Goal: Information Seeking & Learning: Learn about a topic

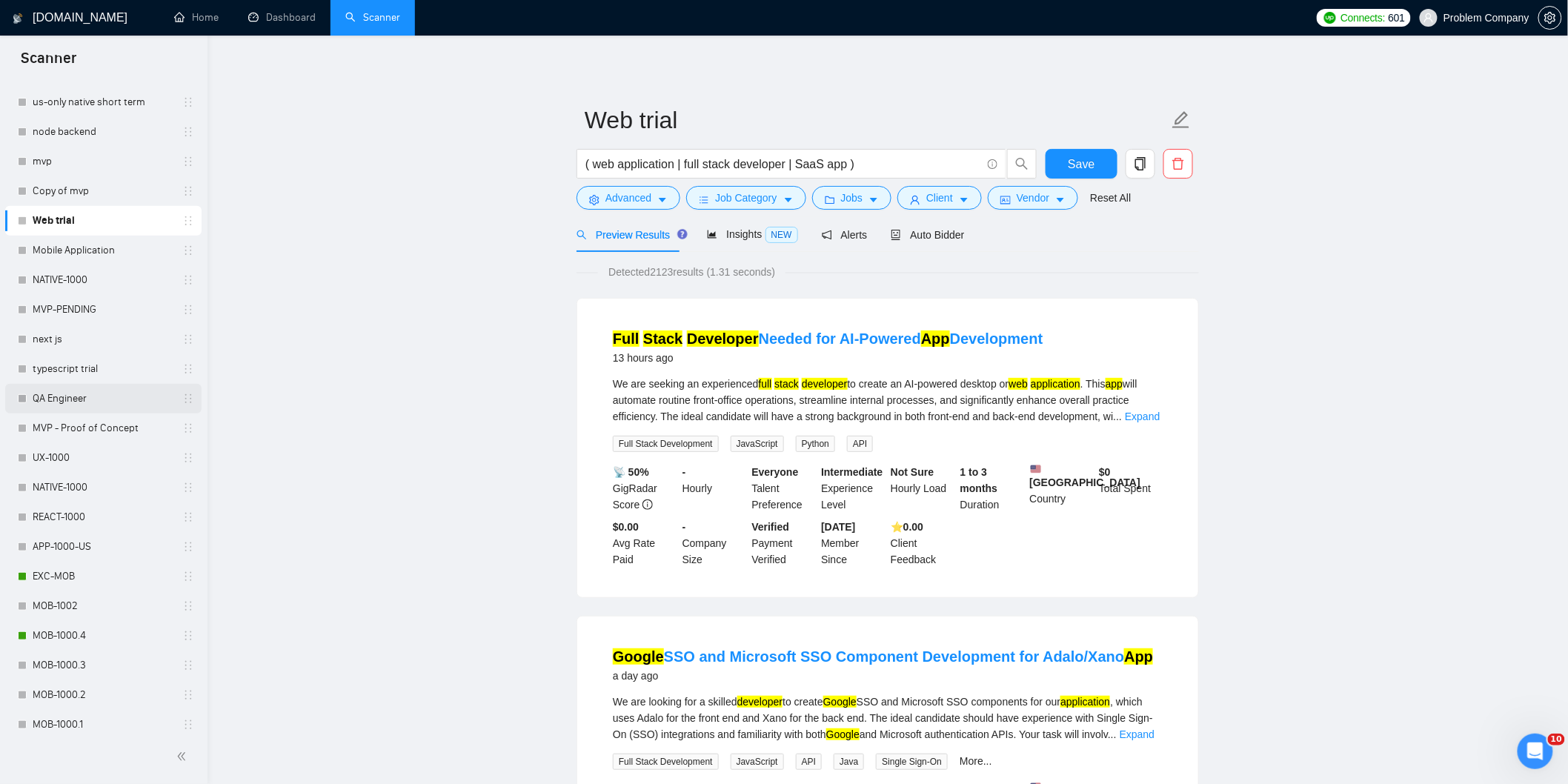
scroll to position [437, 0]
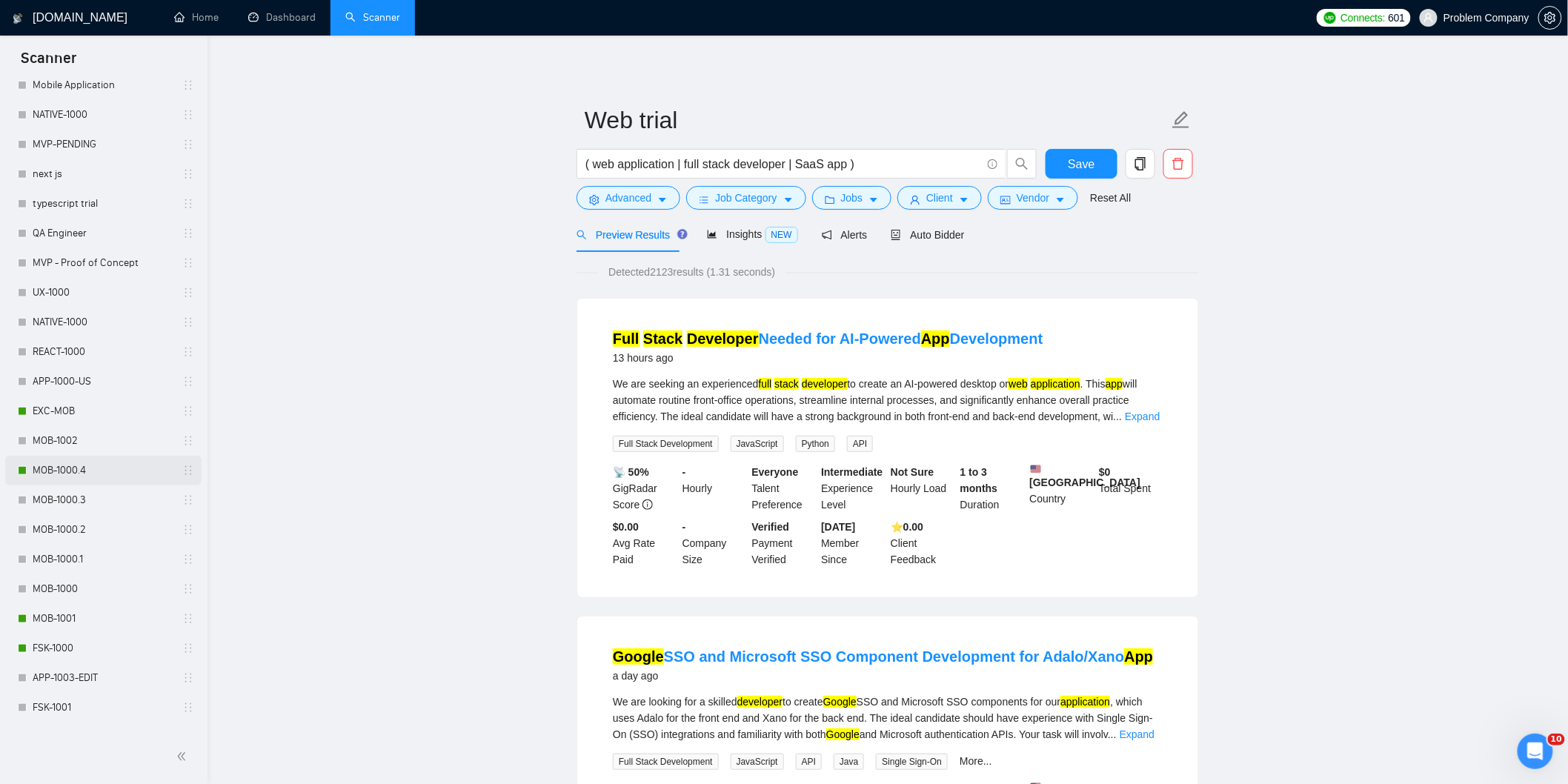
click at [109, 464] on link "MOB-1000.4" at bounding box center [103, 470] width 141 height 30
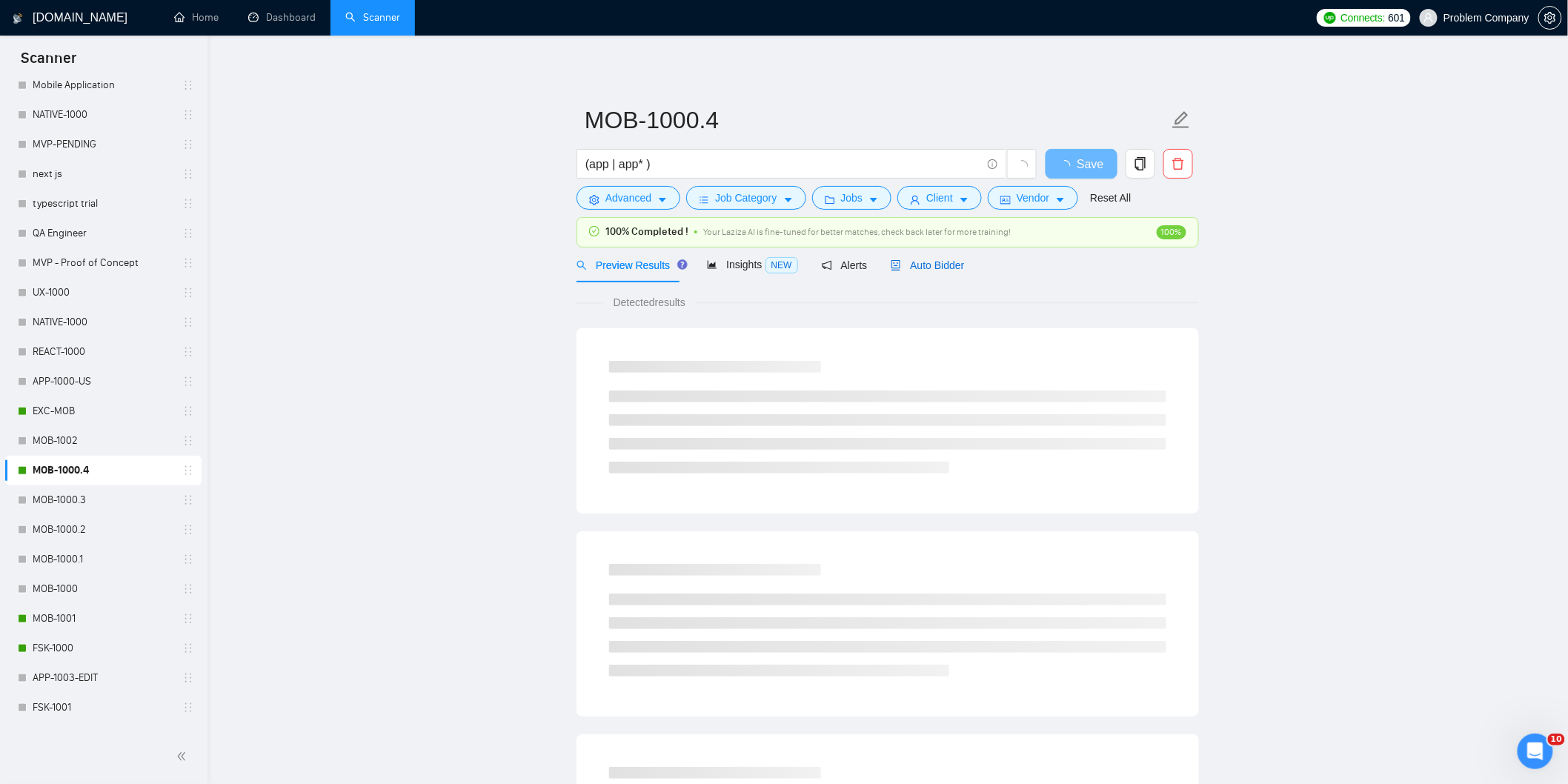
click at [920, 263] on span "Auto Bidder" at bounding box center [928, 265] width 74 height 12
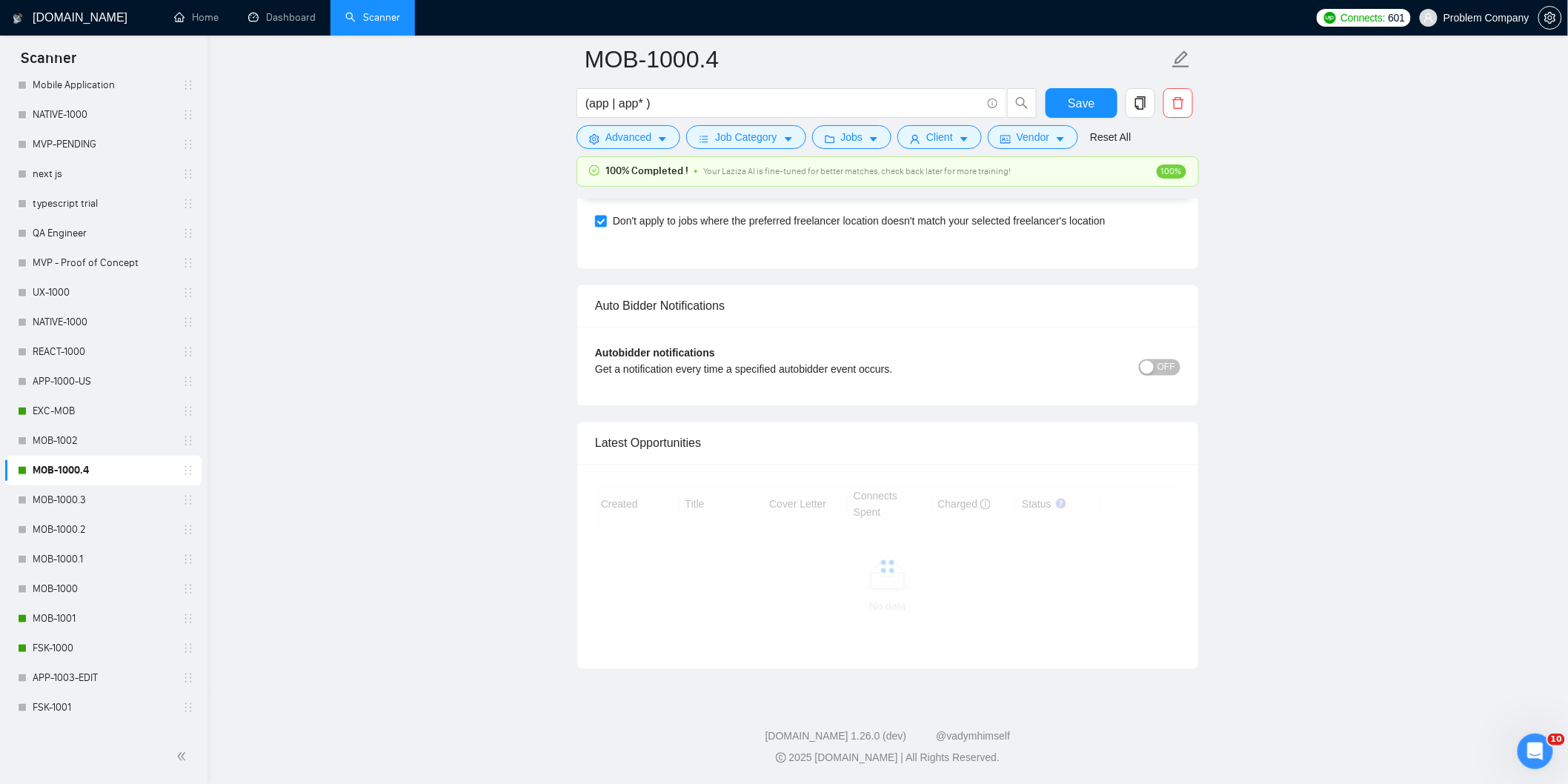
scroll to position [3407, 0]
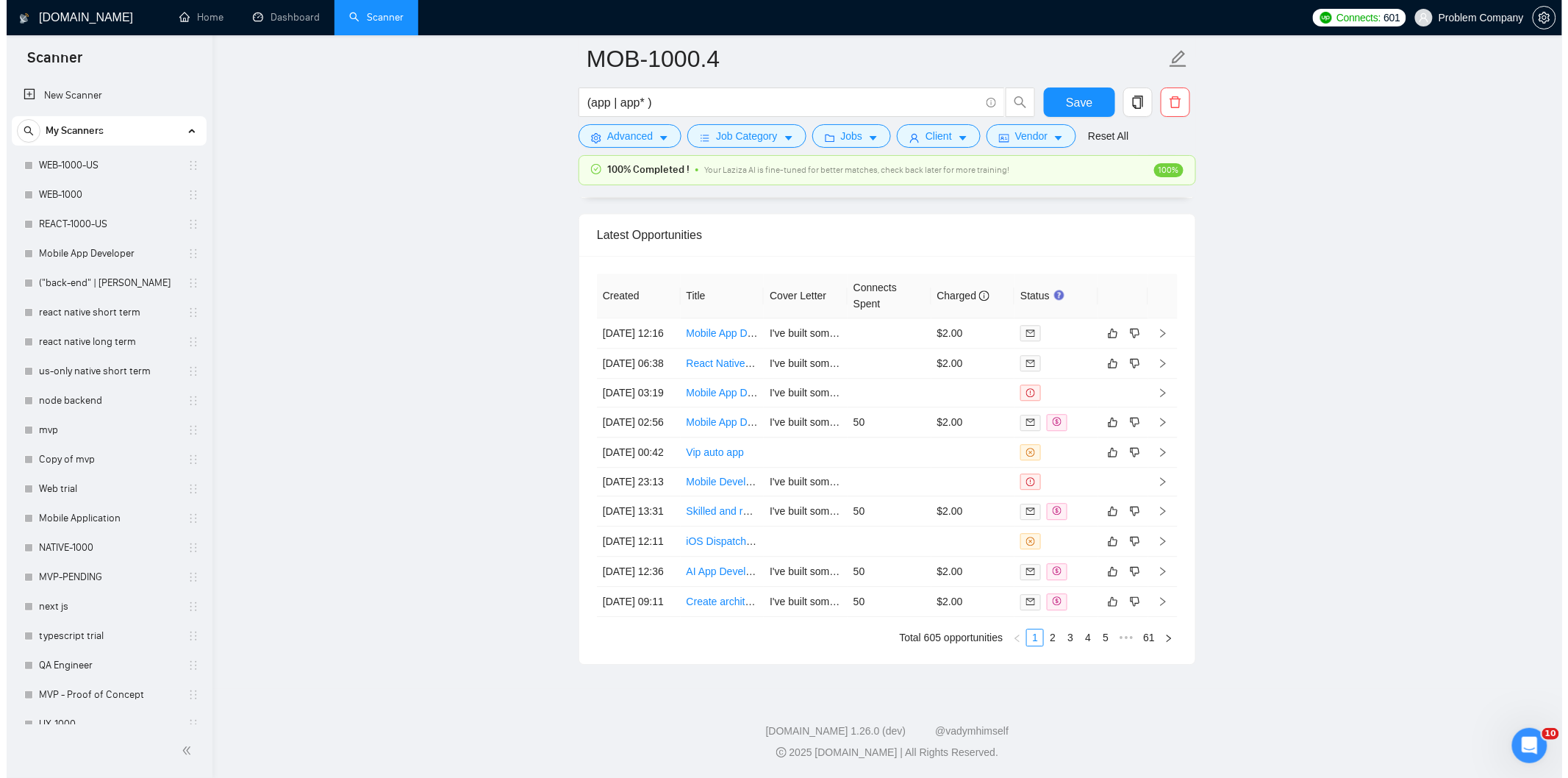
scroll to position [3736, 0]
click at [642, 587] on td "[DATE] 12:36" at bounding box center [632, 572] width 84 height 31
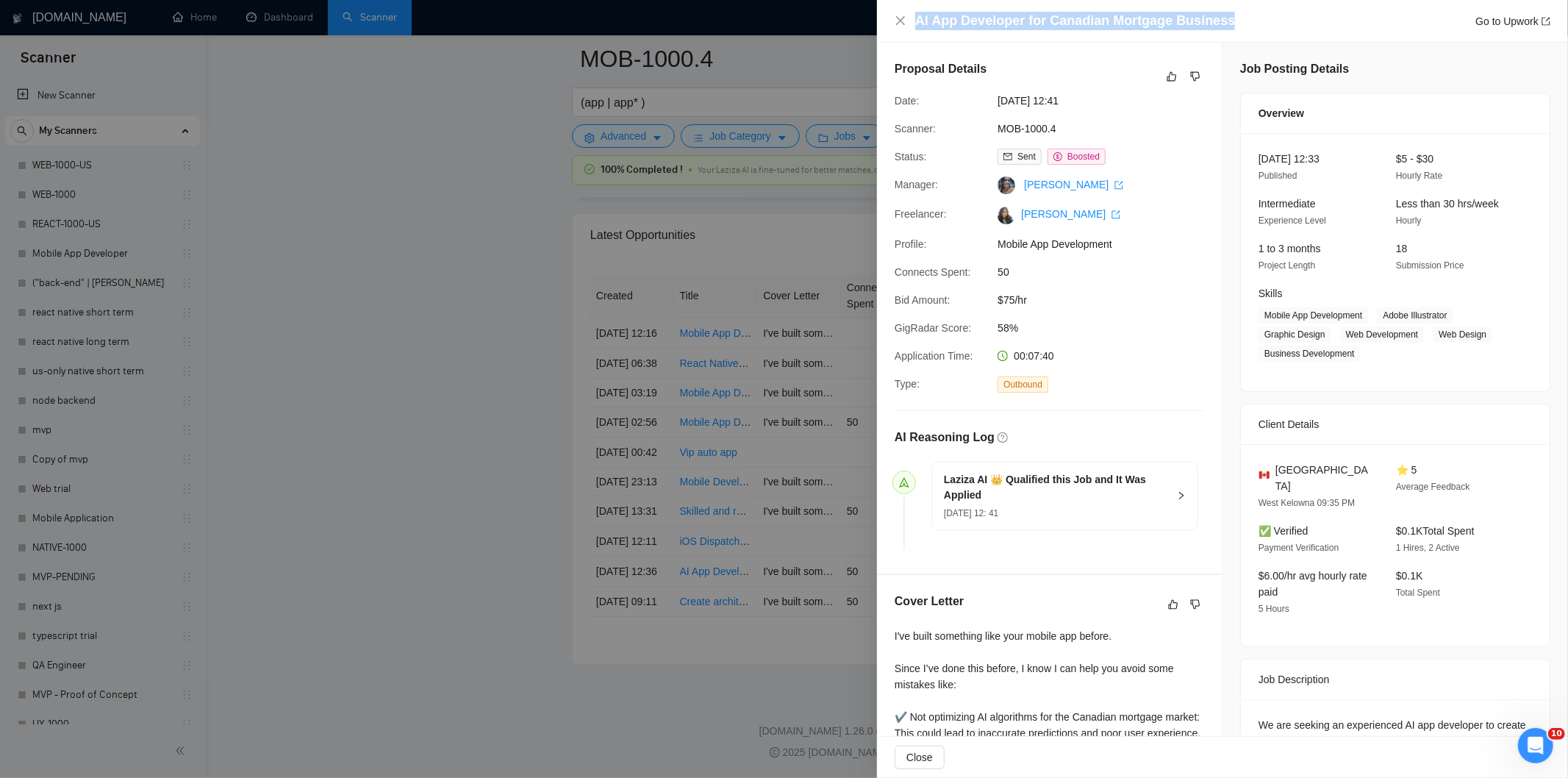
drag, startPoint x: 1231, startPoint y: 20, endPoint x: 929, endPoint y: 8, distance: 302.2
click at [929, 8] on div "AI App Developer for Canadian Mortgage Business Go to Upwork" at bounding box center [1223, 21] width 692 height 42
copy h4 "AI App Developer for Canadian Mortgage Business"
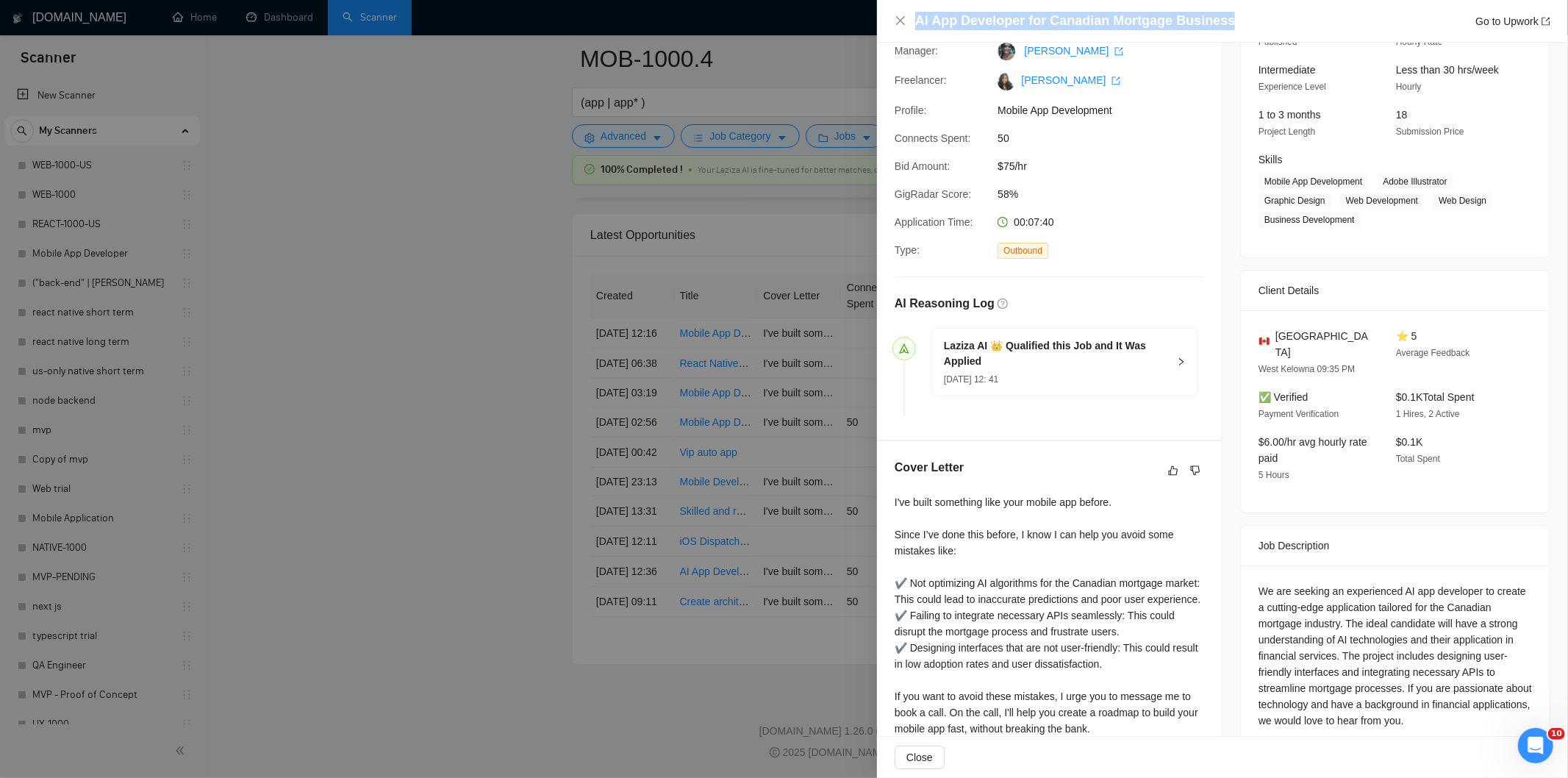
scroll to position [207, 0]
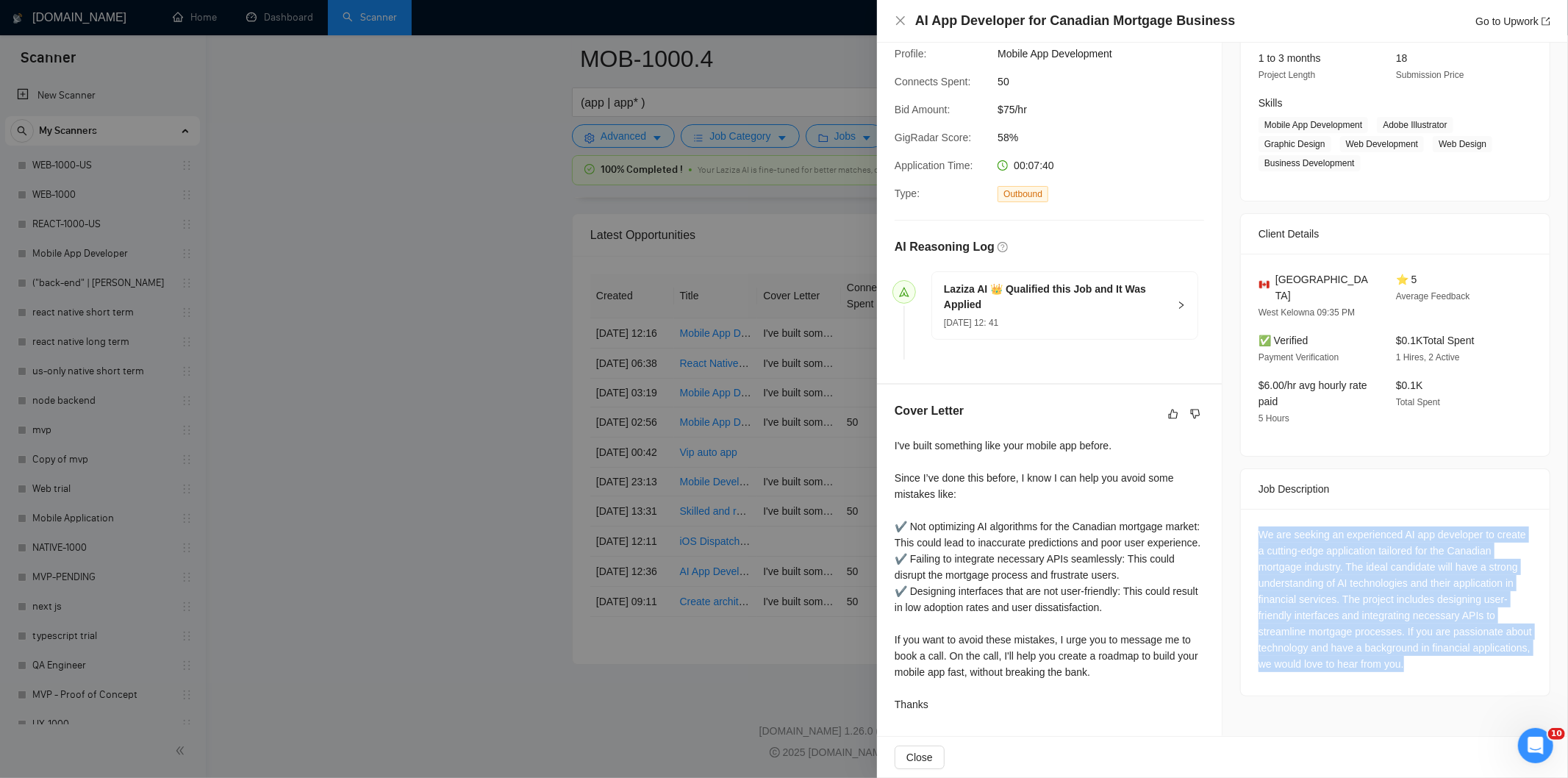
drag, startPoint x: 1252, startPoint y: 500, endPoint x: 1465, endPoint y: 628, distance: 248.5
click at [1465, 628] on div "We are seeking an experienced AI app developer to create a cutting-edge applica…" at bounding box center [1396, 602] width 309 height 187
copy div "We are seeking an experienced AI app developer to create a cutting-edge applica…"
click at [902, 23] on icon "close" at bounding box center [900, 20] width 8 height 8
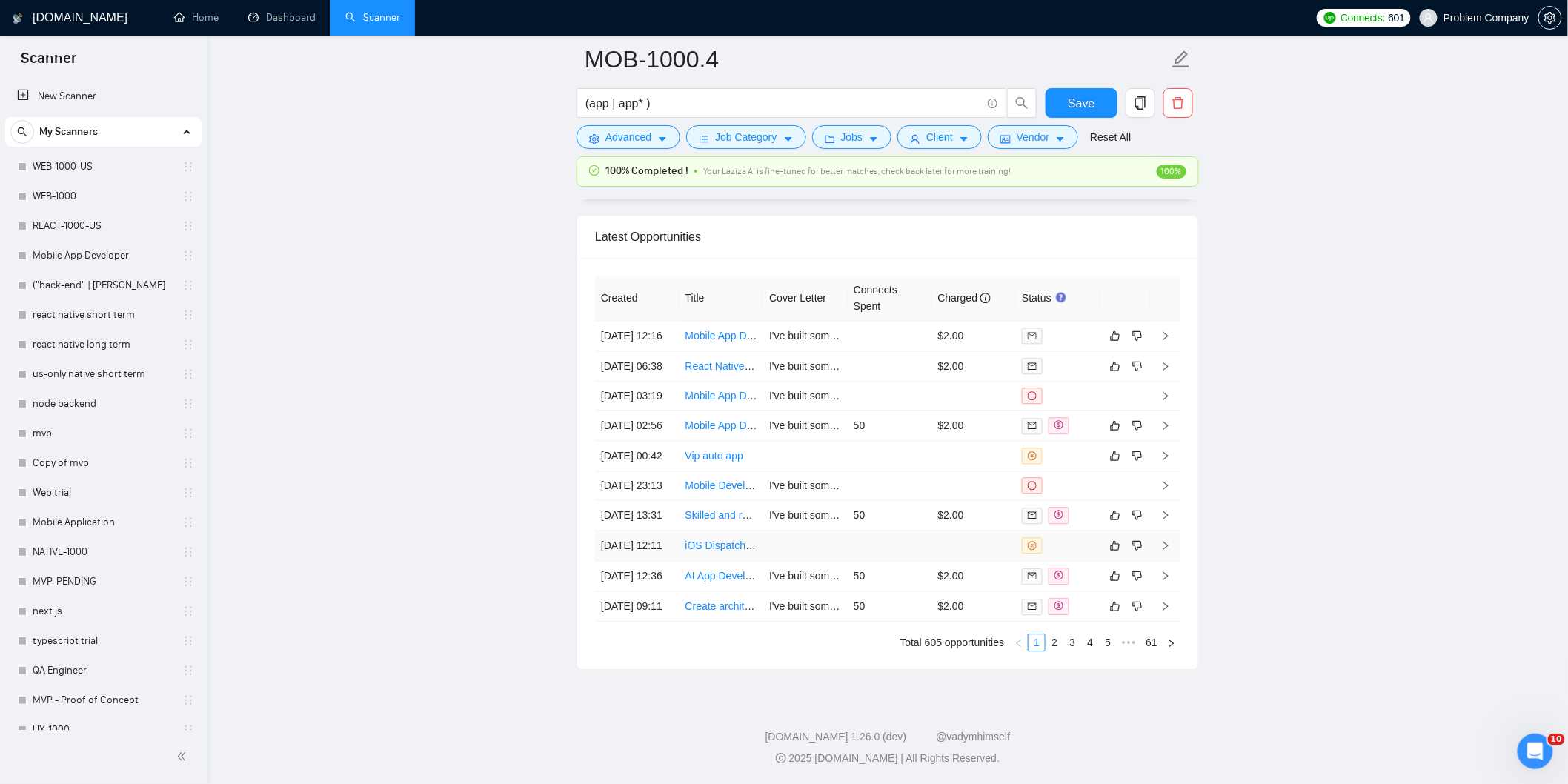
click at [638, 561] on td "[DATE] 12:11" at bounding box center [637, 545] width 85 height 31
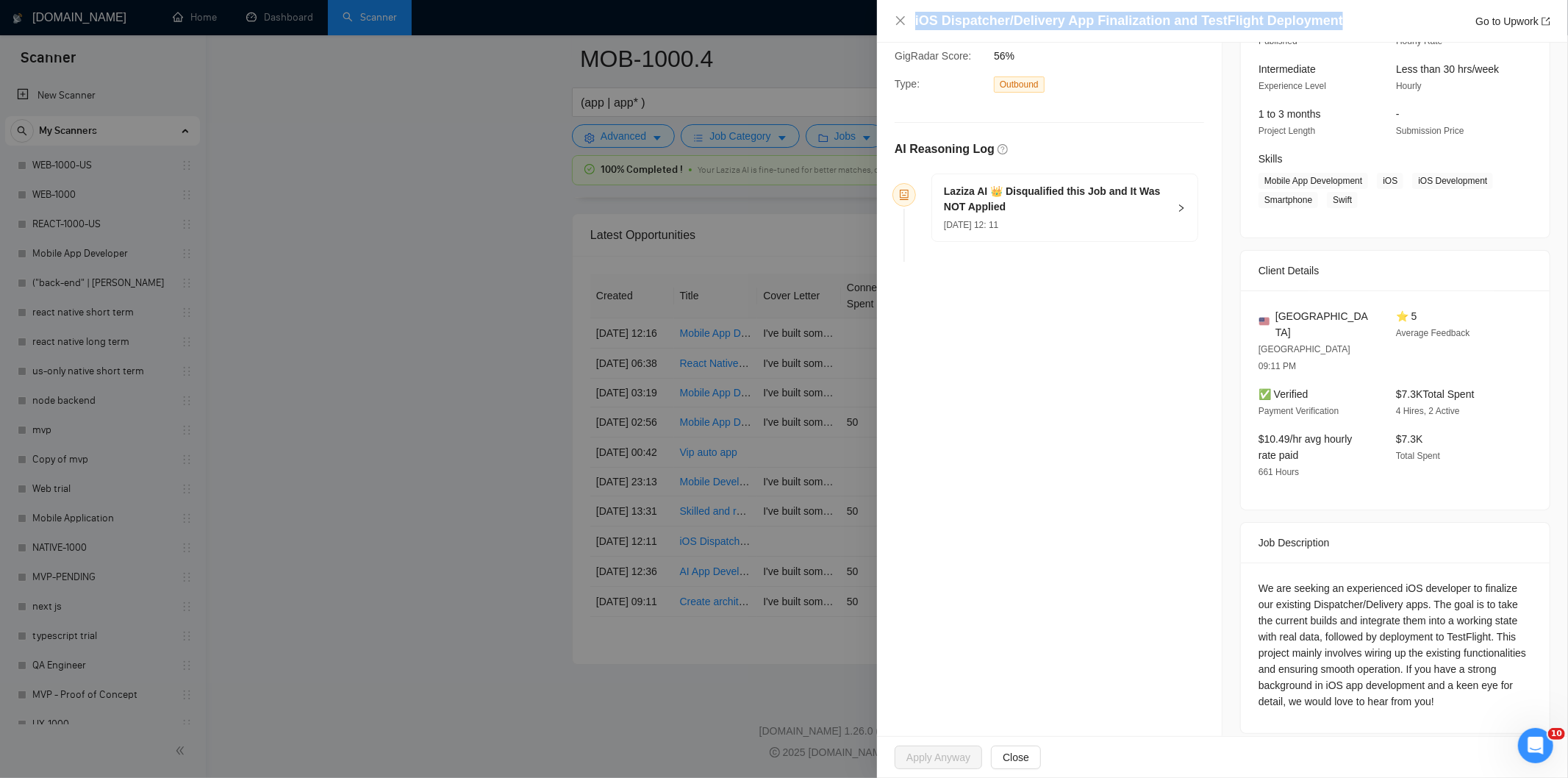
drag, startPoint x: 1330, startPoint y: 16, endPoint x: 982, endPoint y: 5, distance: 348.2
click at [982, 5] on div "iOS Dispatcher/Delivery App Finalization and TestFlight Deployment Go to Upwork" at bounding box center [1223, 21] width 692 height 42
copy h4 "iOS Dispatcher/Delivery App Finalization and TestFlight Deployment"
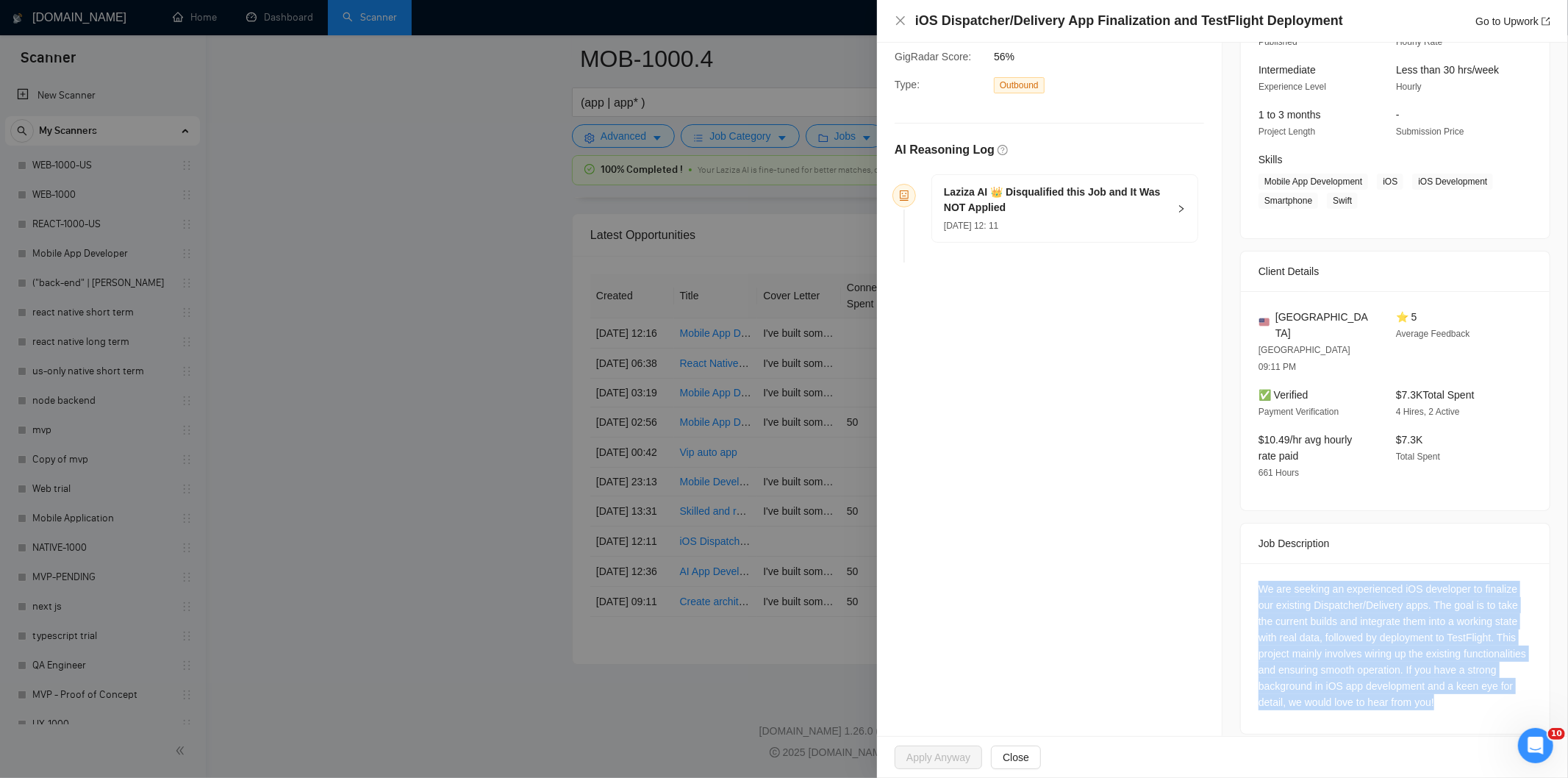
drag, startPoint x: 1250, startPoint y: 571, endPoint x: 1467, endPoint y: 702, distance: 253.5
click at [1467, 702] on div "We are seeking an experienced iOS developer to finalize our existing Dispatcher…" at bounding box center [1396, 648] width 309 height 171
copy div "We are seeking an experienced iOS developer to finalize our existing Dispatcher…"
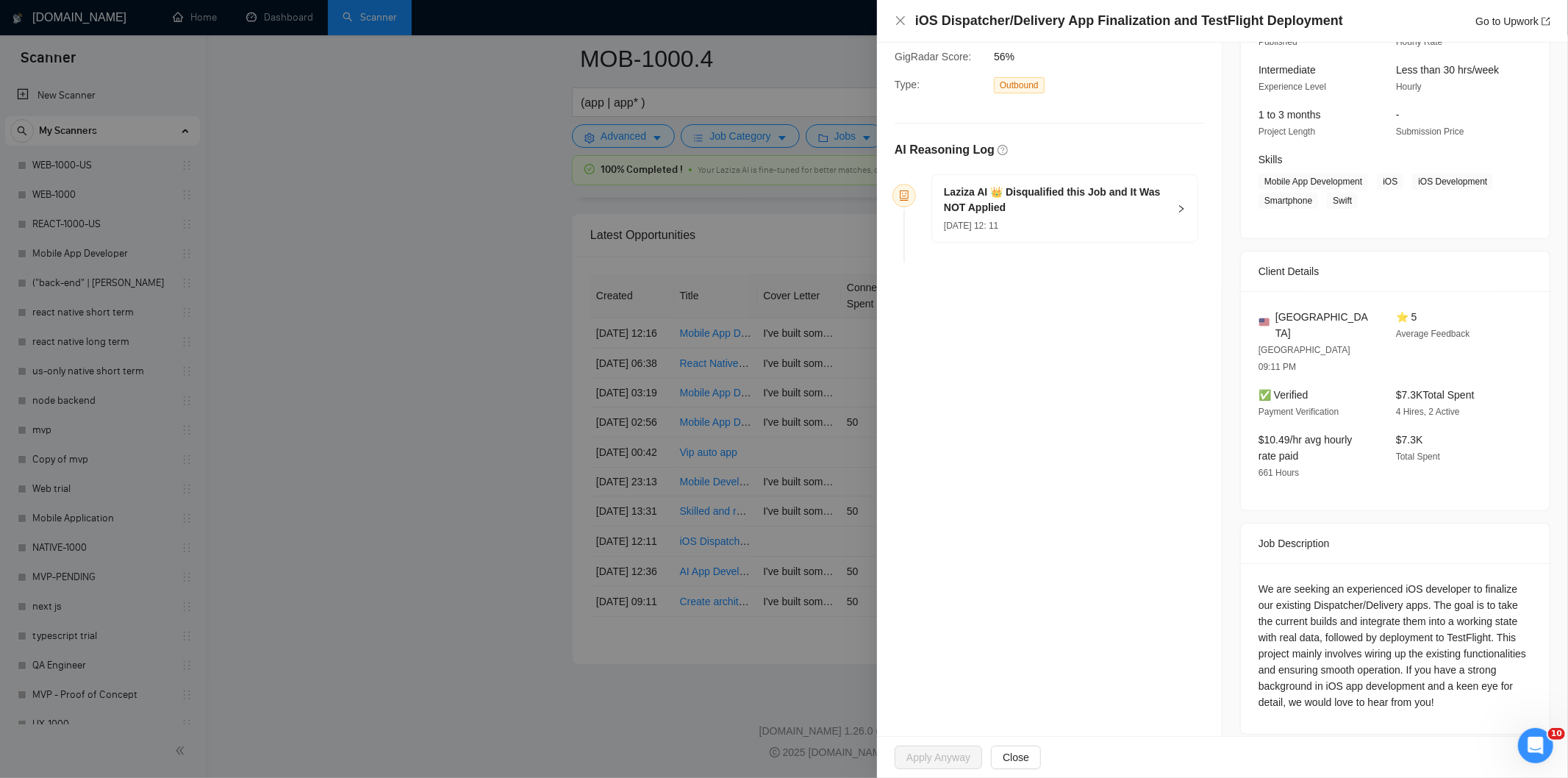
click at [1085, 228] on div "[DATE] 12: 11" at bounding box center [1056, 225] width 224 height 16
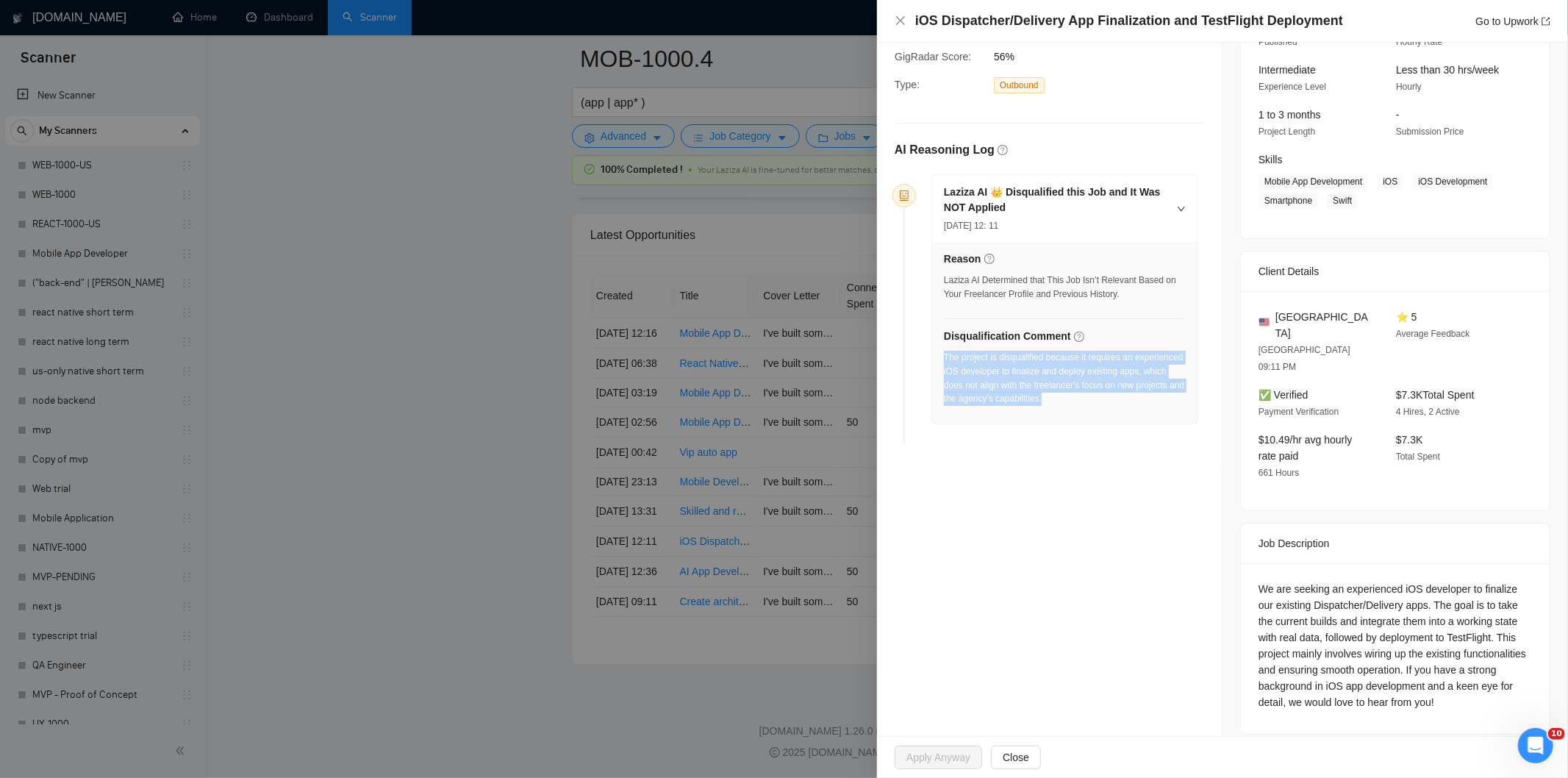
drag, startPoint x: 1113, startPoint y: 406, endPoint x: 945, endPoint y: 363, distance: 173.4
click at [945, 363] on div "The project is disqualified because it requires an experienced iOS developer to…" at bounding box center [1065, 378] width 242 height 55
copy div "The project is disqualified because it requires an experienced iOS developer to…"
click at [898, 25] on icon "close" at bounding box center [901, 20] width 12 height 12
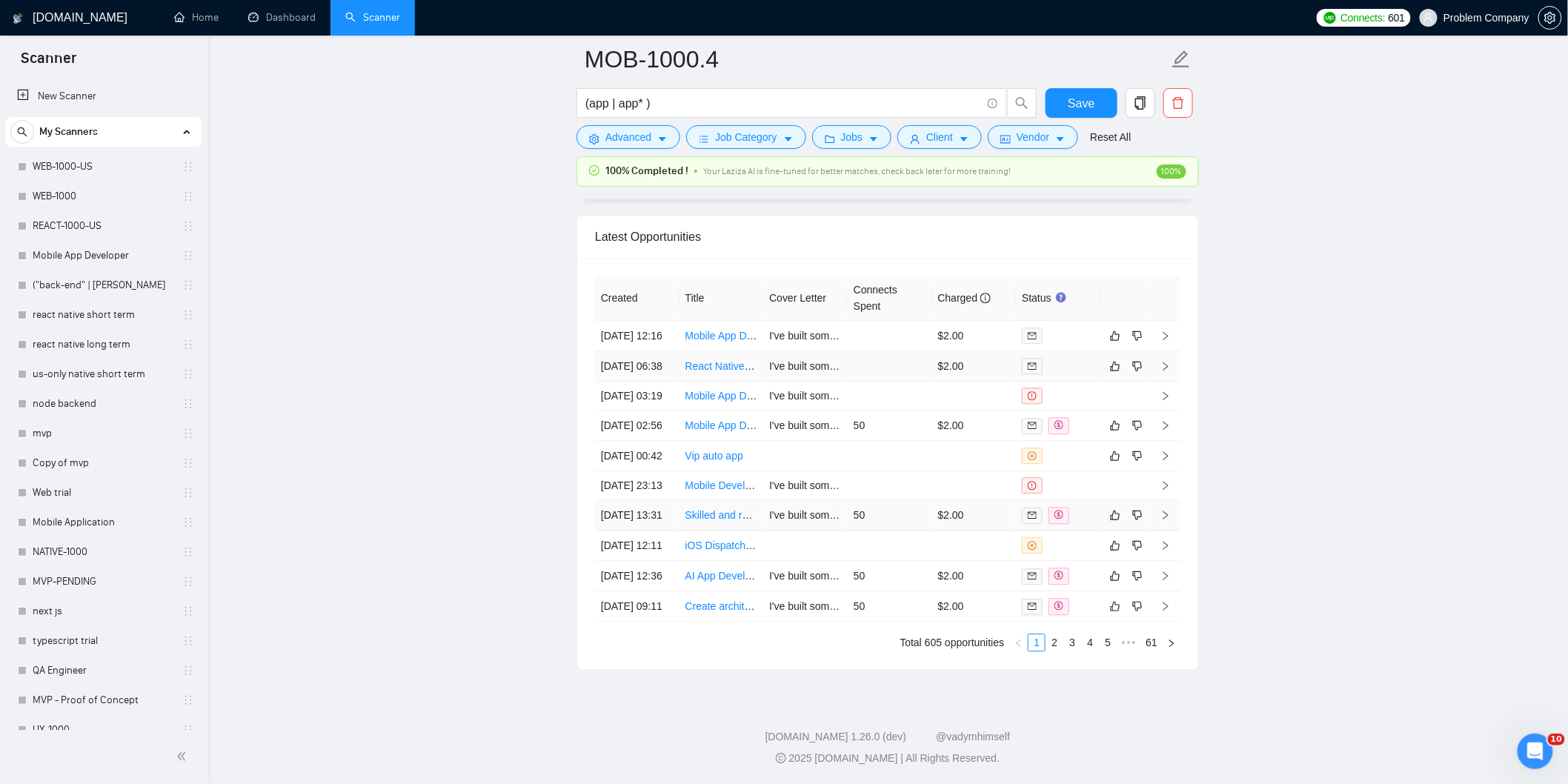
click at [636, 530] on td "[DATE] 13:31" at bounding box center [637, 516] width 85 height 31
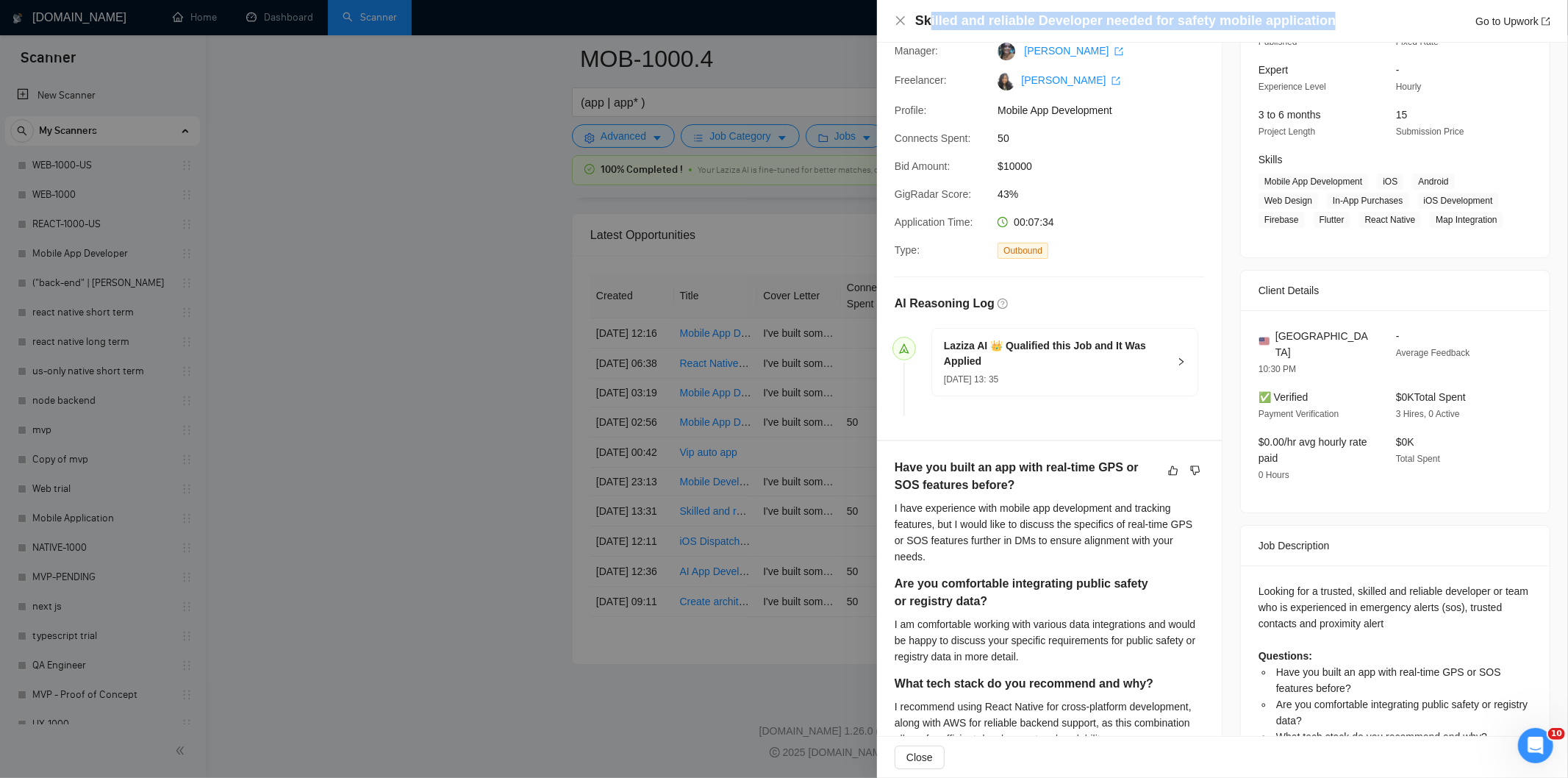
drag, startPoint x: 1319, startPoint y: 25, endPoint x: 931, endPoint y: 11, distance: 388.3
click at [931, 12] on div "Skilled and reliable Developer needed for safety mobile application Go to Upwork" at bounding box center [1233, 21] width 636 height 19
click at [1308, 10] on div "Skilled and reliable Developer needed for safety mobile application Go to Upwork" at bounding box center [1223, 21] width 692 height 42
drag, startPoint x: 1324, startPoint y: 20, endPoint x: 916, endPoint y: 25, distance: 408.0
click at [916, 25] on div "Skilled and reliable Developer needed for safety mobile application Go to Upwork" at bounding box center [1233, 21] width 636 height 19
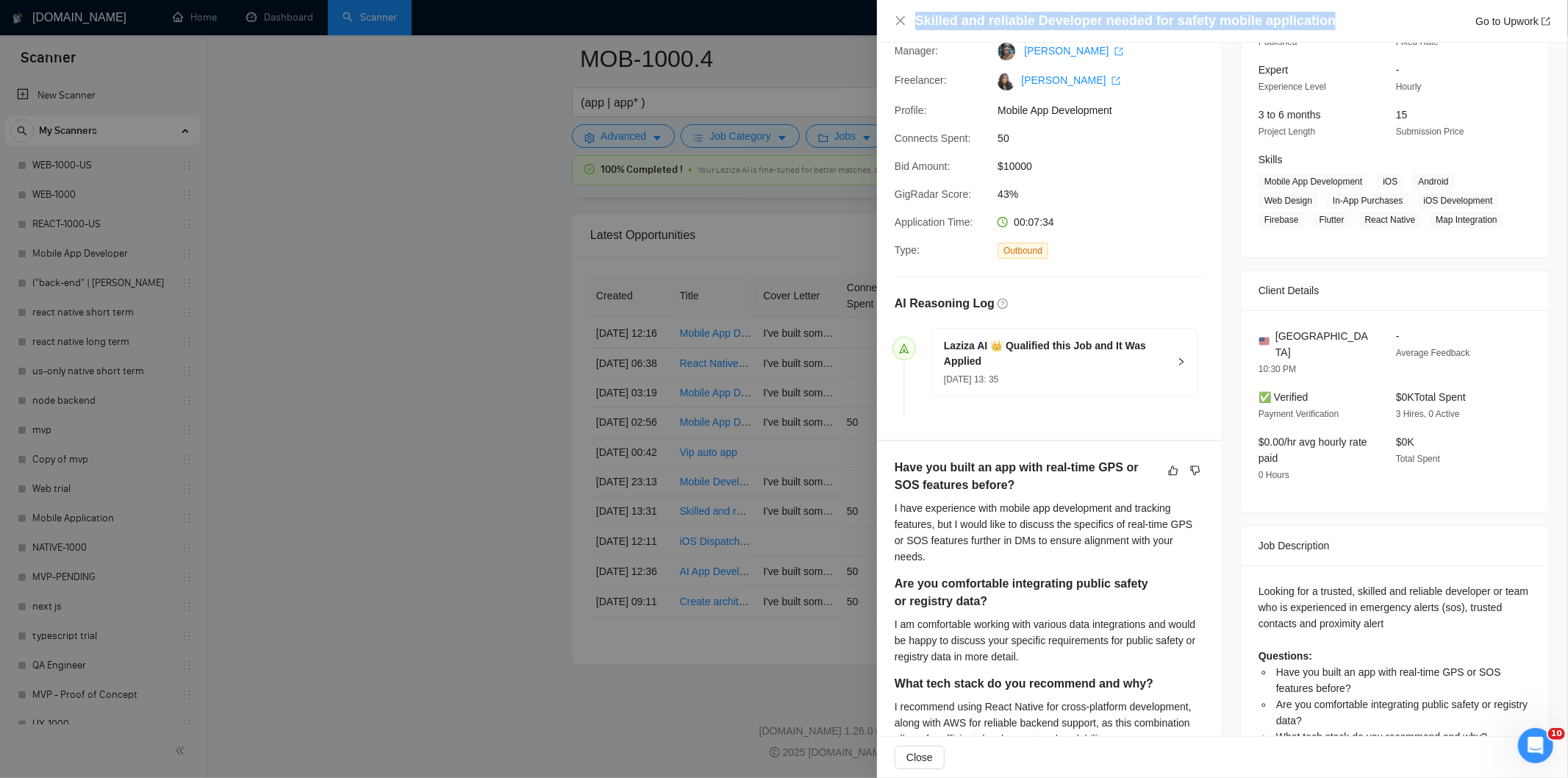
copy h4 "Skilled and reliable Developer needed for safety mobile application"
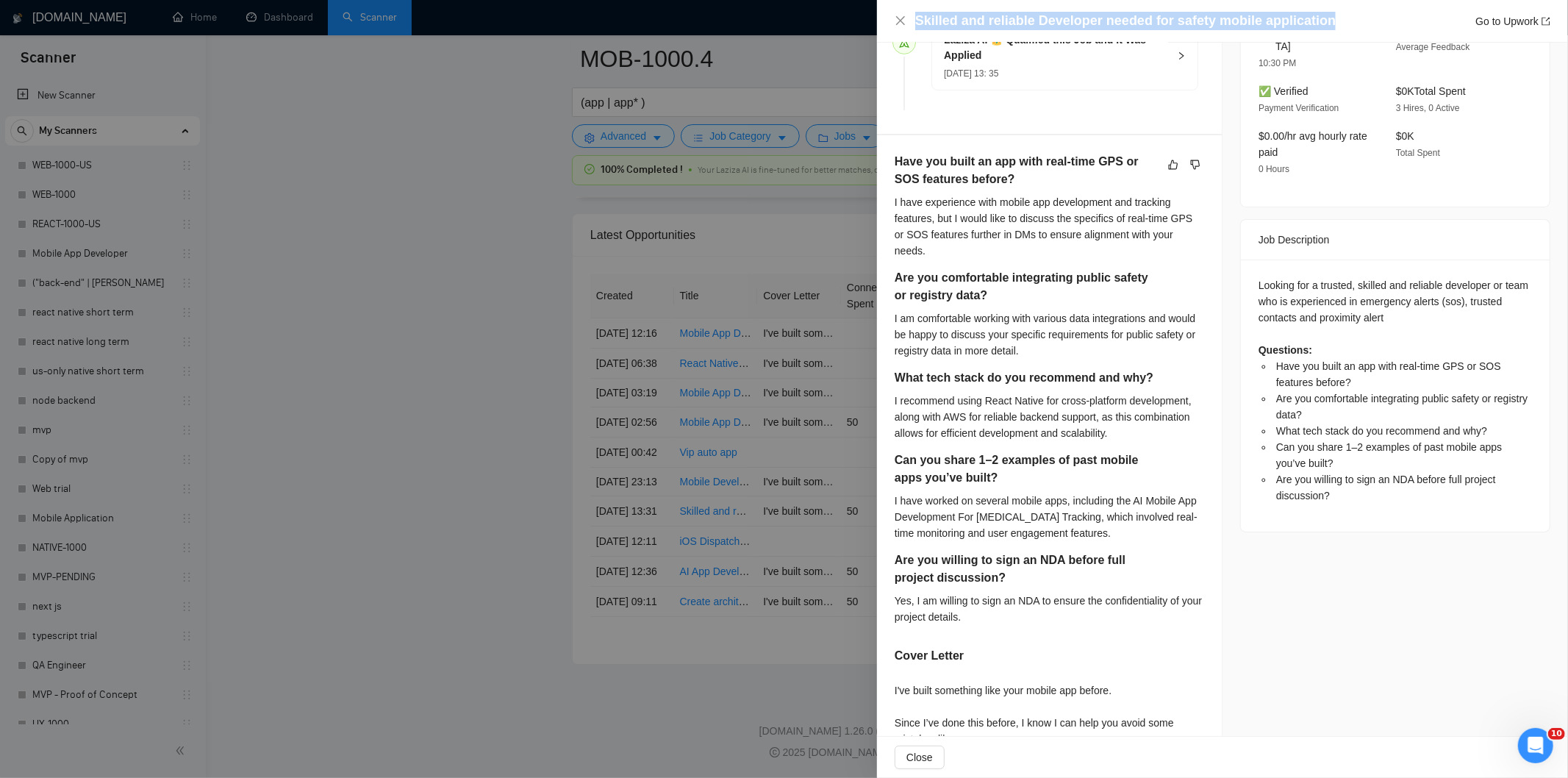
scroll to position [442, 0]
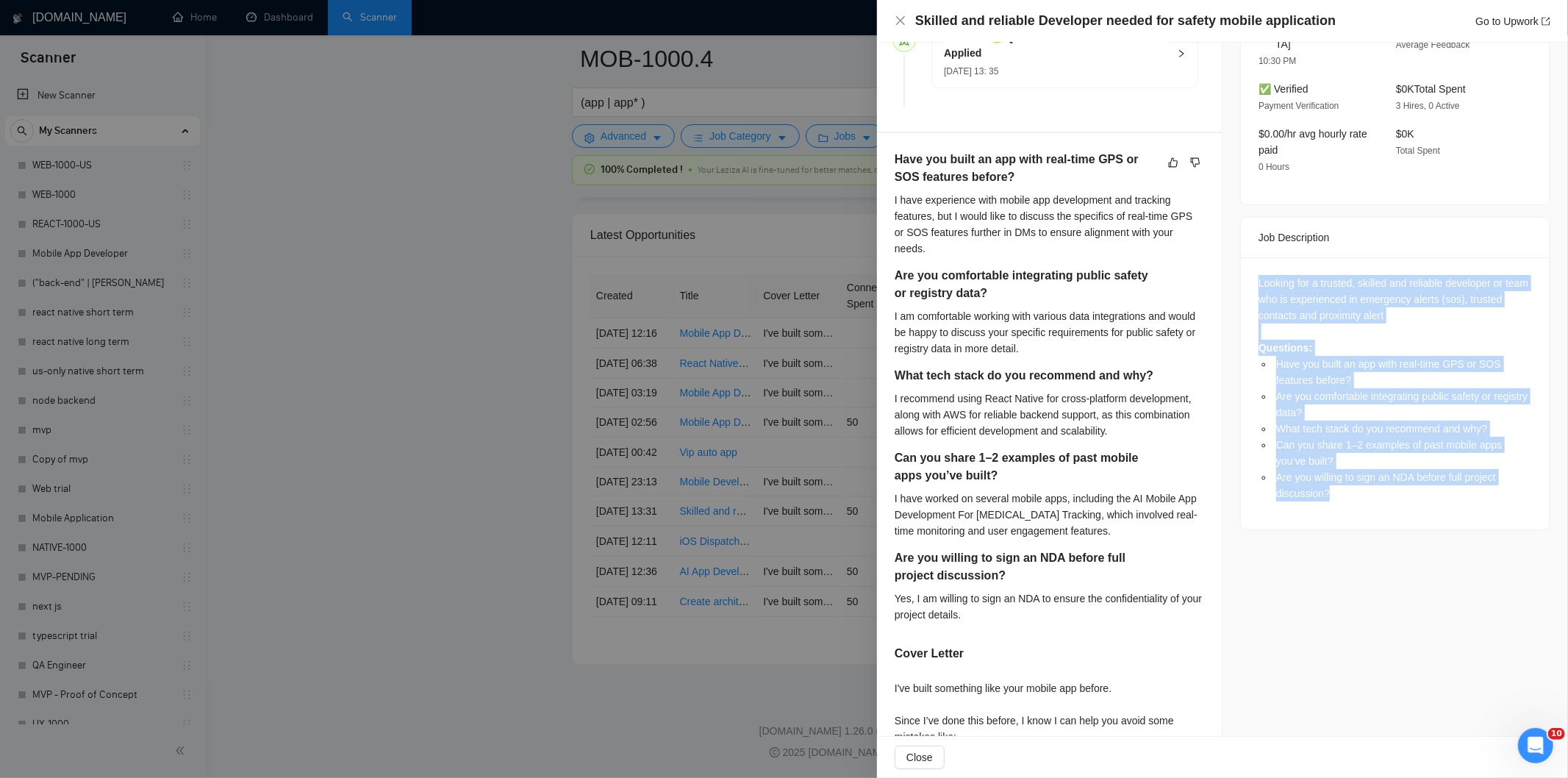
drag, startPoint x: 1252, startPoint y: 268, endPoint x: 1370, endPoint y: 482, distance: 244.4
click at [1370, 482] on div "Looking for a trusted, skilled and reliable developer or team who is experience…" at bounding box center [1396, 388] width 273 height 227
copy div "Looking for a trusted, skilled and reliable developer or team who is experience…"
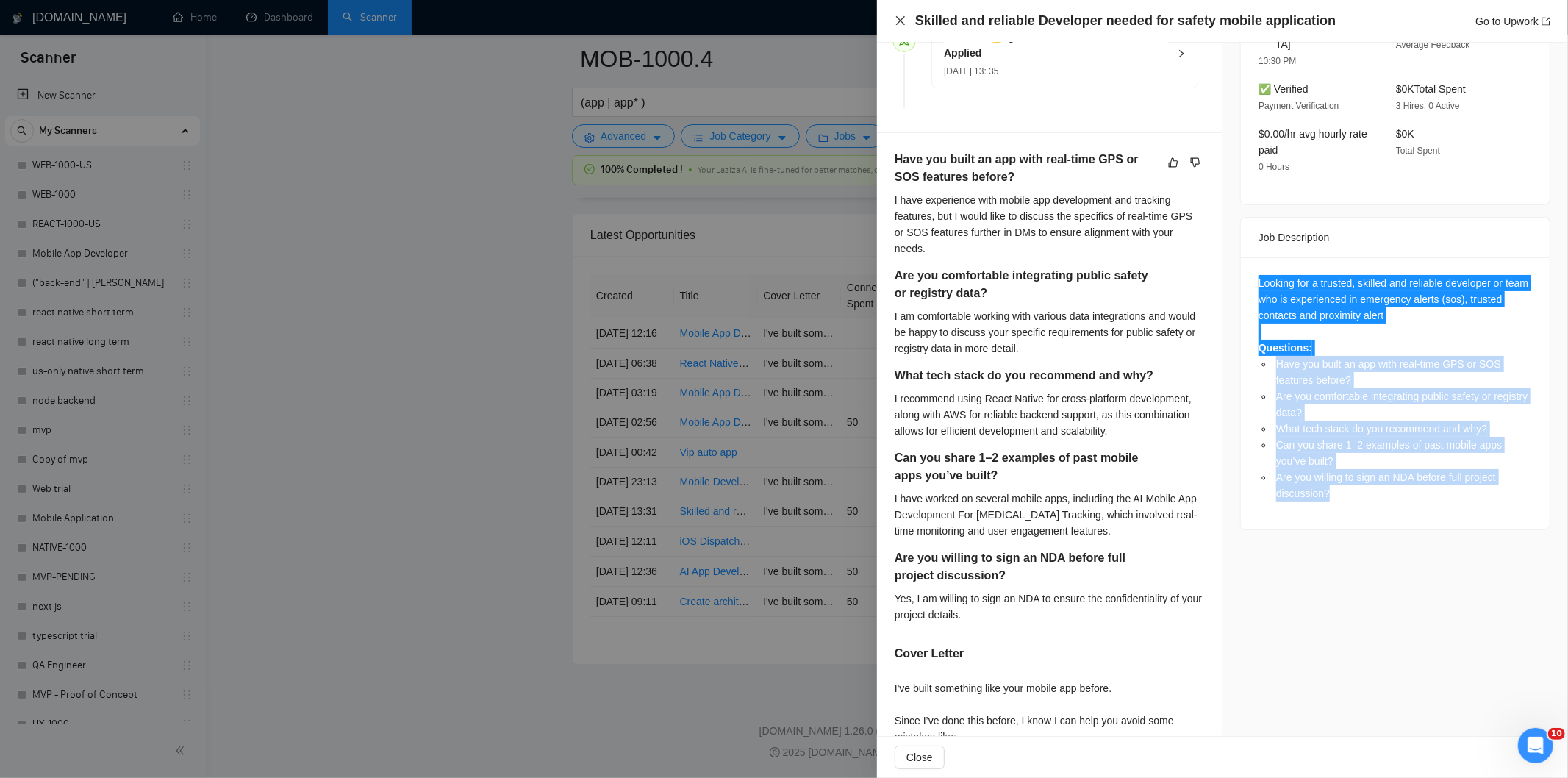
click at [903, 24] on icon "close" at bounding box center [900, 20] width 8 height 8
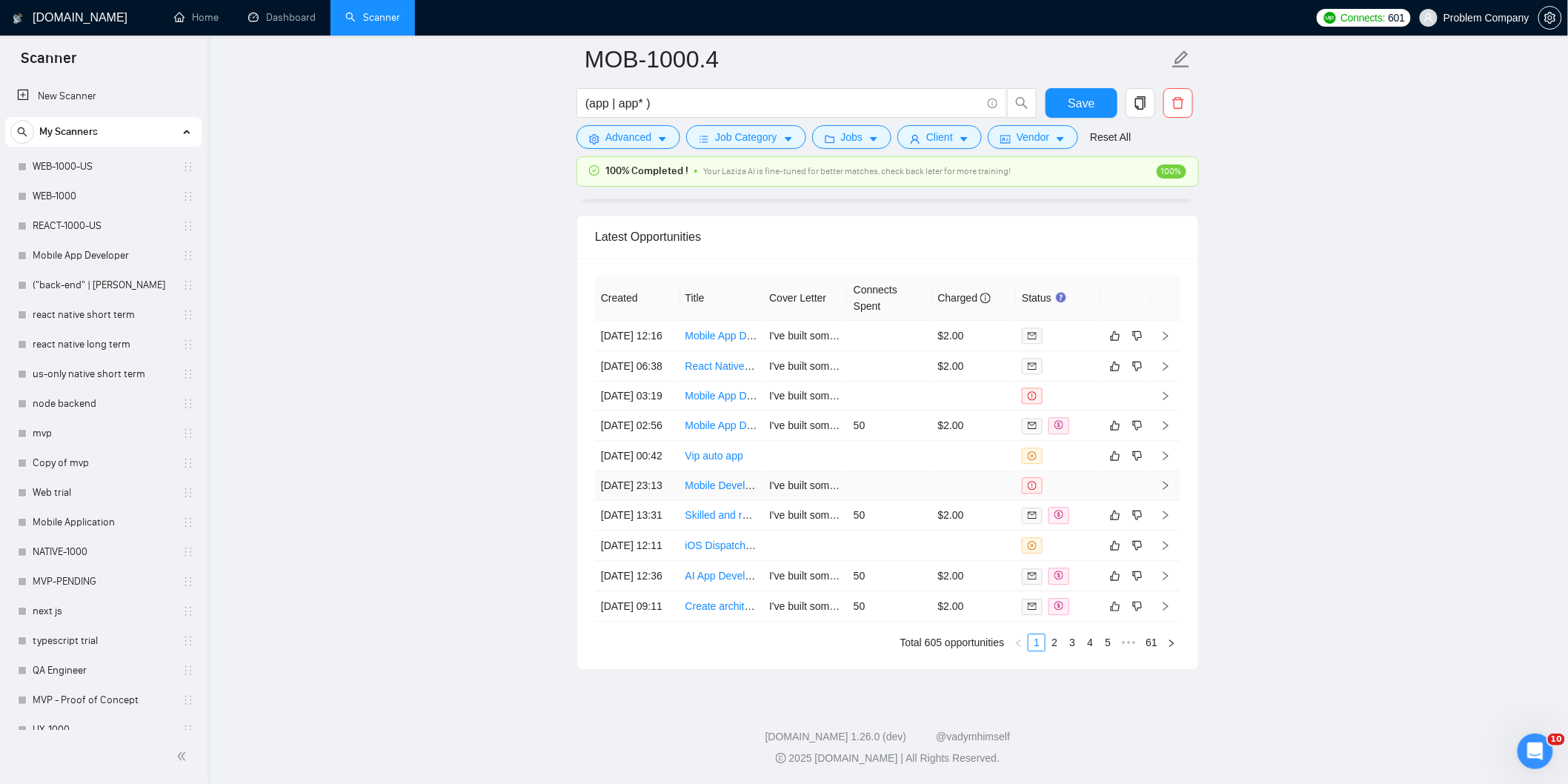
click at [653, 500] on td "[DATE] 23:13" at bounding box center [637, 486] width 85 height 29
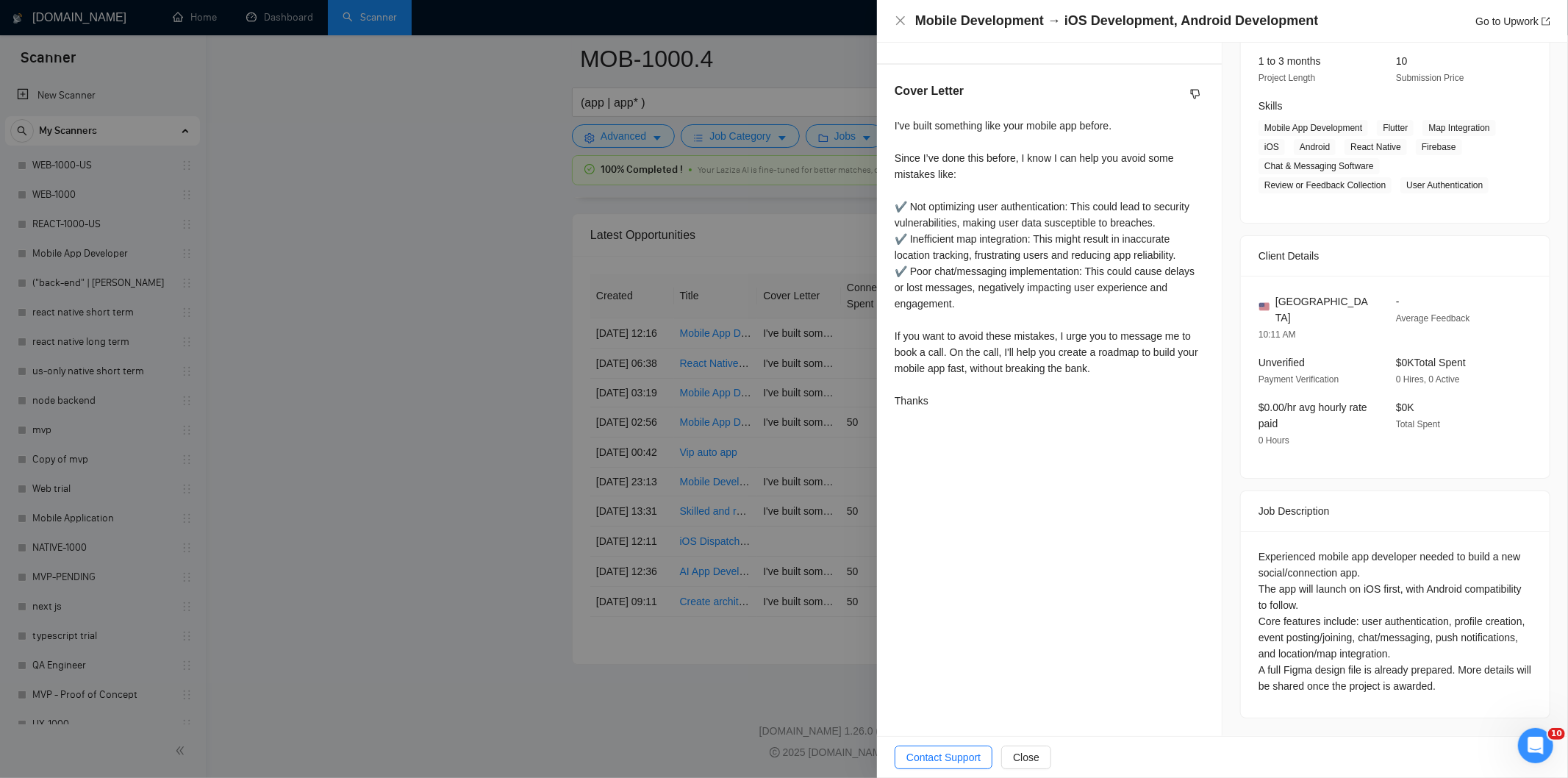
scroll to position [207, 0]
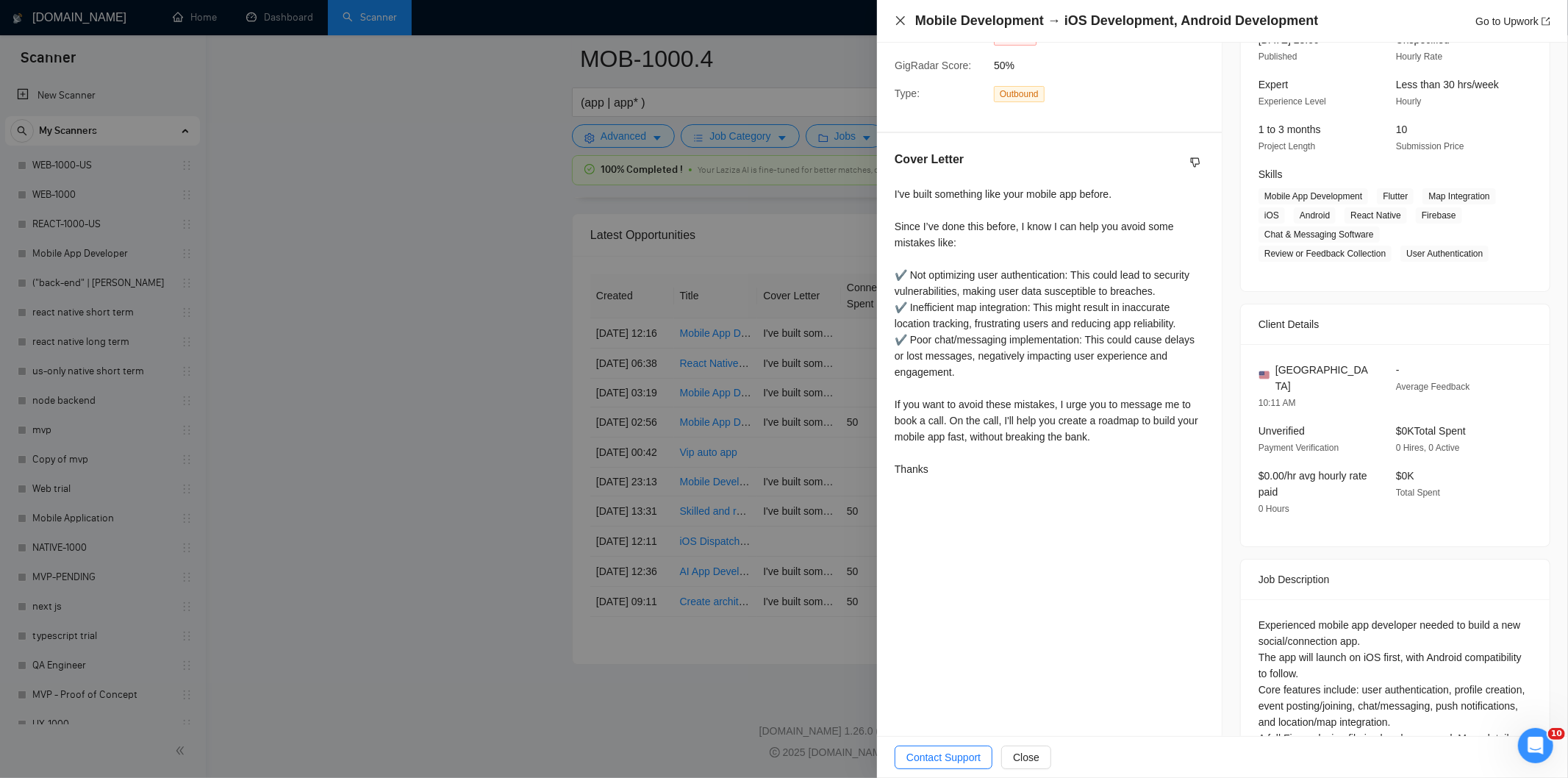
click at [905, 20] on icon "close" at bounding box center [901, 20] width 12 height 12
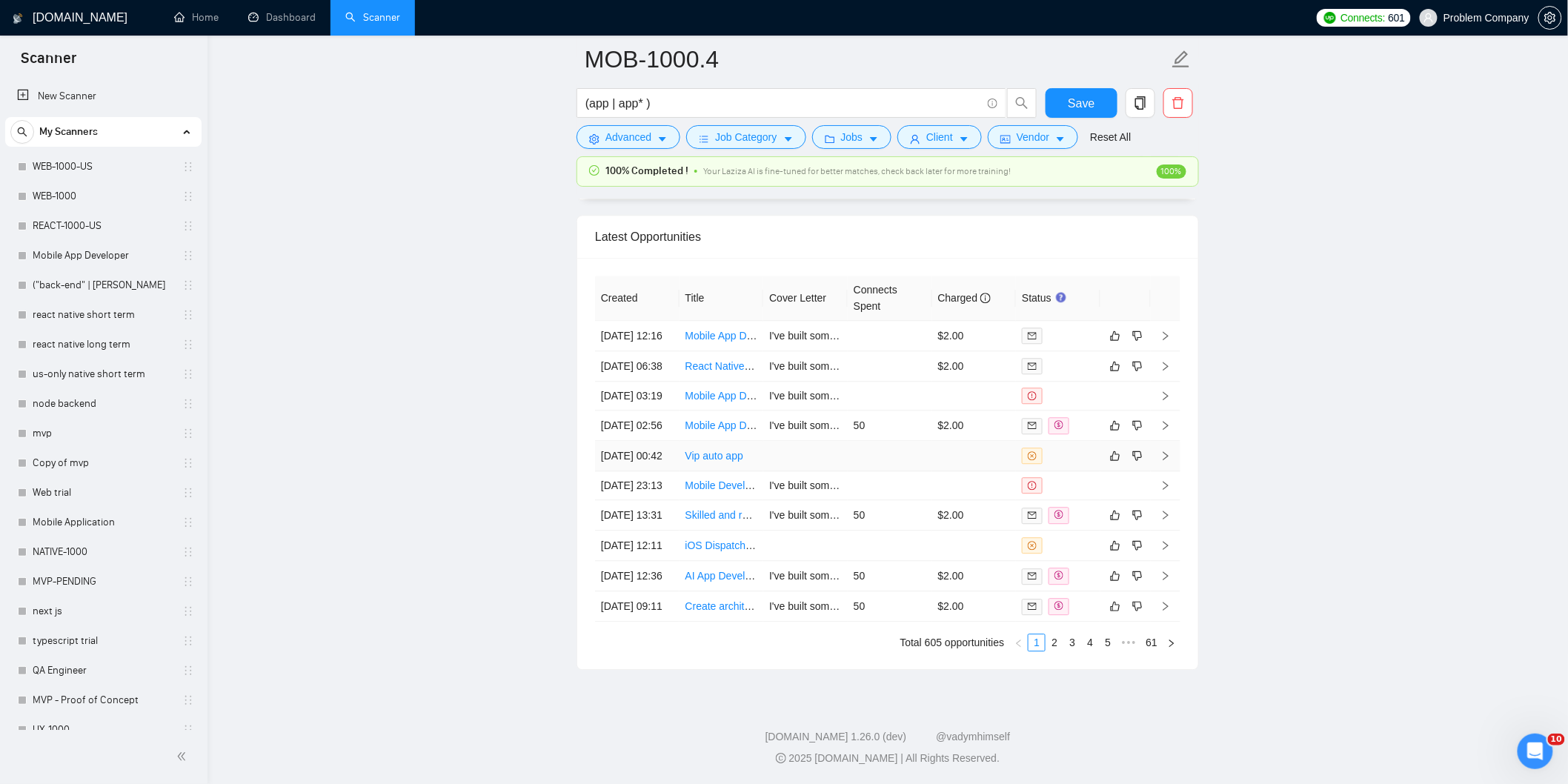
click at [650, 455] on td "[DATE] 00:42" at bounding box center [637, 457] width 85 height 31
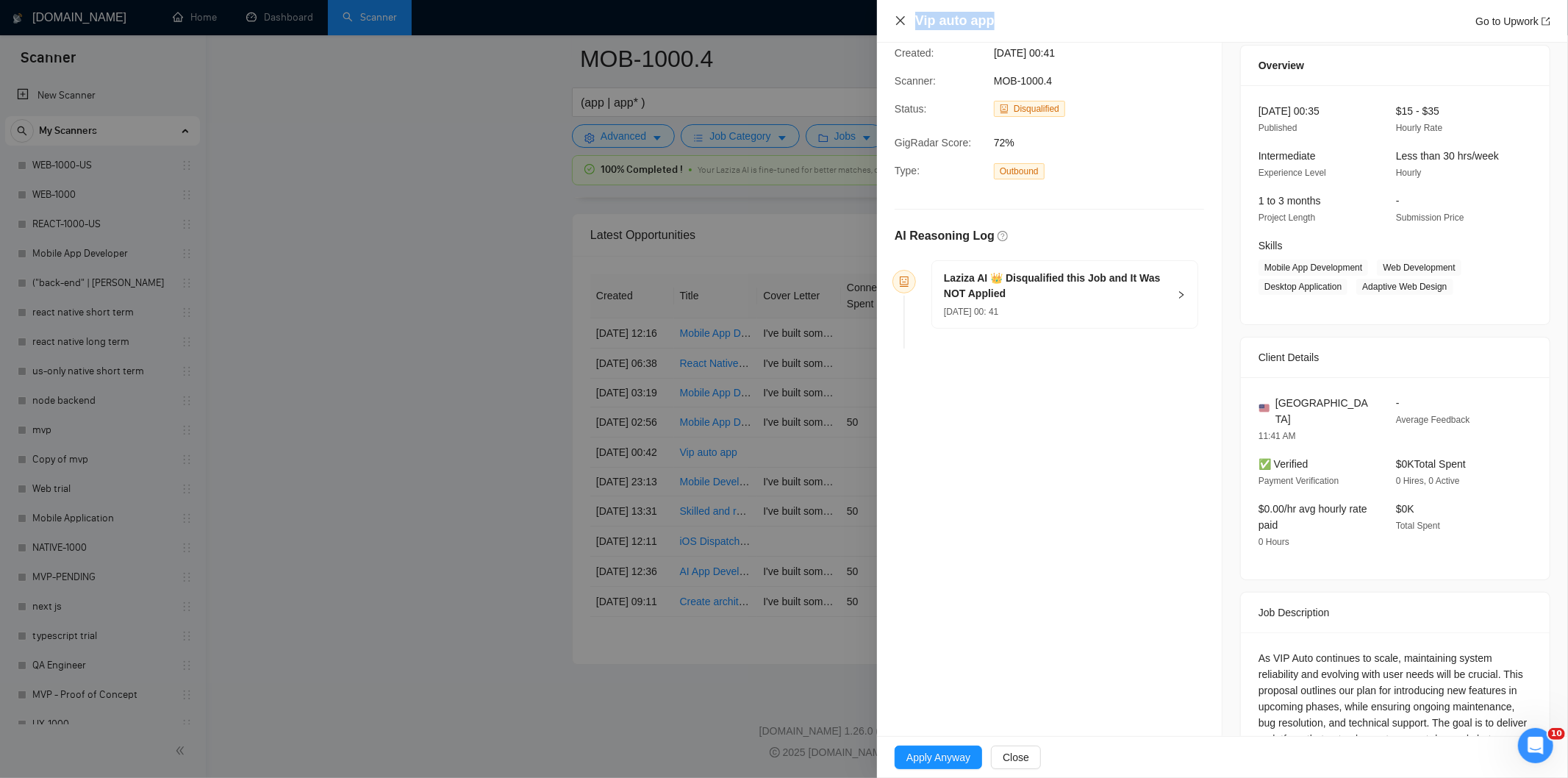
drag, startPoint x: 1016, startPoint y: 25, endPoint x: 906, endPoint y: 19, distance: 110.2
click at [906, 19] on div "Vip auto app Go to Upwork" at bounding box center [1223, 21] width 656 height 19
copy h4 "Vip auto app"
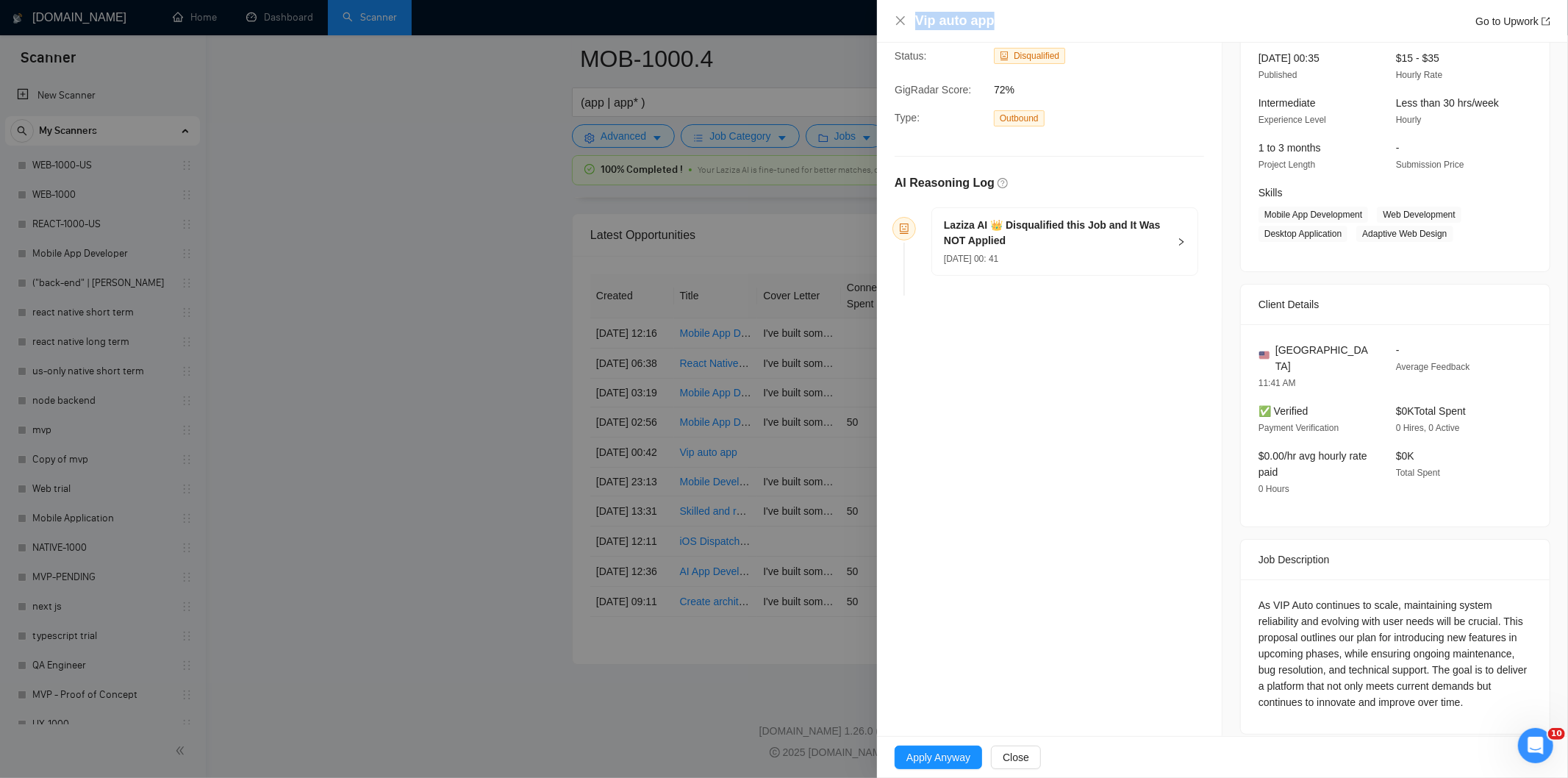
scroll to position [101, 0]
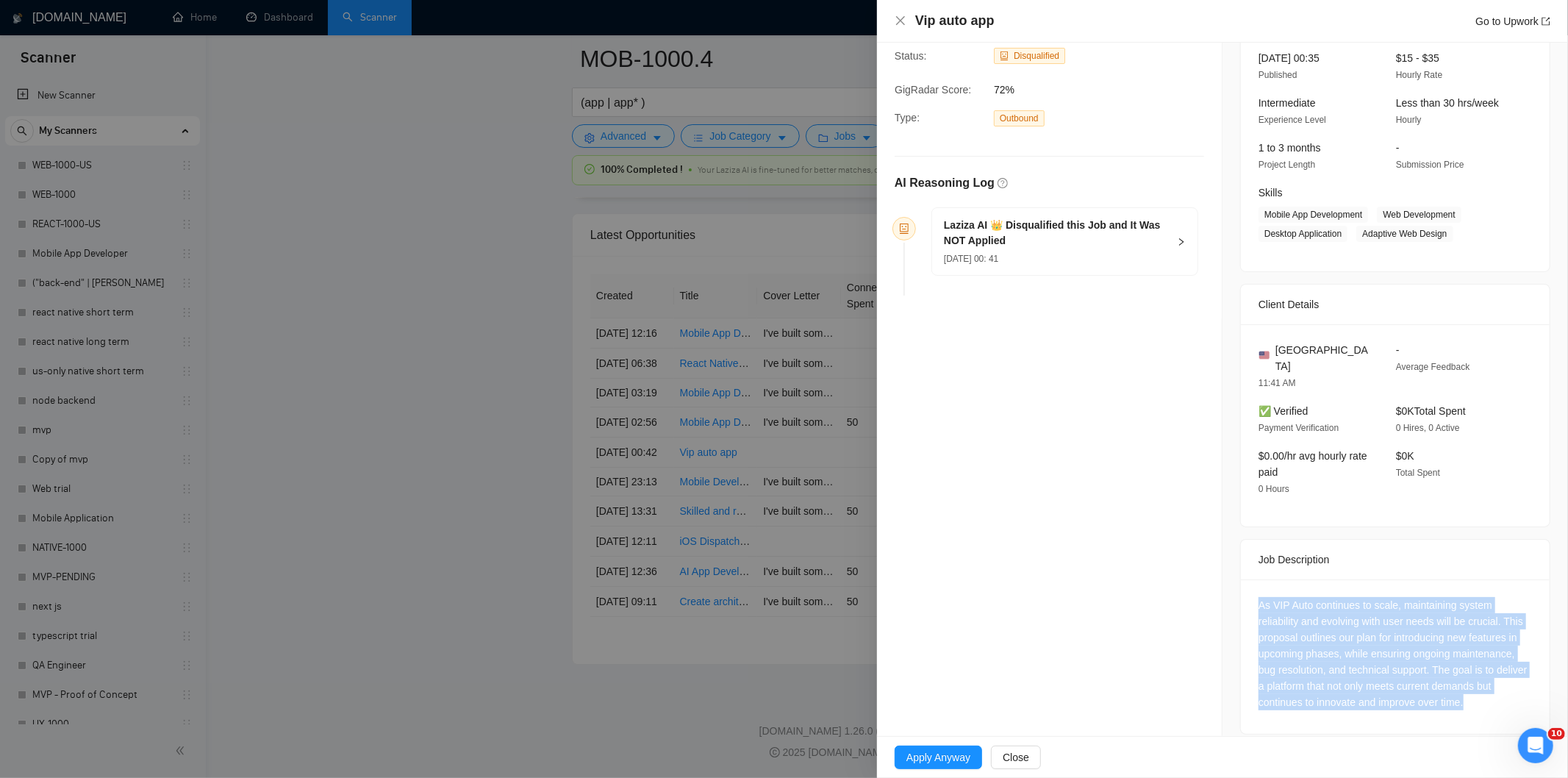
drag, startPoint x: 1251, startPoint y: 585, endPoint x: 1486, endPoint y: 685, distance: 255.4
click at [1486, 685] on div "As VIP Auto continues to scale, maintaining system reliability and evolving wit…" at bounding box center [1396, 657] width 309 height 154
copy div "As VIP Auto continues to scale, maintaining system reliability and evolving wit…"
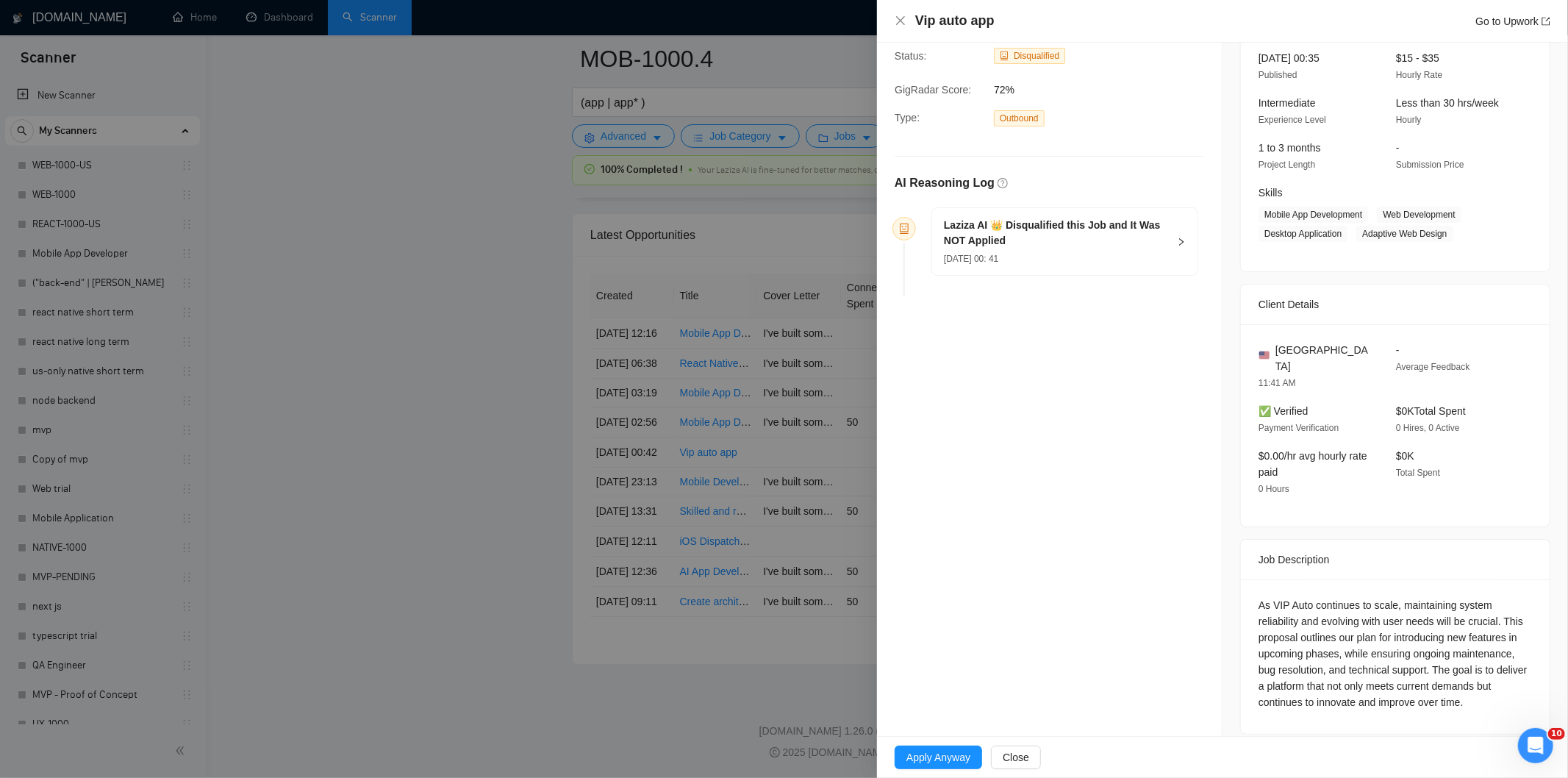
click at [1092, 240] on h5 "Laziza AI 👑 Disqualified this Job and It Was NOT Applied" at bounding box center [1056, 233] width 224 height 31
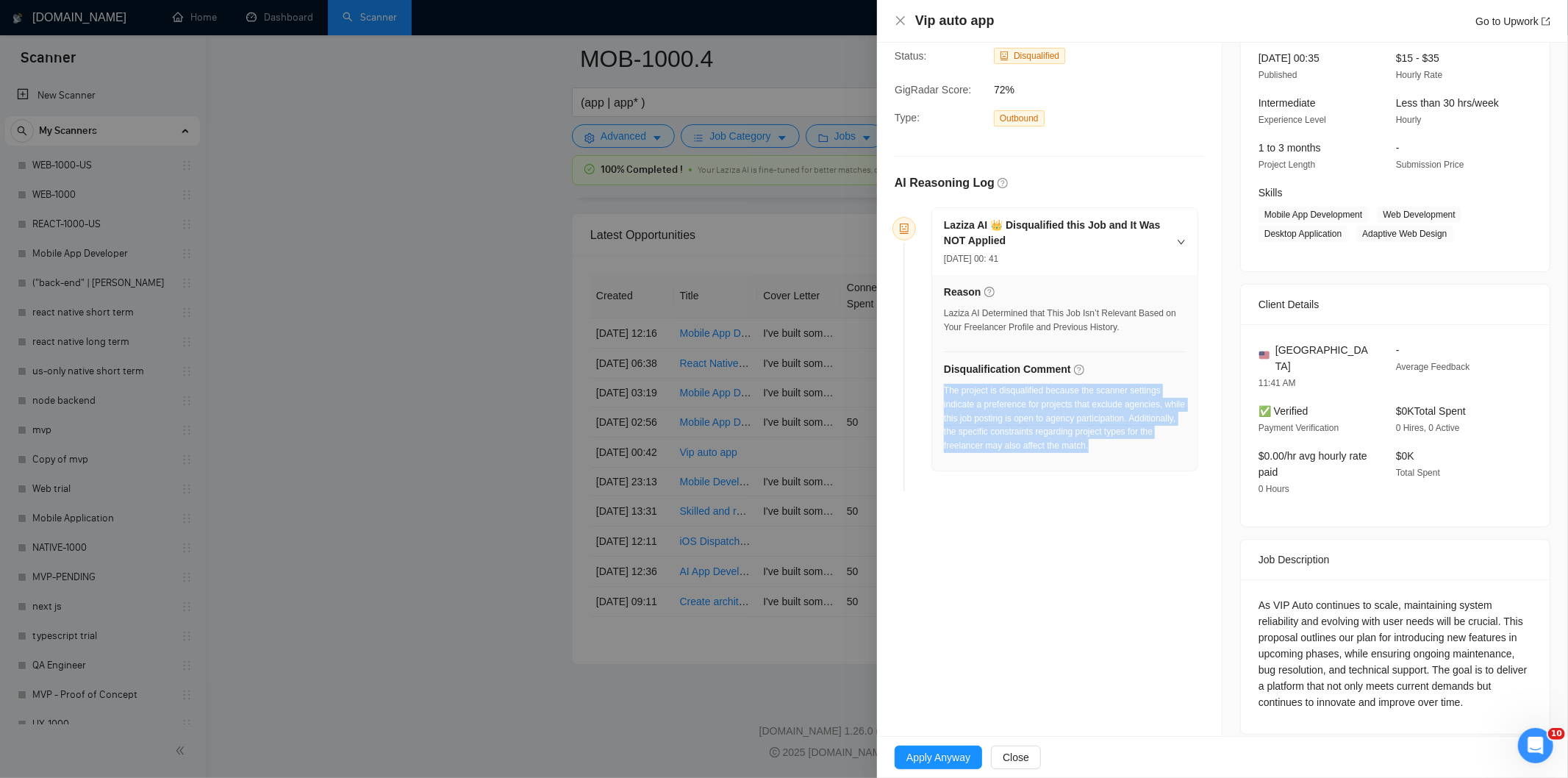
drag, startPoint x: 1122, startPoint y: 451, endPoint x: 944, endPoint y: 391, distance: 187.8
click at [944, 391] on div "The project is disqualified because the scanner settings indicate a preference …" at bounding box center [1065, 417] width 242 height 69
copy div "The project is disqualified because the scanner settings indicate a preference …"
click at [899, 20] on icon "close" at bounding box center [901, 20] width 12 height 12
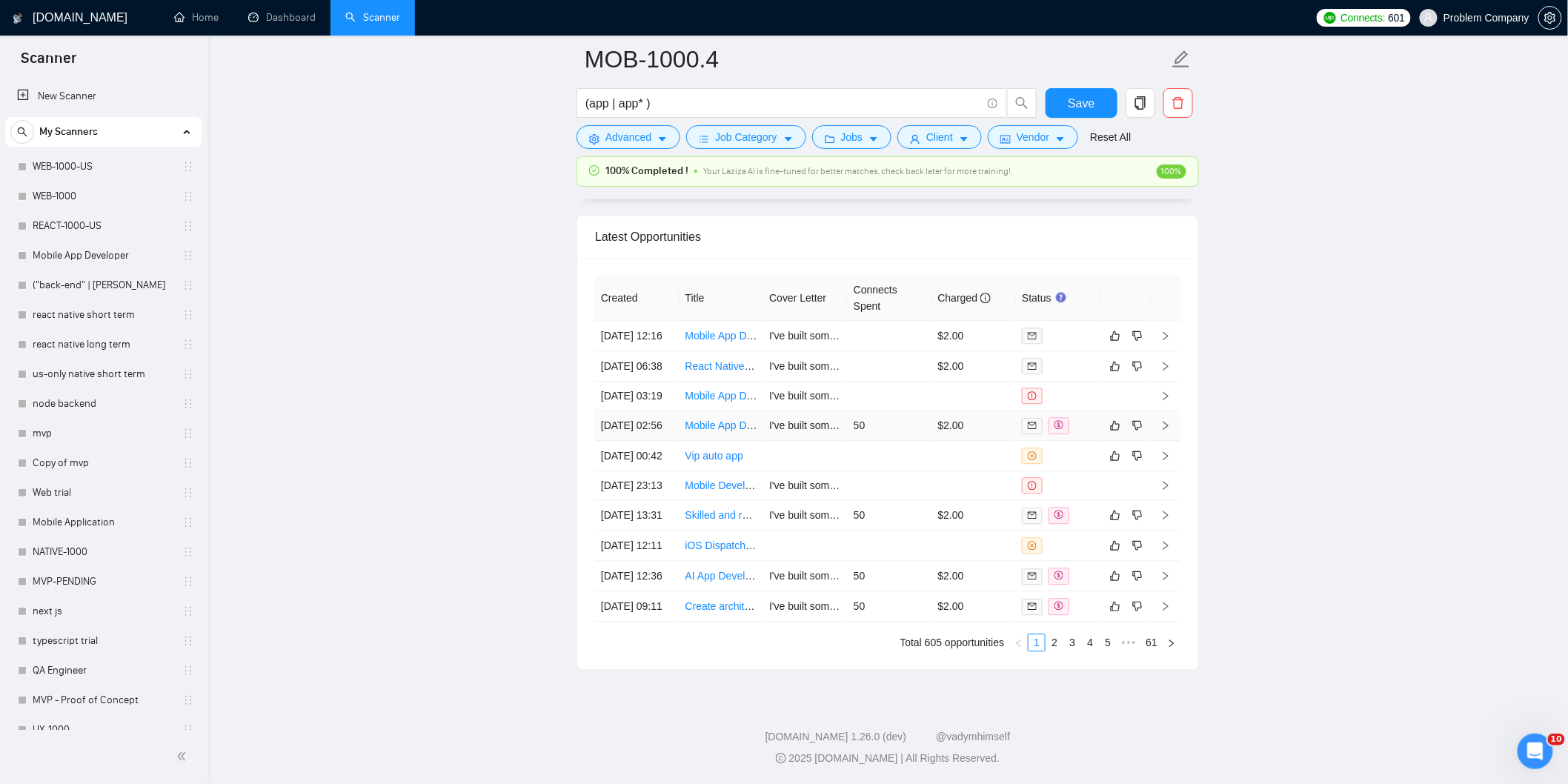
click at [641, 410] on td "[DATE] 02:56" at bounding box center [637, 426] width 85 height 31
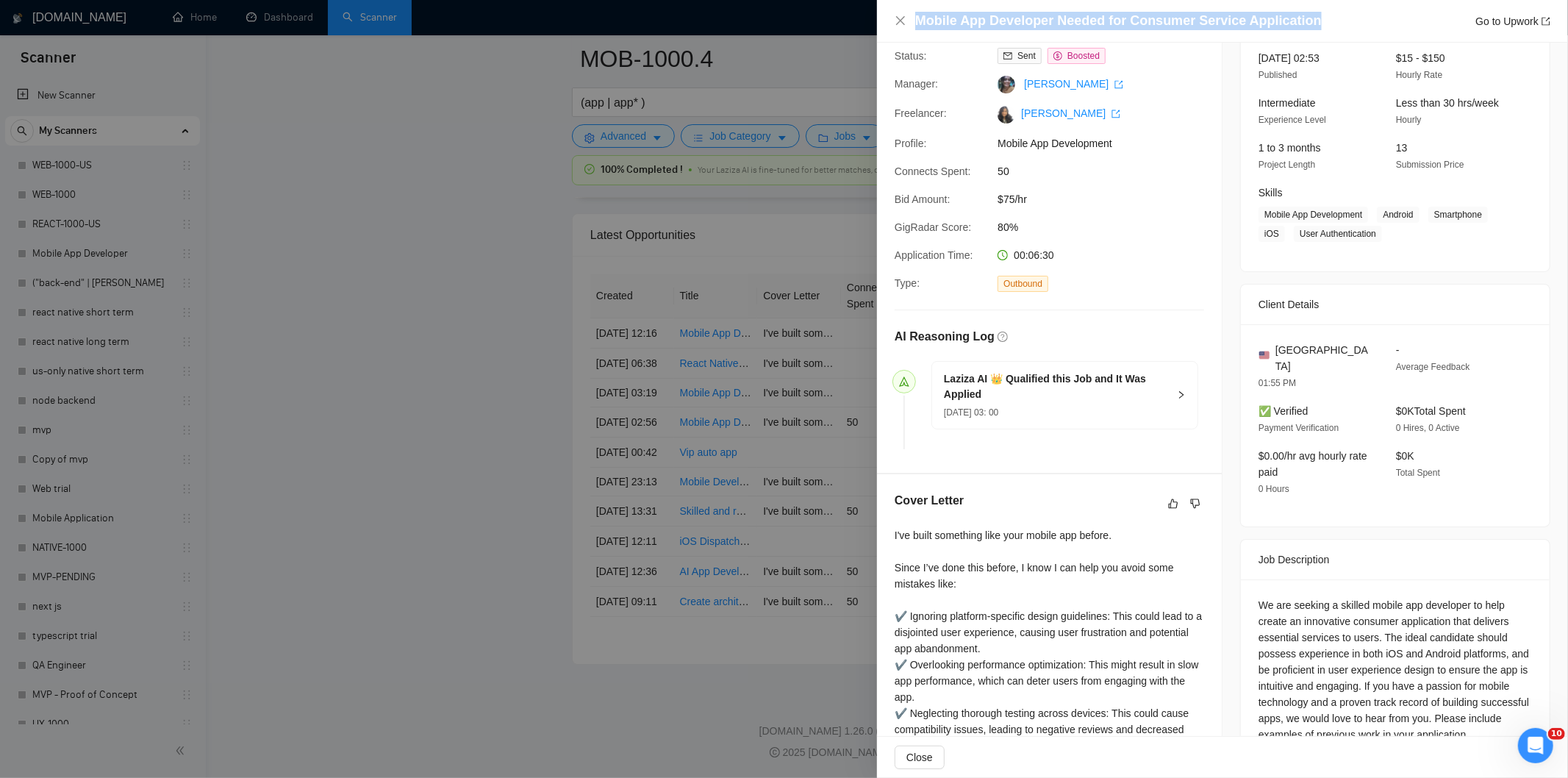
drag, startPoint x: 1330, startPoint y: 3, endPoint x: 1308, endPoint y: 25, distance: 31.1
click at [1308, 25] on div "Mobile App Developer Needed for Consumer Service Application Go to Upwork" at bounding box center [1223, 21] width 692 height 42
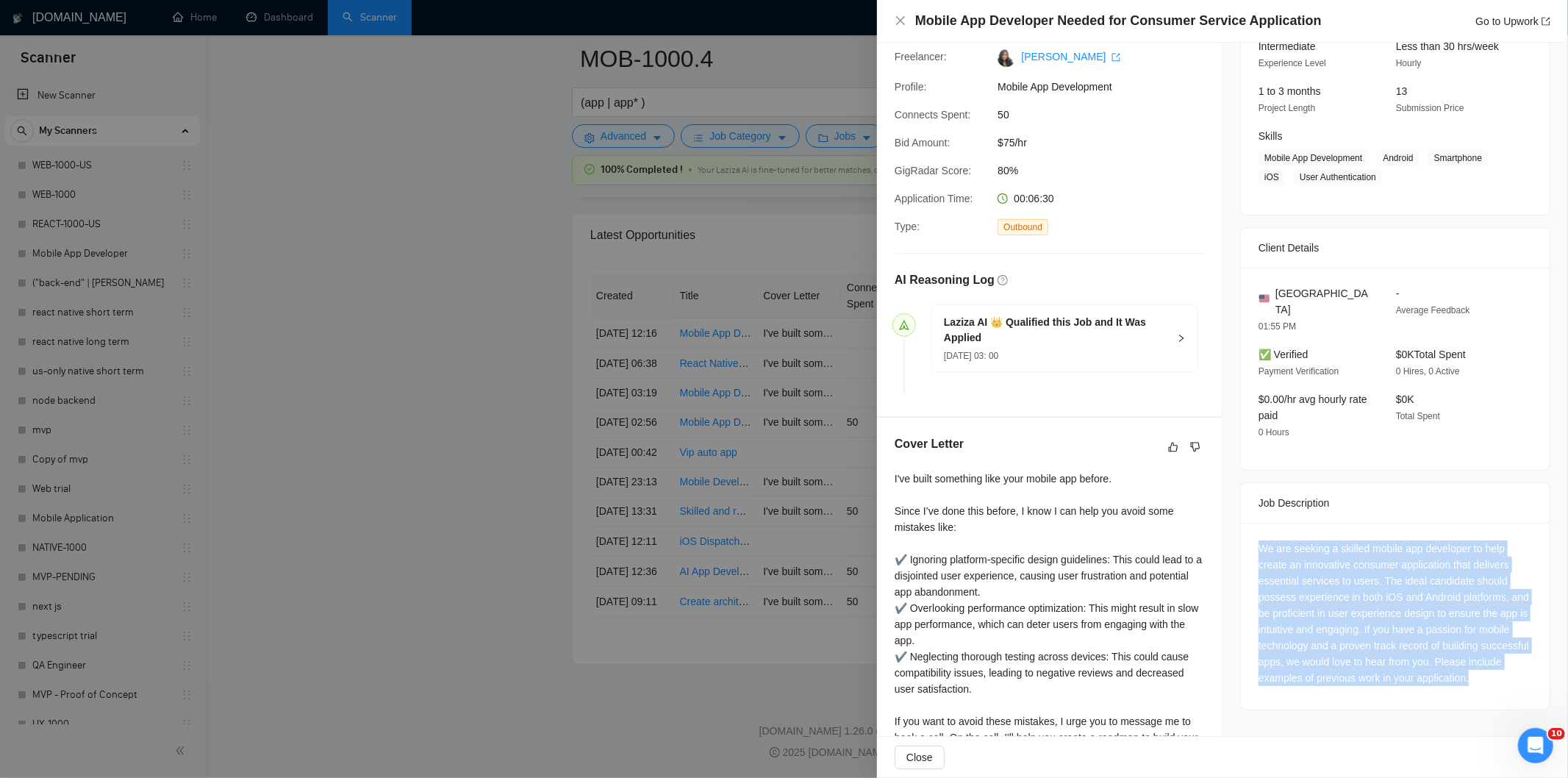
drag, startPoint x: 1253, startPoint y: 538, endPoint x: 1501, endPoint y: 660, distance: 276.4
click at [1501, 660] on div "We are seeking a skilled mobile app developer to help create an innovative cons…" at bounding box center [1396, 613] width 273 height 146
click at [899, 20] on icon "close" at bounding box center [901, 20] width 12 height 12
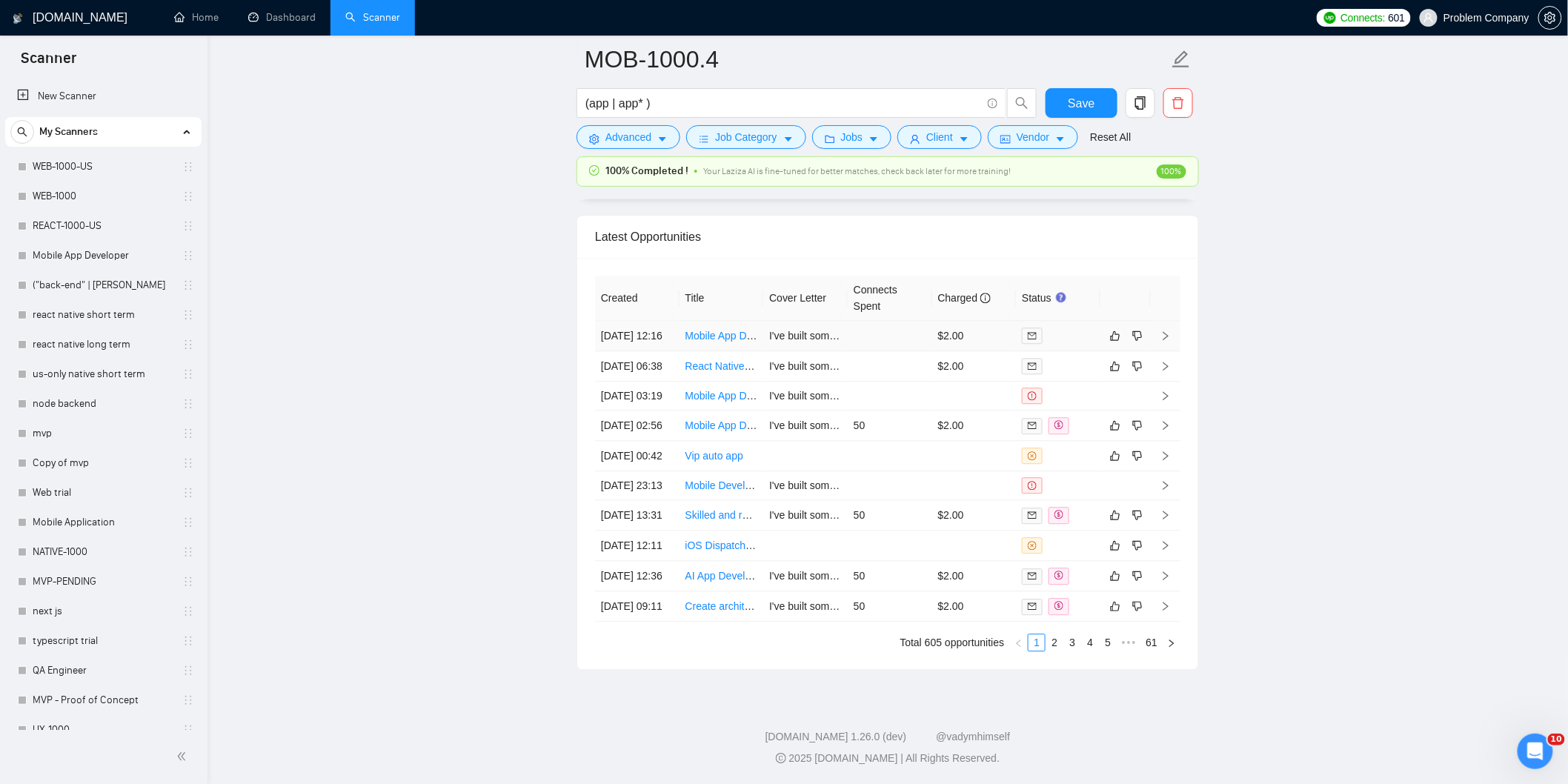
click at [659, 321] on td "[DATE] 12:16" at bounding box center [637, 336] width 85 height 31
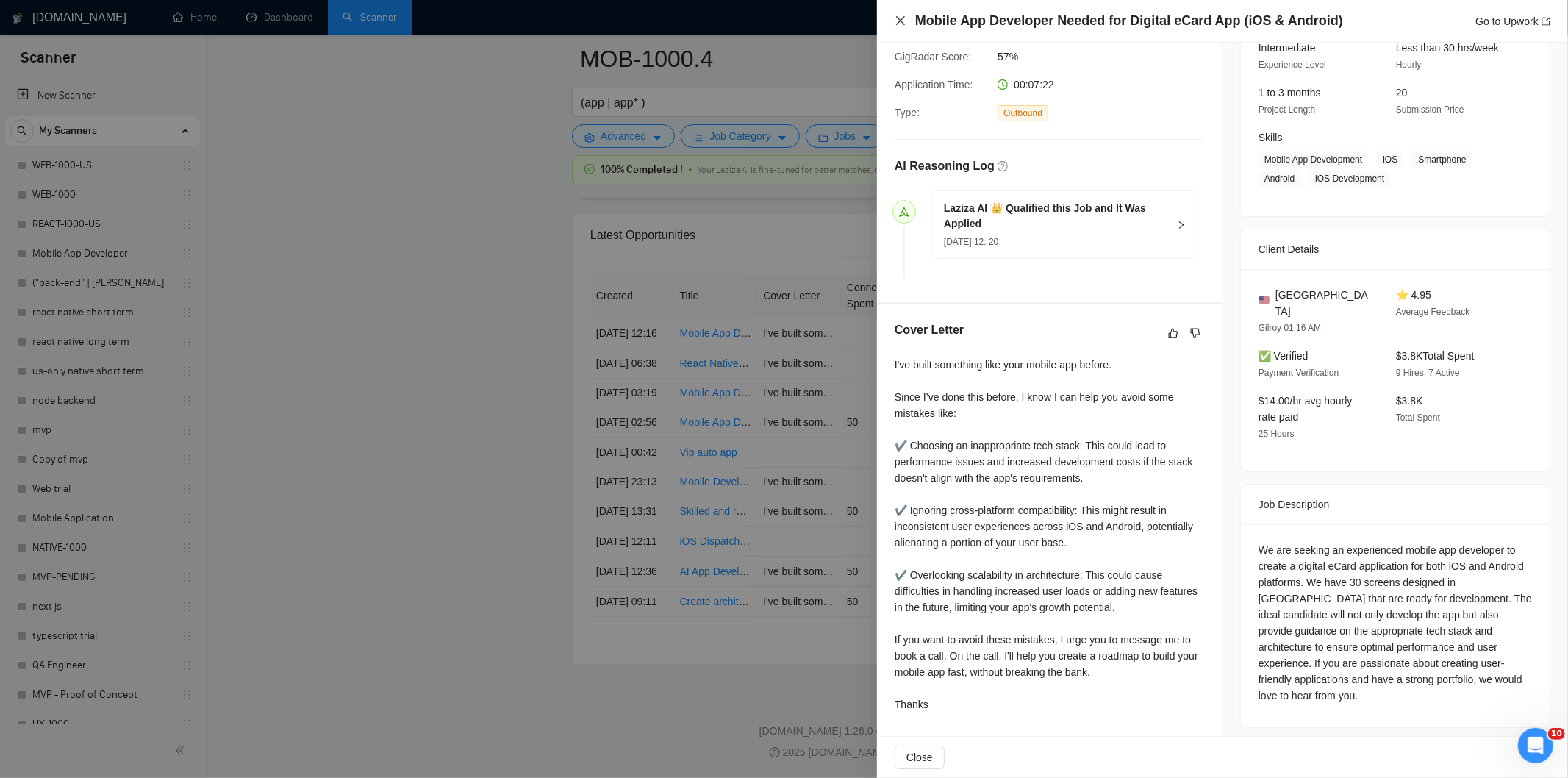
click at [899, 18] on icon "close" at bounding box center [901, 20] width 12 height 12
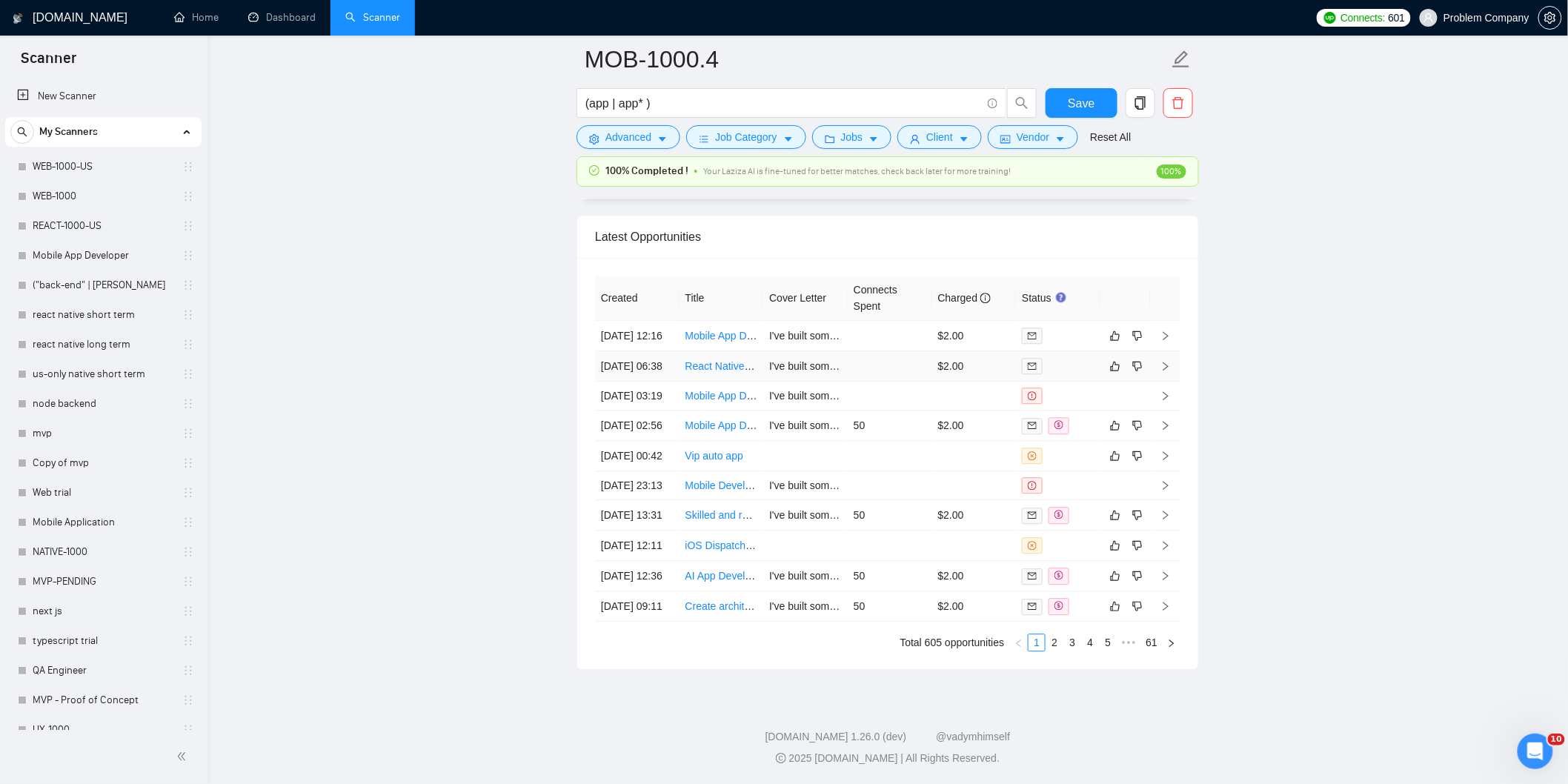
click at [653, 351] on td "[DATE] 06:38" at bounding box center [637, 367] width 85 height 31
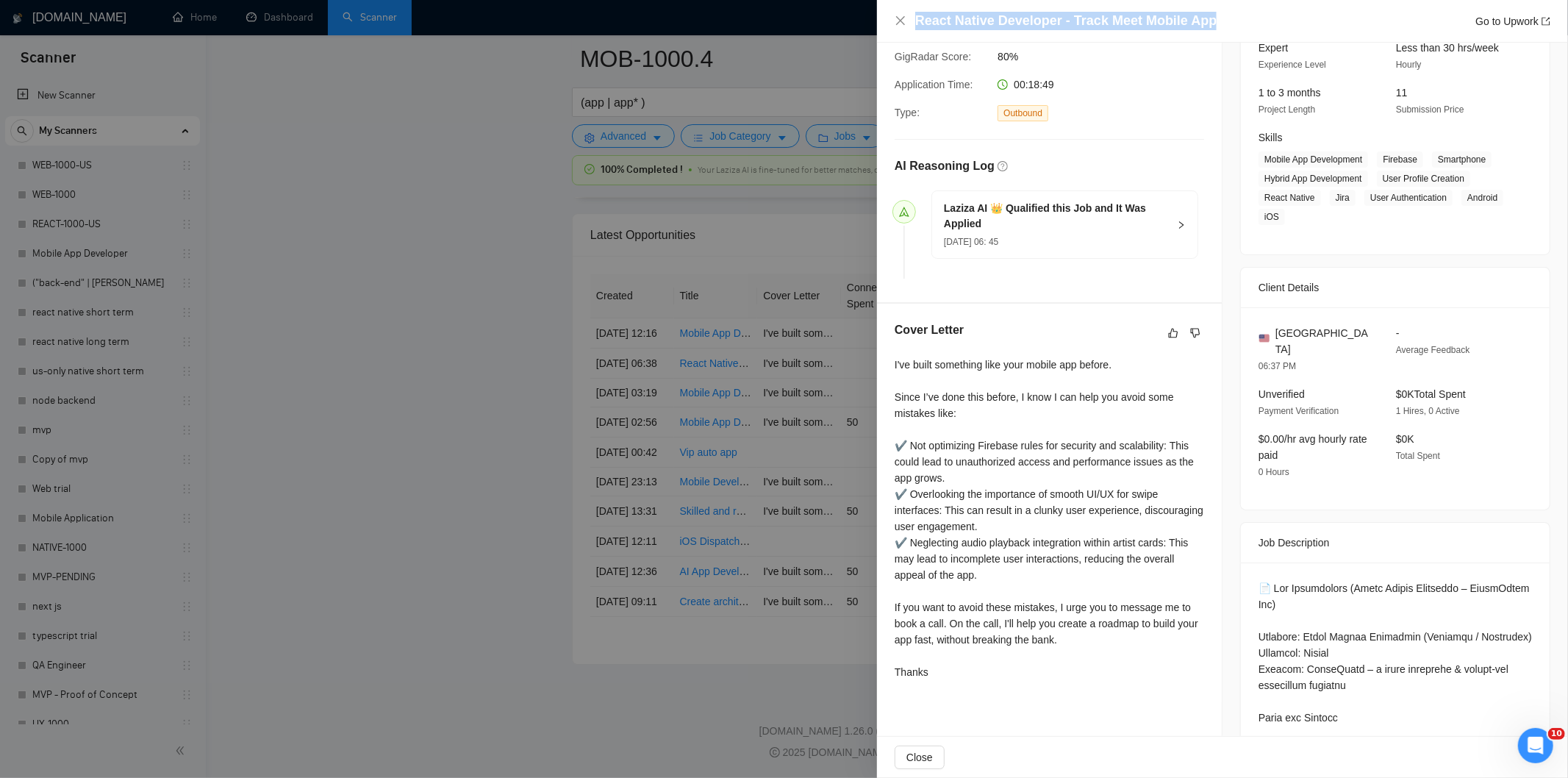
drag, startPoint x: 1216, startPoint y: 26, endPoint x: 916, endPoint y: 24, distance: 300.0
click at [916, 24] on div "React Native Developer - Track Meet Mobile App Go to Upwork" at bounding box center [1233, 21] width 636 height 19
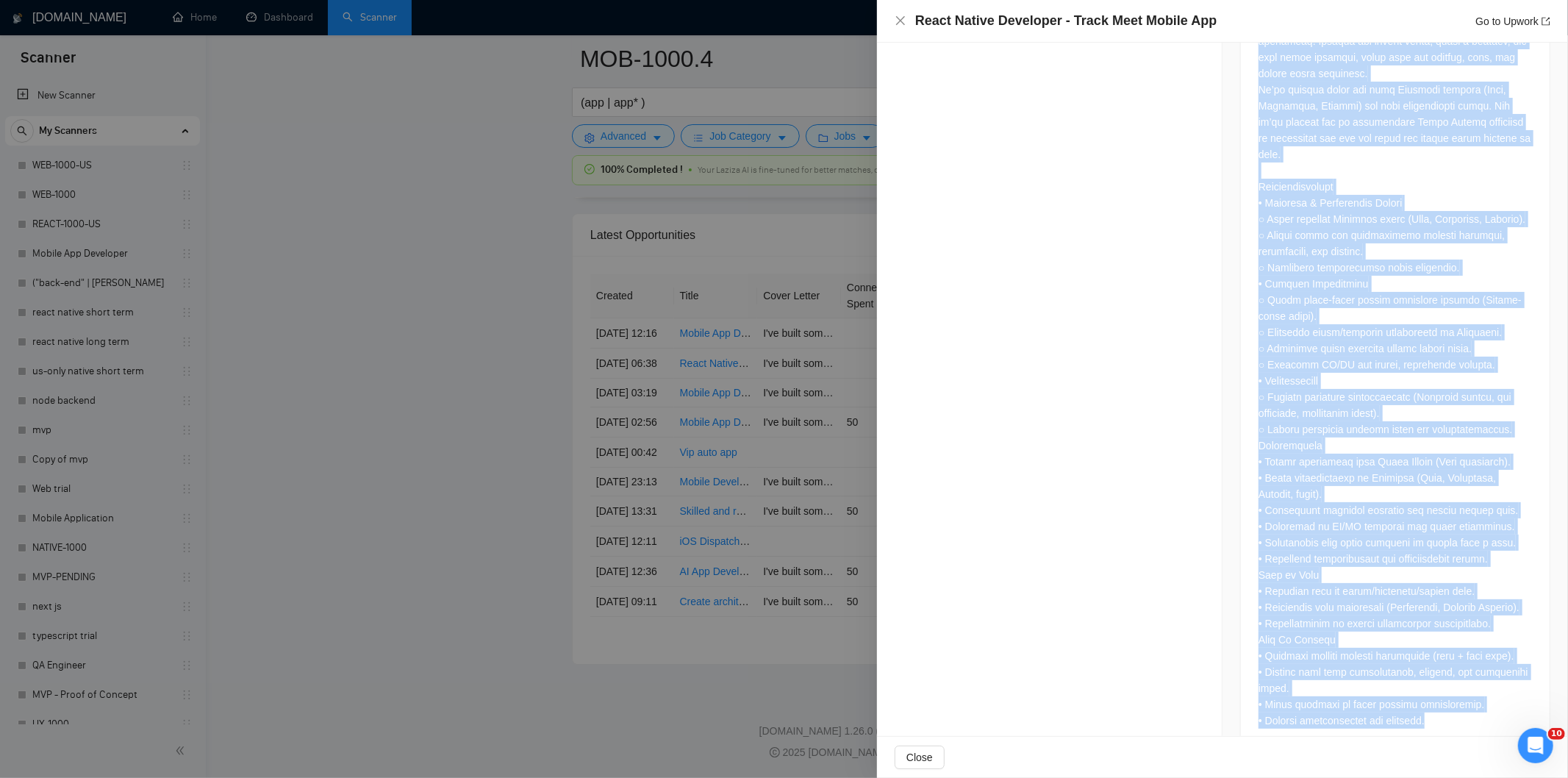
scroll to position [931, 0]
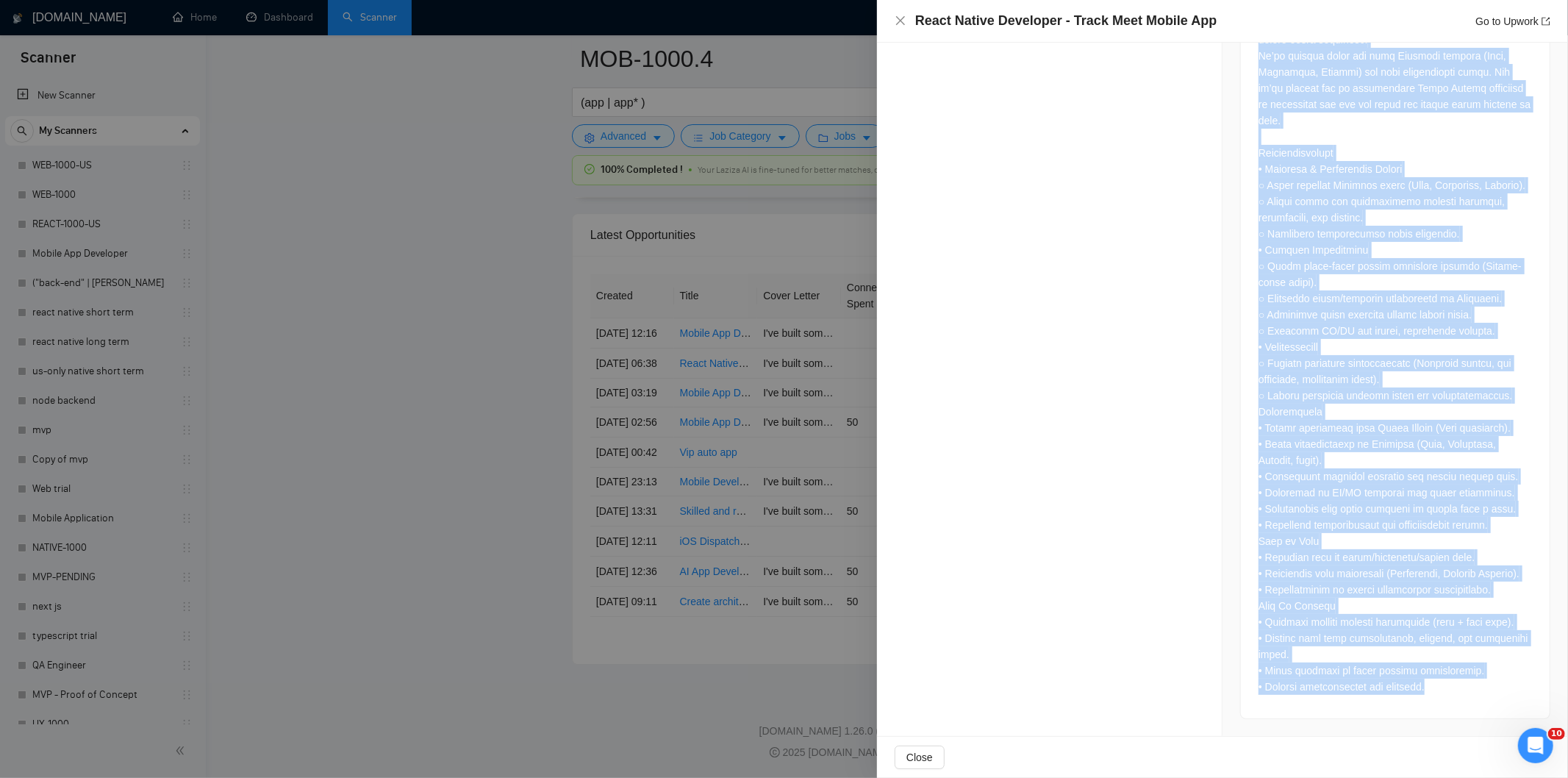
drag, startPoint x: 1247, startPoint y: 228, endPoint x: 1430, endPoint y: 722, distance: 526.8
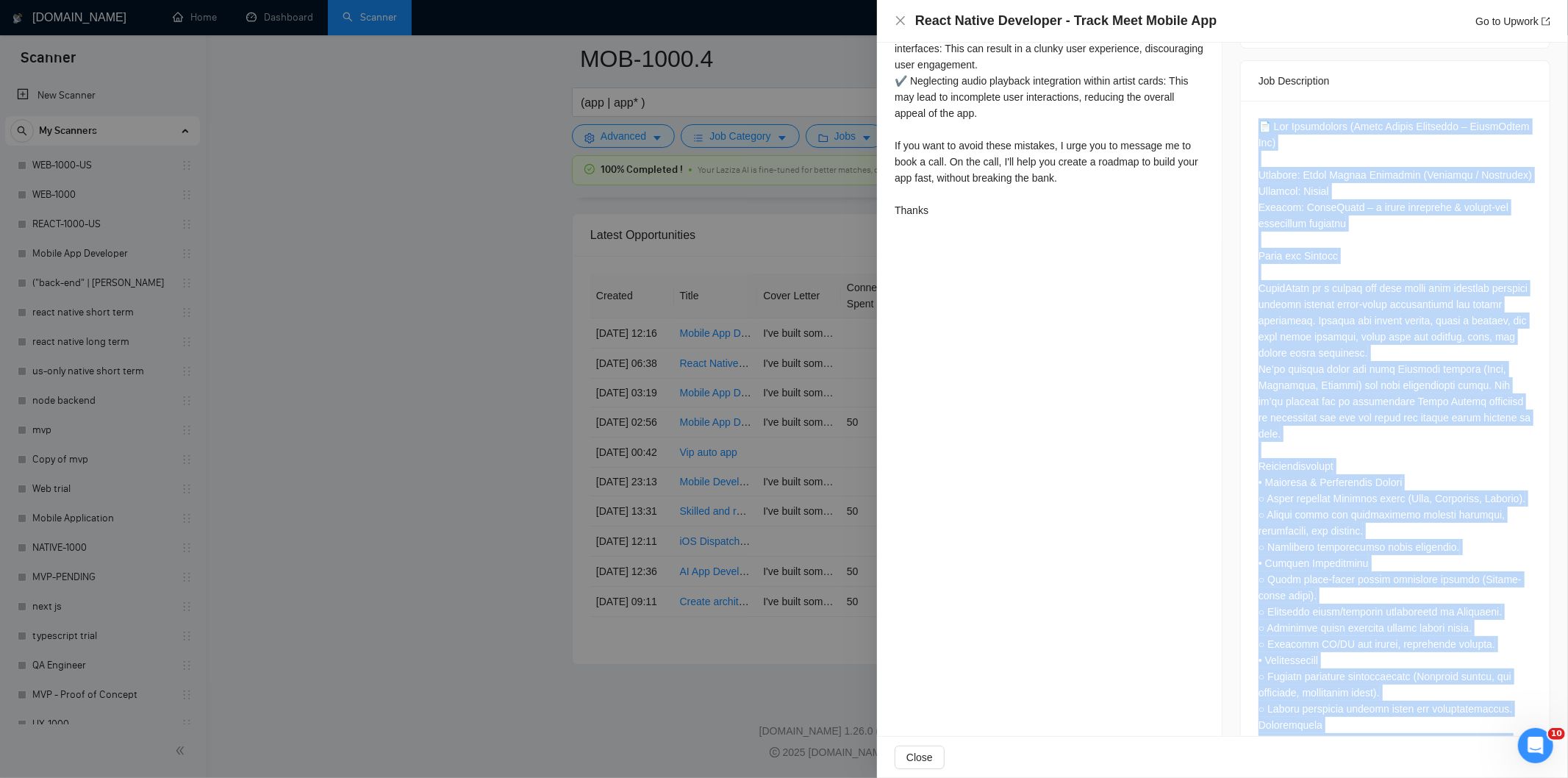
scroll to position [616, 0]
click at [1495, 173] on div at bounding box center [1396, 564] width 273 height 890
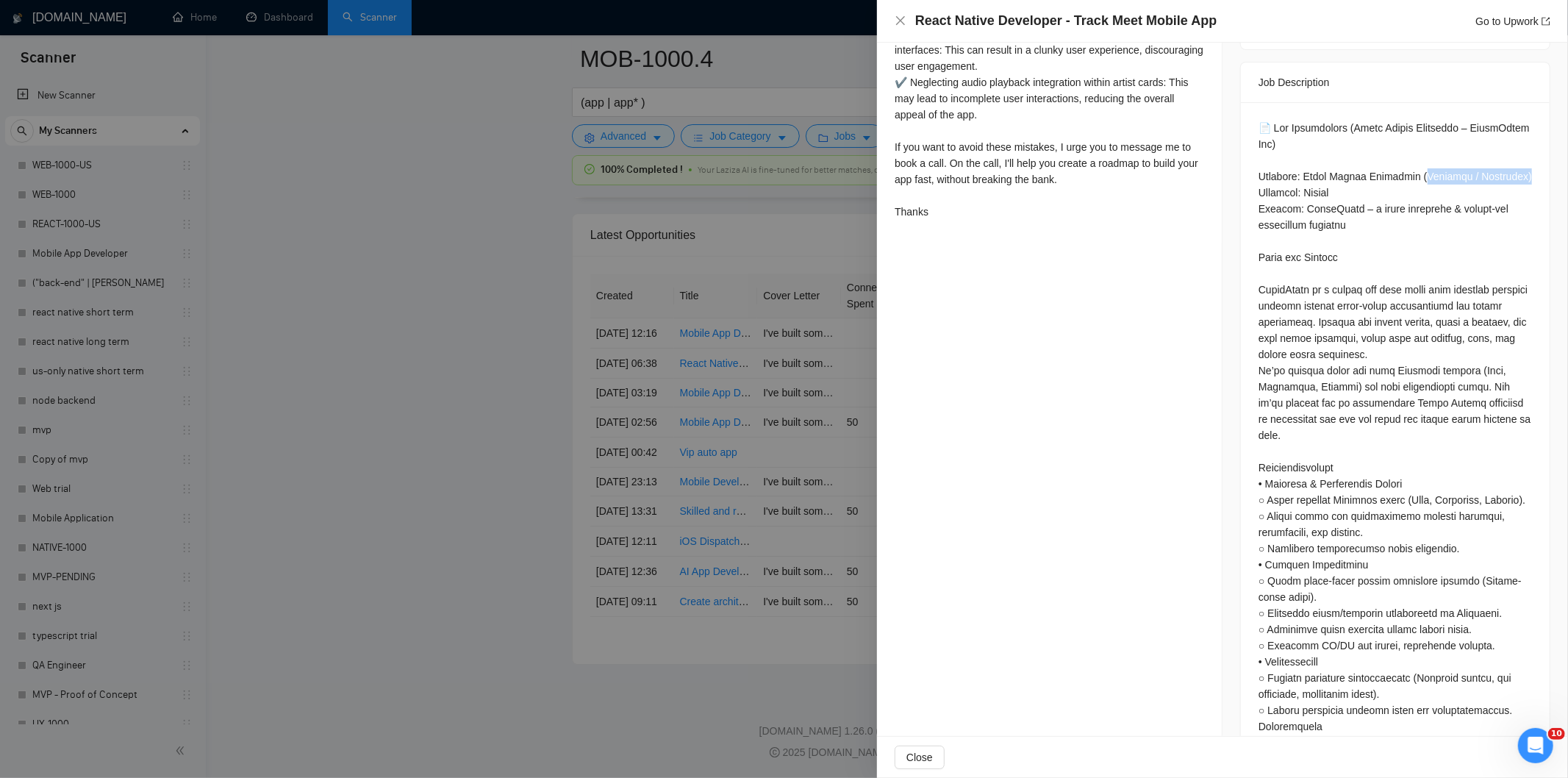
drag, startPoint x: 1511, startPoint y: 157, endPoint x: 1408, endPoint y: 165, distance: 103.3
click at [1408, 165] on div at bounding box center [1396, 564] width 273 height 890
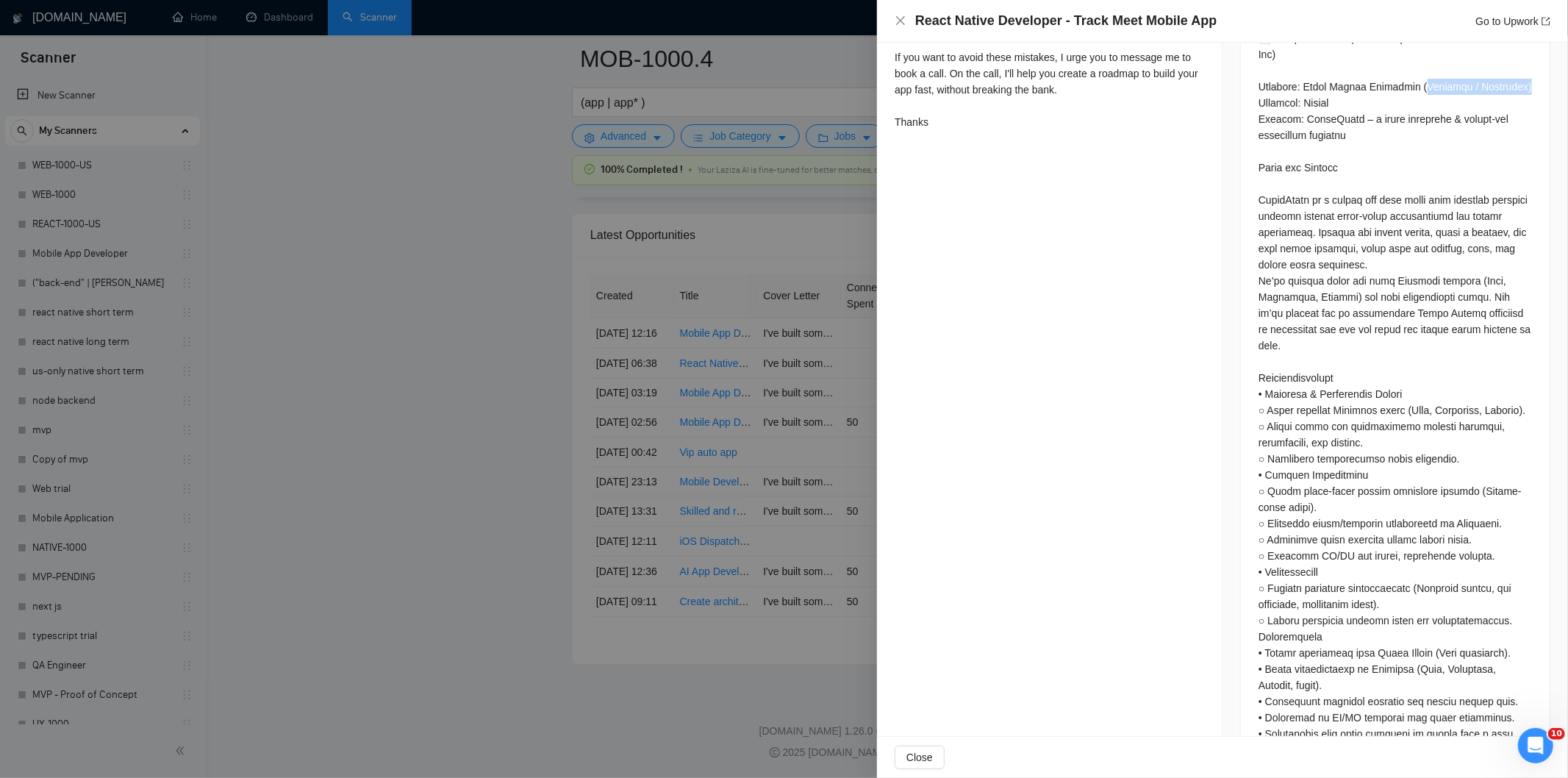
scroll to position [706, 0]
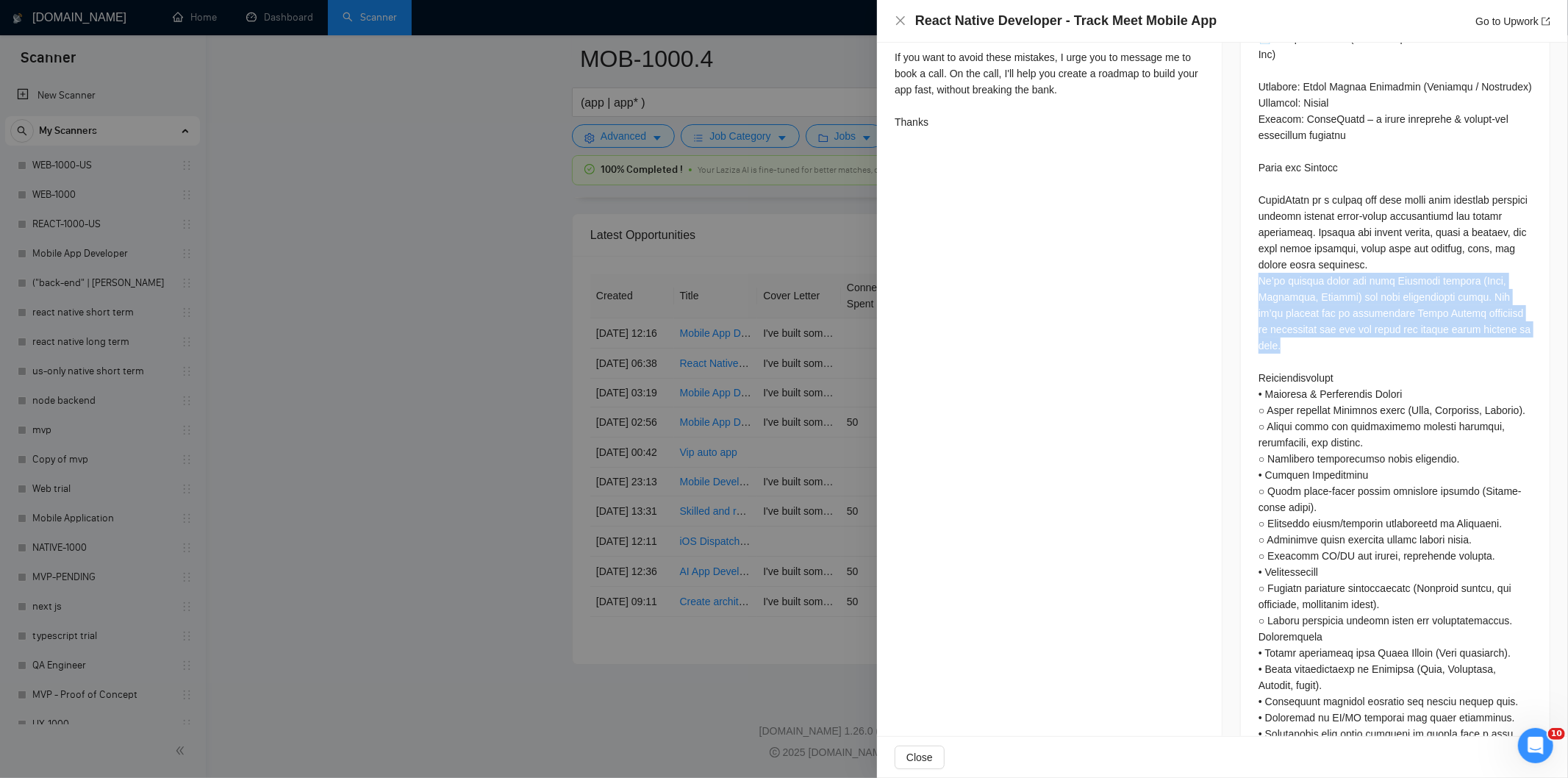
drag, startPoint x: 1250, startPoint y: 260, endPoint x: 1347, endPoint y: 320, distance: 114.1
click at [1352, 333] on div at bounding box center [1396, 478] width 309 height 931
click at [903, 25] on icon "close" at bounding box center [900, 20] width 8 height 8
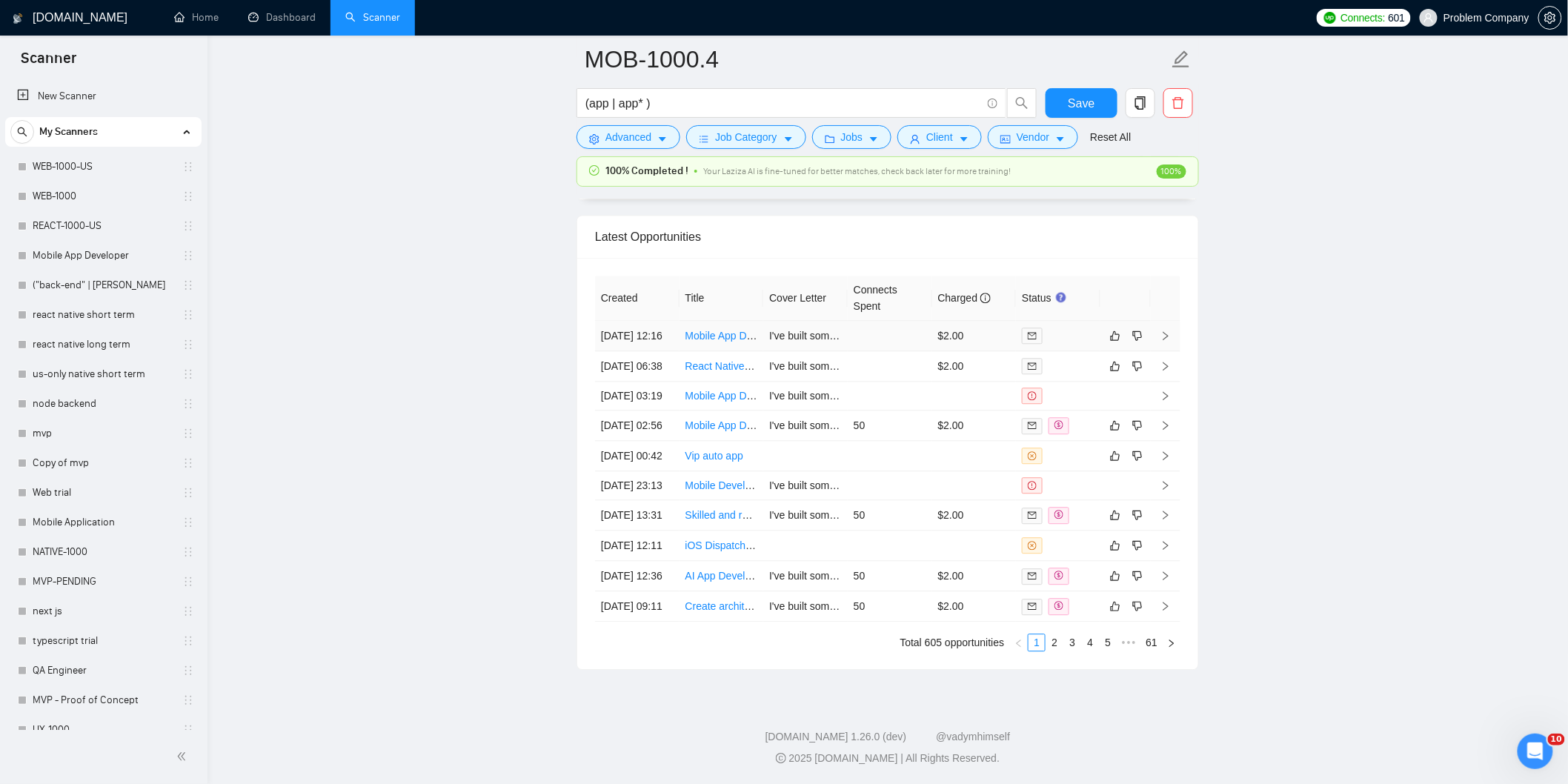
click at [662, 321] on td "[DATE] 12:16" at bounding box center [637, 336] width 85 height 31
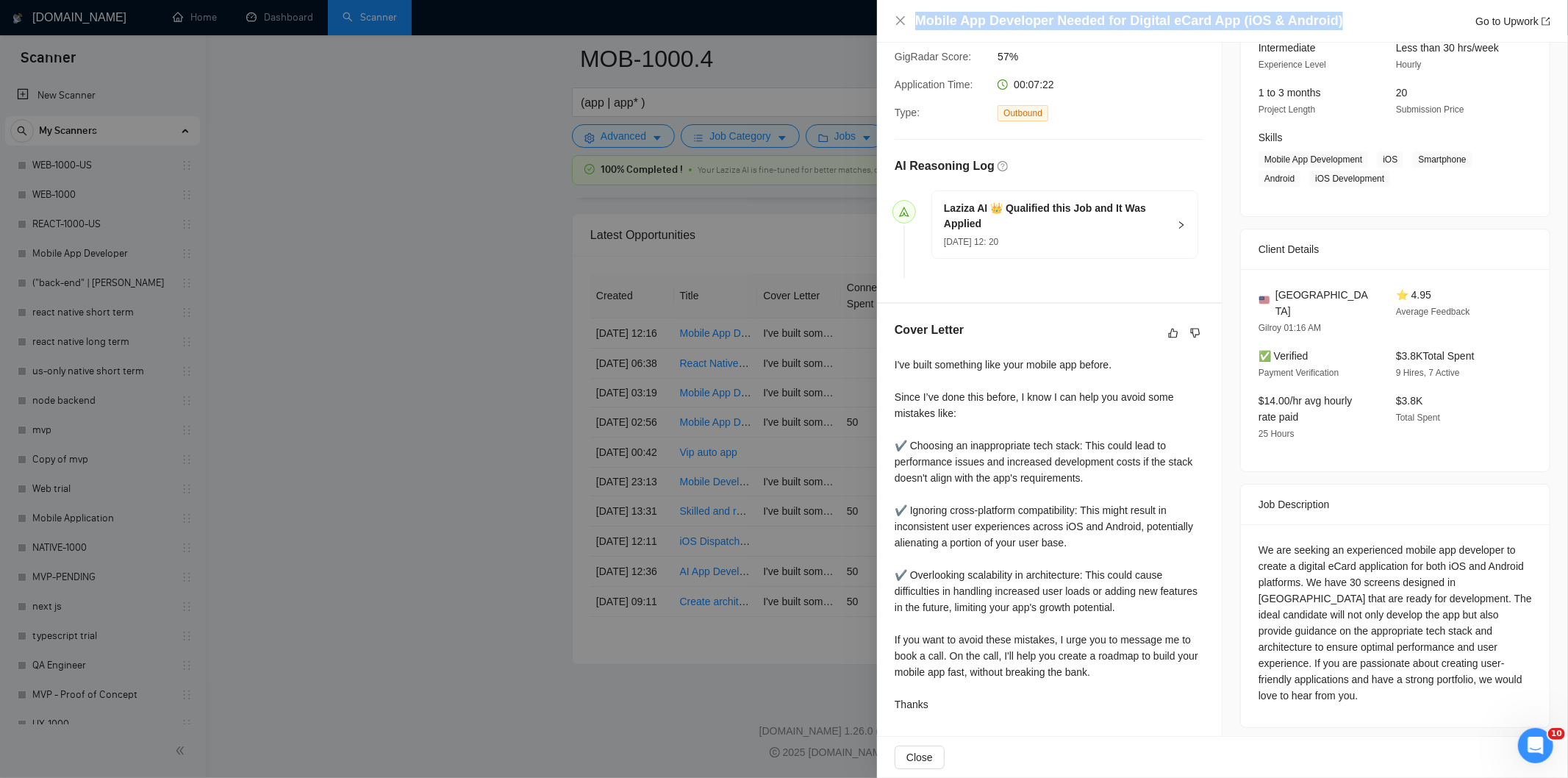
drag, startPoint x: 1344, startPoint y: 25, endPoint x: 918, endPoint y: 22, distance: 426.0
click at [918, 22] on div "Mobile App Developer Needed for Digital eCard App (iOS & Android) Go to Upwork" at bounding box center [1233, 21] width 636 height 19
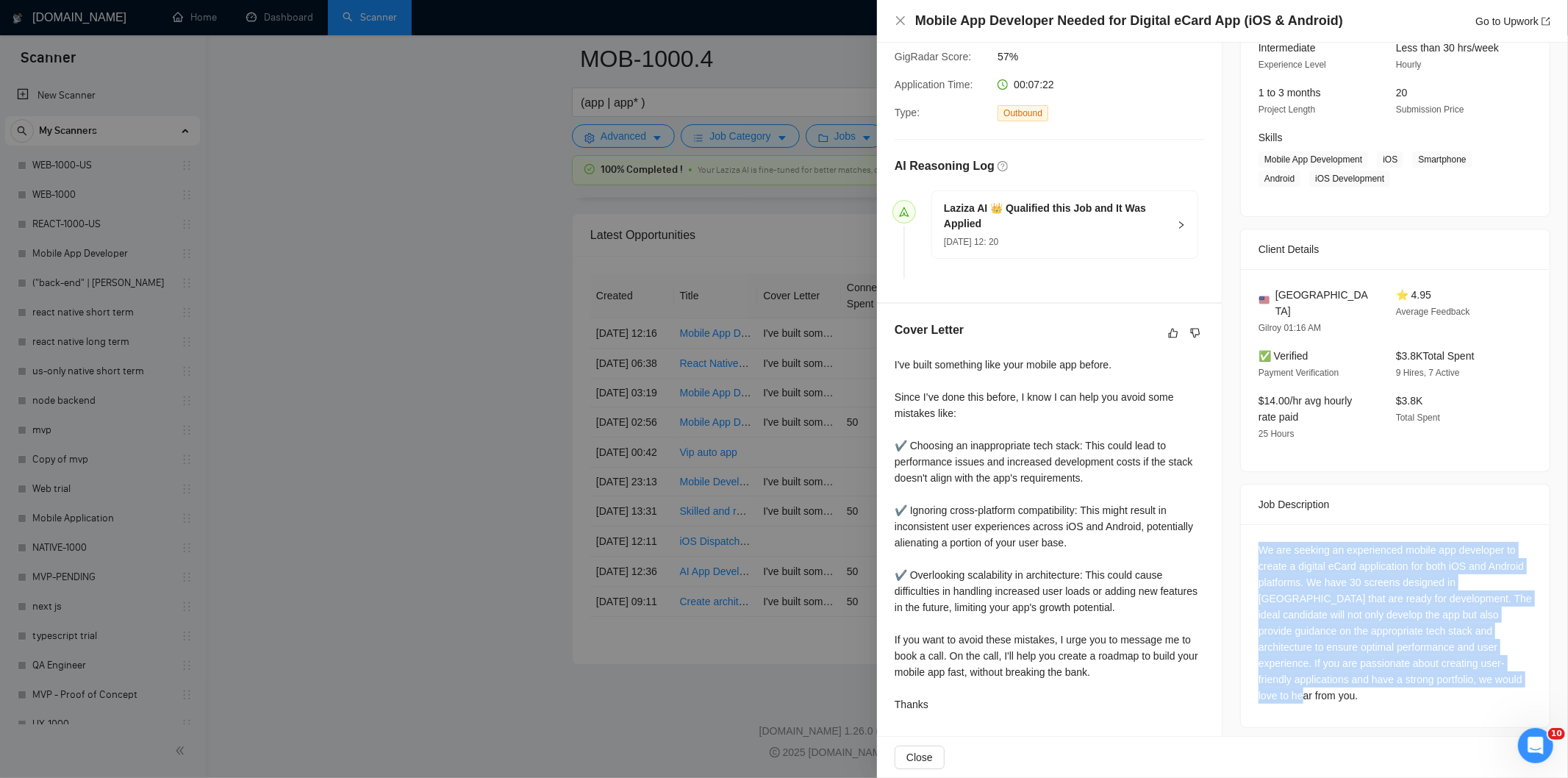
drag, startPoint x: 1244, startPoint y: 532, endPoint x: 1508, endPoint y: 677, distance: 301.2
click at [1508, 677] on div "We are seeking an experienced mobile app developer to create a digital eCard ap…" at bounding box center [1396, 625] width 309 height 203
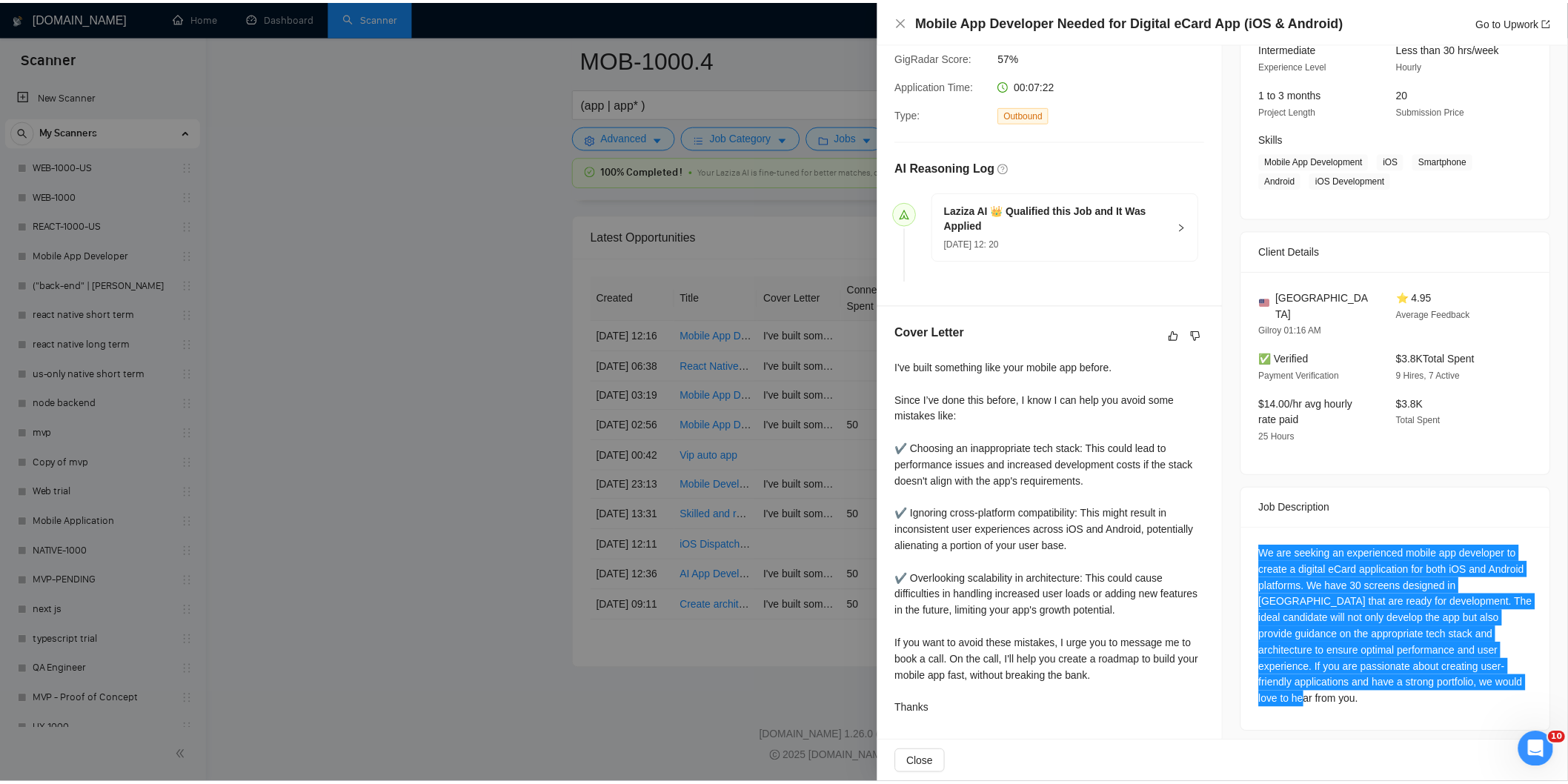
scroll to position [0, 0]
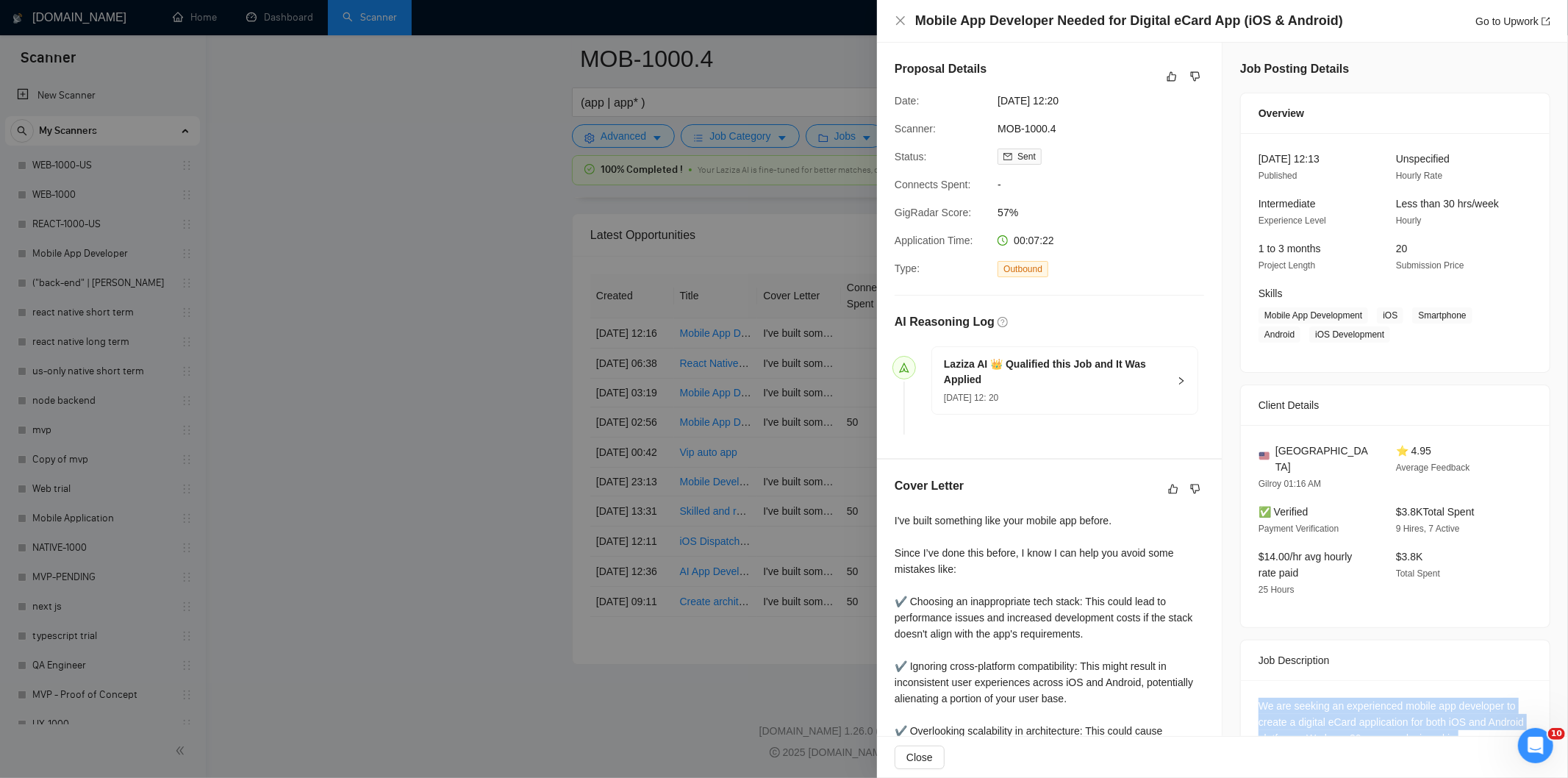
drag, startPoint x: 1087, startPoint y: 99, endPoint x: 991, endPoint y: 106, distance: 96.3
click at [992, 106] on div "[DATE] 12:20" at bounding box center [1069, 100] width 155 height 16
click at [897, 23] on icon "close" at bounding box center [901, 20] width 12 height 12
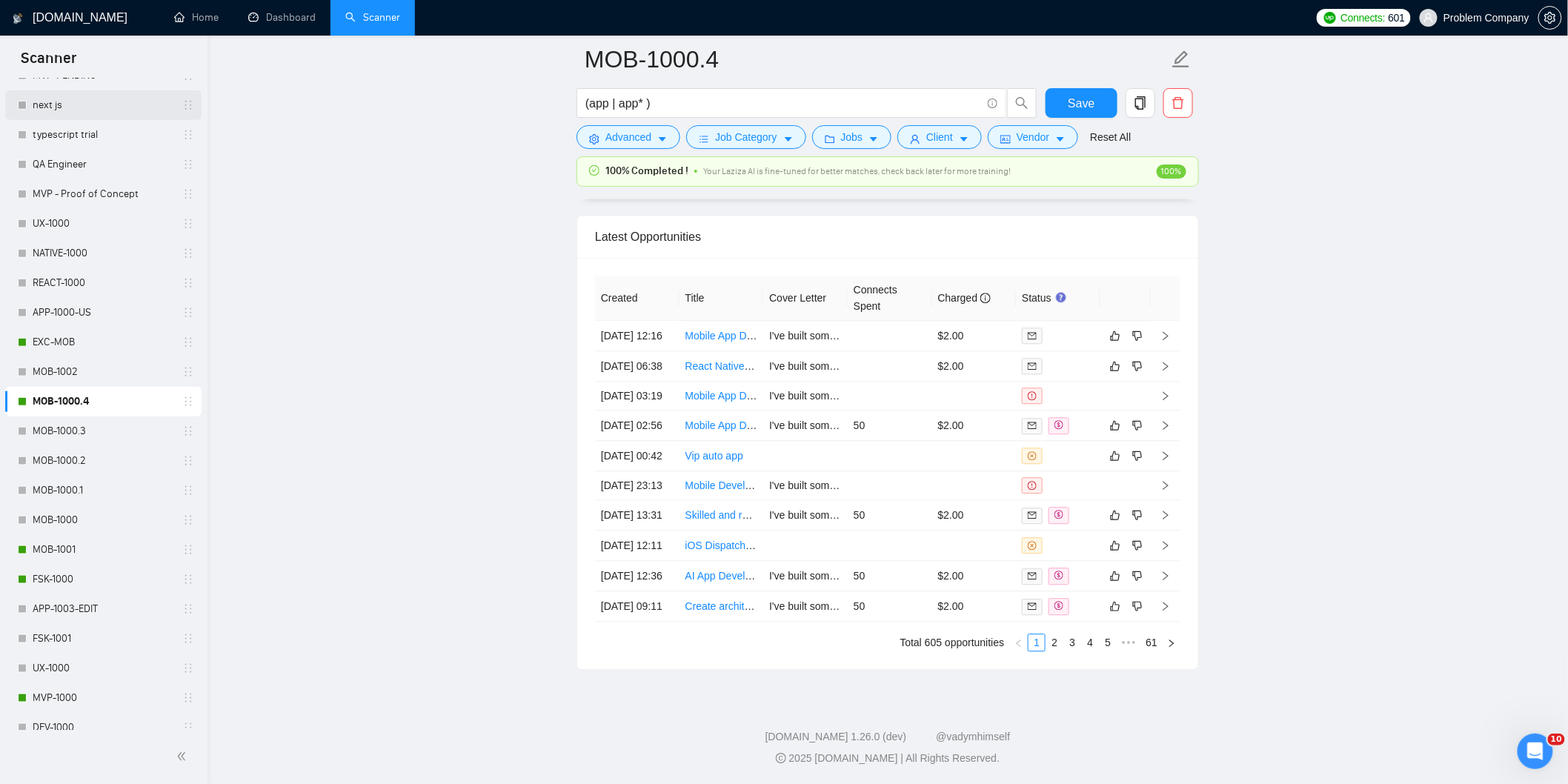
scroll to position [508, 0]
click at [85, 536] on link "MOB-1001" at bounding box center [103, 547] width 141 height 30
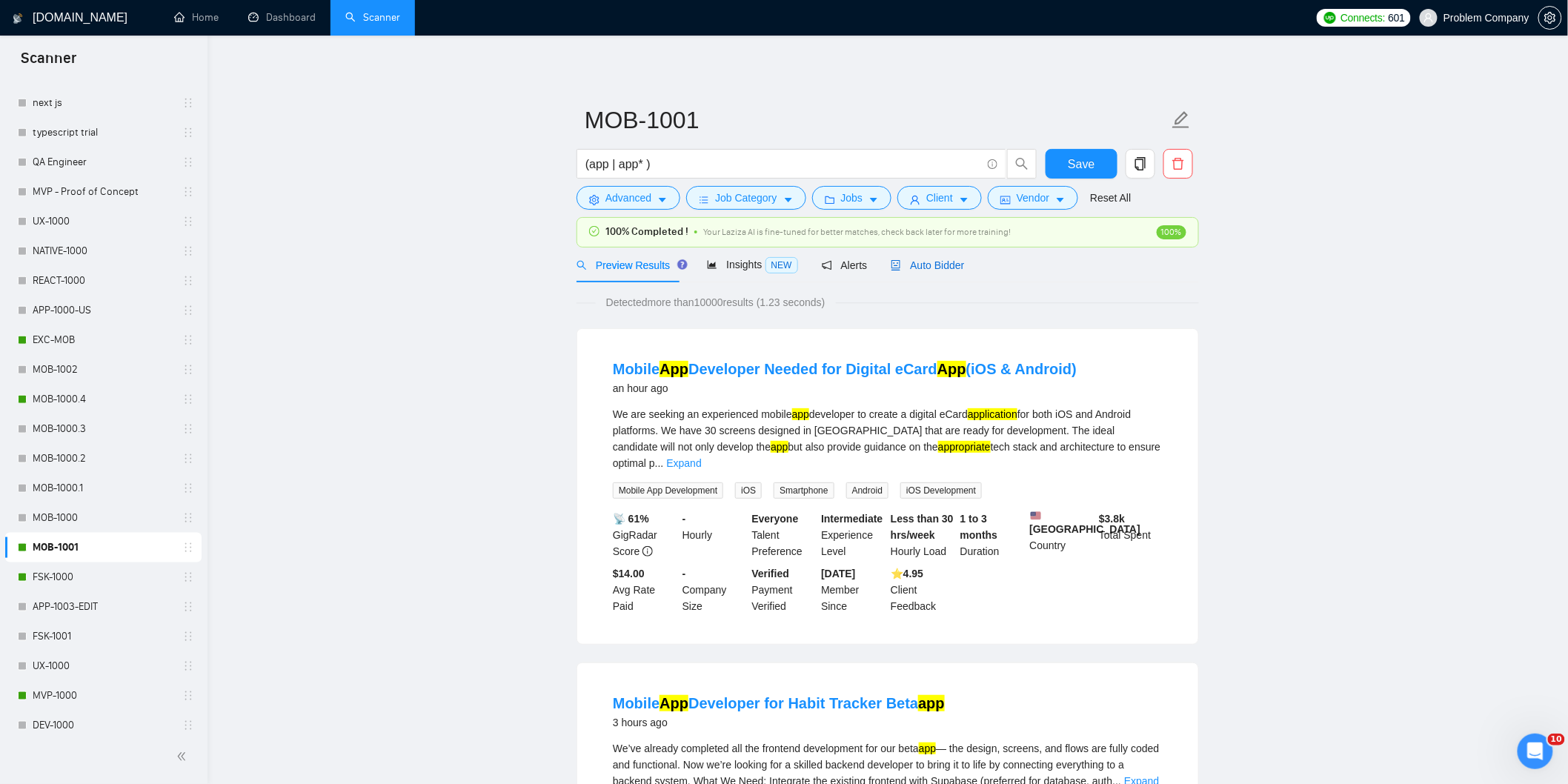
click at [941, 263] on span "Auto Bidder" at bounding box center [928, 265] width 74 height 12
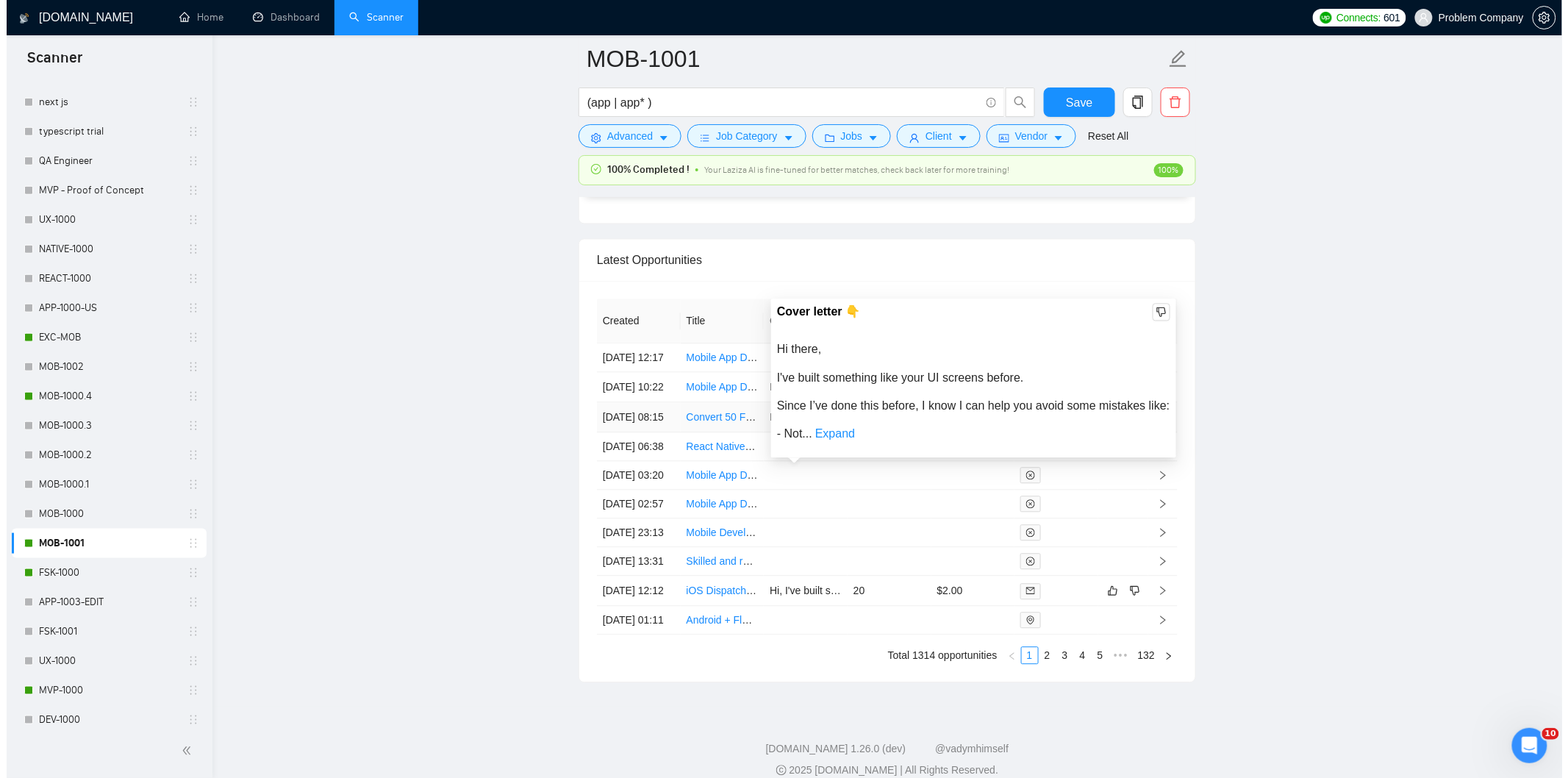
scroll to position [3662, 0]
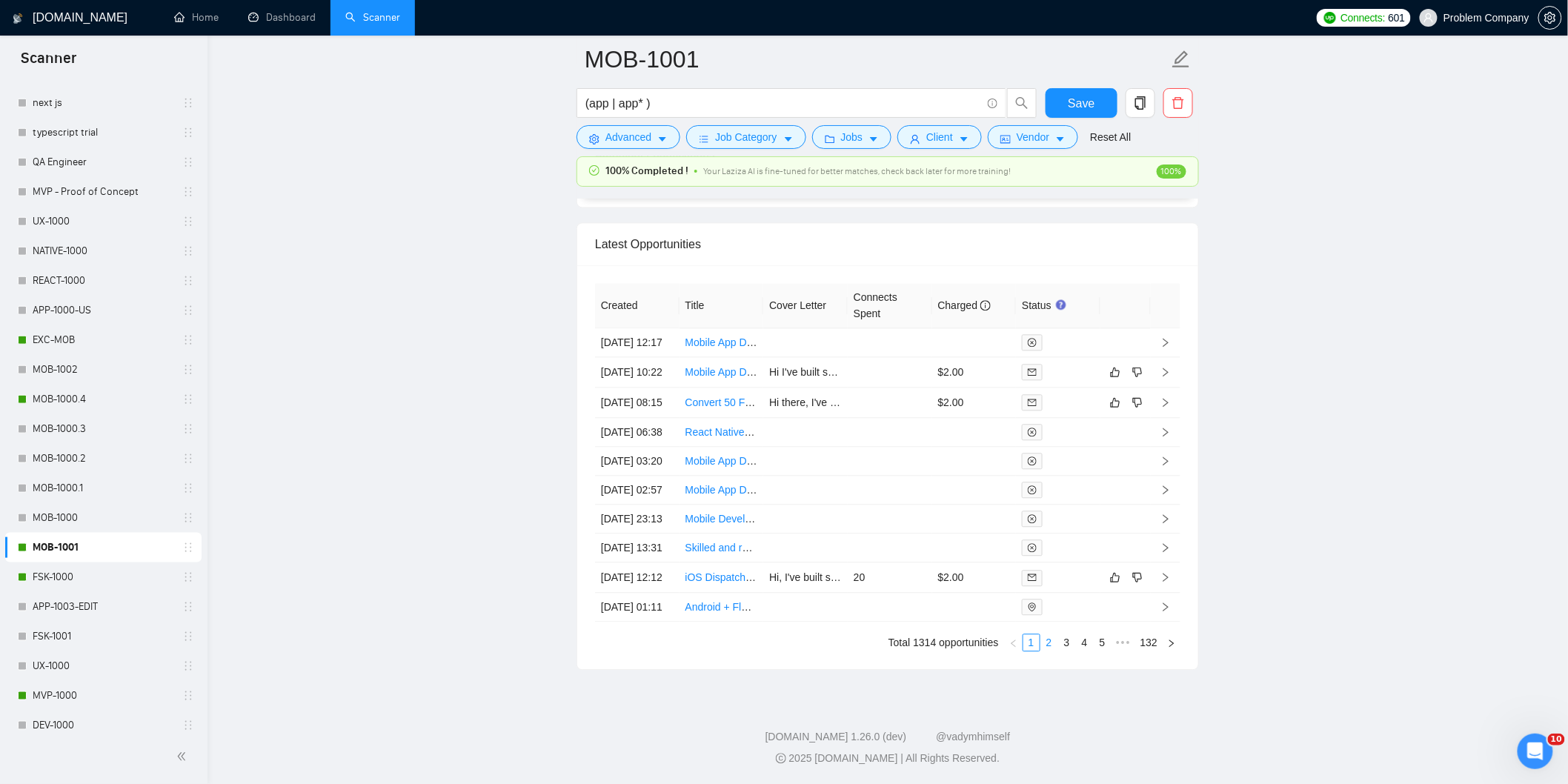
click at [1047, 651] on link "2" at bounding box center [1049, 642] width 16 height 16
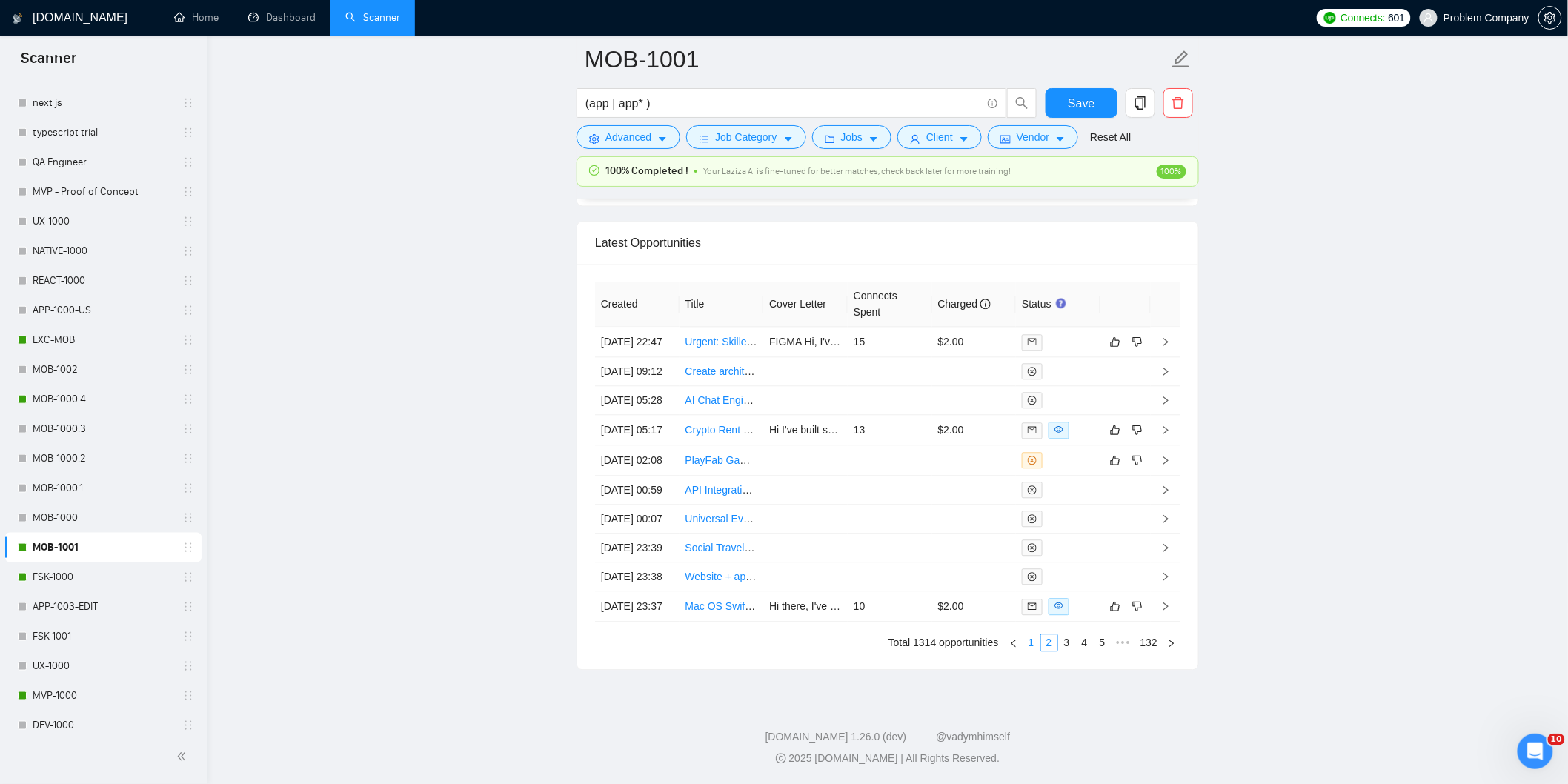
click at [1032, 651] on link "1" at bounding box center [1031, 642] width 16 height 16
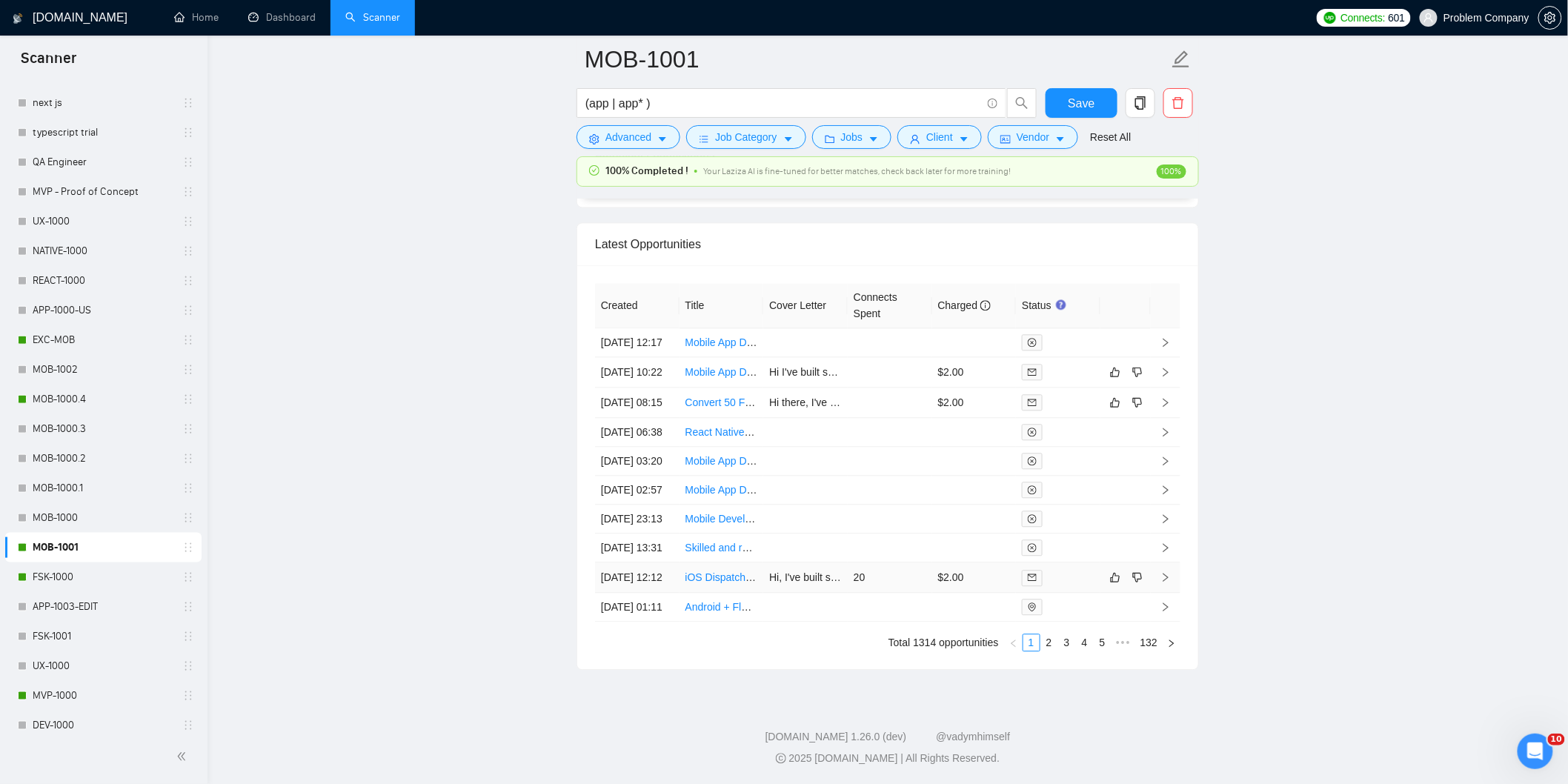
click at [641, 592] on td "[DATE] 12:12" at bounding box center [637, 578] width 85 height 31
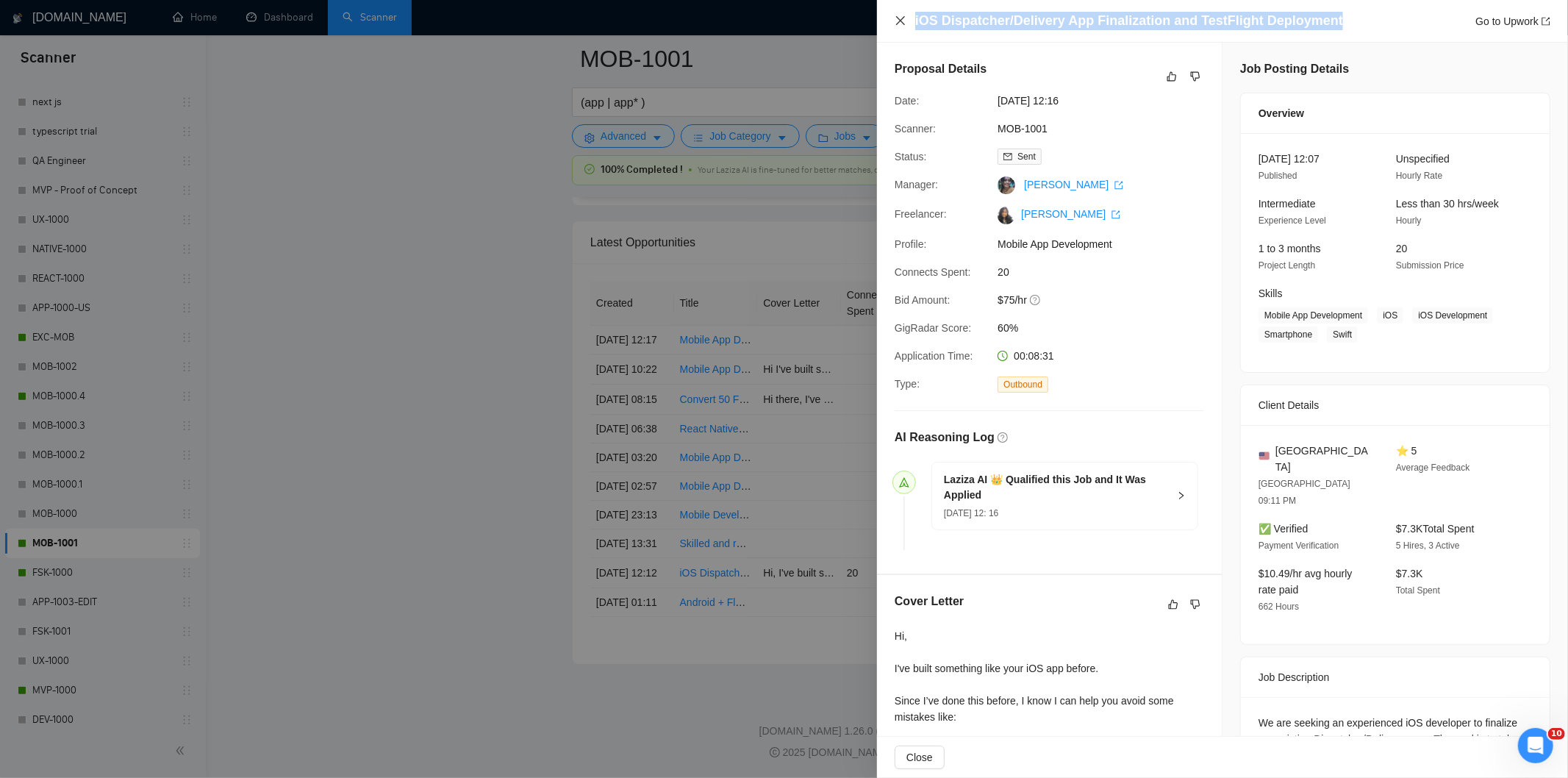
drag, startPoint x: 1336, startPoint y: 25, endPoint x: 897, endPoint y: 23, distance: 439.0
click at [897, 23] on div "iOS Dispatcher/Delivery App Finalization and TestFlight Deployment Go to Upwork" at bounding box center [1223, 21] width 656 height 19
click at [1159, 336] on span "60%" at bounding box center [1108, 327] width 221 height 16
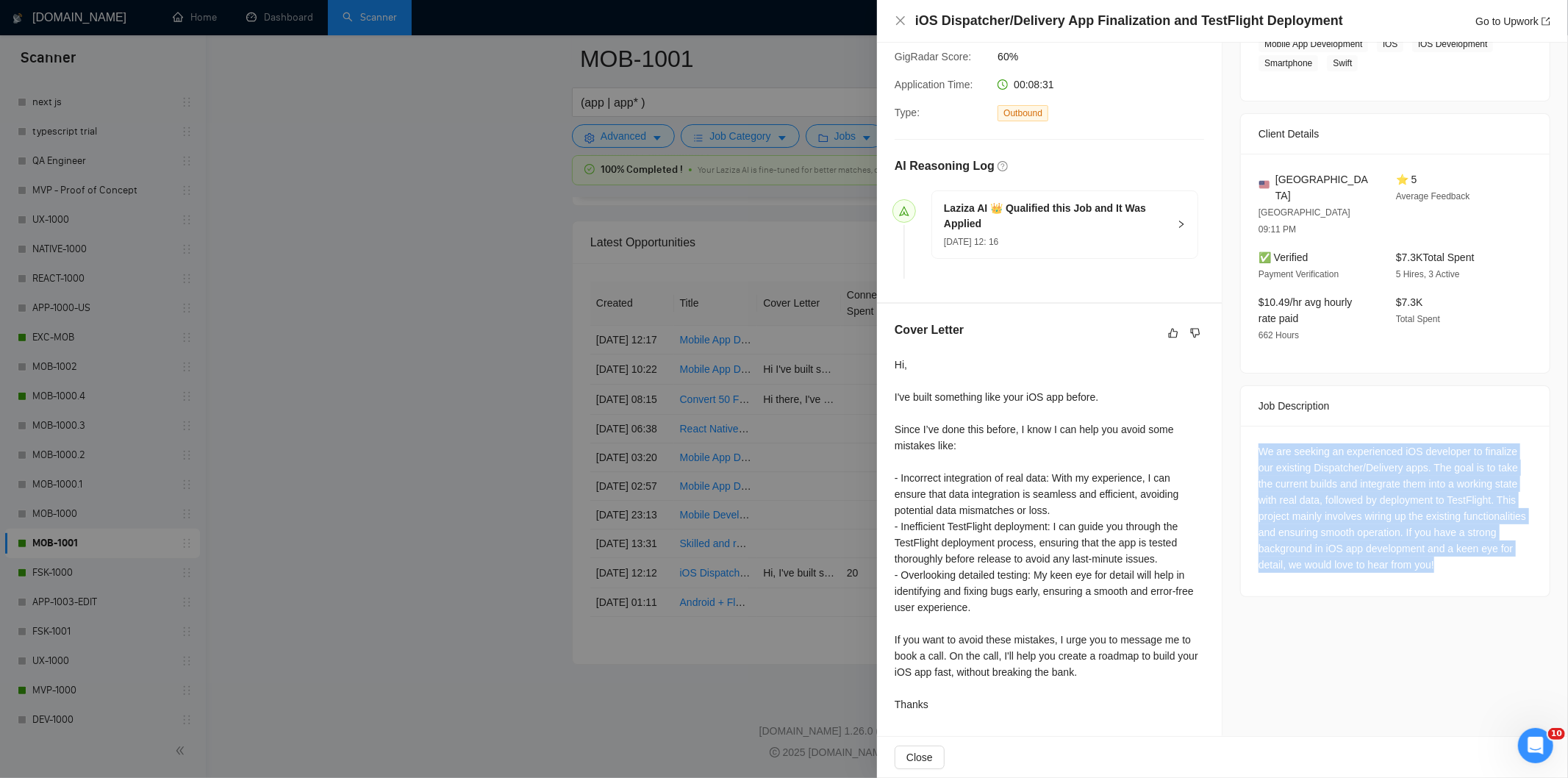
drag, startPoint x: 1254, startPoint y: 436, endPoint x: 1502, endPoint y: 553, distance: 274.2
click at [1504, 557] on div "We are seeking an experienced iOS developer to finalize our existing Dispatcher…" at bounding box center [1396, 511] width 309 height 171
click at [900, 24] on icon "close" at bounding box center [901, 20] width 12 height 12
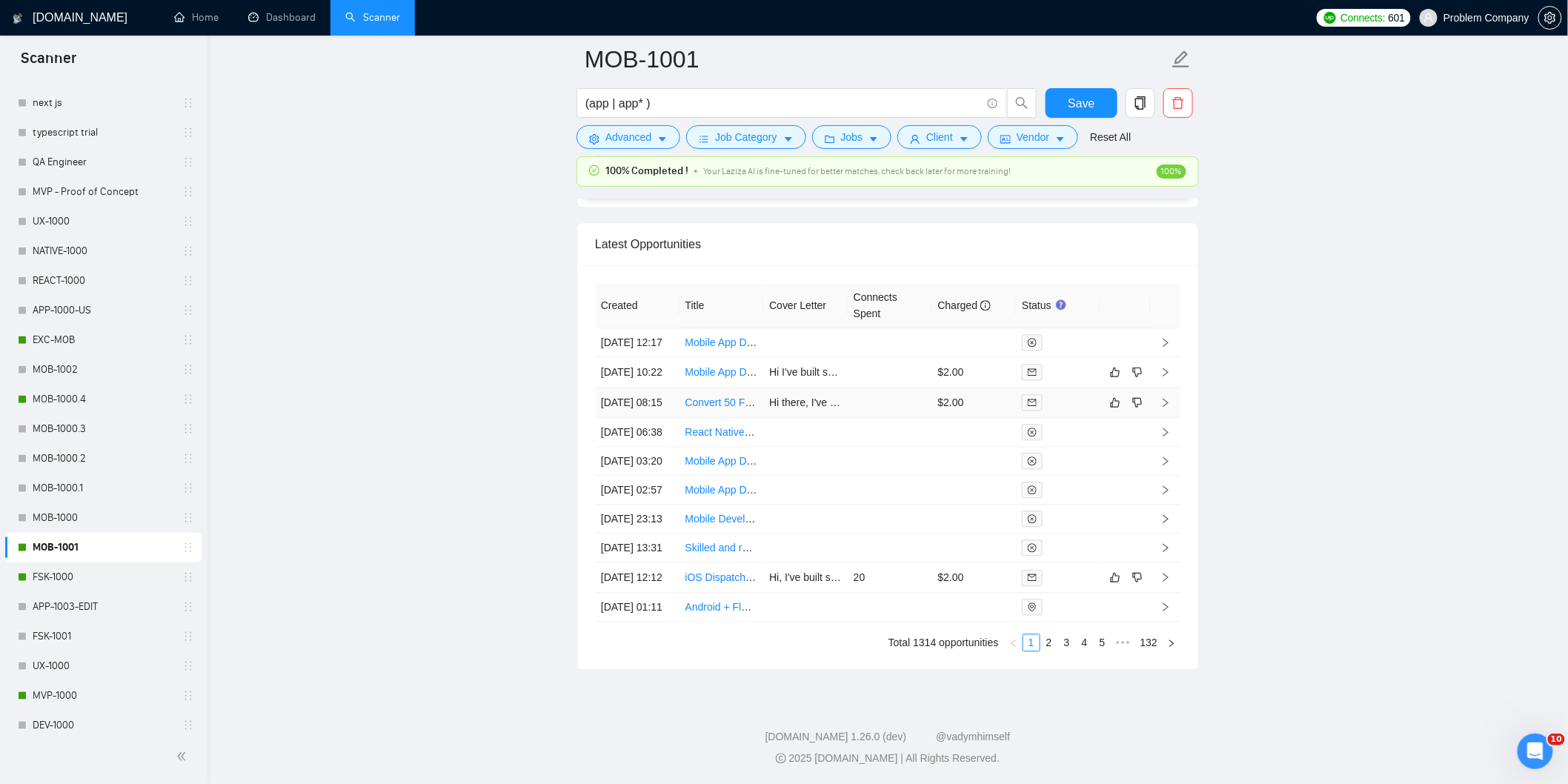
click at [657, 387] on td "[DATE] 08:15" at bounding box center [637, 403] width 85 height 31
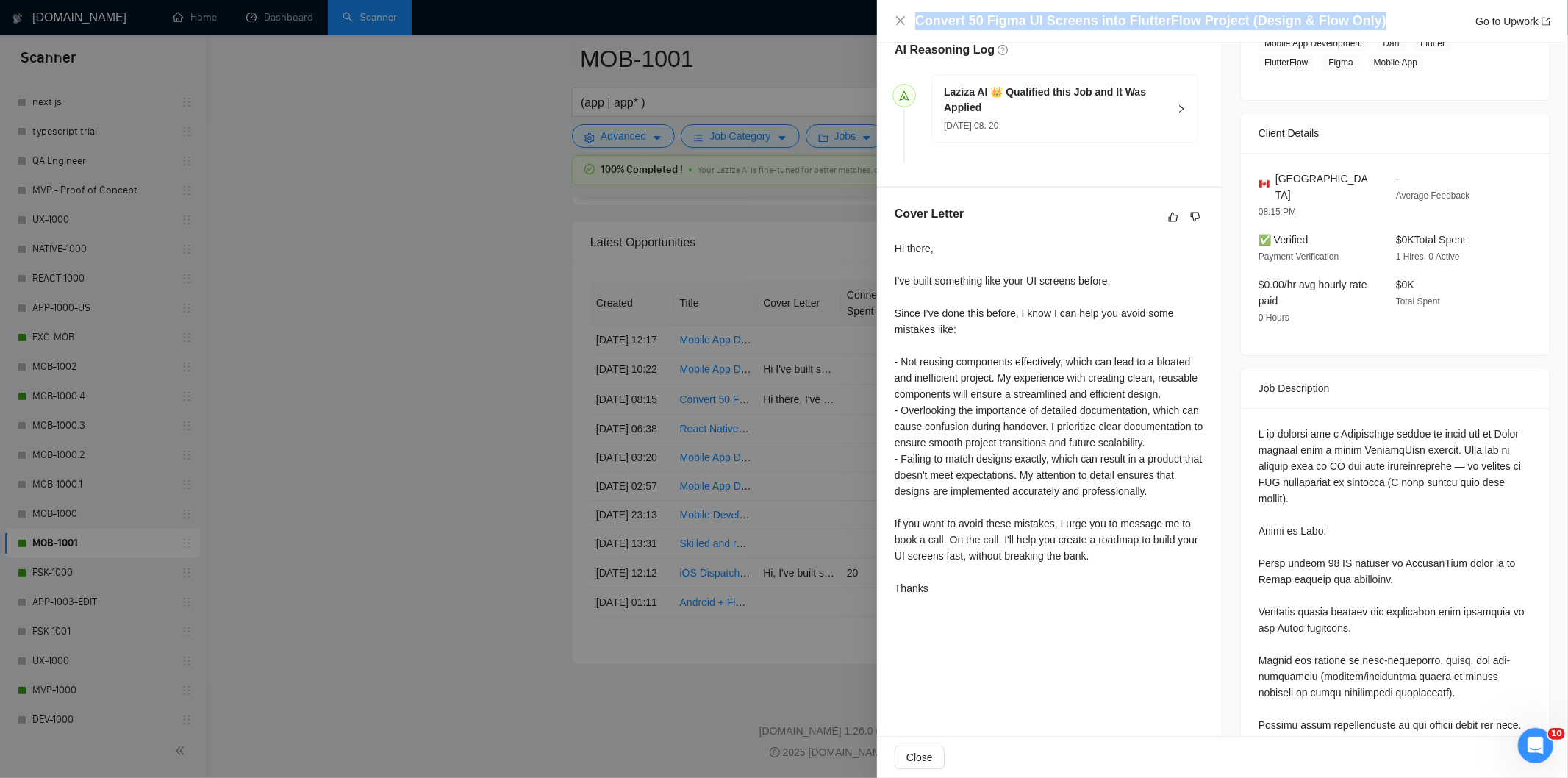
drag, startPoint x: 1375, startPoint y: 11, endPoint x: 1374, endPoint y: 27, distance: 16.0
click at [1374, 27] on div "Convert 50 Figma UI Screens into FlutterFlow Project (Design & Flow Only) Go to…" at bounding box center [1233, 21] width 636 height 19
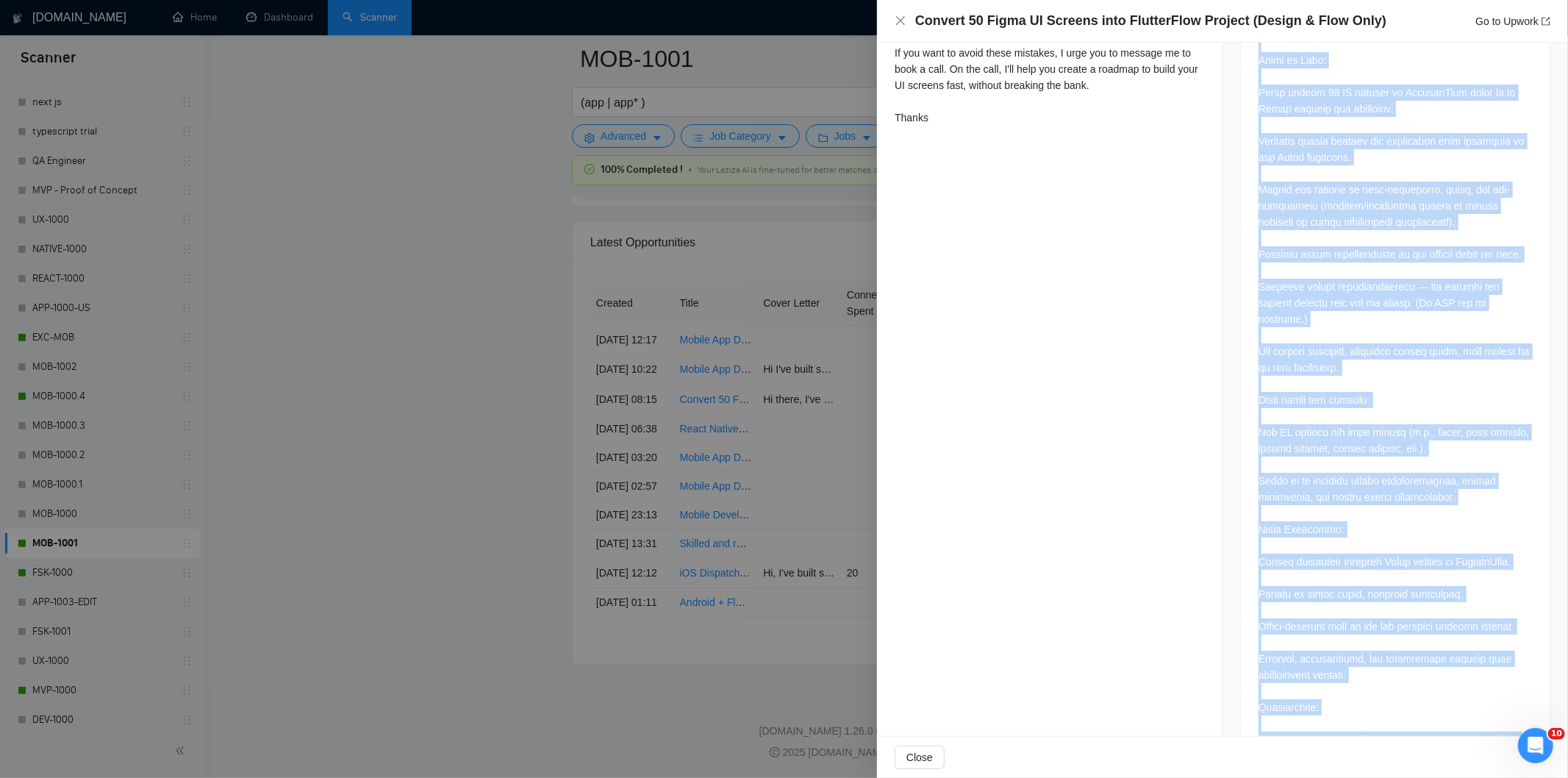
scroll to position [973, 0]
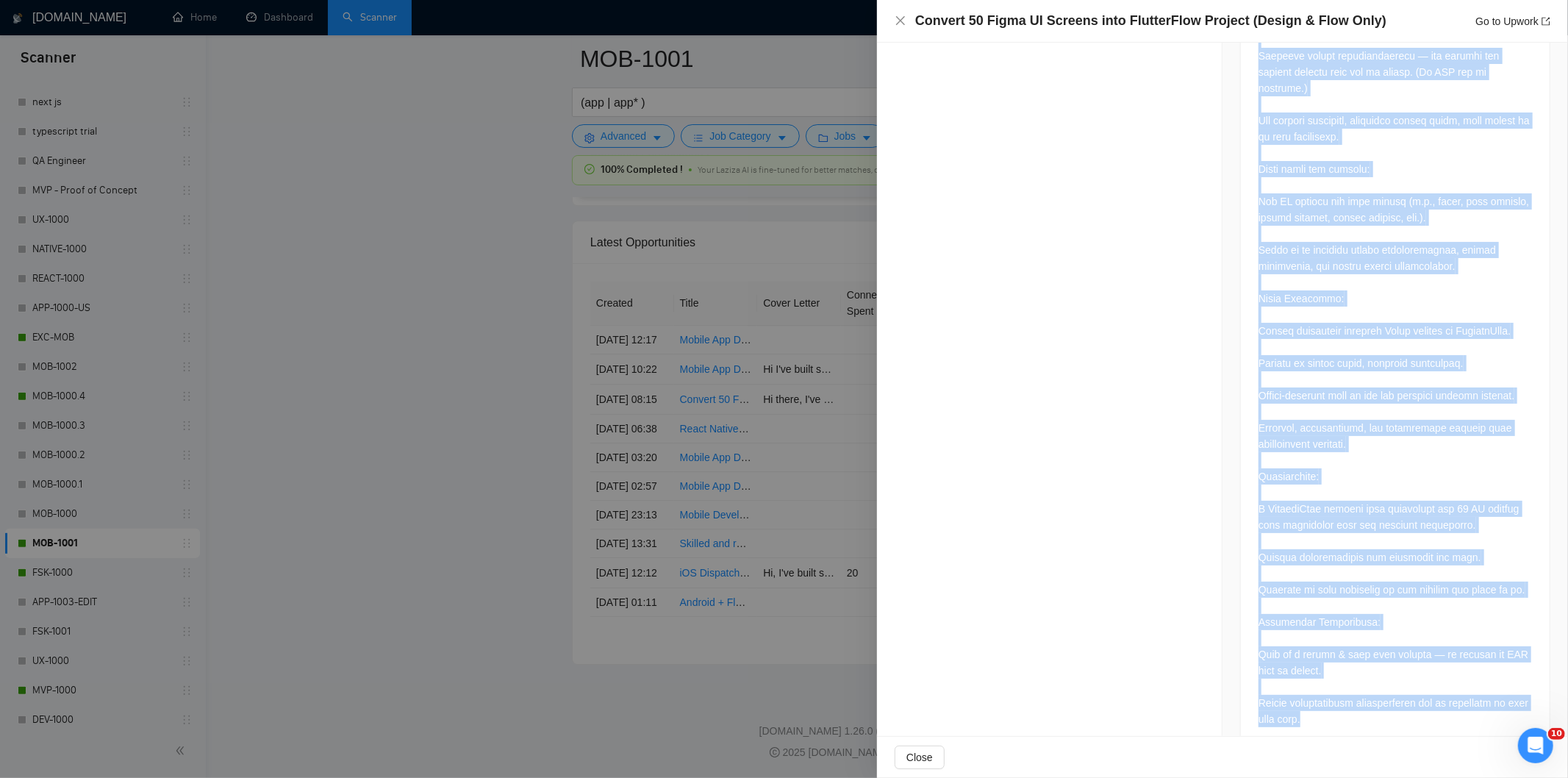
drag, startPoint x: 1252, startPoint y: 88, endPoint x: 1357, endPoint y: 741, distance: 661.4
click at [1357, 741] on div "Convert 50 Figma UI Screens into FlutterFlow Project (Design & Flow Only) Go to…" at bounding box center [1223, 389] width 692 height 778
click at [1333, 372] on div at bounding box center [1396, 226] width 273 height 1003
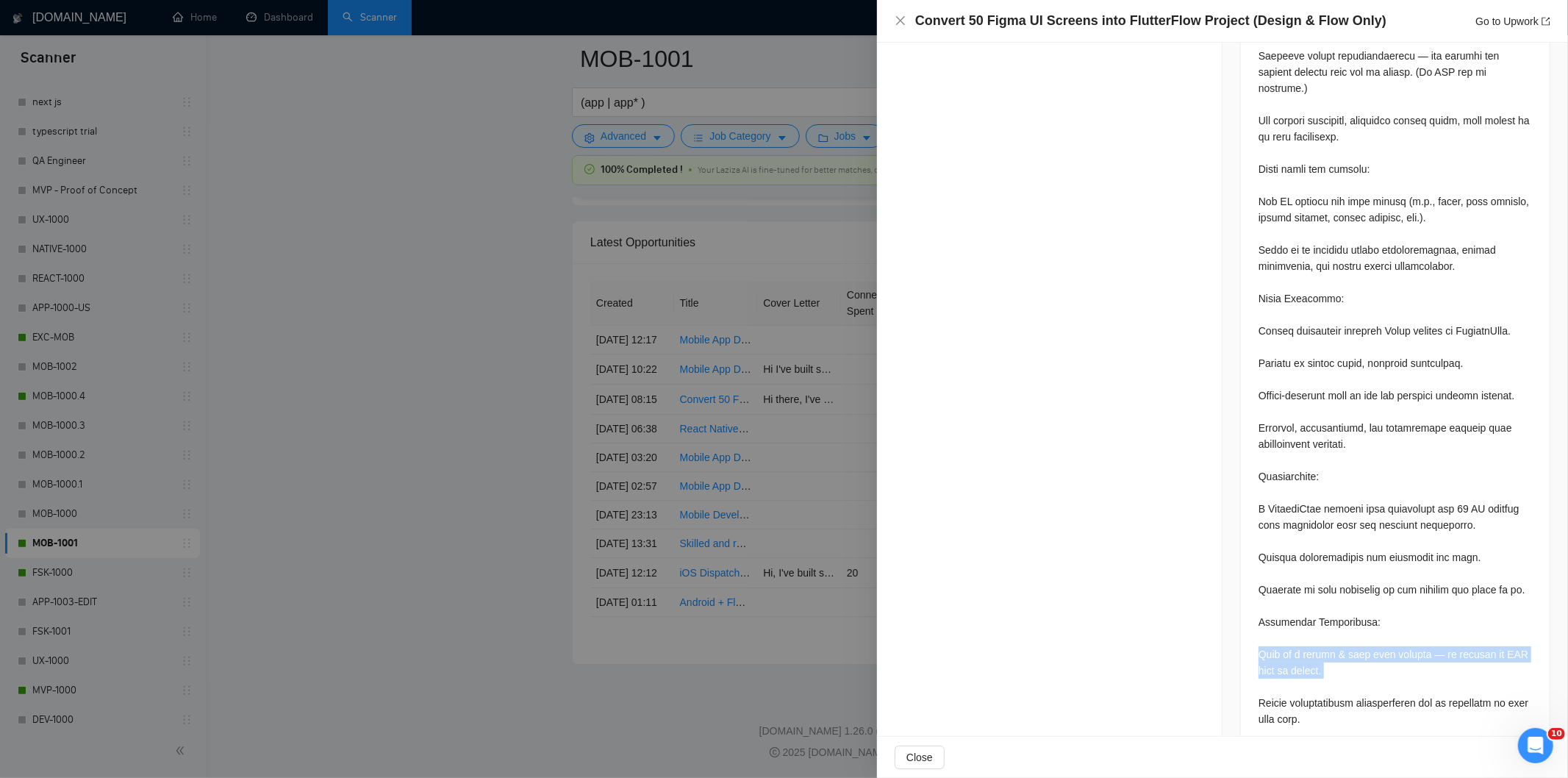
drag, startPoint x: 1336, startPoint y: 646, endPoint x: 1249, endPoint y: 624, distance: 89.7
click at [1249, 624] on div at bounding box center [1396, 228] width 309 height 1044
click at [901, 20] on icon "close" at bounding box center [900, 20] width 8 height 8
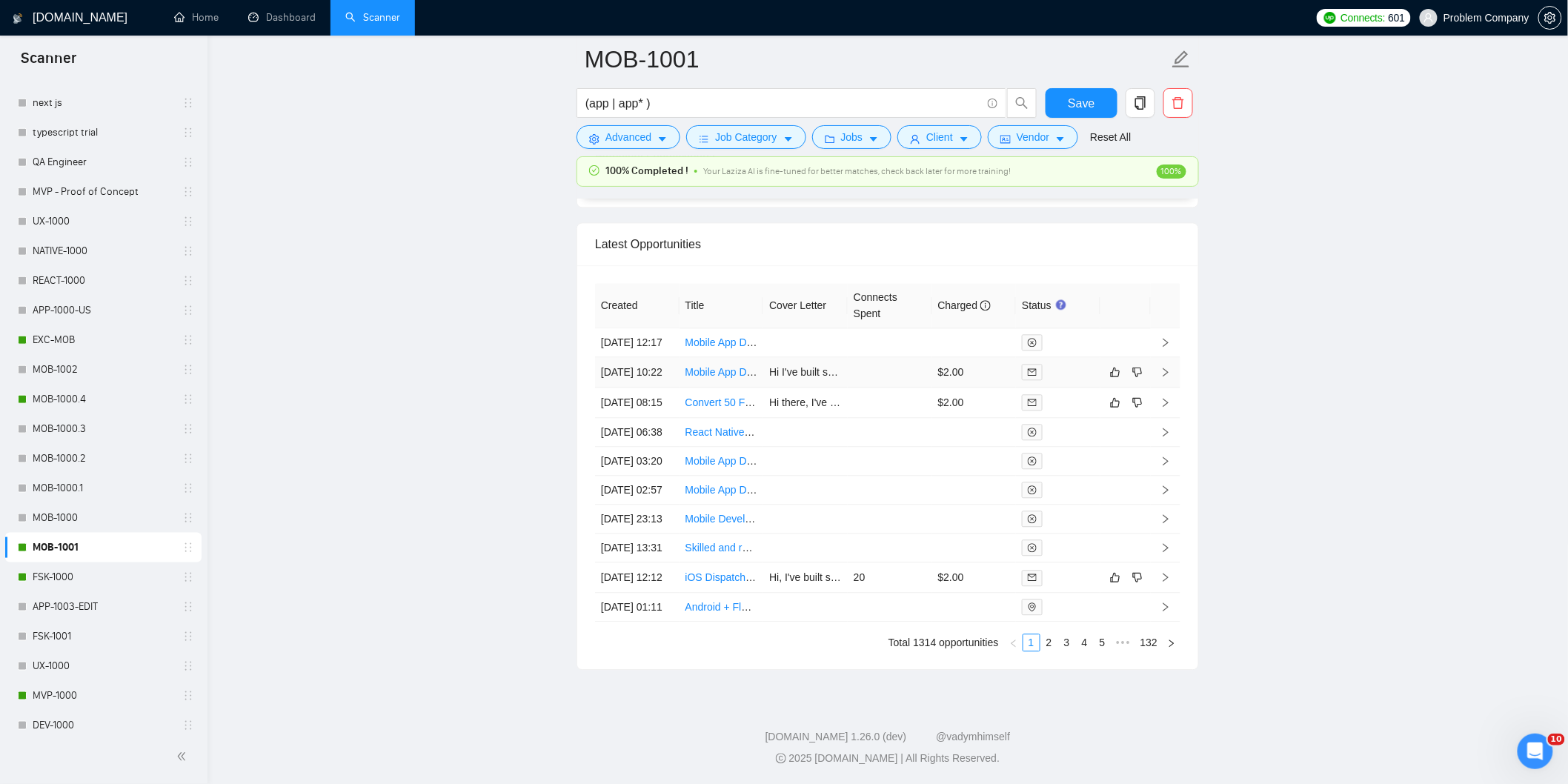
click at [656, 357] on td "[DATE] 10:22" at bounding box center [637, 373] width 85 height 31
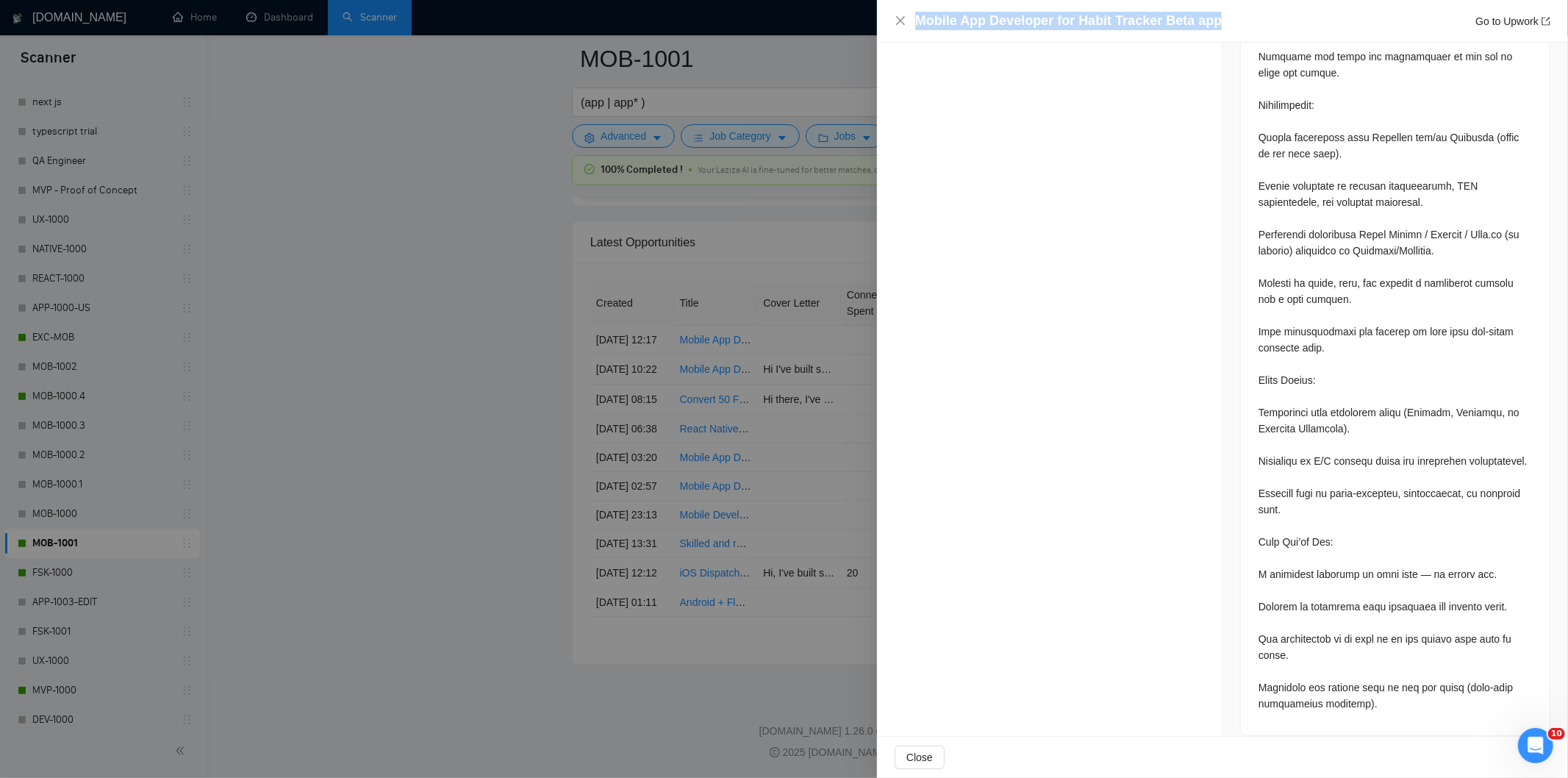
drag, startPoint x: 1216, startPoint y: 18, endPoint x: 924, endPoint y: 5, distance: 292.3
click at [924, 5] on div "Mobile App Developer for Habit Tracker Beta app Go to Upwork" at bounding box center [1223, 21] width 692 height 42
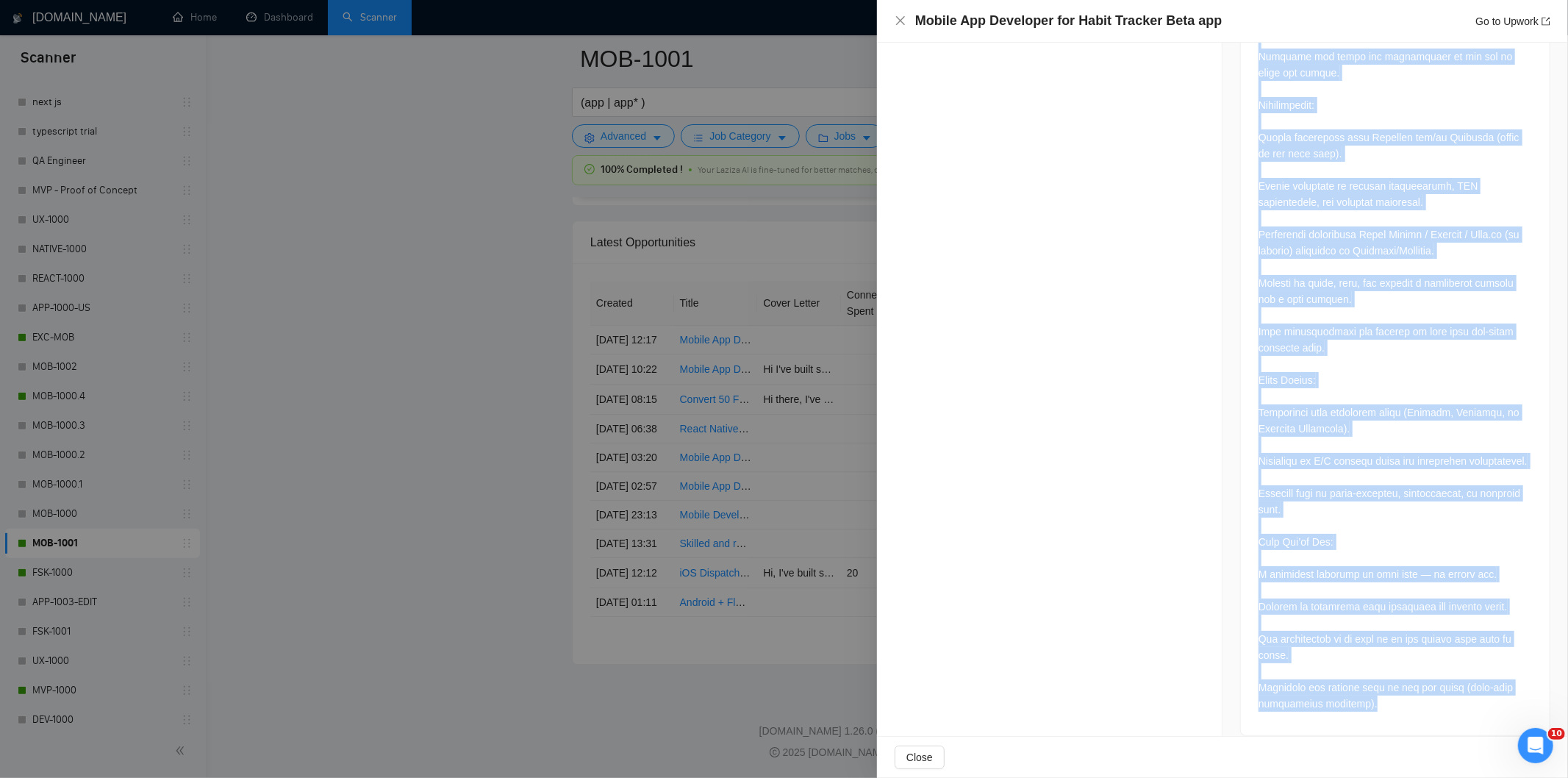
drag, startPoint x: 1250, startPoint y: 200, endPoint x: 1392, endPoint y: 725, distance: 543.9
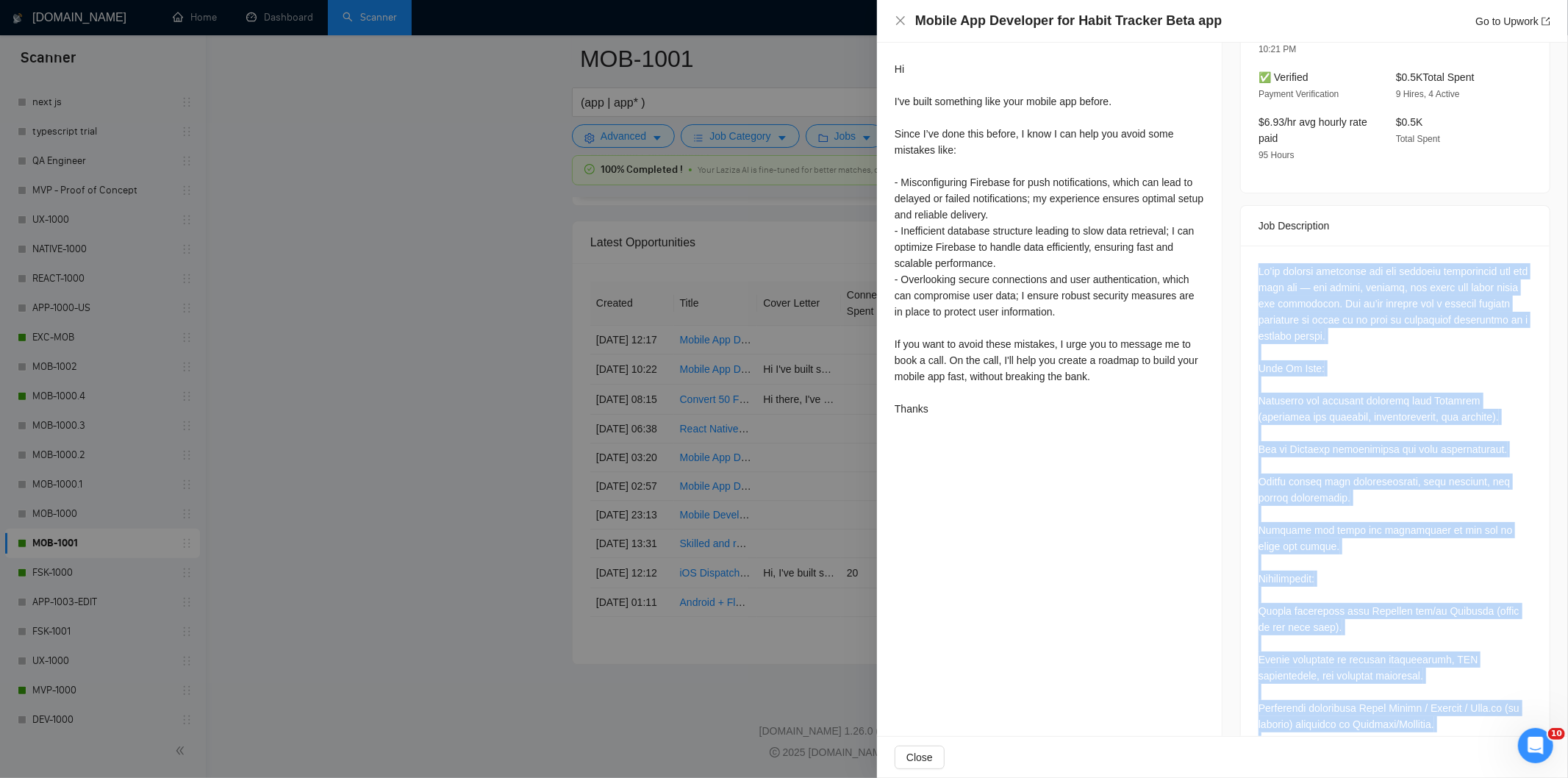
scroll to position [400, 0]
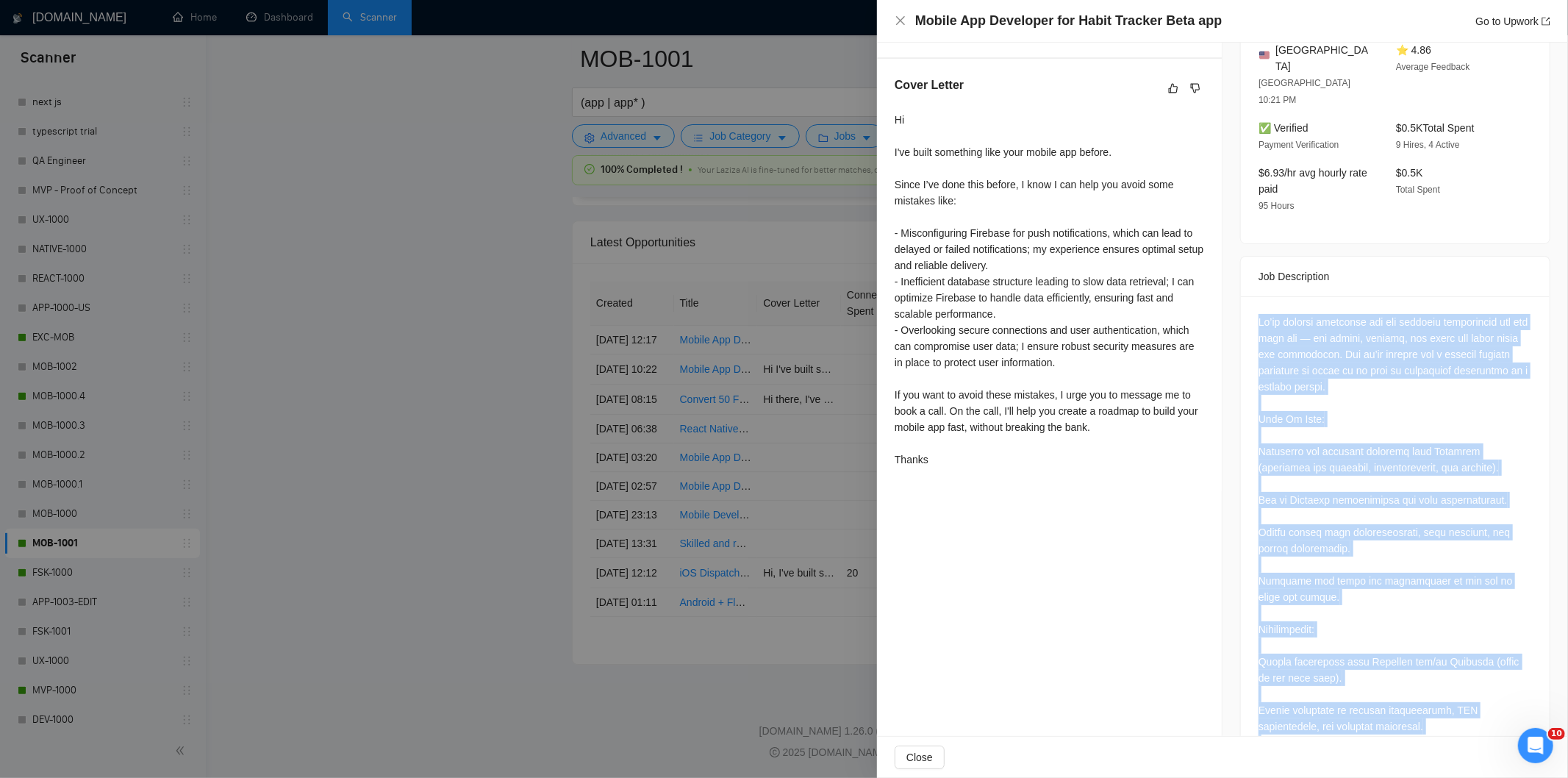
click at [1316, 314] on div at bounding box center [1396, 775] width 273 height 922
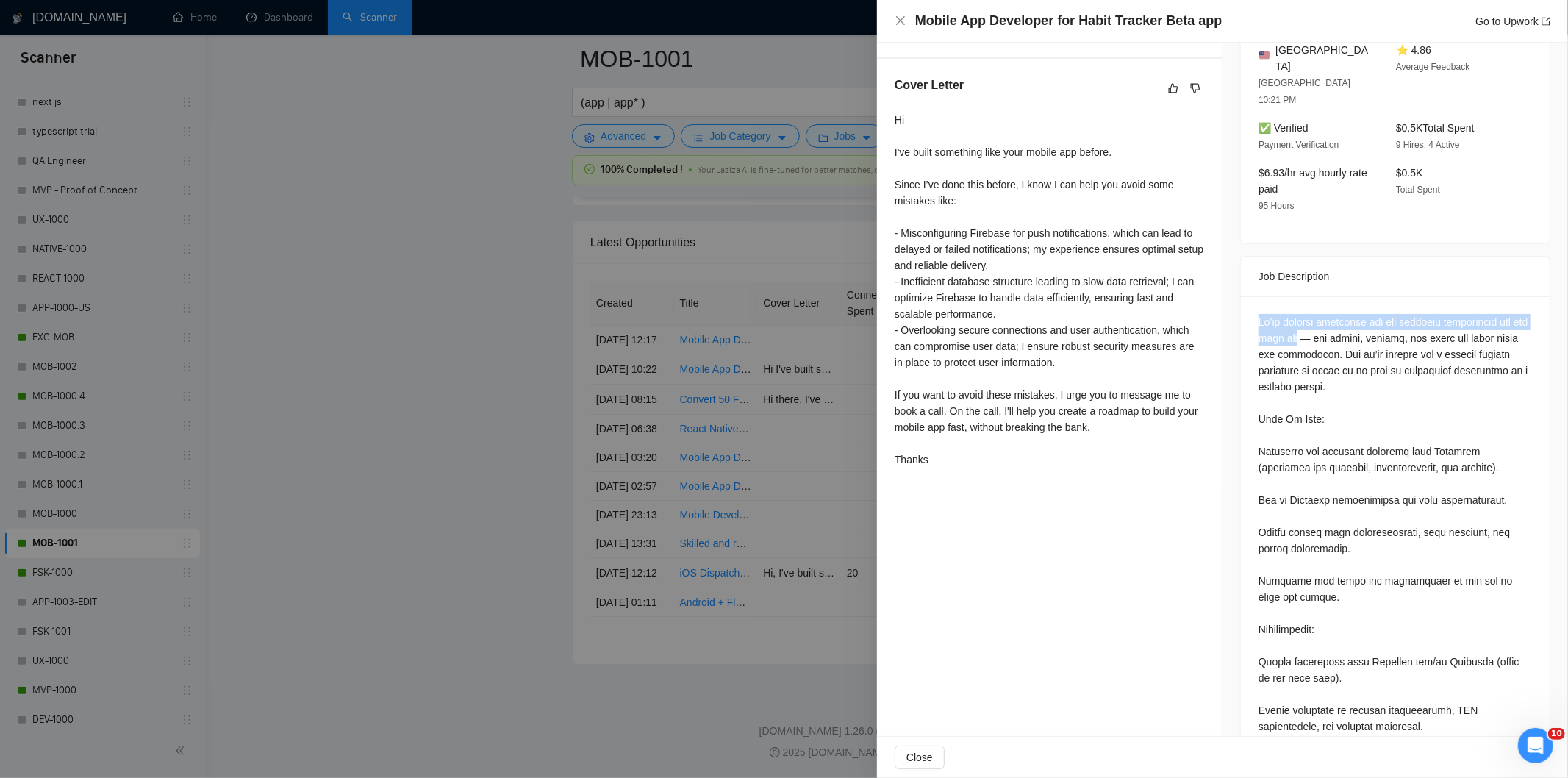
drag, startPoint x: 1252, startPoint y: 290, endPoint x: 1311, endPoint y: 306, distance: 61.1
click at [1311, 306] on div at bounding box center [1396, 777] width 309 height 963
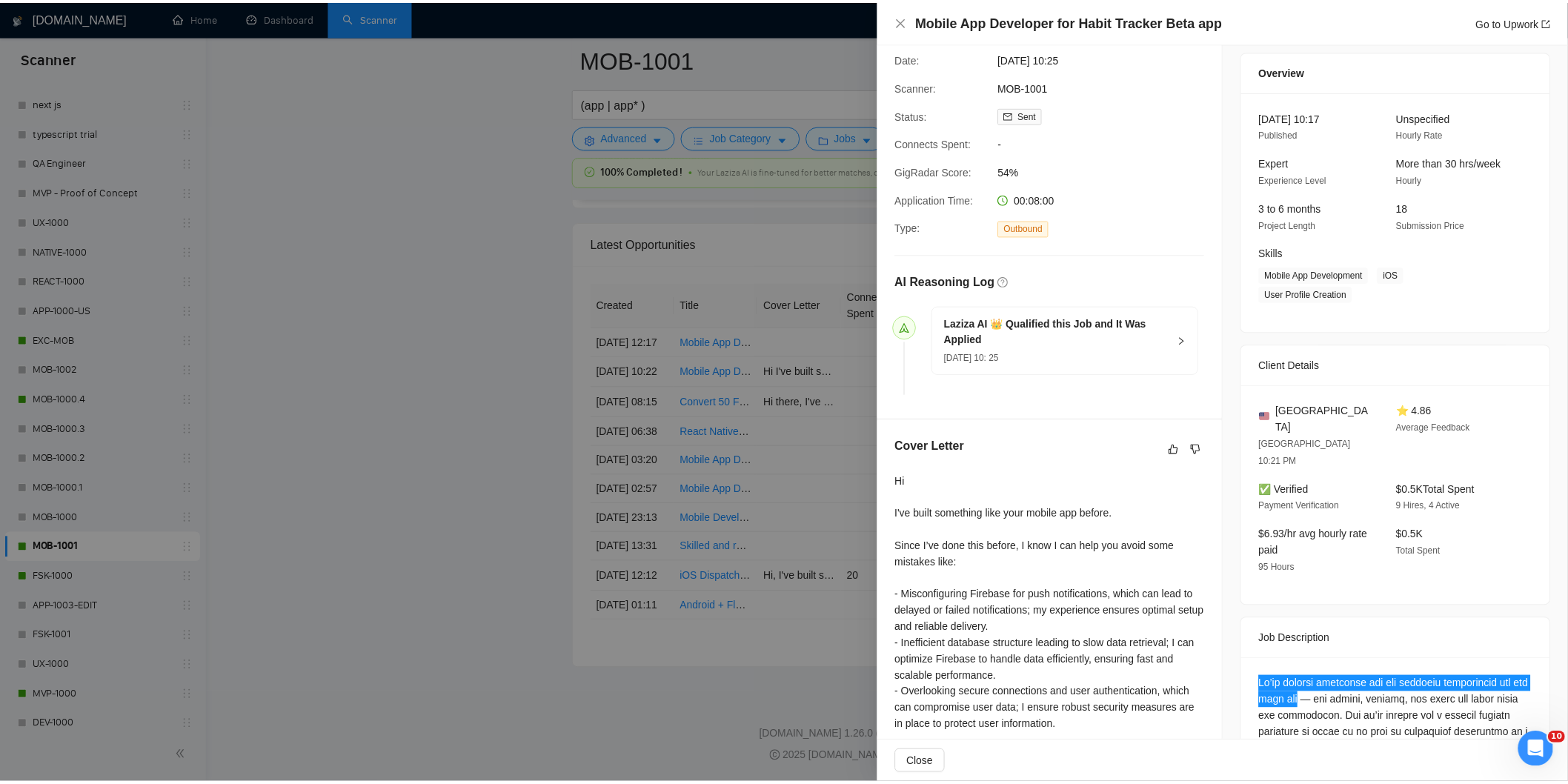
scroll to position [0, 0]
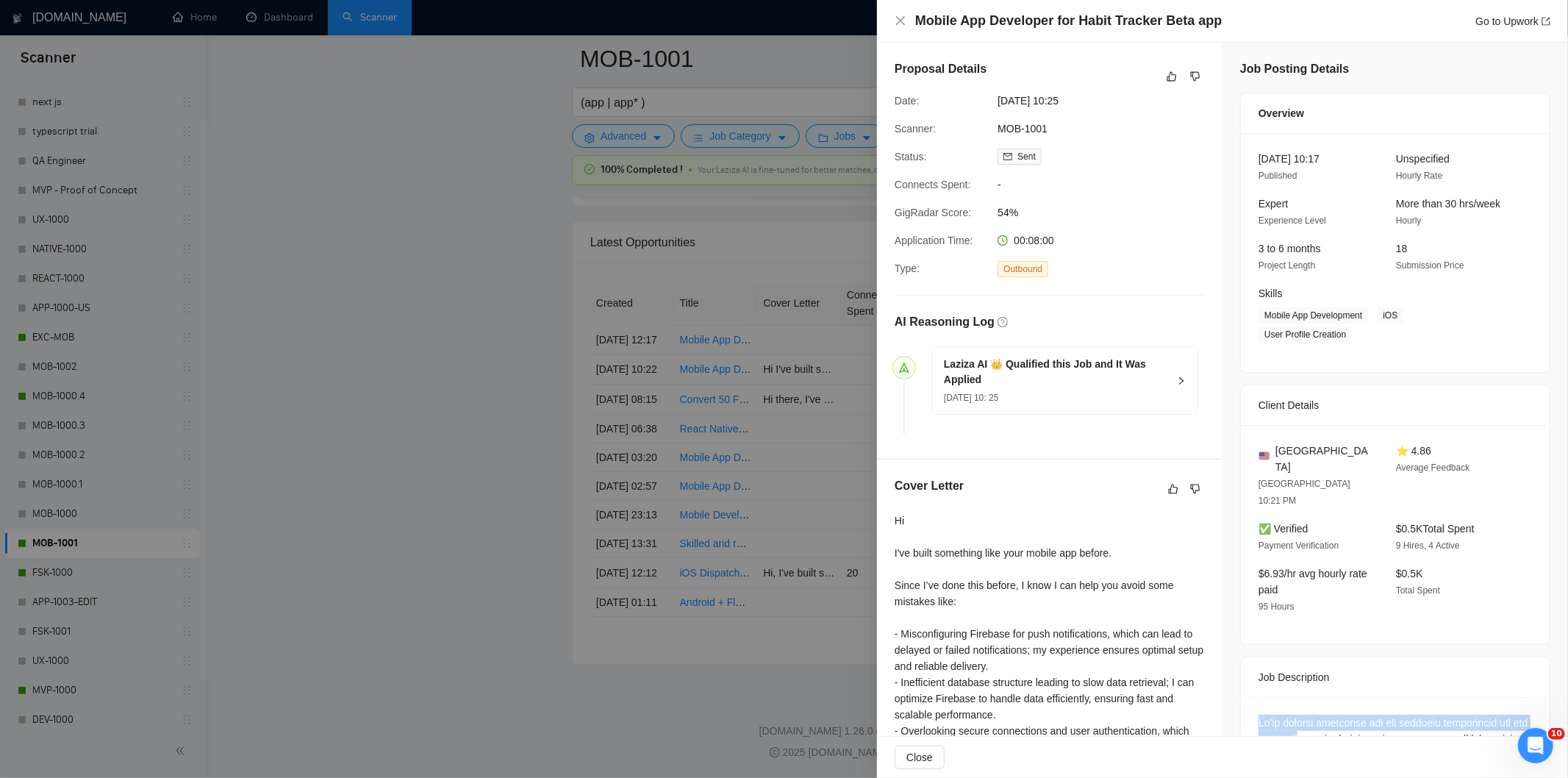
drag, startPoint x: 1094, startPoint y: 102, endPoint x: 993, endPoint y: 101, distance: 101.0
click at [993, 101] on div "[DATE] 10:25" at bounding box center [1069, 100] width 155 height 16
click at [903, 20] on icon "close" at bounding box center [901, 20] width 12 height 12
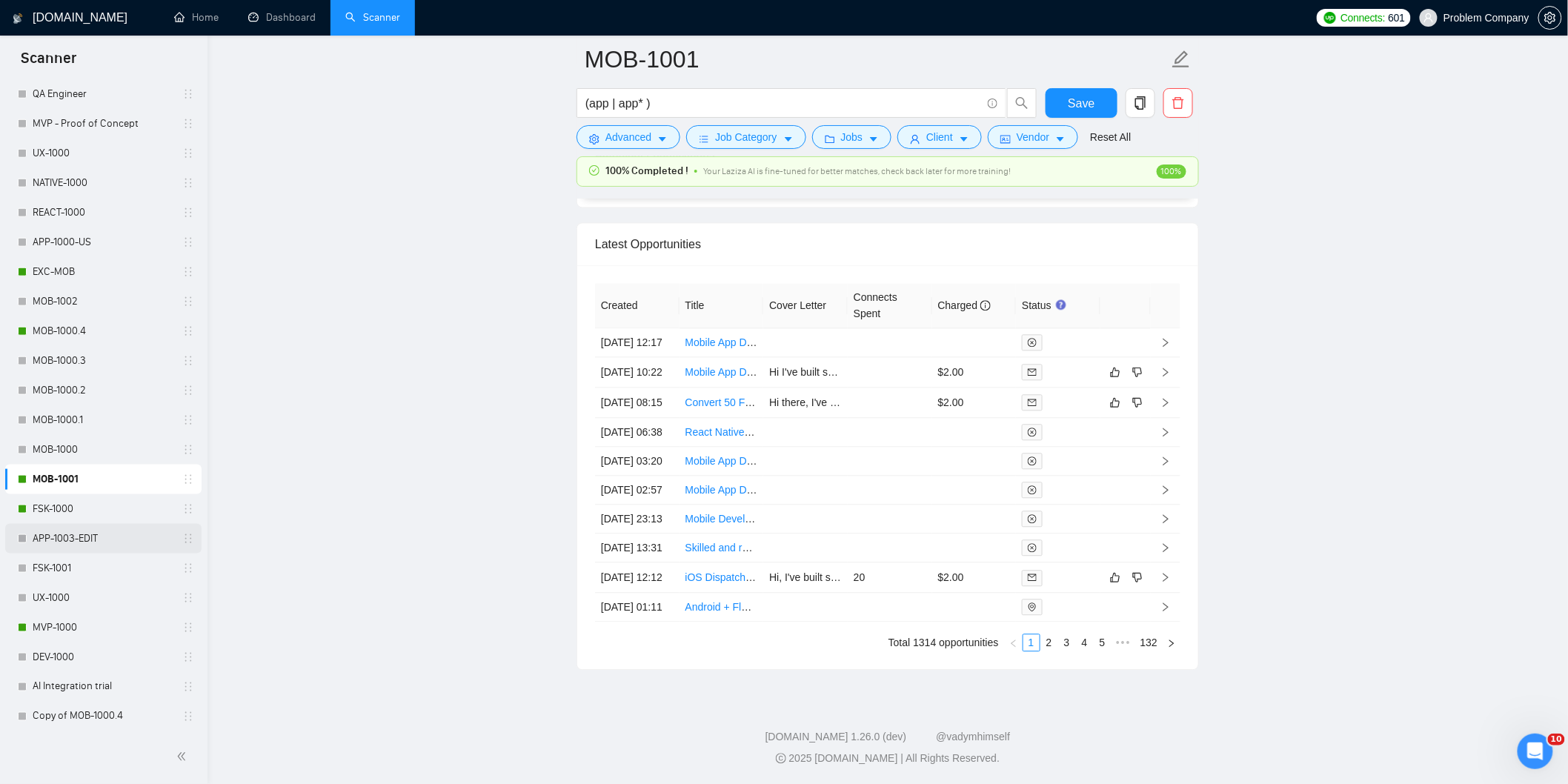
scroll to position [576, 0]
click at [83, 634] on link "MVP-1000" at bounding box center [103, 628] width 141 height 30
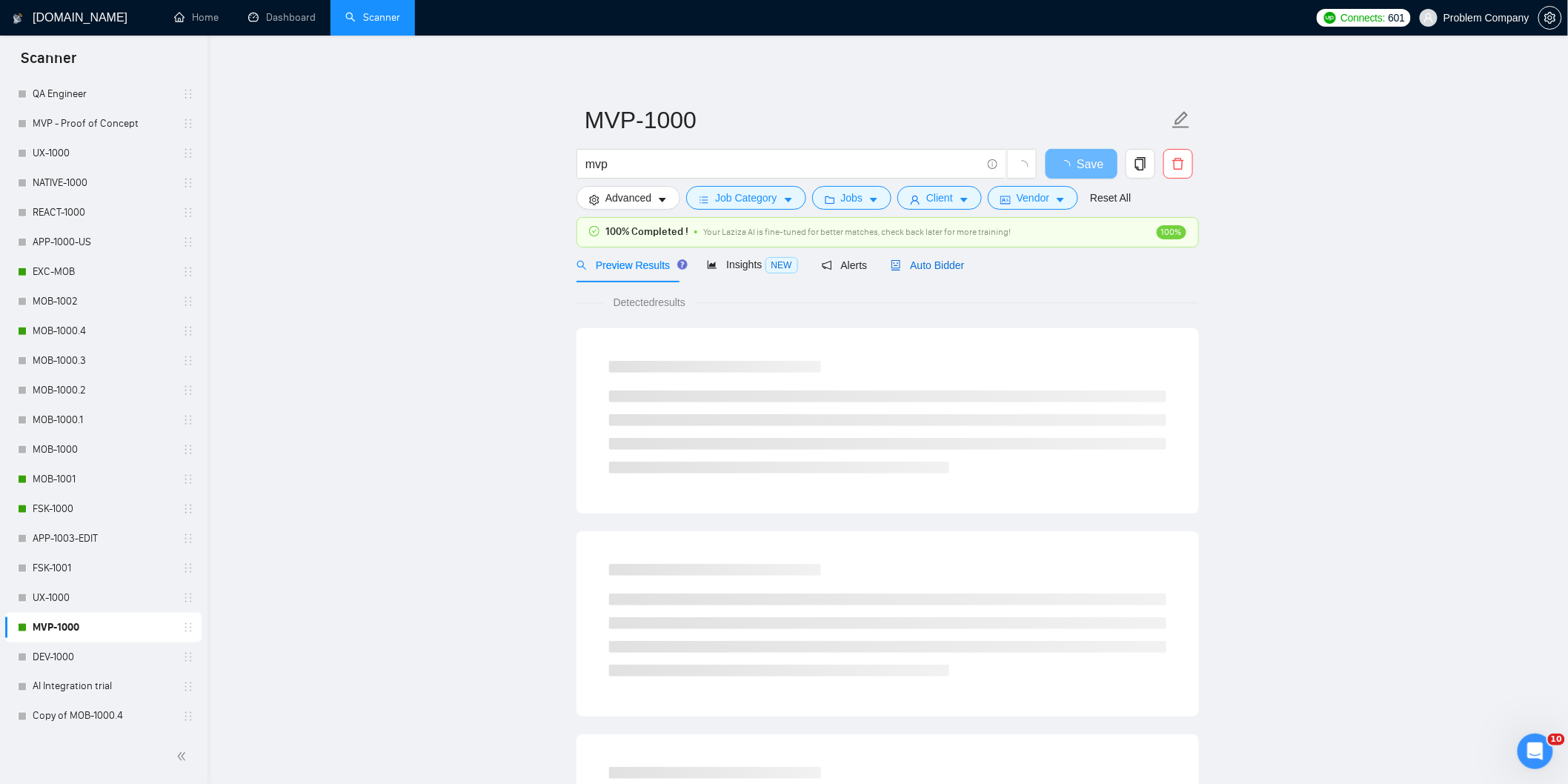
click at [908, 271] on span "Auto Bidder" at bounding box center [928, 265] width 74 height 12
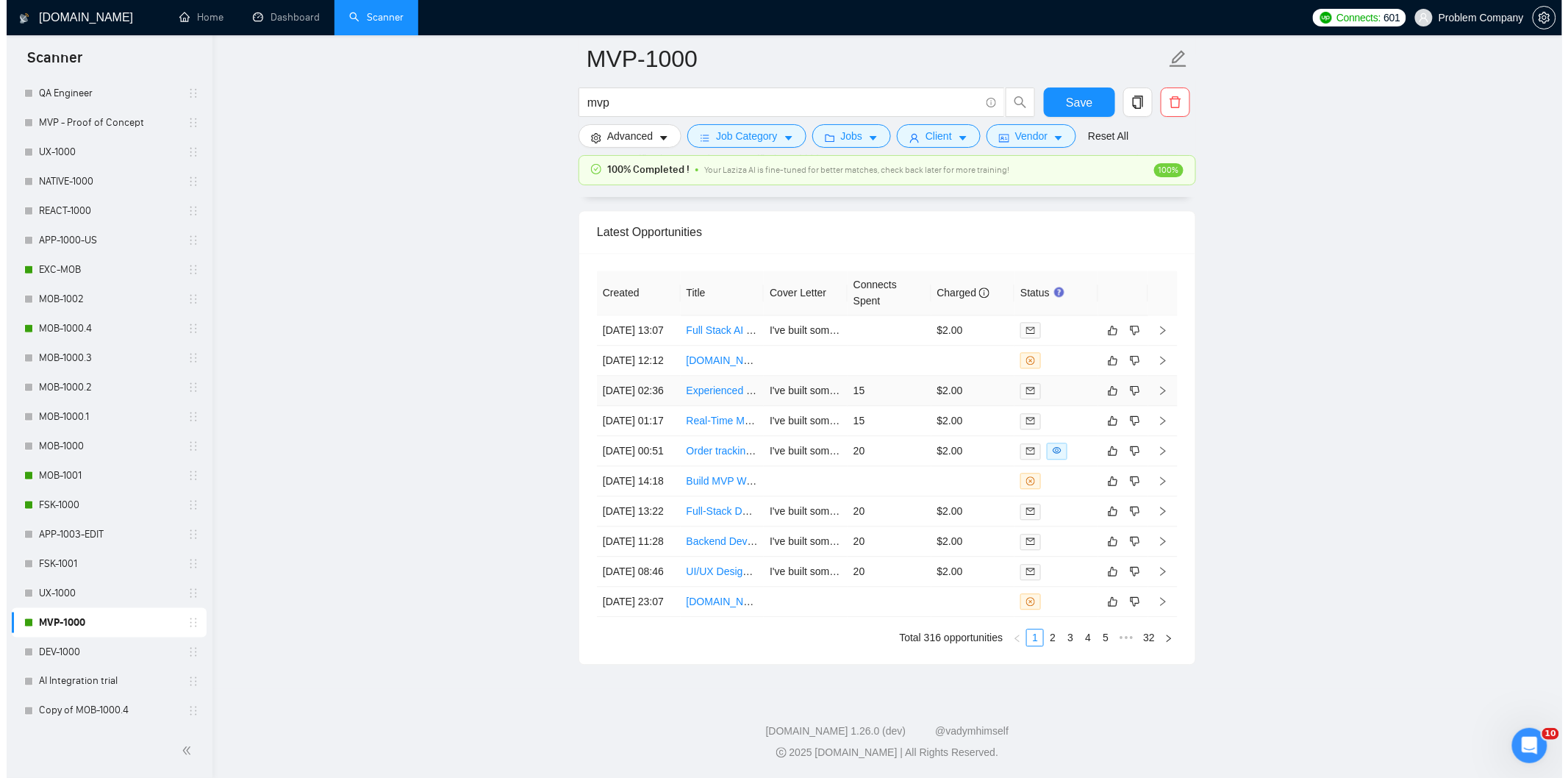
scroll to position [3578, 0]
click at [648, 587] on td "[DATE] 08:46" at bounding box center [632, 572] width 84 height 31
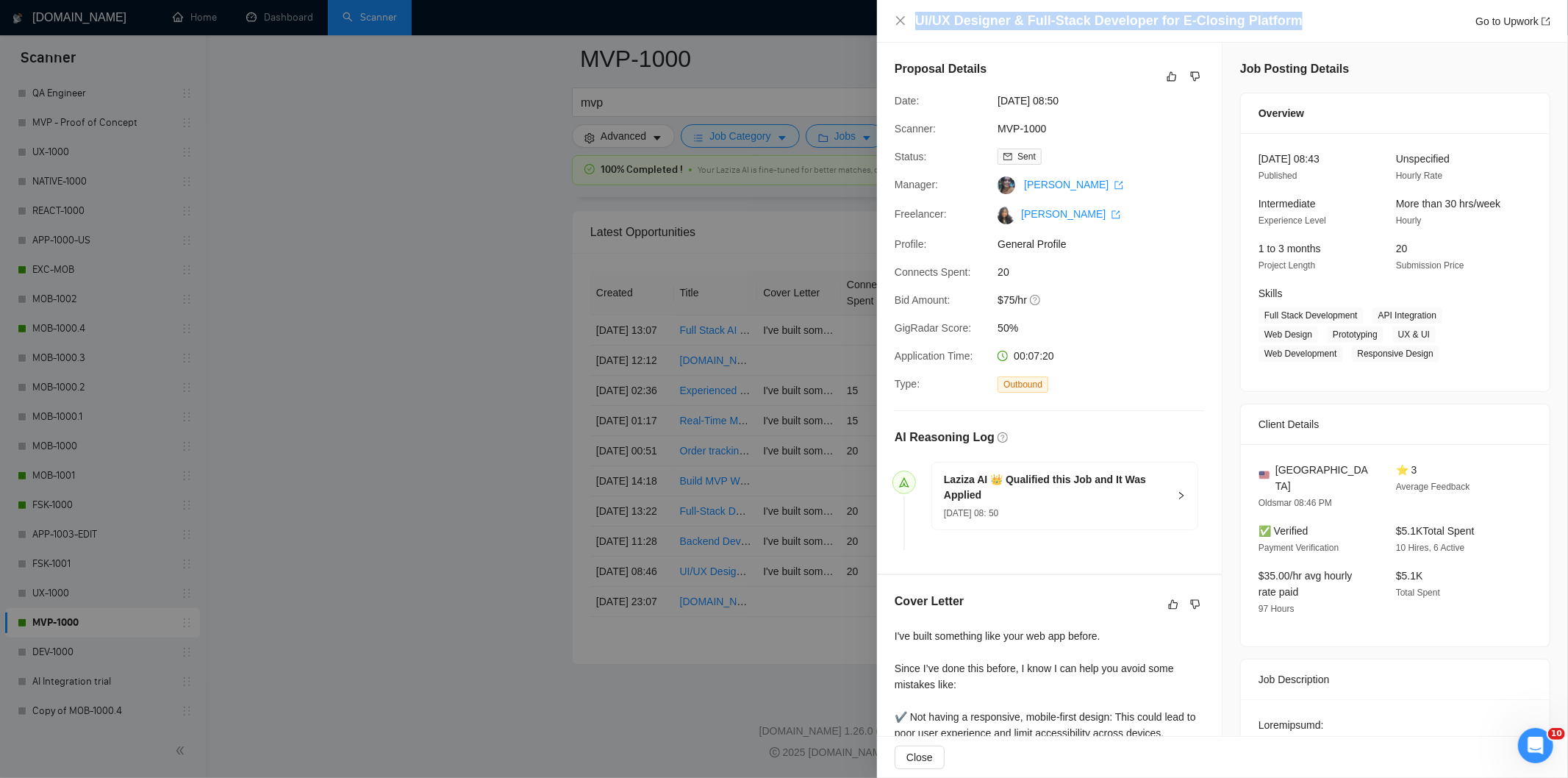
drag, startPoint x: 1297, startPoint y: 25, endPoint x: 920, endPoint y: 19, distance: 377.0
click at [920, 19] on div "UI/UX Designer & Full-Stack Developer for E-Closing Platform Go to Upwork" at bounding box center [1233, 21] width 636 height 19
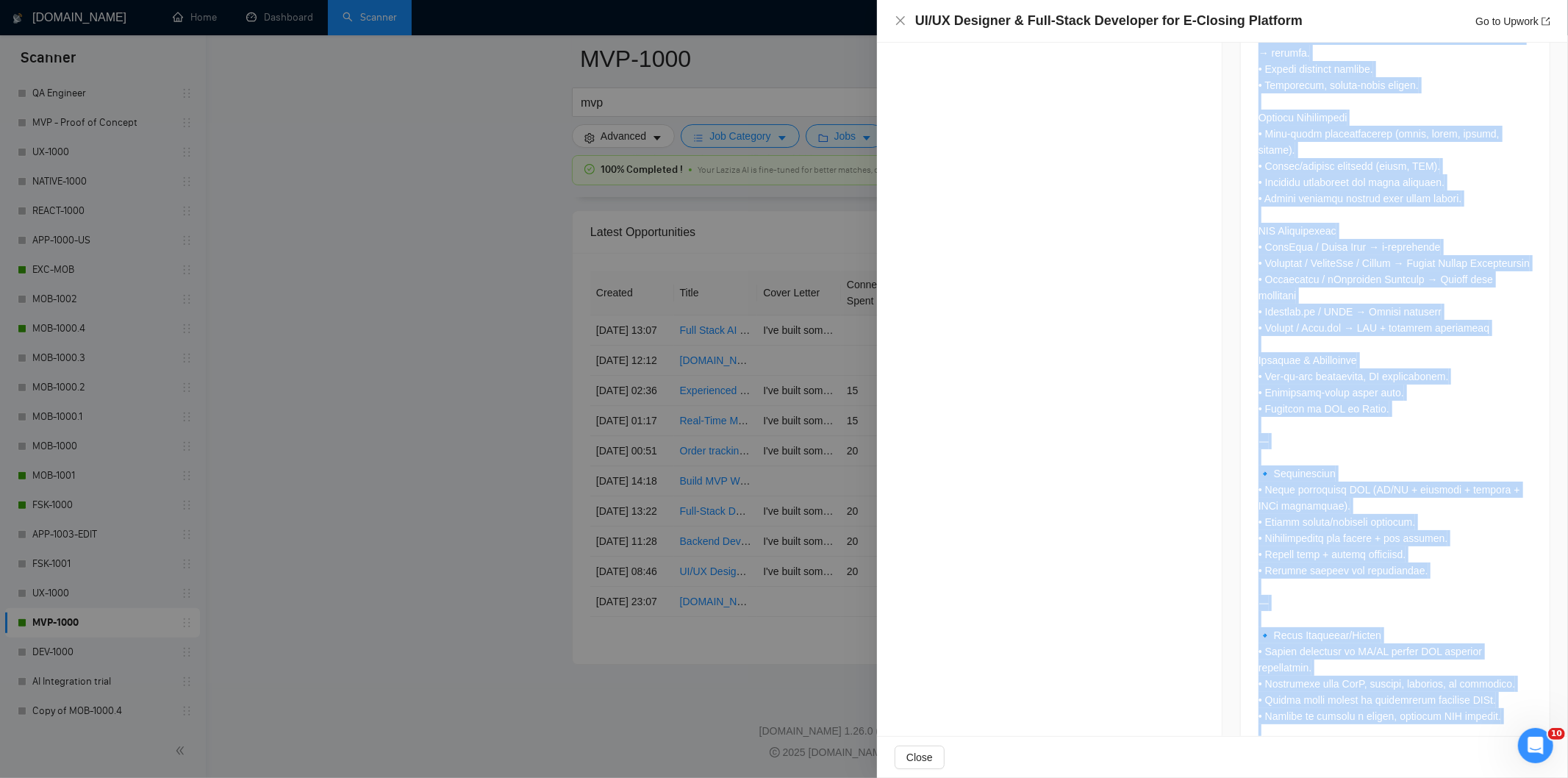
scroll to position [1397, 0]
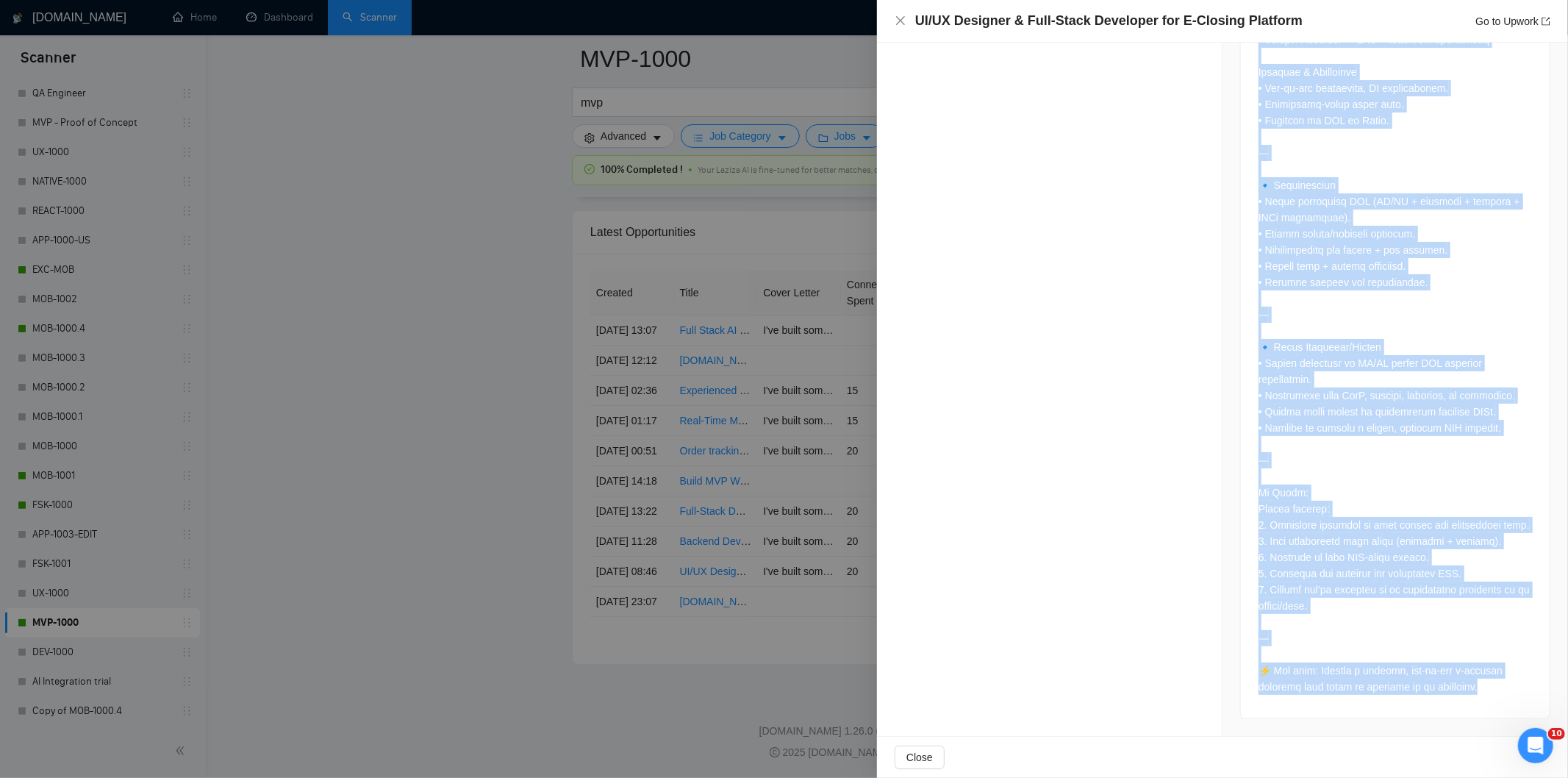
drag, startPoint x: 1247, startPoint y: 367, endPoint x: 1483, endPoint y: 682, distance: 393.6
click at [1483, 682] on div at bounding box center [1396, 10] width 309 height 1416
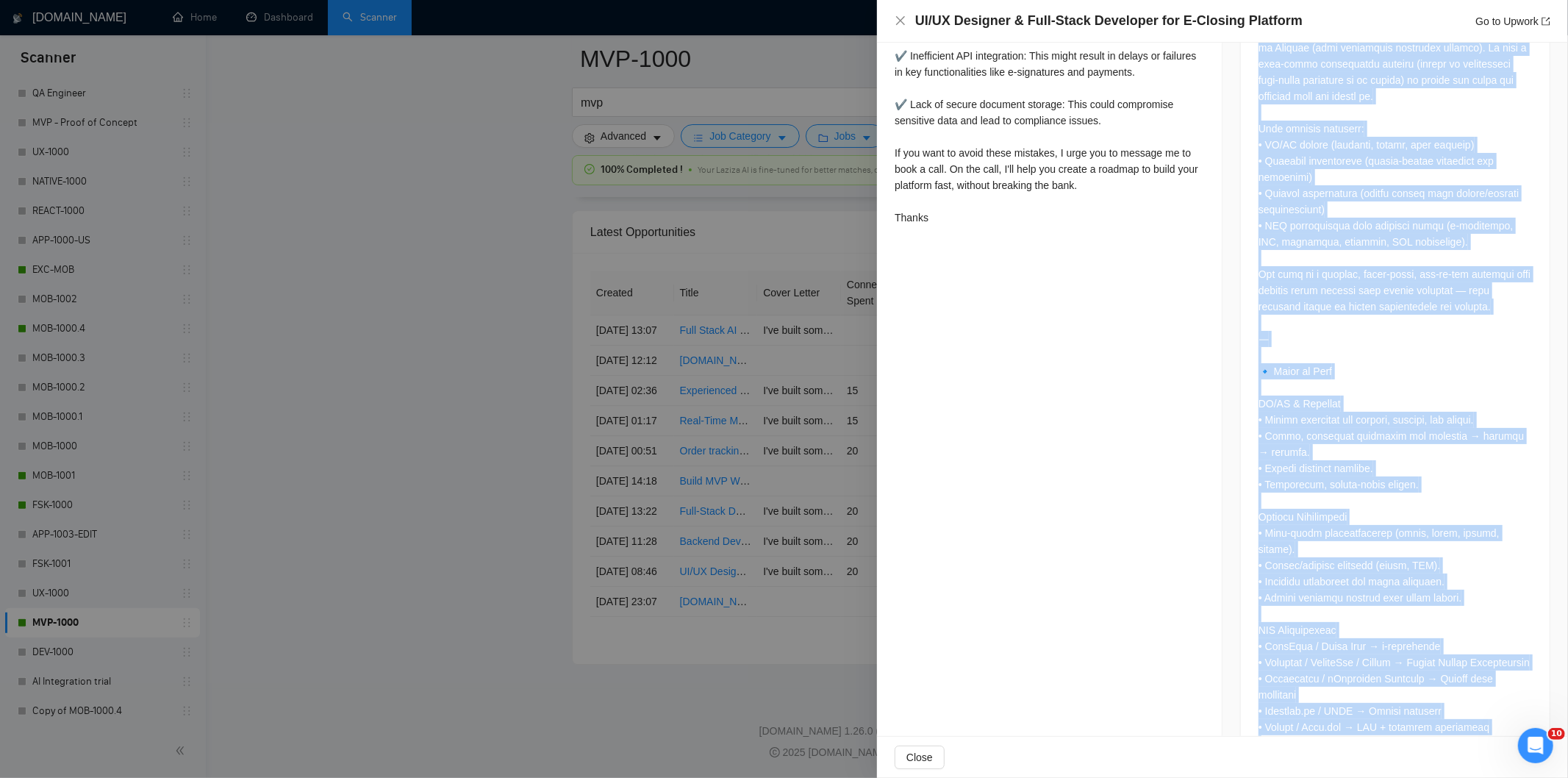
scroll to position [708, 0]
click at [899, 23] on icon "close" at bounding box center [900, 20] width 8 height 8
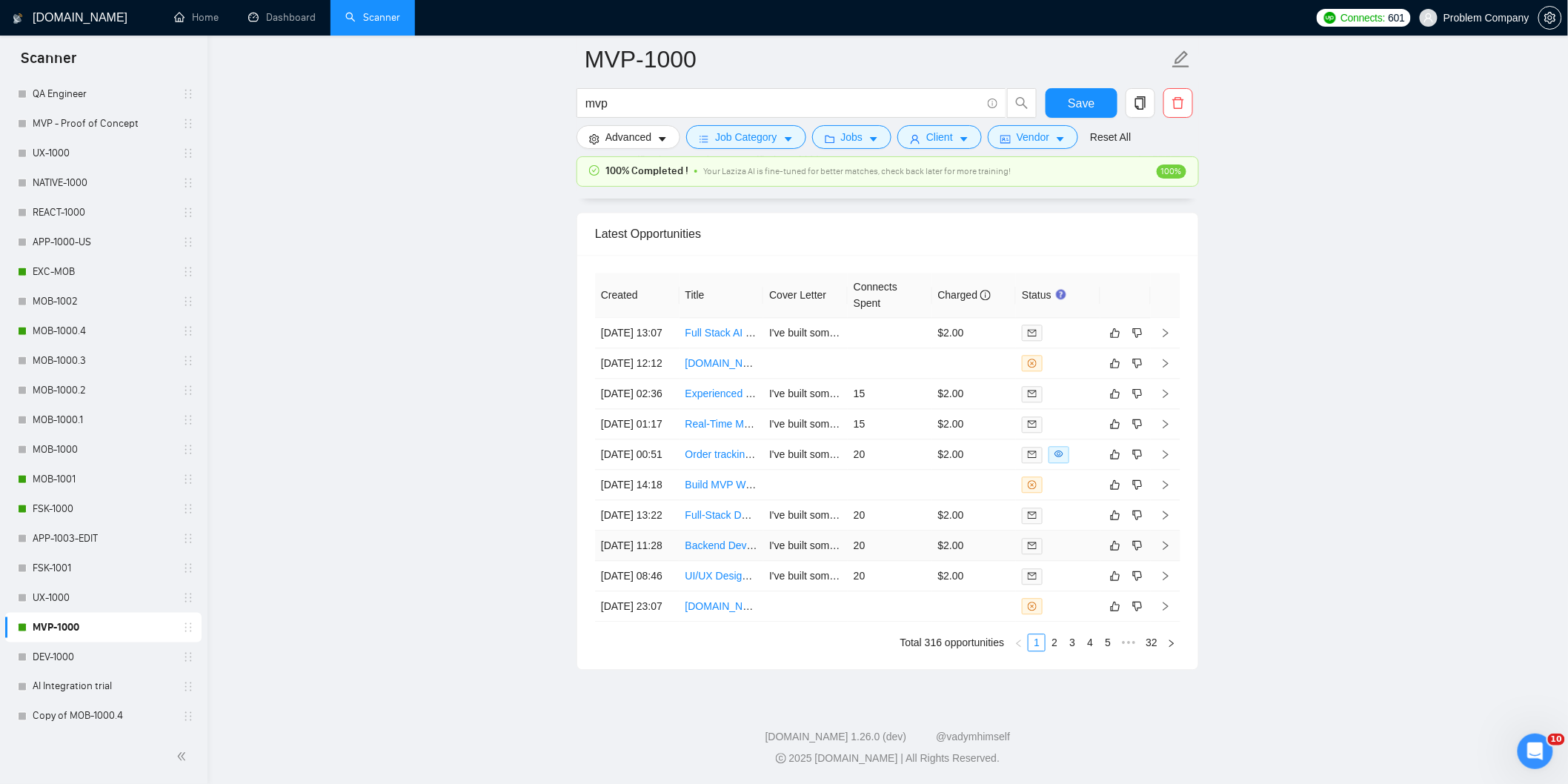
click at [662, 561] on td "[DATE] 11:28" at bounding box center [637, 545] width 85 height 31
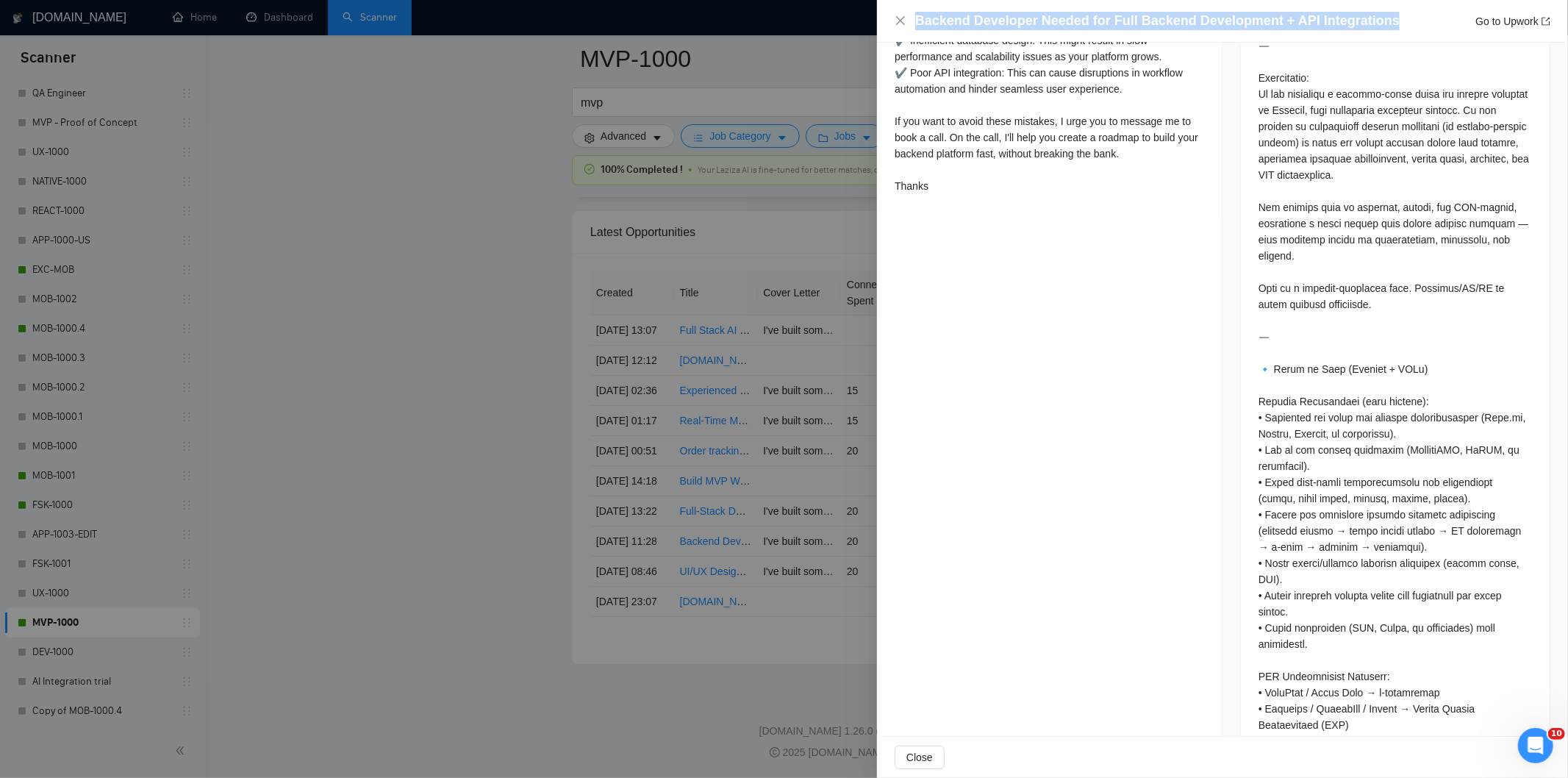
drag, startPoint x: 1392, startPoint y: 14, endPoint x: 944, endPoint y: 10, distance: 448.0
click at [944, 10] on div "Backend Developer Needed for Full Backend Development + API Integrations Go to …" at bounding box center [1223, 21] width 692 height 42
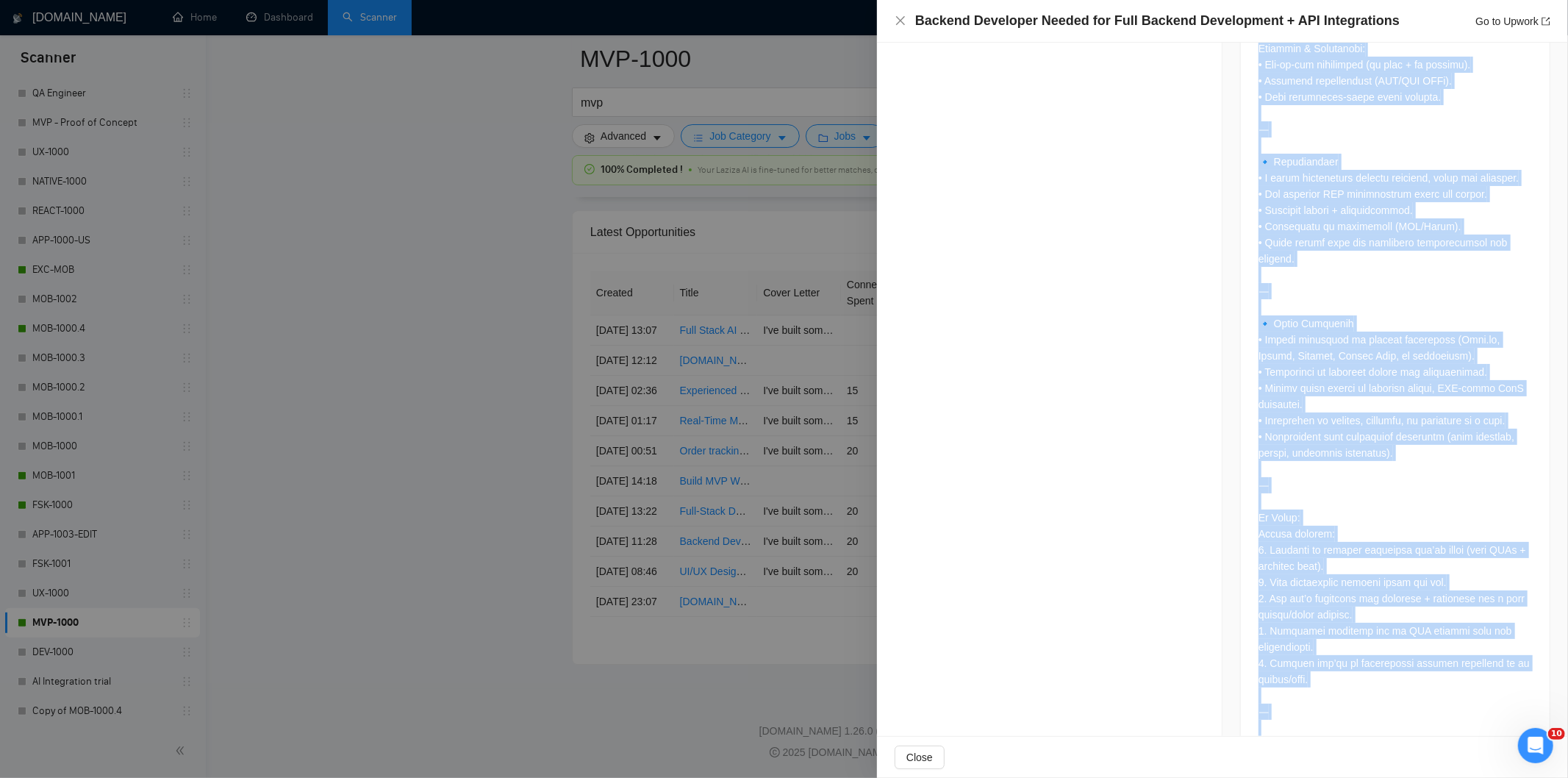
scroll to position [1571, 0]
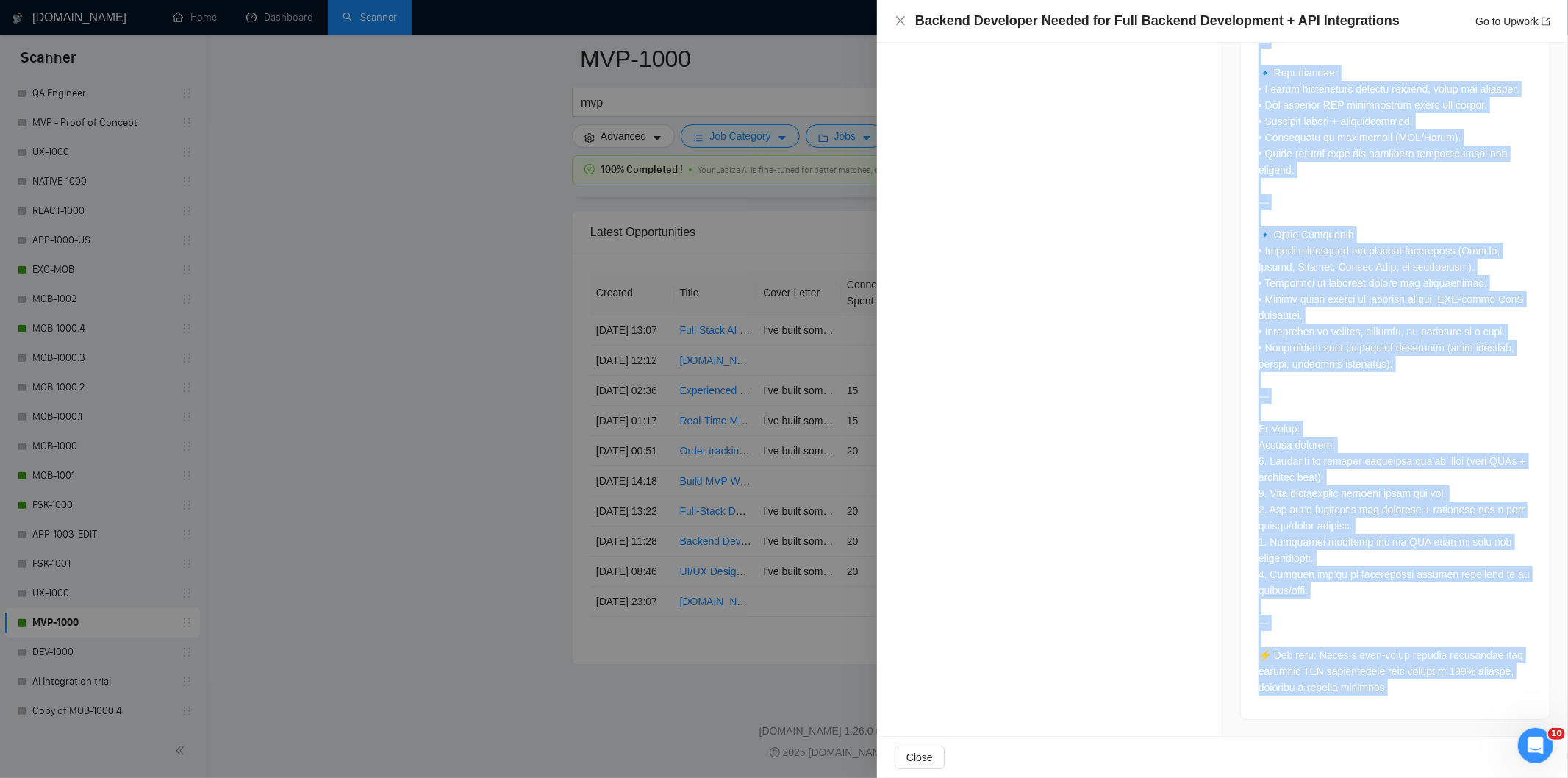
drag, startPoint x: 1260, startPoint y: 136, endPoint x: 1379, endPoint y: 730, distance: 605.8
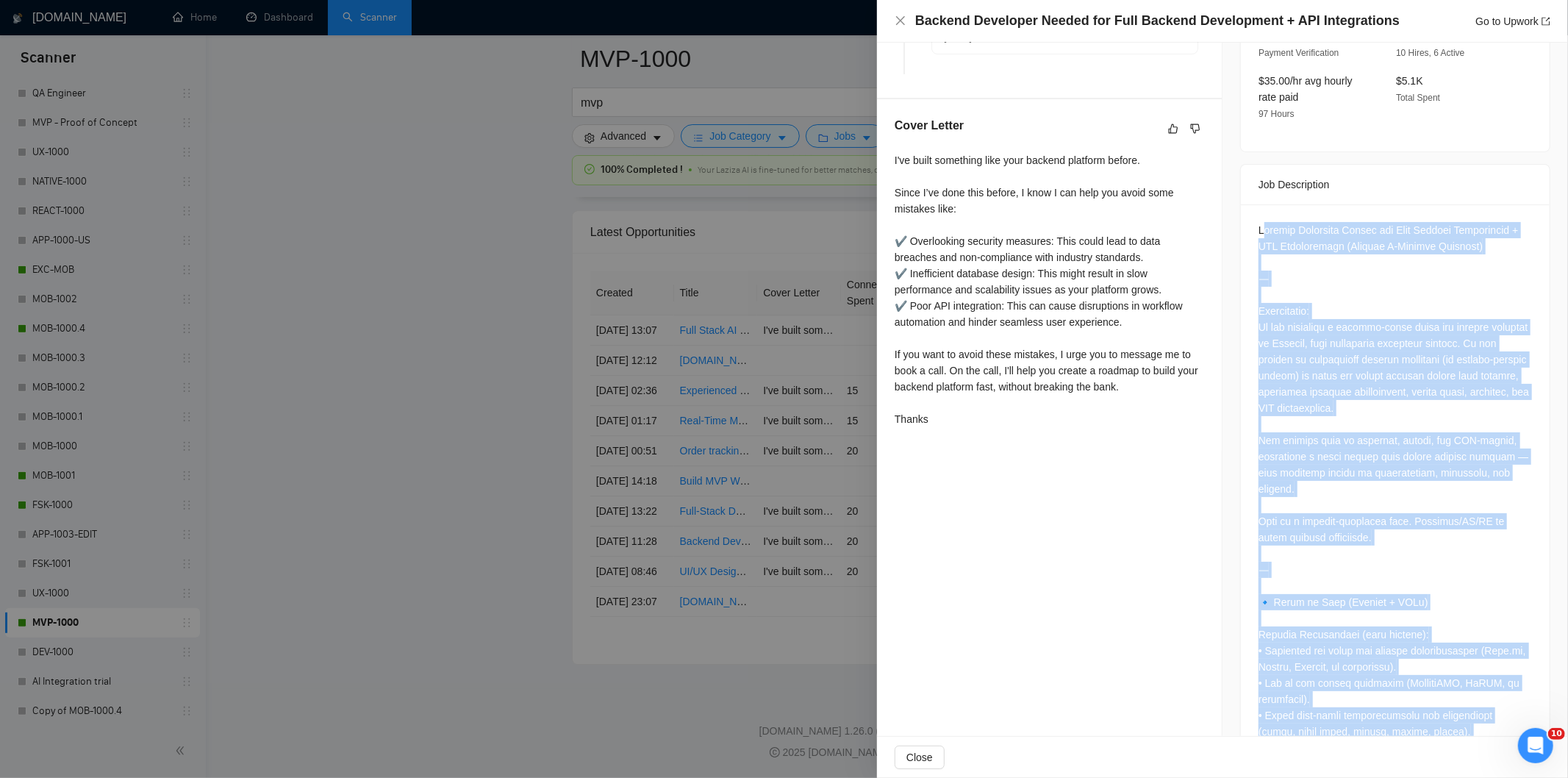
scroll to position [509, 0]
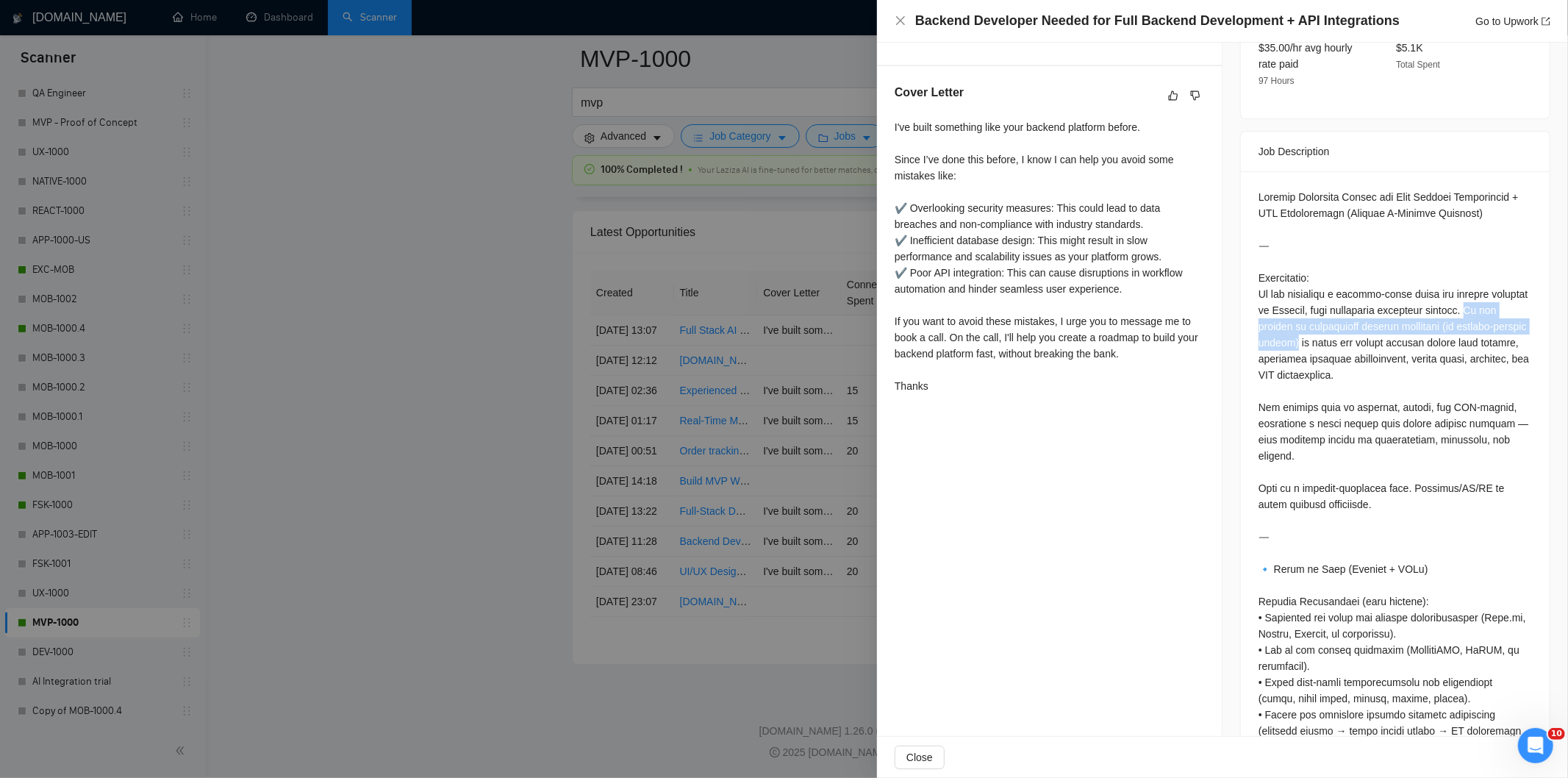
drag, startPoint x: 1326, startPoint y: 328, endPoint x: 1457, endPoint y: 295, distance: 135.1
click at [899, 28] on div "Backend Developer Needed for Full Backend Development + API Integrations Go to …" at bounding box center [1223, 21] width 656 height 19
click at [901, 20] on icon "close" at bounding box center [900, 20] width 8 height 8
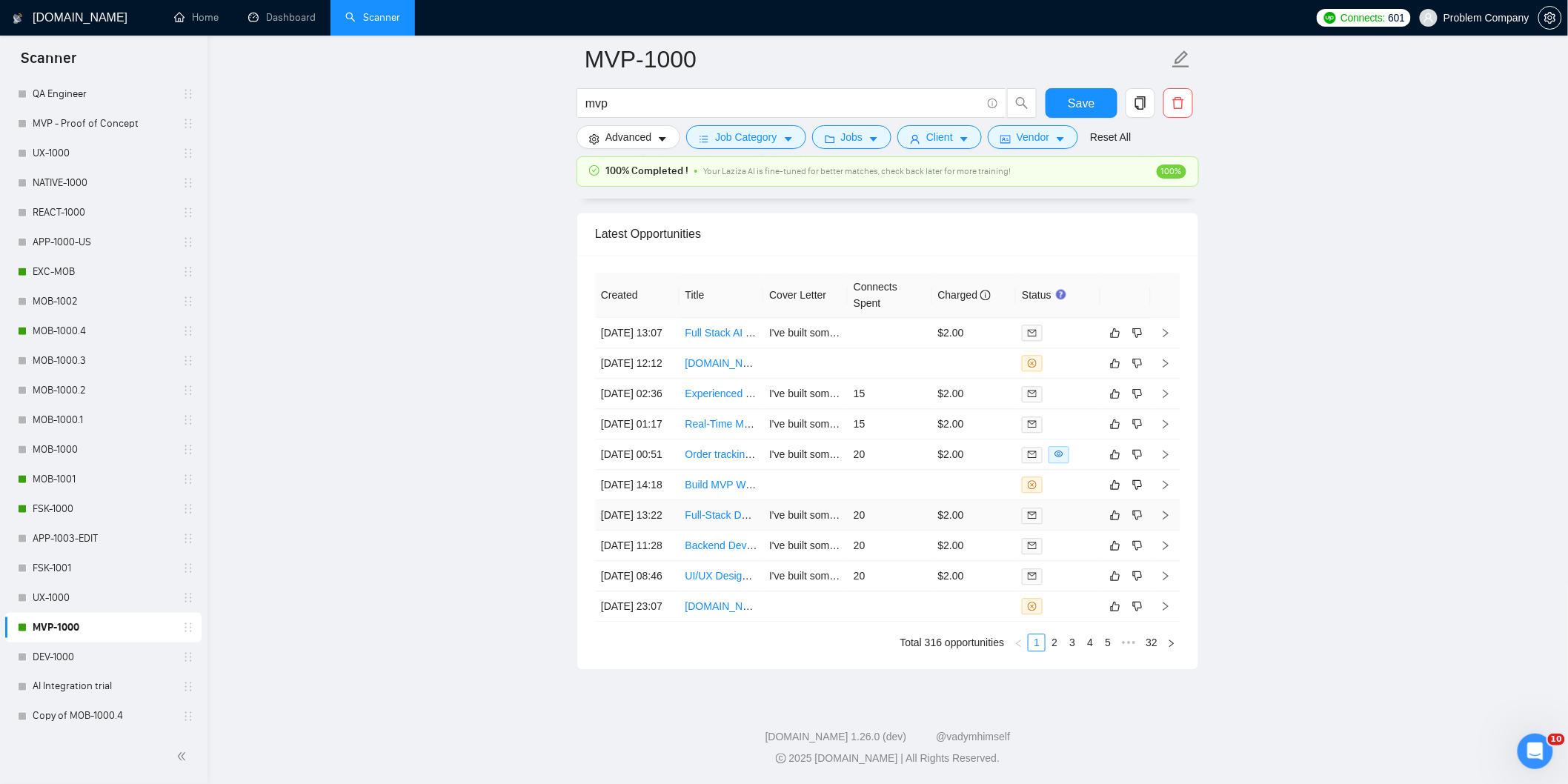
click at [665, 530] on td "[DATE] 13:22" at bounding box center [637, 516] width 85 height 31
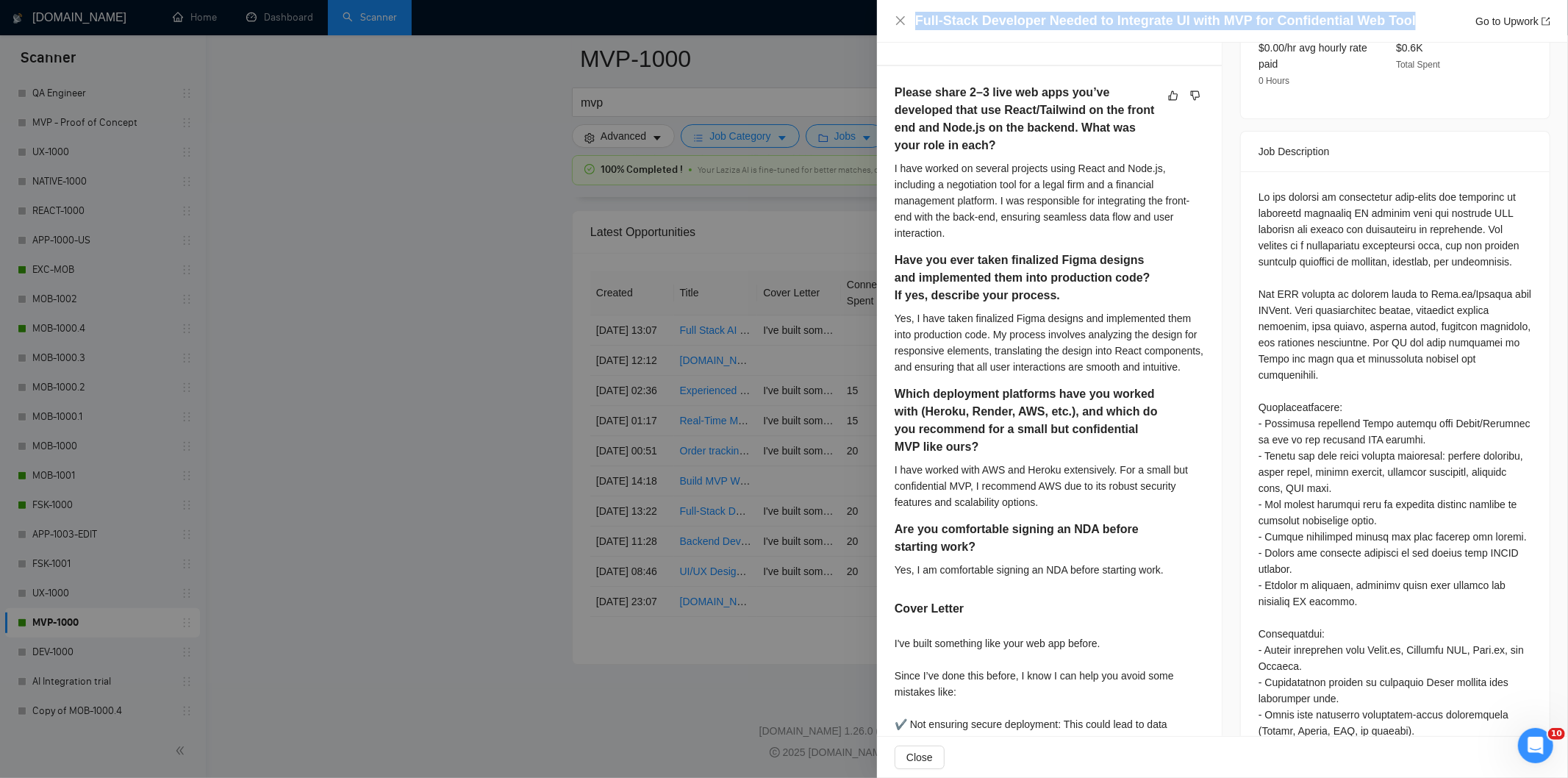
drag, startPoint x: 1407, startPoint y: 20, endPoint x: 917, endPoint y: 20, distance: 490.0
click at [917, 20] on div "Full-Stack Developer Needed to Integrate UI with MVP for Confidential Web Tool …" at bounding box center [1233, 21] width 636 height 19
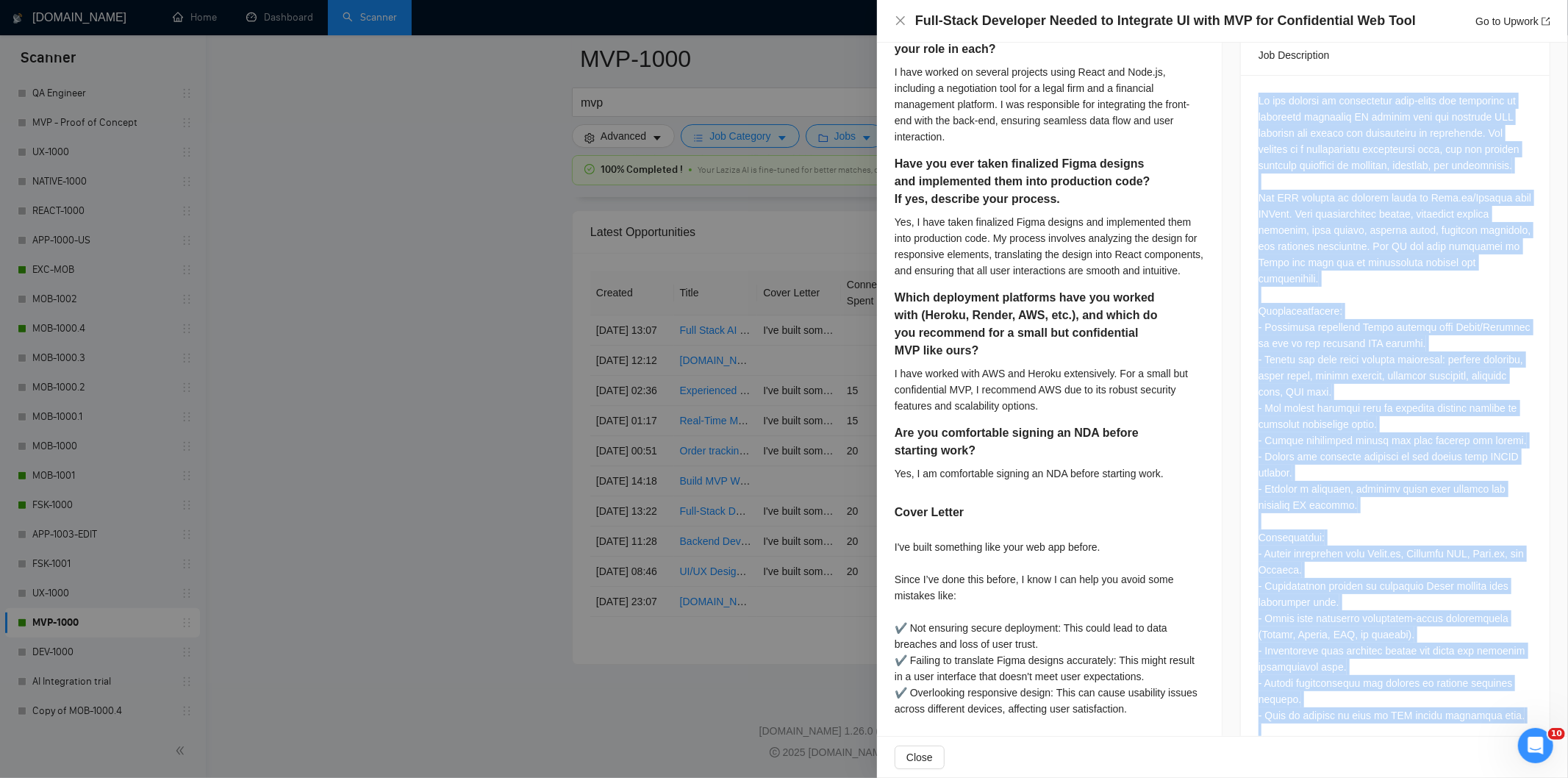
scroll to position [1139, 0]
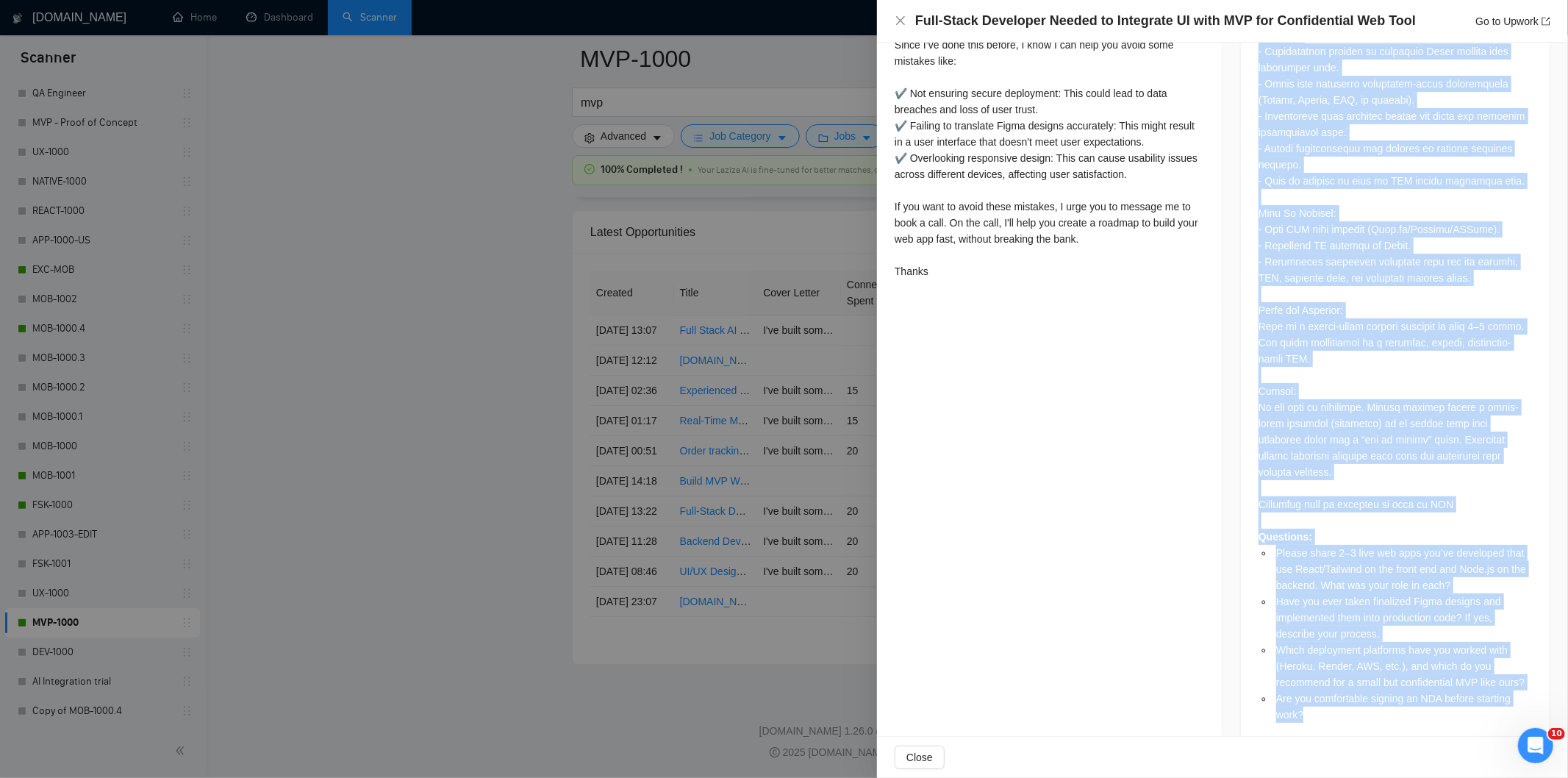
drag, startPoint x: 1254, startPoint y: 180, endPoint x: 1385, endPoint y: 733, distance: 568.3
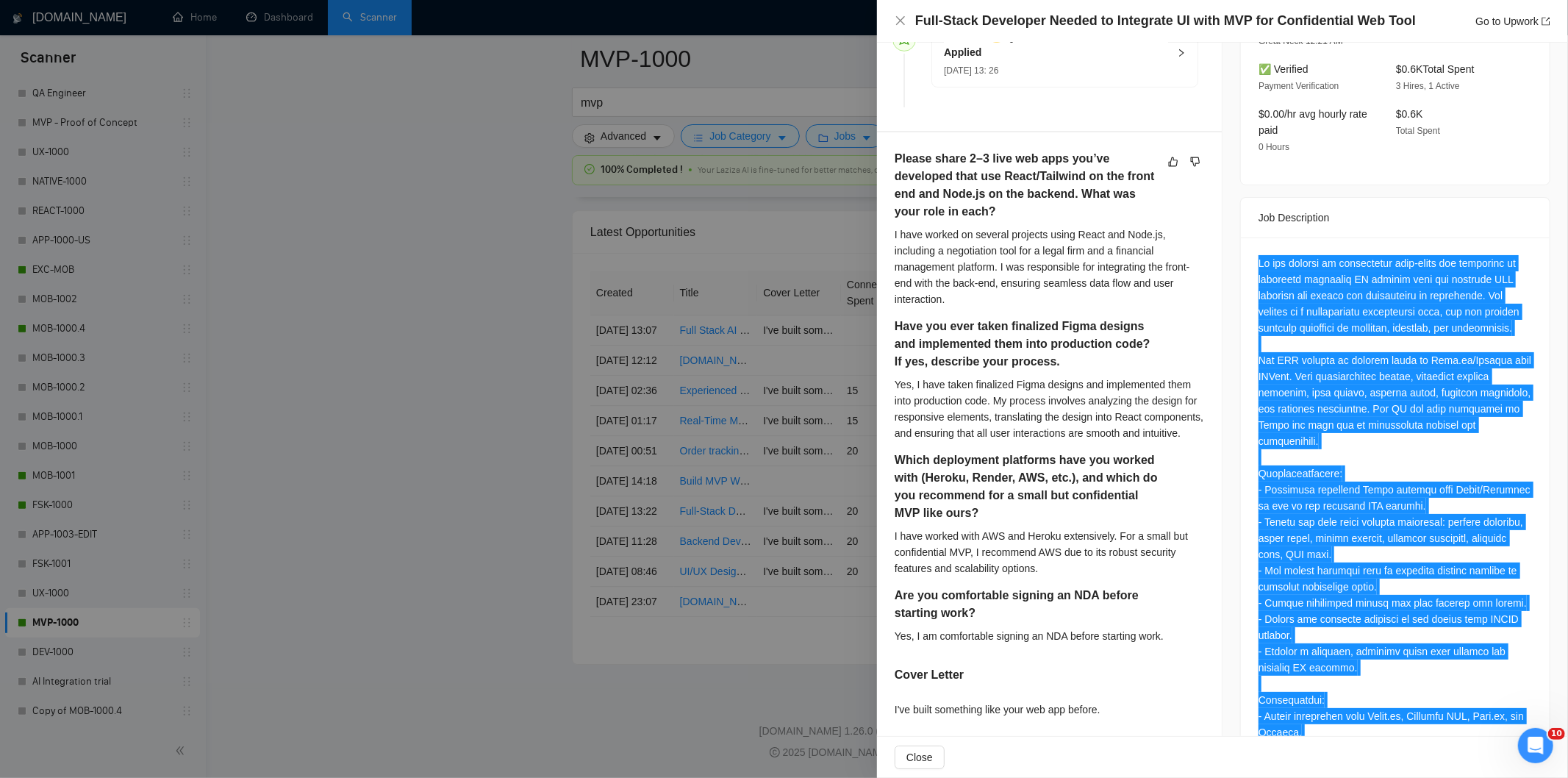
scroll to position [442, 0]
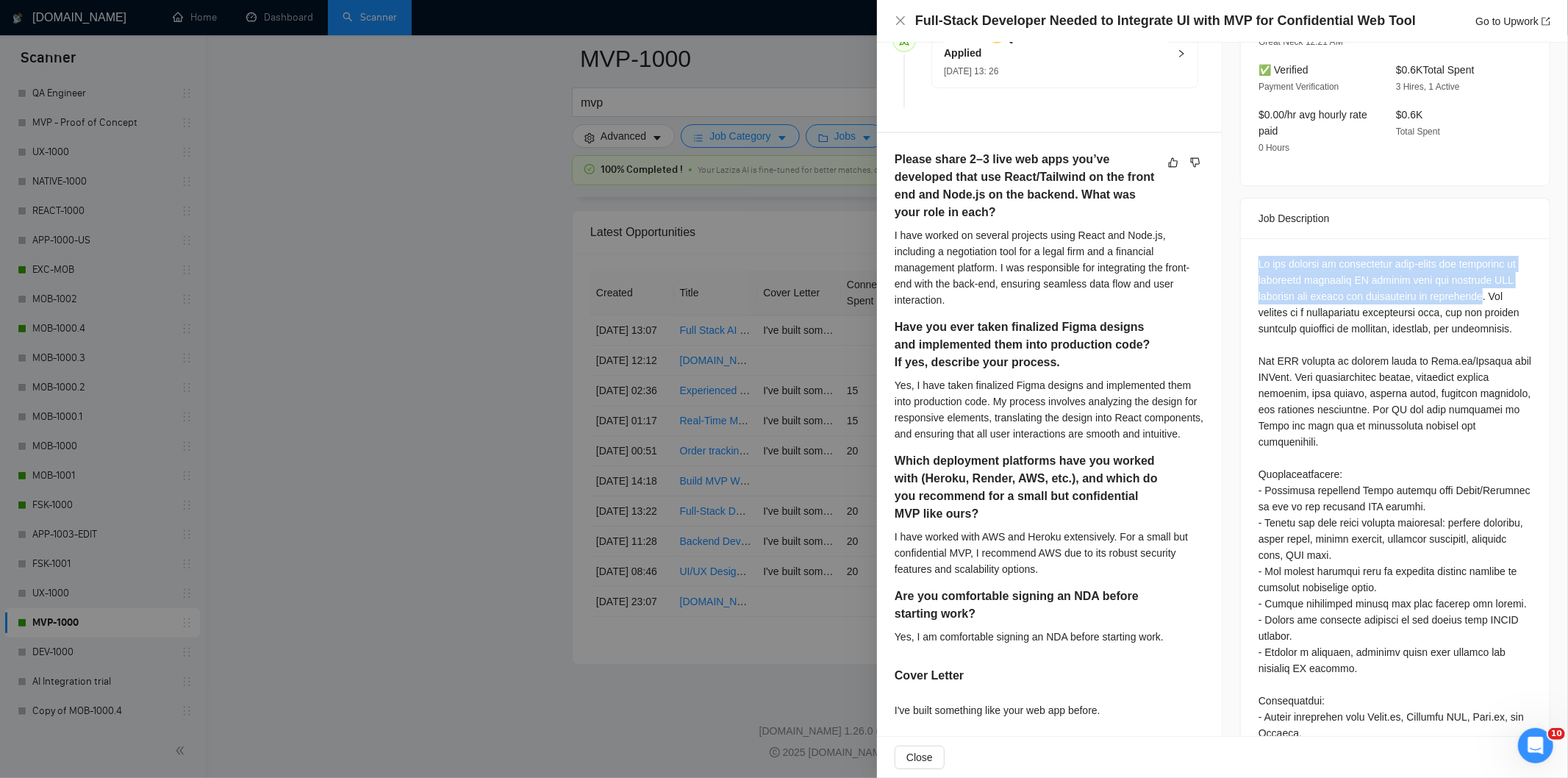
drag, startPoint x: 1487, startPoint y: 284, endPoint x: 1243, endPoint y: 245, distance: 247.1
click at [897, 22] on icon "close" at bounding box center [901, 20] width 12 height 12
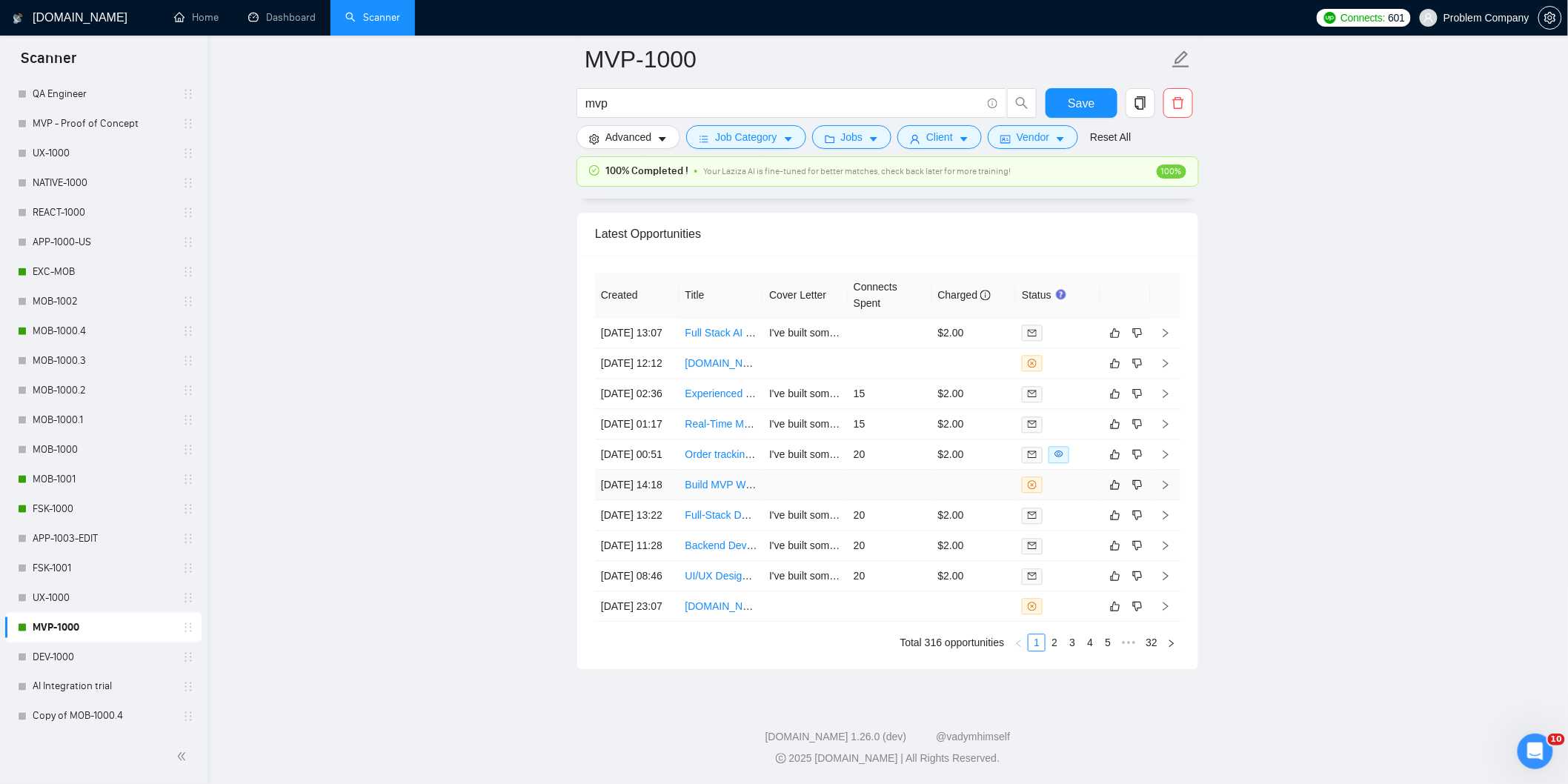
click at [652, 500] on td "[DATE] 14:18" at bounding box center [637, 485] width 85 height 31
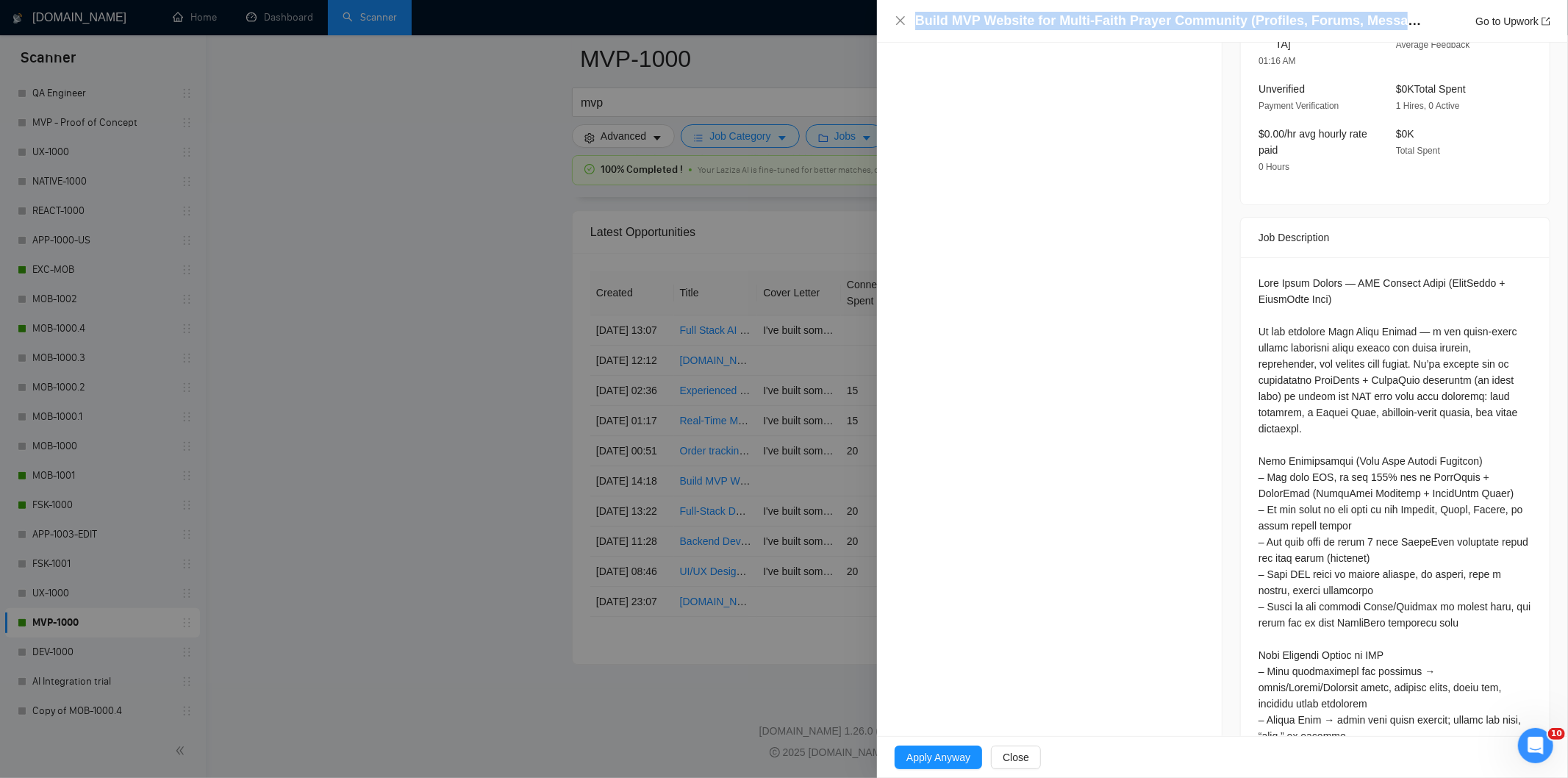
drag, startPoint x: 1423, startPoint y: 20, endPoint x: 912, endPoint y: 18, distance: 511.0
click at [912, 18] on div "Build MVP Website for Multi-Faith Prayer Community (Profiles, Forums, Messaging…" at bounding box center [1223, 21] width 656 height 19
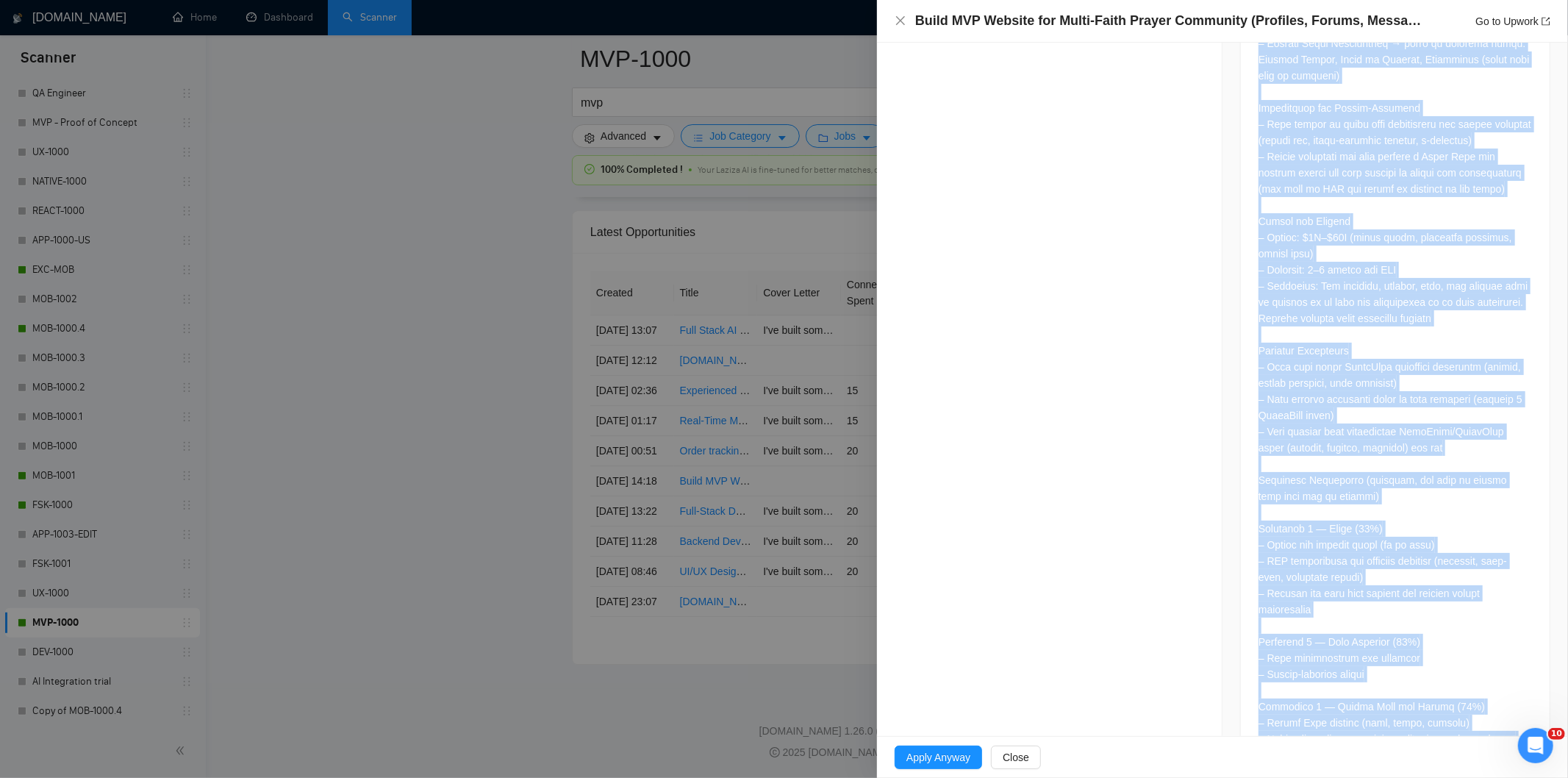
scroll to position [1866, 0]
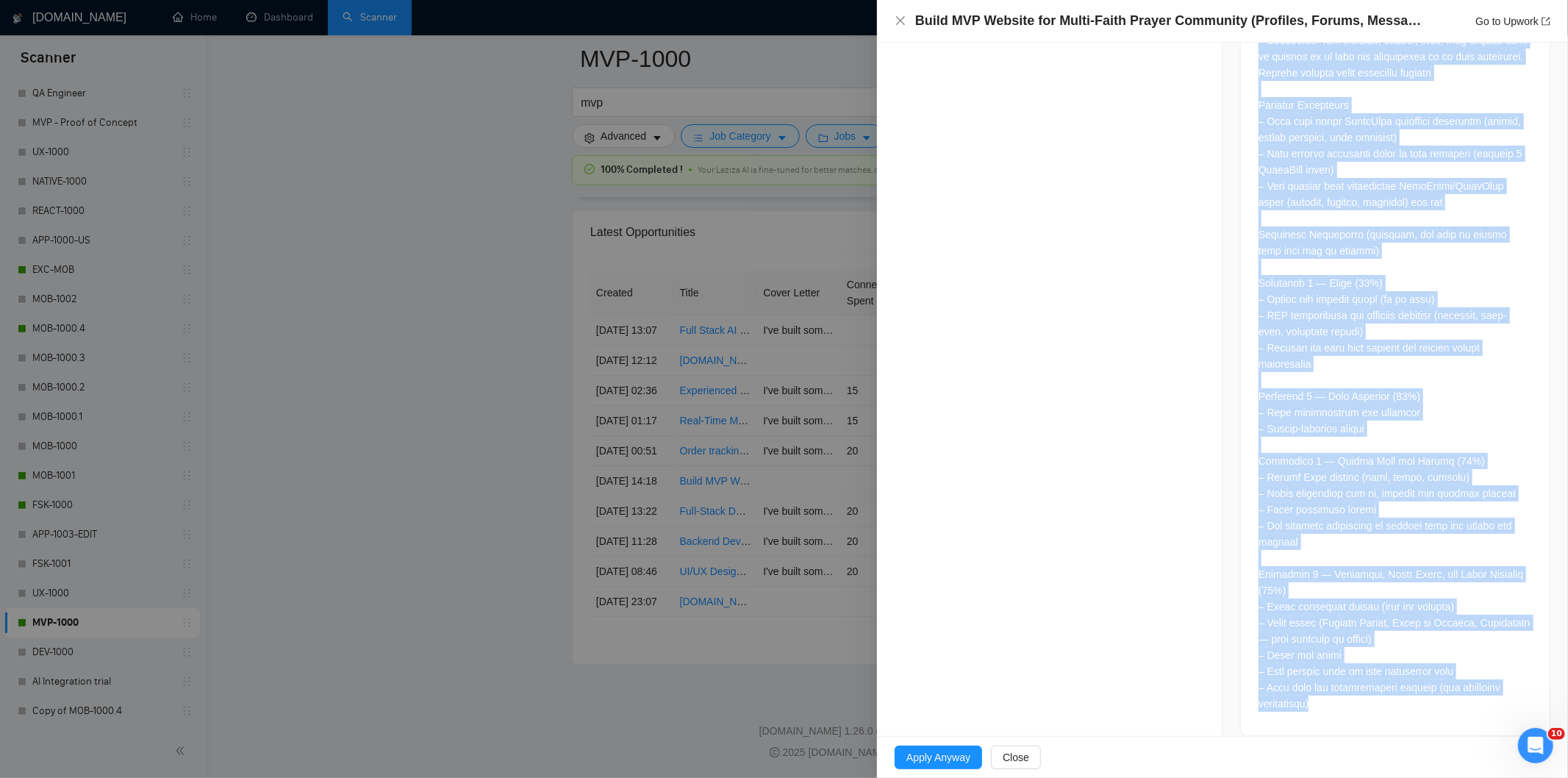
drag, startPoint x: 1250, startPoint y: 256, endPoint x: 1358, endPoint y: 708, distance: 464.7
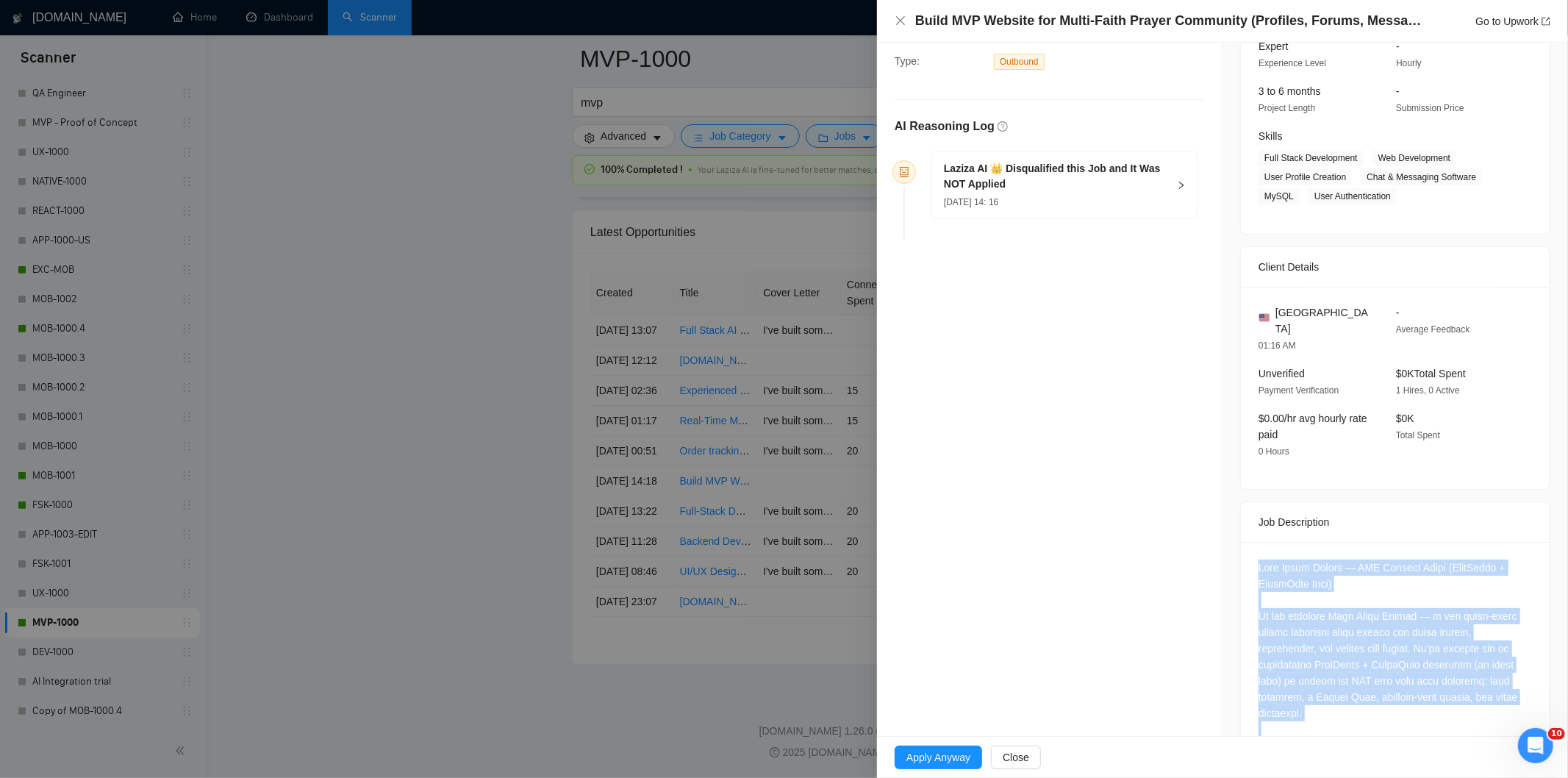
scroll to position [0, 0]
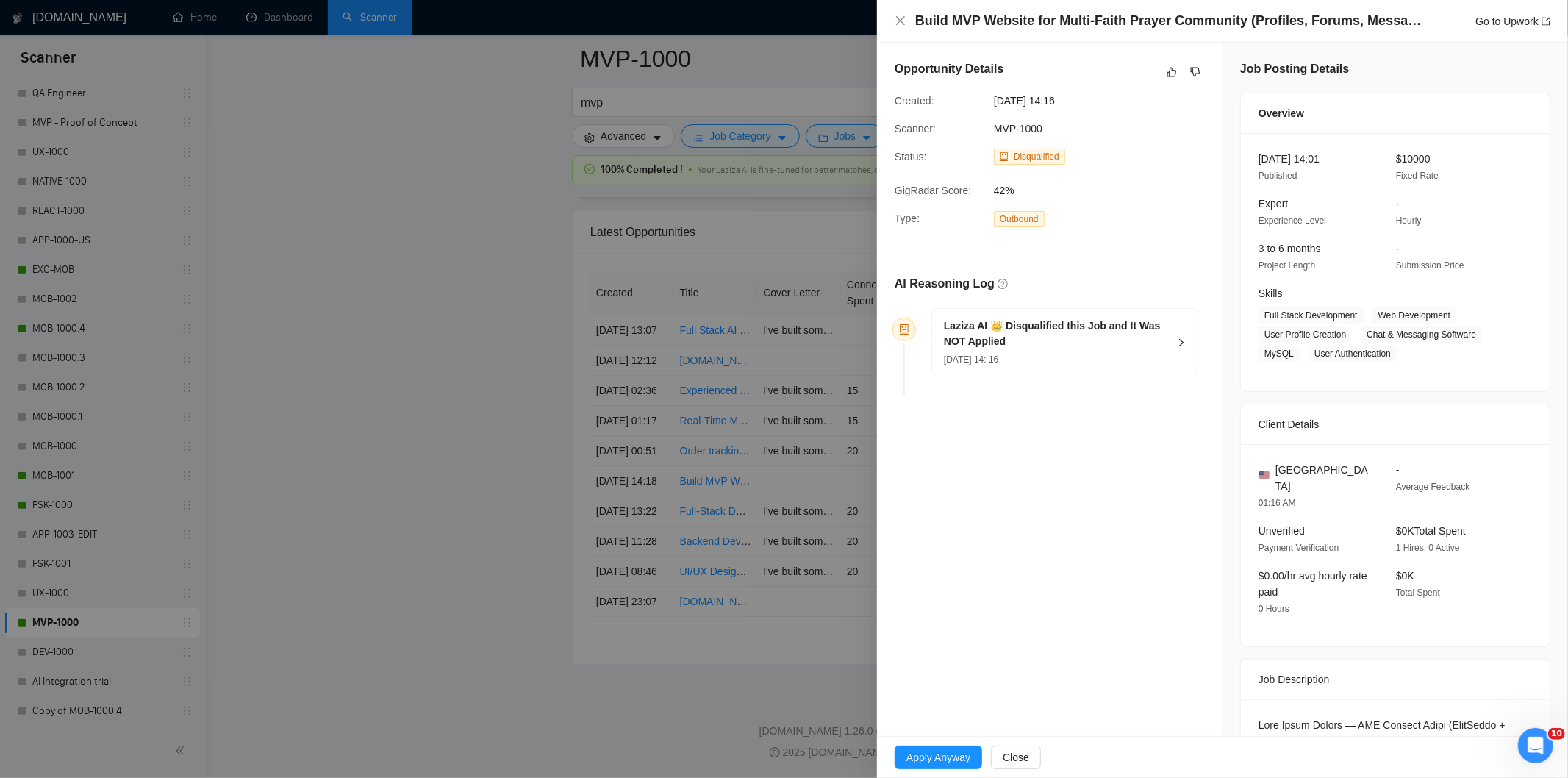
click at [1090, 371] on div "Laziza AI 👑 Disqualified this Job and It Was NOT Applied [DATE] 14: 16" at bounding box center [1065, 342] width 266 height 67
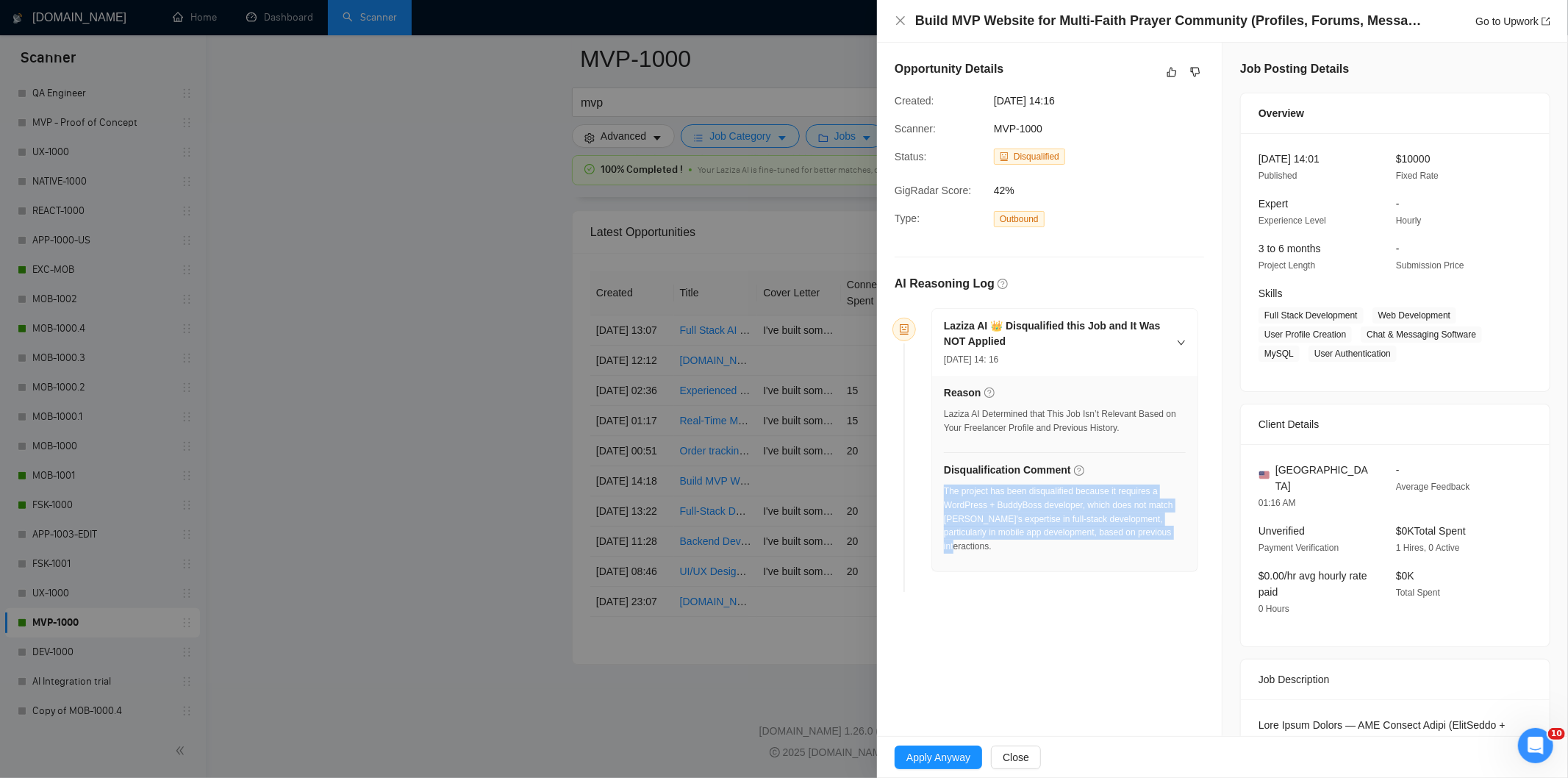
drag, startPoint x: 1177, startPoint y: 539, endPoint x: 944, endPoint y: 495, distance: 237.1
click at [944, 495] on div "The project has been disqualified because it requires a WordPress + BuddyBoss d…" at bounding box center [1065, 518] width 242 height 69
click at [903, 25] on icon "close" at bounding box center [900, 20] width 8 height 8
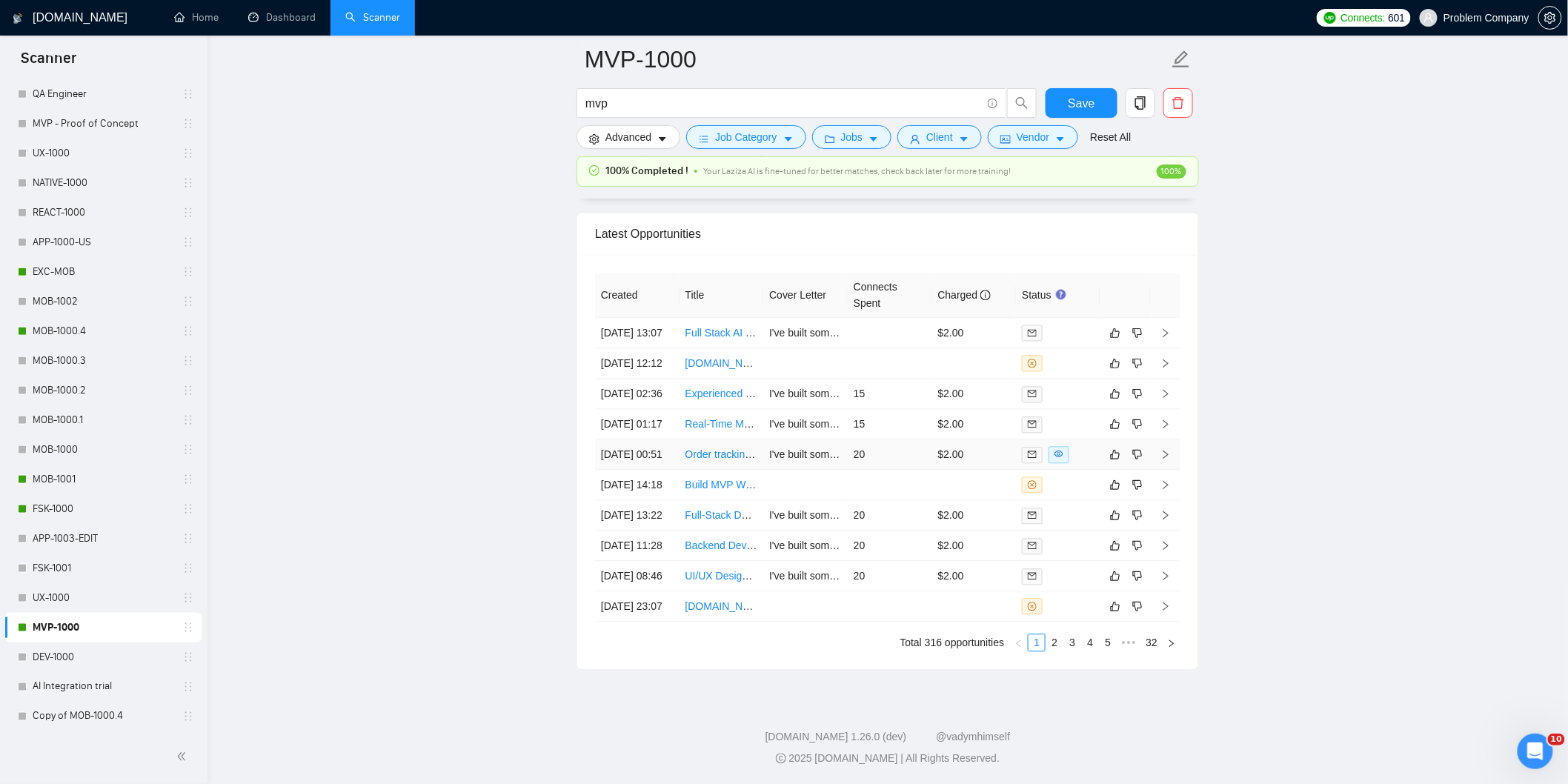
click at [654, 469] on td "[DATE] 00:51" at bounding box center [637, 455] width 85 height 31
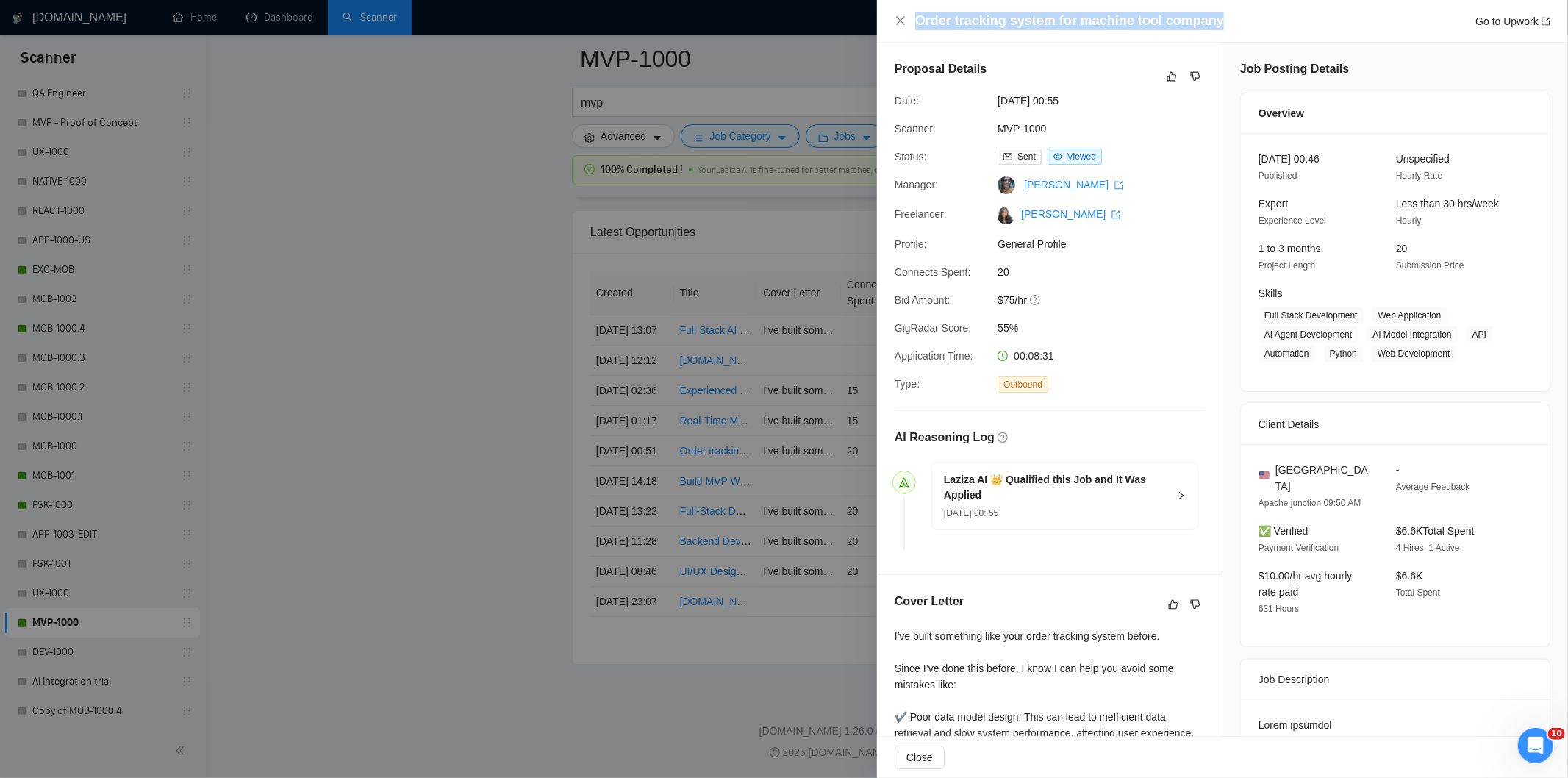
drag, startPoint x: 1216, startPoint y: 15, endPoint x: 883, endPoint y: 18, distance: 333.0
click at [883, 18] on div "Order tracking system for machine tool company Go to Upwork" at bounding box center [1223, 21] width 692 height 42
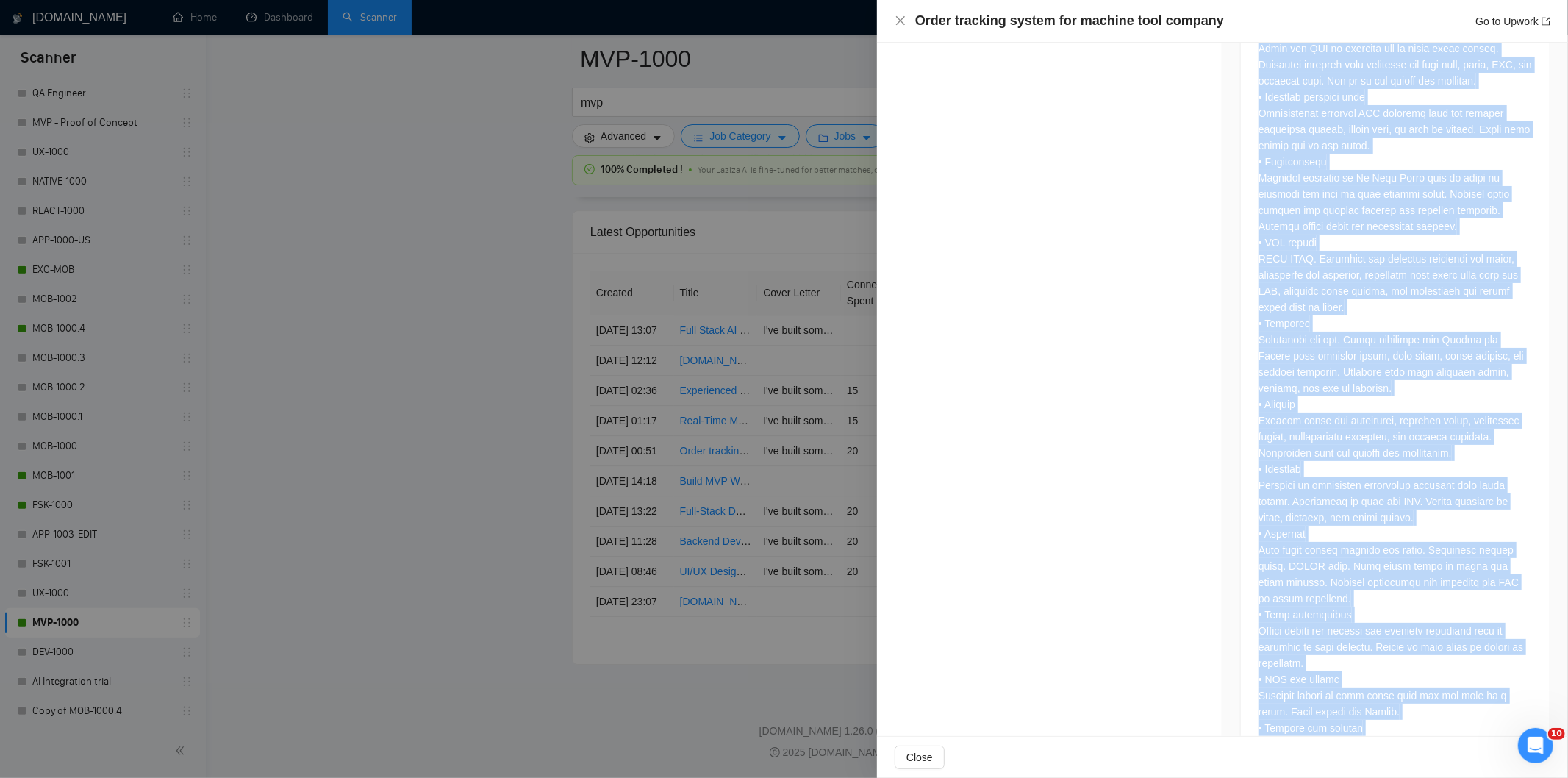
scroll to position [1656, 0]
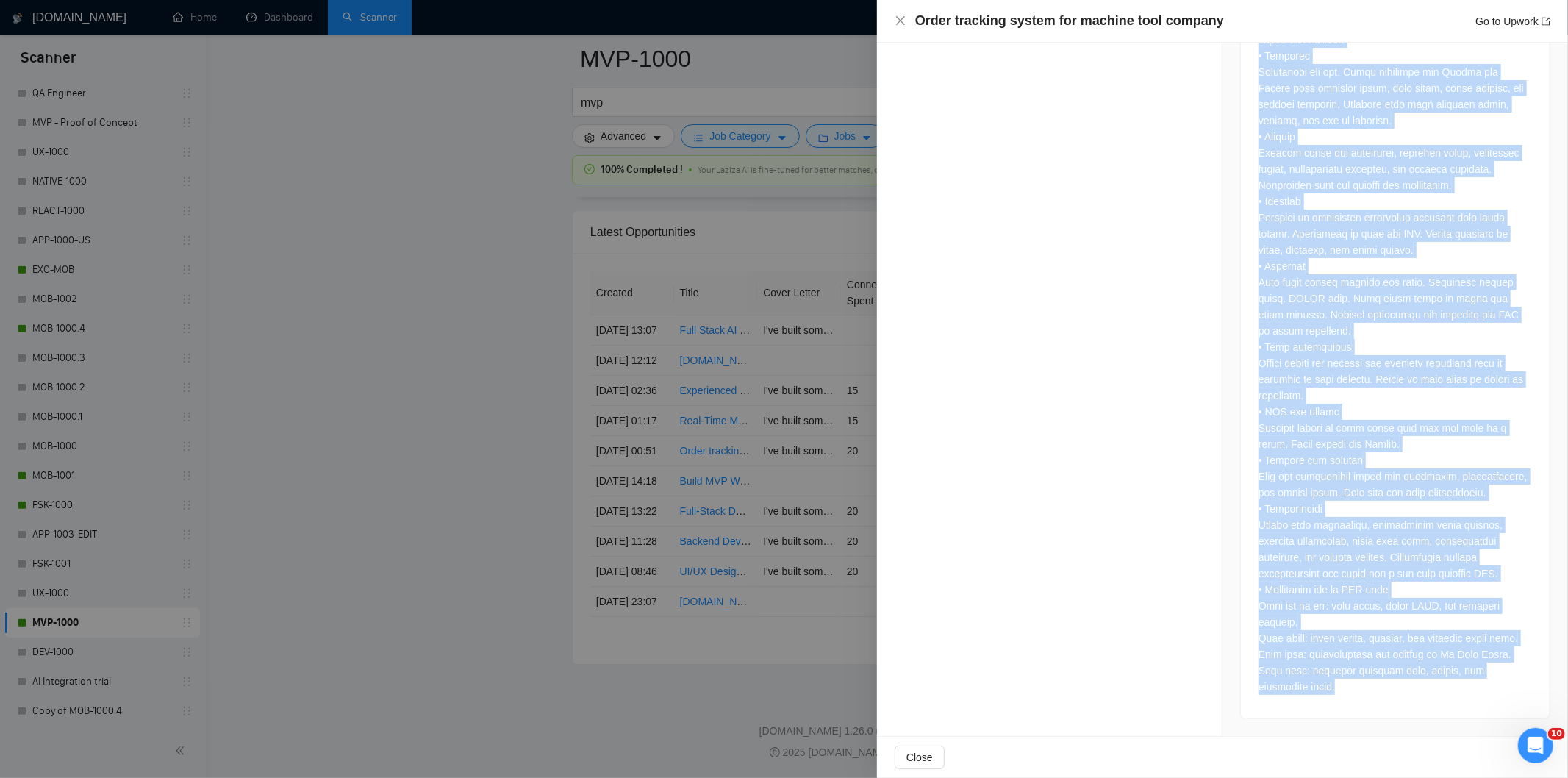
drag, startPoint x: 1250, startPoint y: 274, endPoint x: 1365, endPoint y: 744, distance: 483.9
click at [1365, 744] on div "Order tracking system for machine tool company Go to Upwork Proposal Details Da…" at bounding box center [1223, 389] width 692 height 778
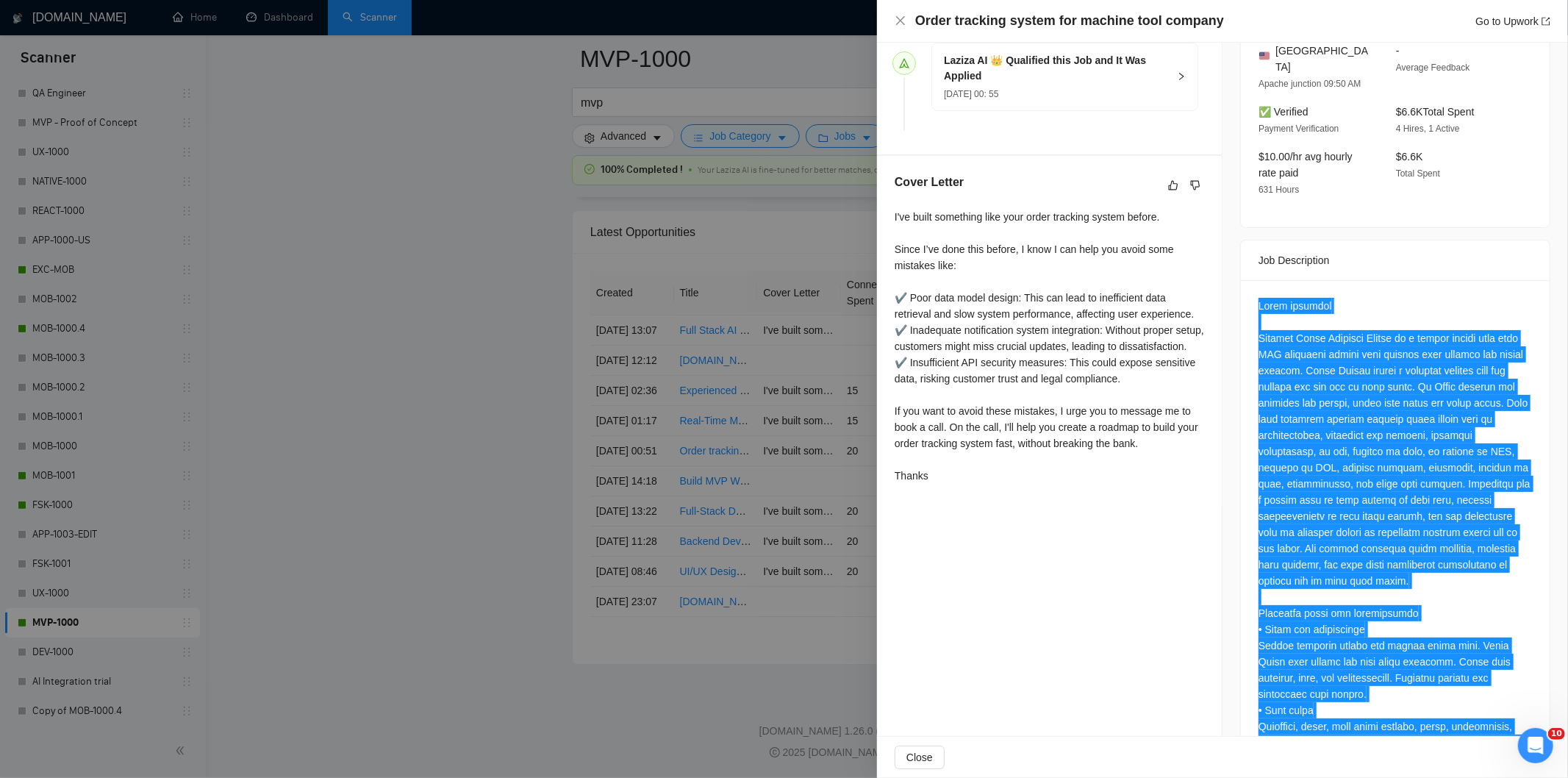
scroll to position [422, 0]
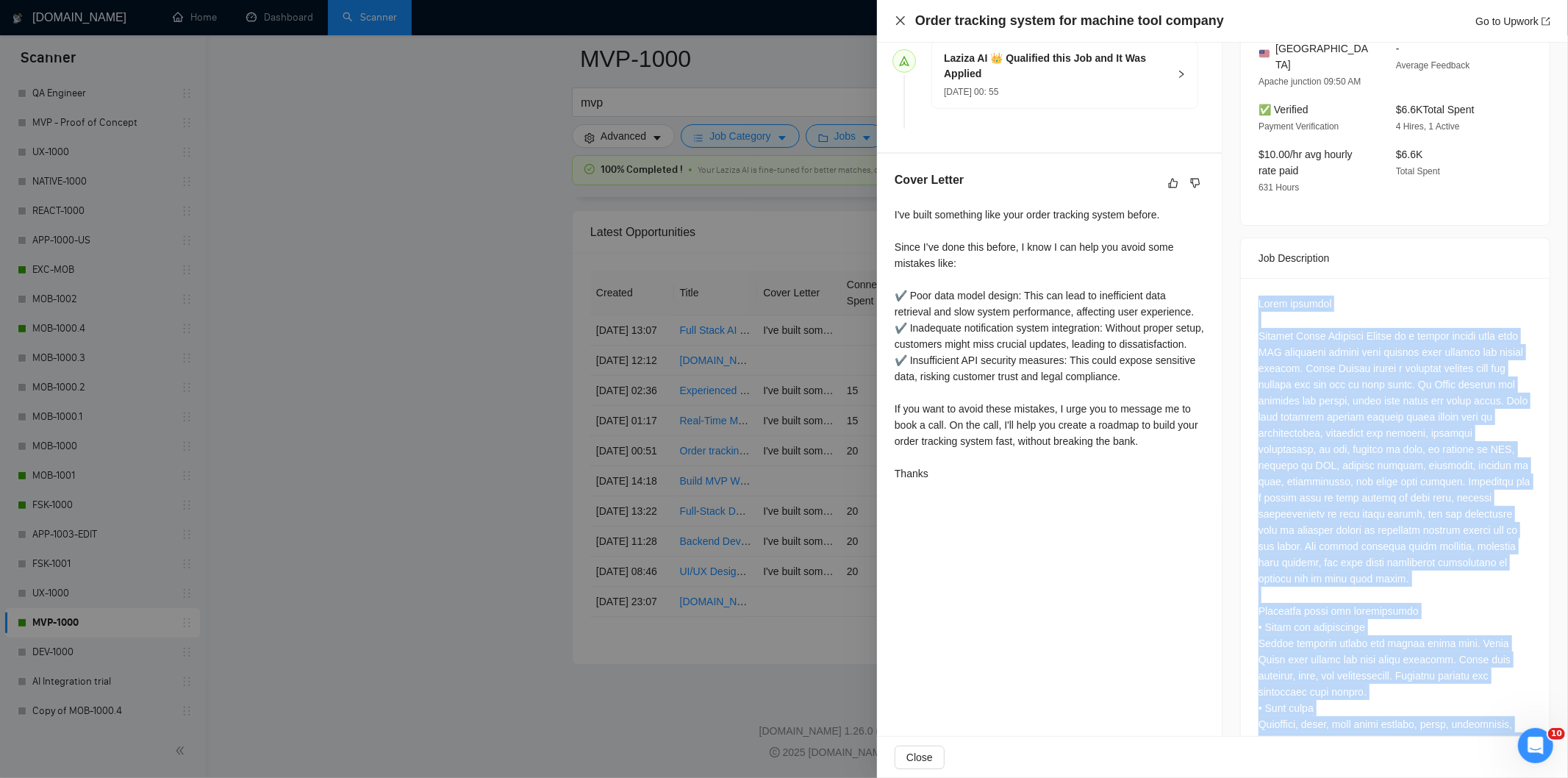
click at [899, 20] on icon "close" at bounding box center [900, 20] width 8 height 8
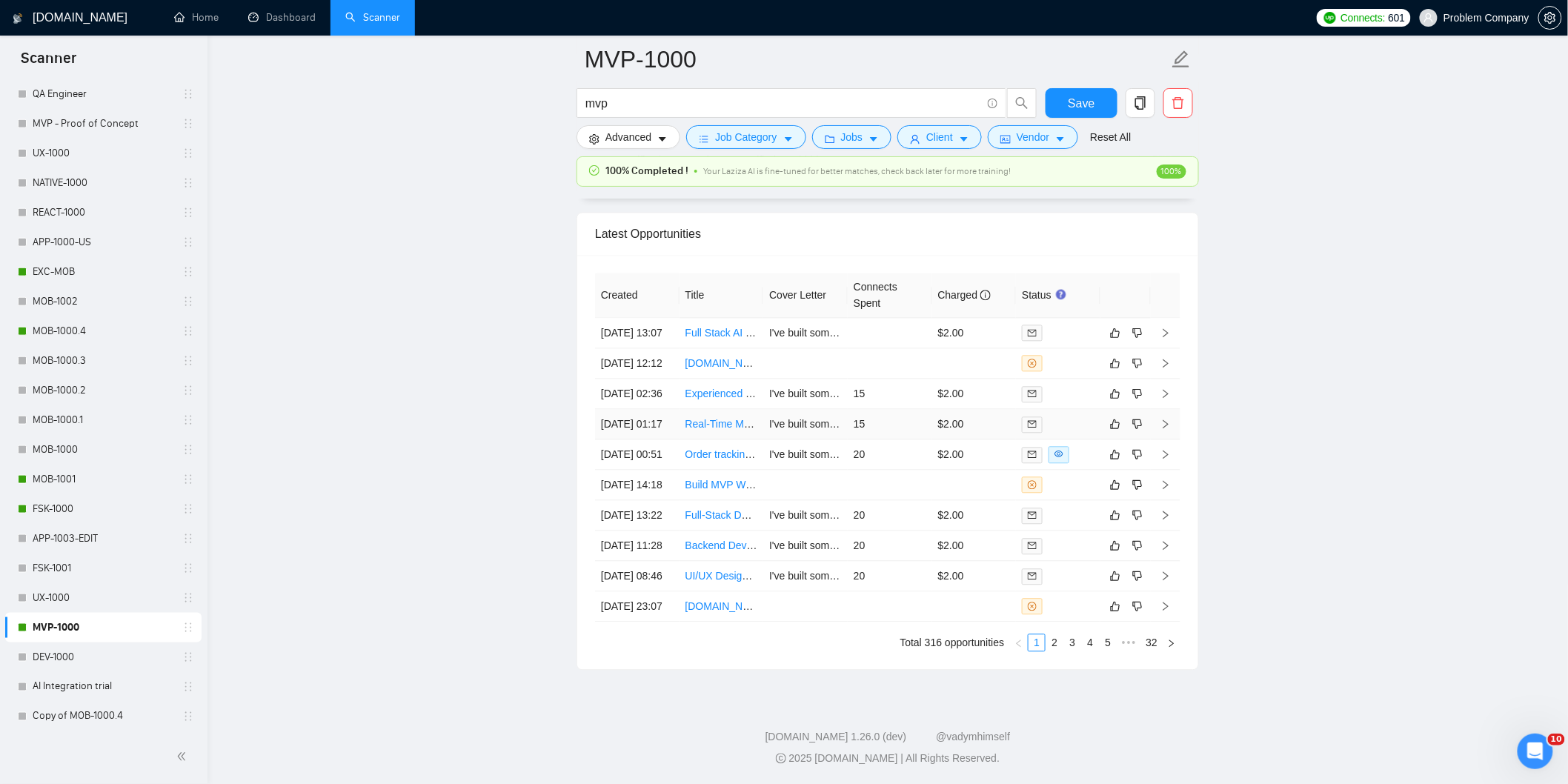
click at [663, 439] on td "[DATE] 01:17" at bounding box center [637, 424] width 85 height 31
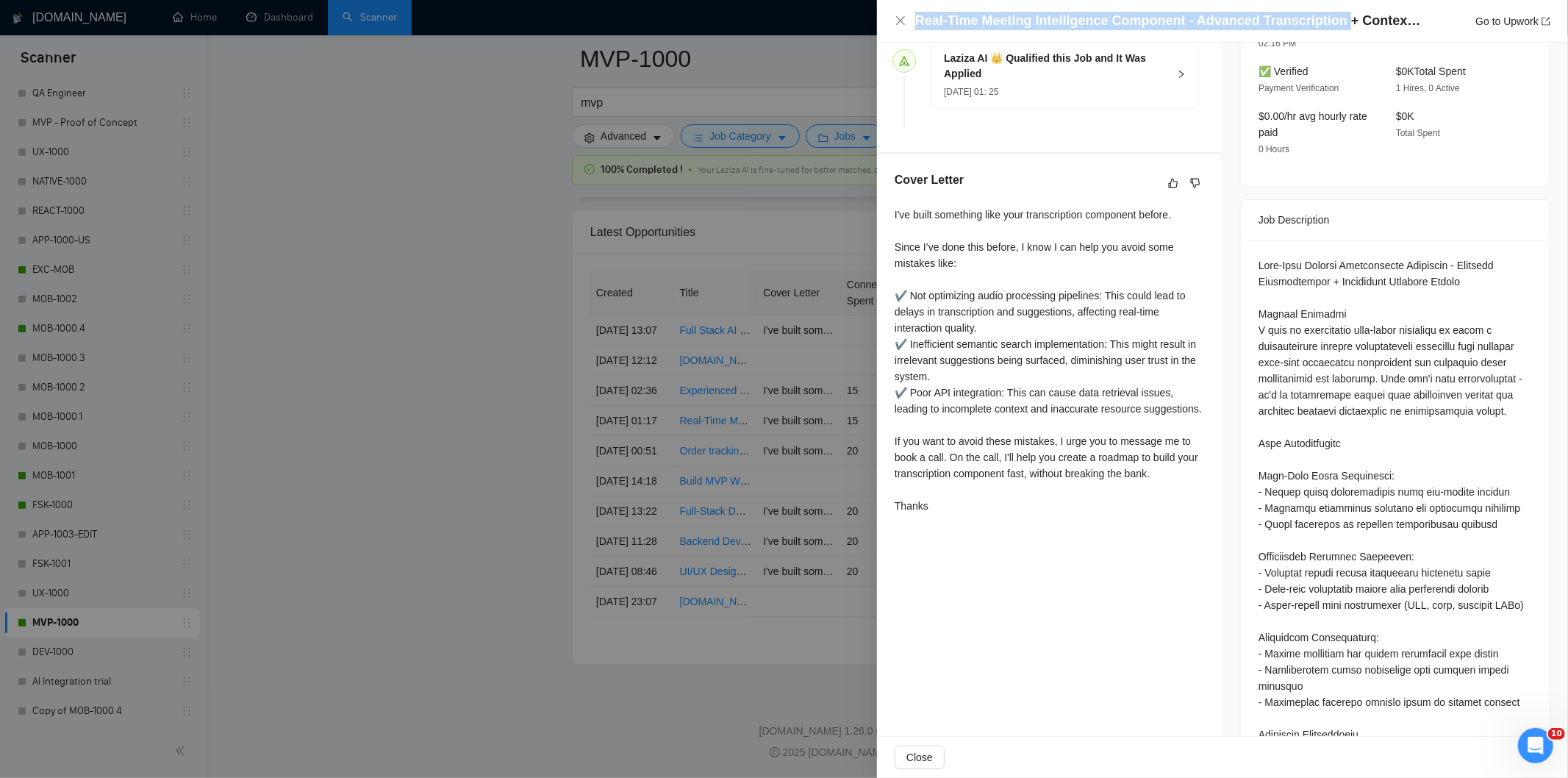
drag, startPoint x: 1332, startPoint y: 20, endPoint x: 883, endPoint y: 13, distance: 449.1
click at [883, 13] on div "Real-Time Meeting Intelligence Component - Advanced Transcription + Contextual …" at bounding box center [1223, 21] width 692 height 42
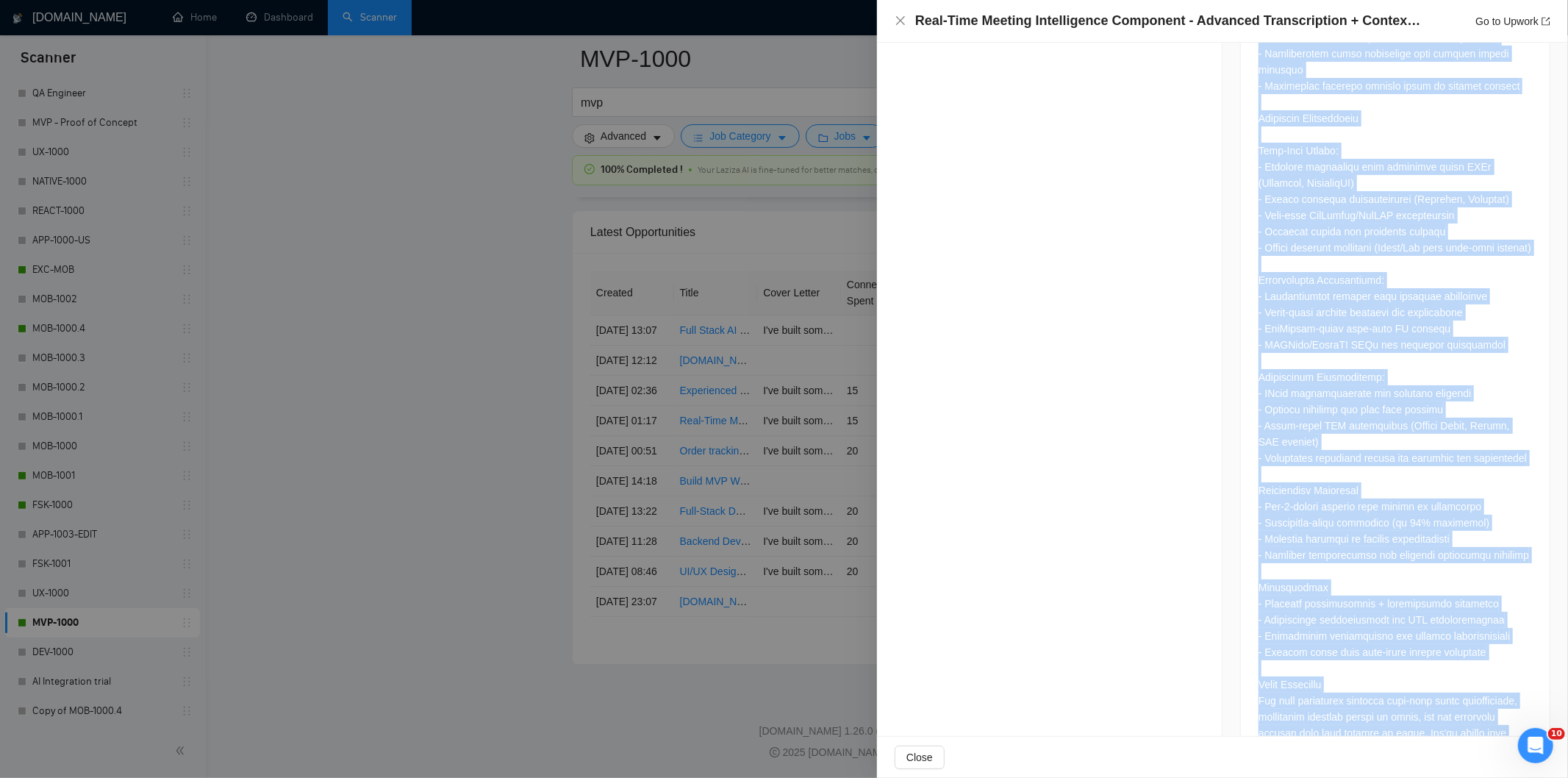
scroll to position [1245, 0]
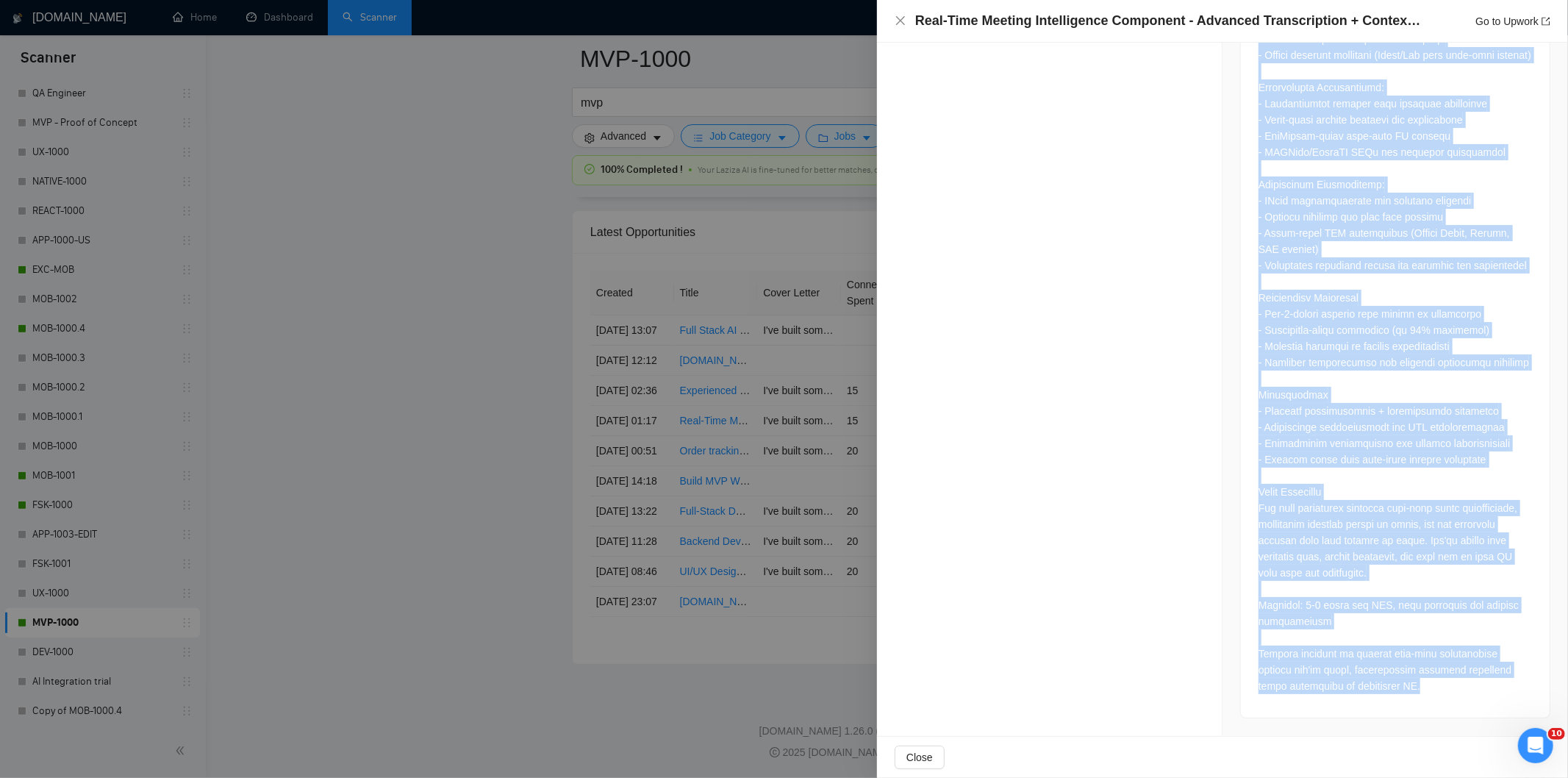
drag, startPoint x: 1254, startPoint y: 246, endPoint x: 1394, endPoint y: 729, distance: 502.9
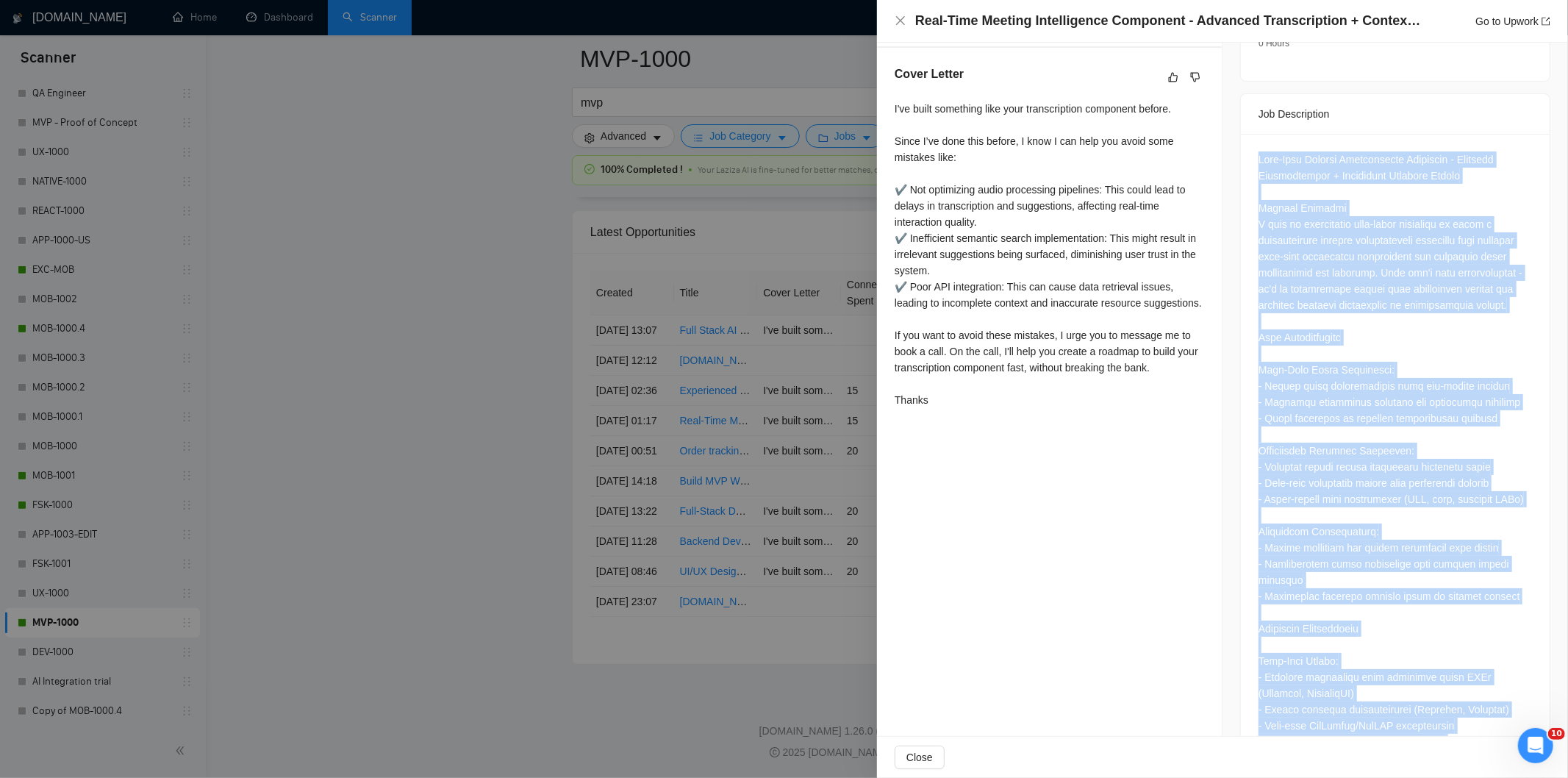
scroll to position [460, 0]
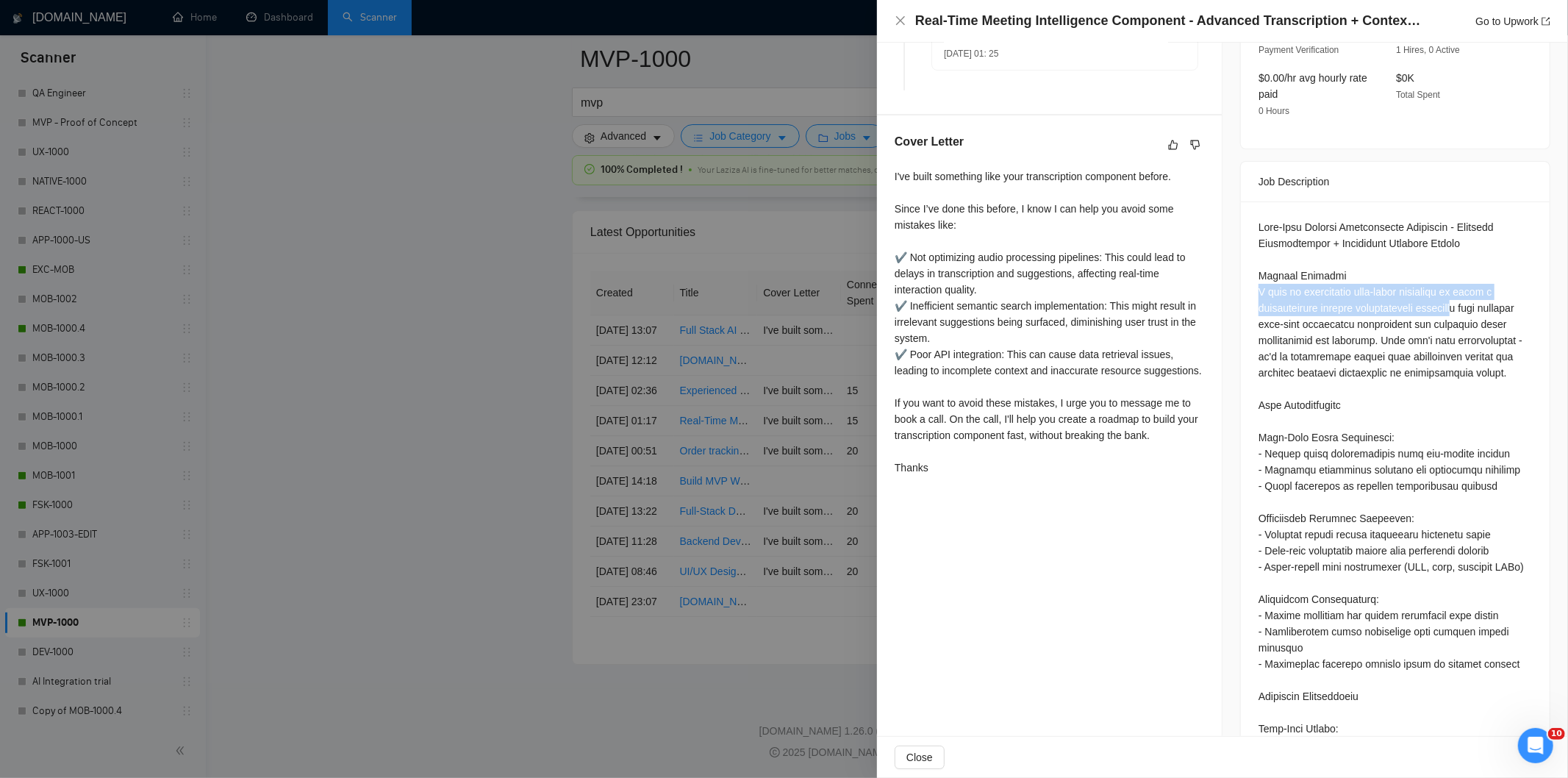
drag, startPoint x: 1466, startPoint y: 293, endPoint x: 1252, endPoint y: 277, distance: 214.6
click at [901, 17] on icon "close" at bounding box center [901, 20] width 12 height 12
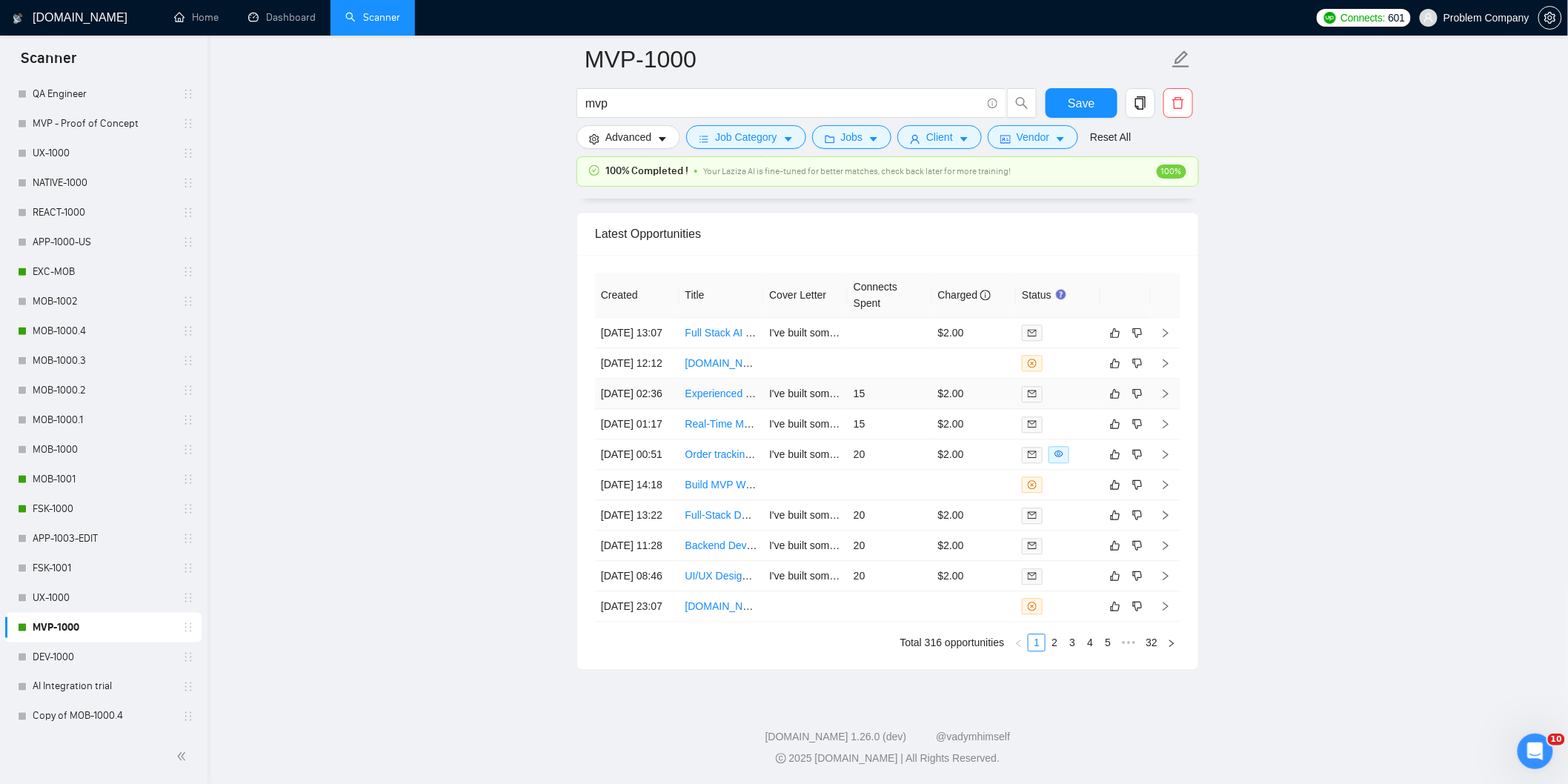
click at [656, 405] on td "[DATE] 02:36" at bounding box center [637, 394] width 85 height 31
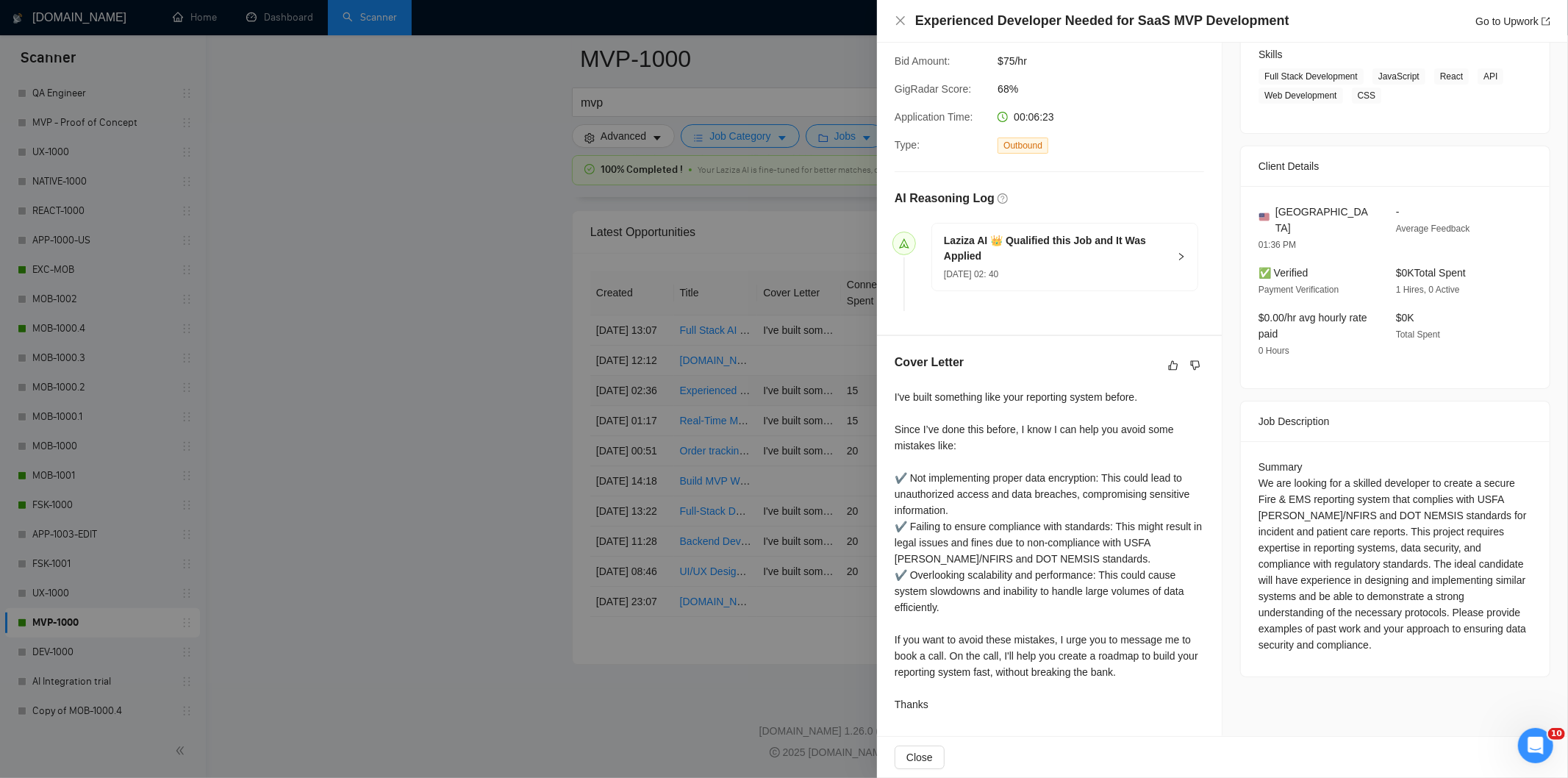
scroll to position [240, 0]
drag, startPoint x: 1293, startPoint y: 25, endPoint x: 913, endPoint y: 25, distance: 380.0
click at [913, 25] on div "Experienced Developer Needed for SaaS MVP Development Go to Upwork" at bounding box center [1223, 21] width 656 height 19
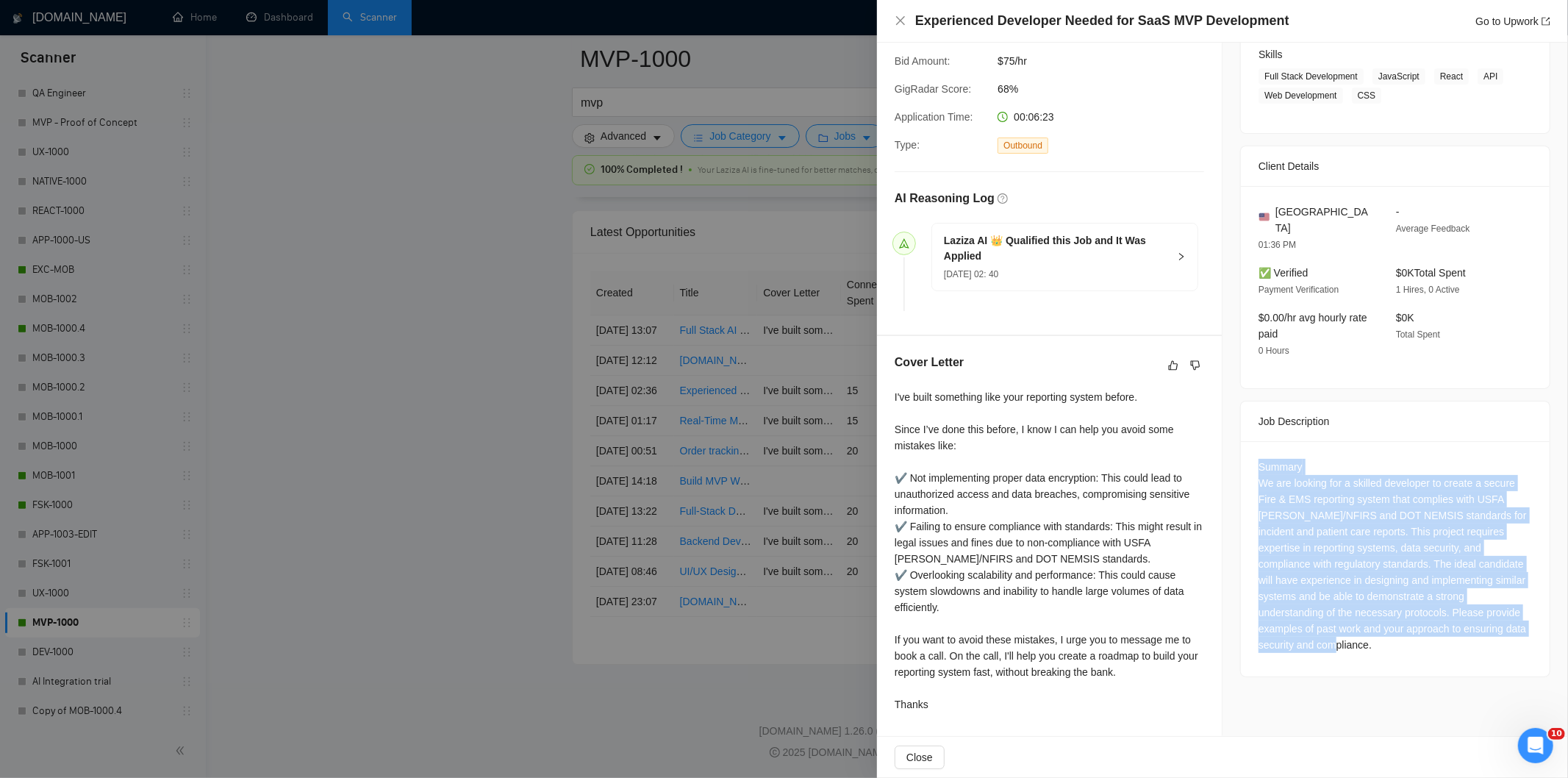
drag, startPoint x: 1254, startPoint y: 454, endPoint x: 1358, endPoint y: 633, distance: 207.0
click at [1358, 633] on div "Summary We are looking for a skilled developer to create a secure Fire & EMS re…" at bounding box center [1396, 556] width 273 height 194
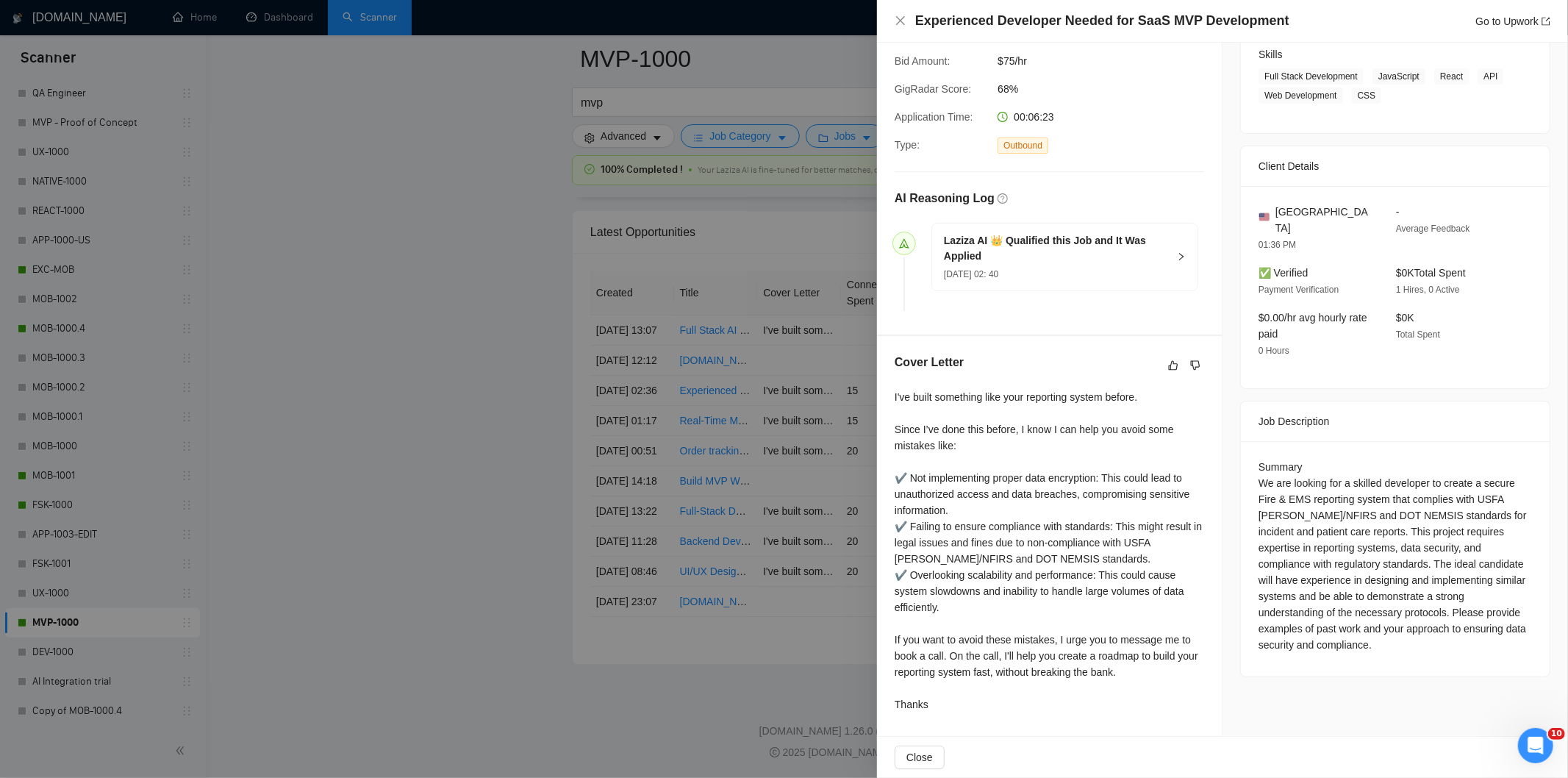
click at [899, 27] on div "Experienced Developer Needed for SaaS MVP Development Go to Upwork" at bounding box center [1223, 21] width 656 height 19
click at [902, 23] on icon "close" at bounding box center [900, 20] width 8 height 8
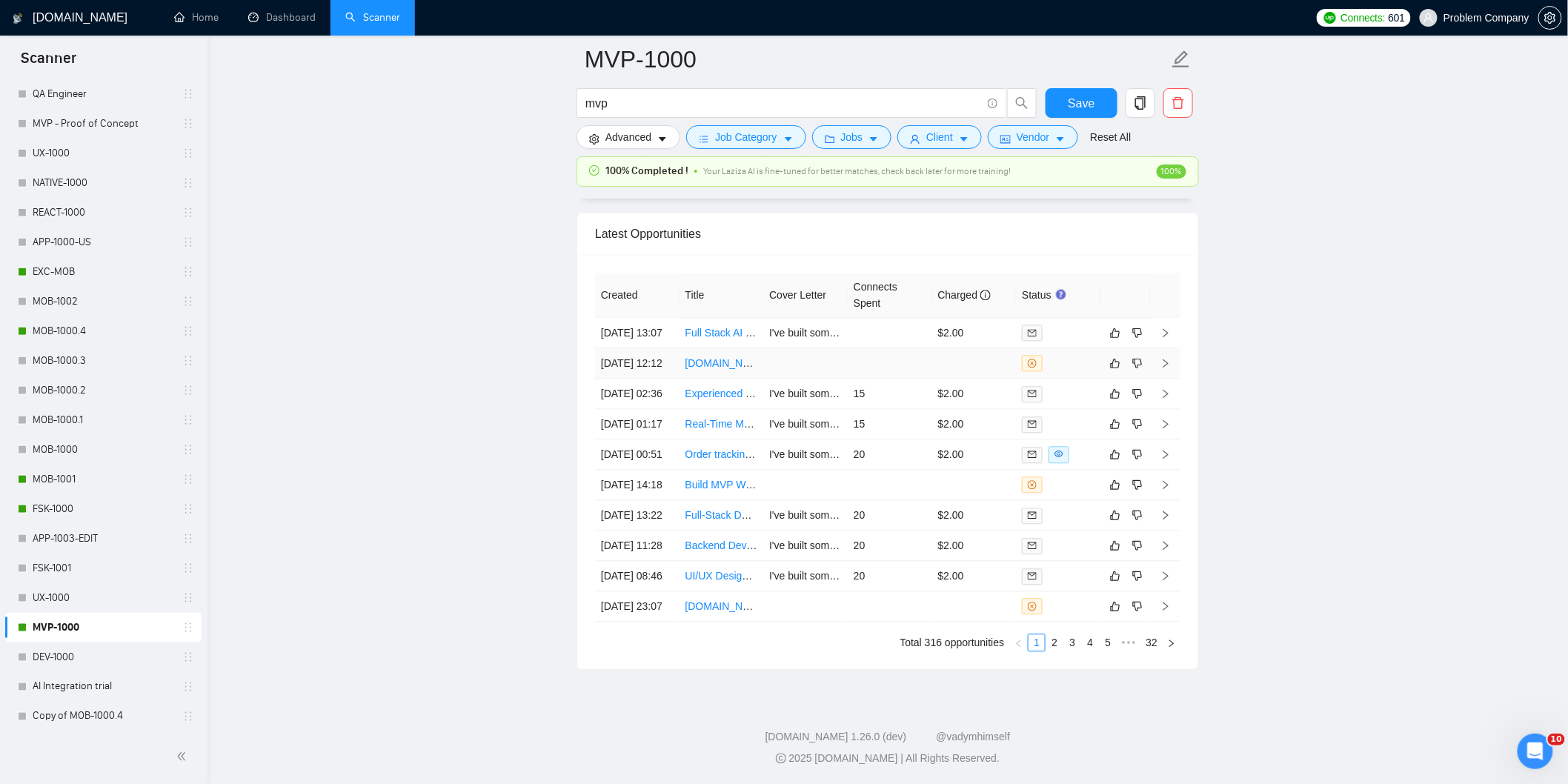
click at [645, 353] on td "[DATE] 12:12" at bounding box center [637, 363] width 85 height 31
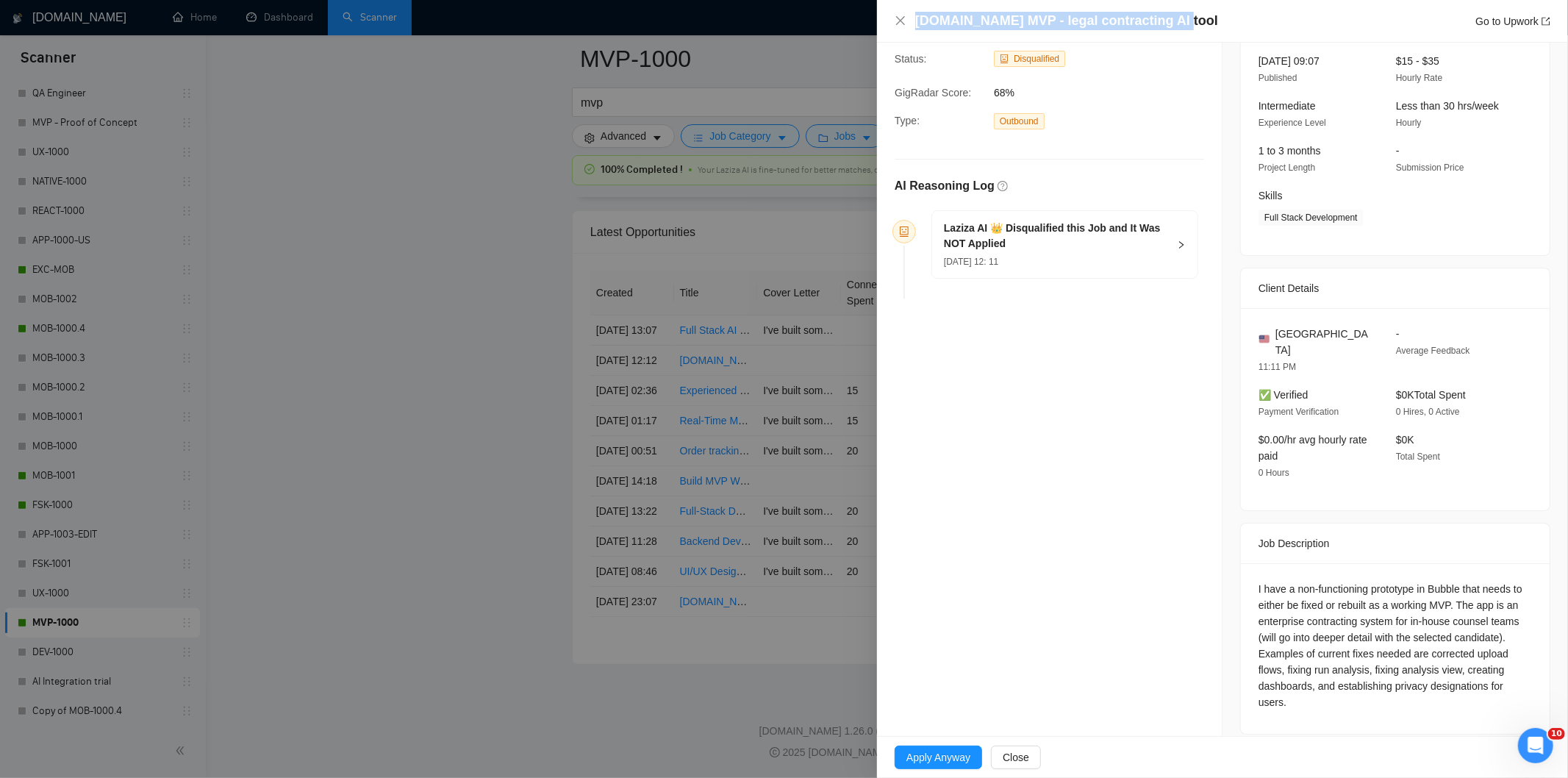
drag, startPoint x: 1180, startPoint y: 23, endPoint x: 914, endPoint y: 31, distance: 266.1
click at [914, 31] on div "[DOMAIN_NAME] MVP - legal contracting AI tool Go to Upwork" at bounding box center [1223, 21] width 692 height 42
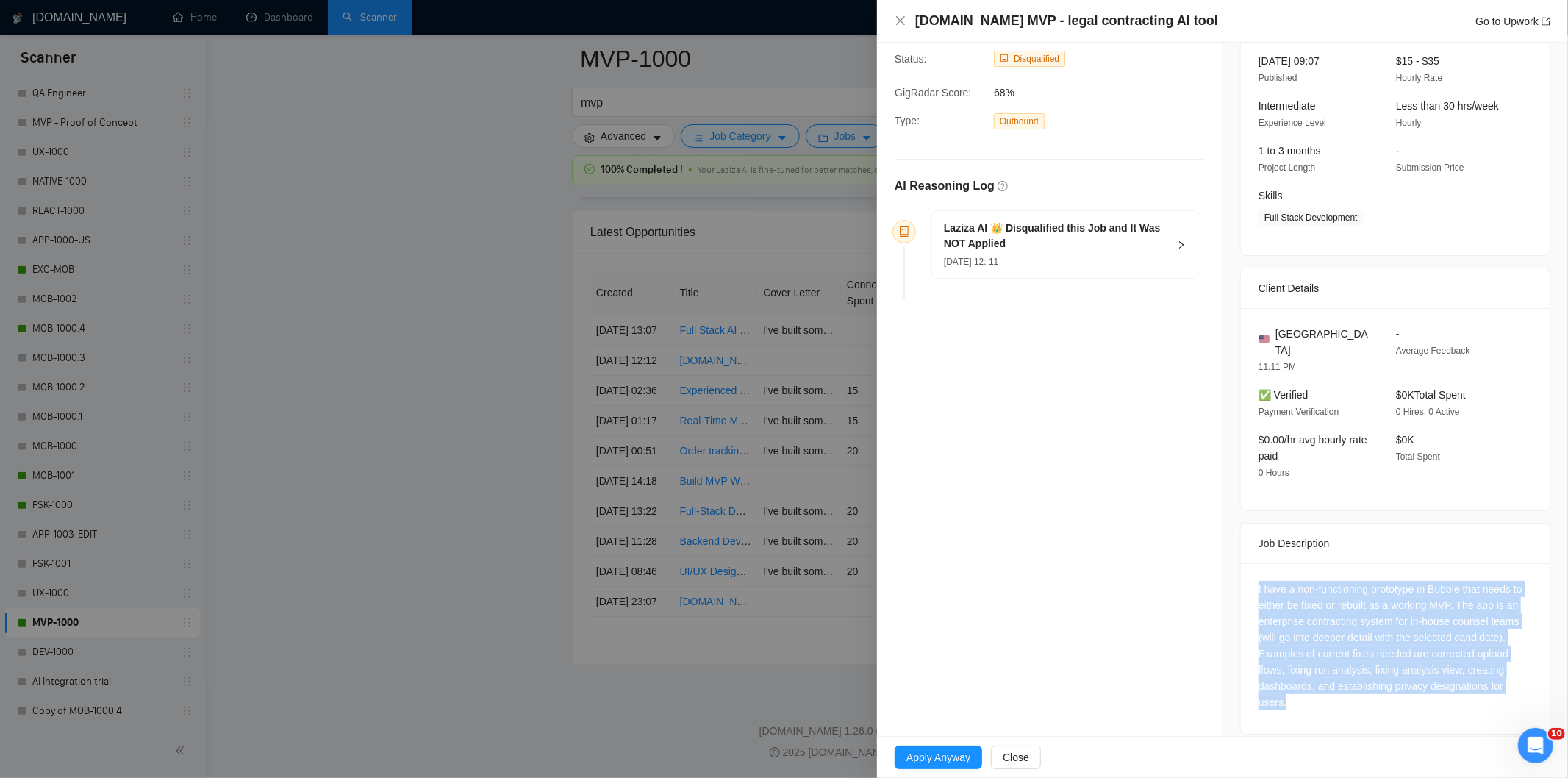
drag, startPoint x: 1246, startPoint y: 565, endPoint x: 1349, endPoint y: 744, distance: 206.5
click at [1349, 744] on div "[DOMAIN_NAME] MVP - legal contracting AI tool Go to Upwork Opportunity Details …" at bounding box center [1223, 389] width 692 height 778
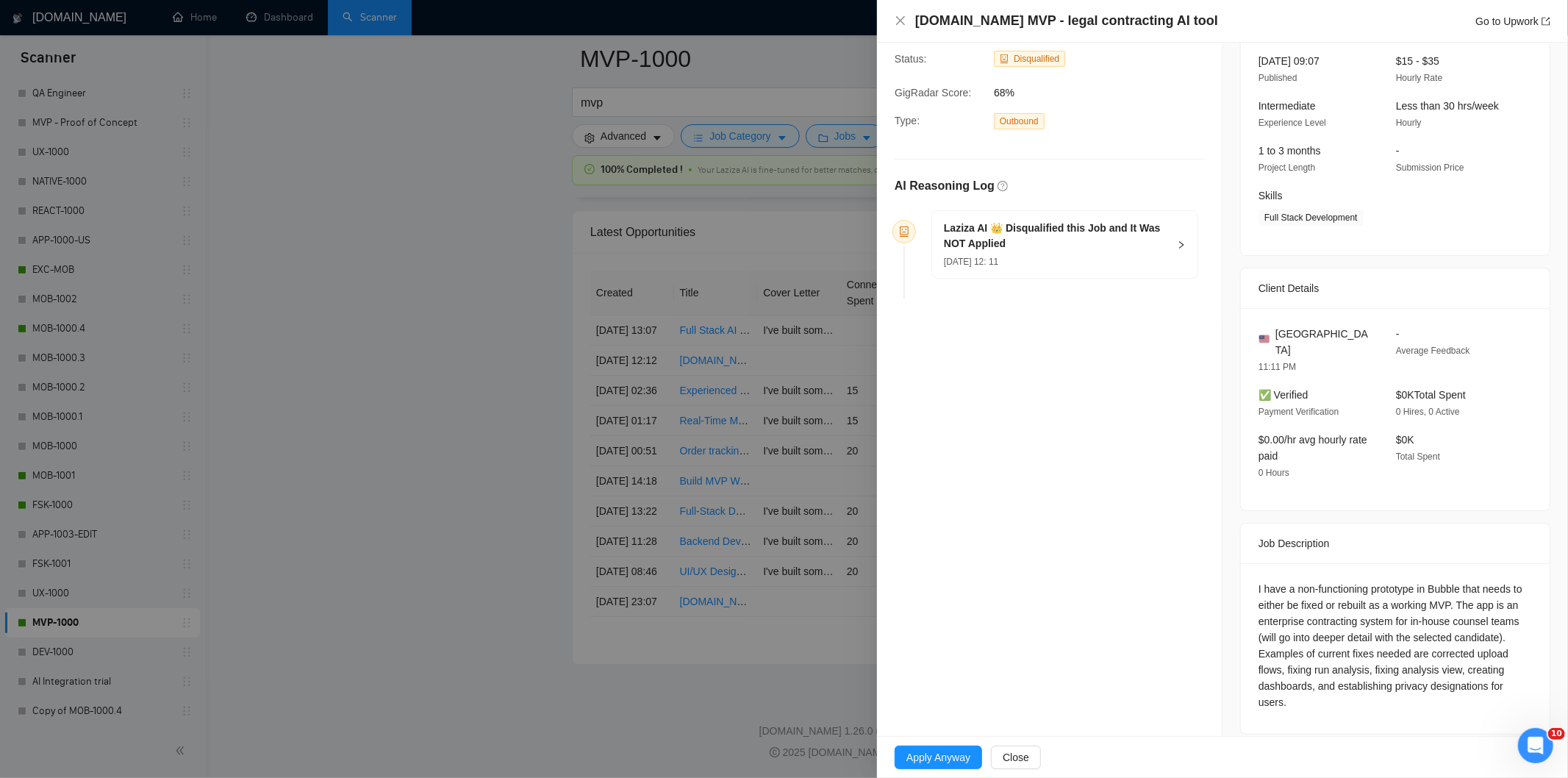
click at [1098, 278] on div "Laziza AI 👑 Disqualified this Job and It Was NOT Applied [DATE] 12: 11" at bounding box center [1065, 244] width 267 height 69
click at [1095, 240] on h5 "Laziza AI 👑 Disqualified this Job and It Was NOT Applied" at bounding box center [1056, 236] width 224 height 31
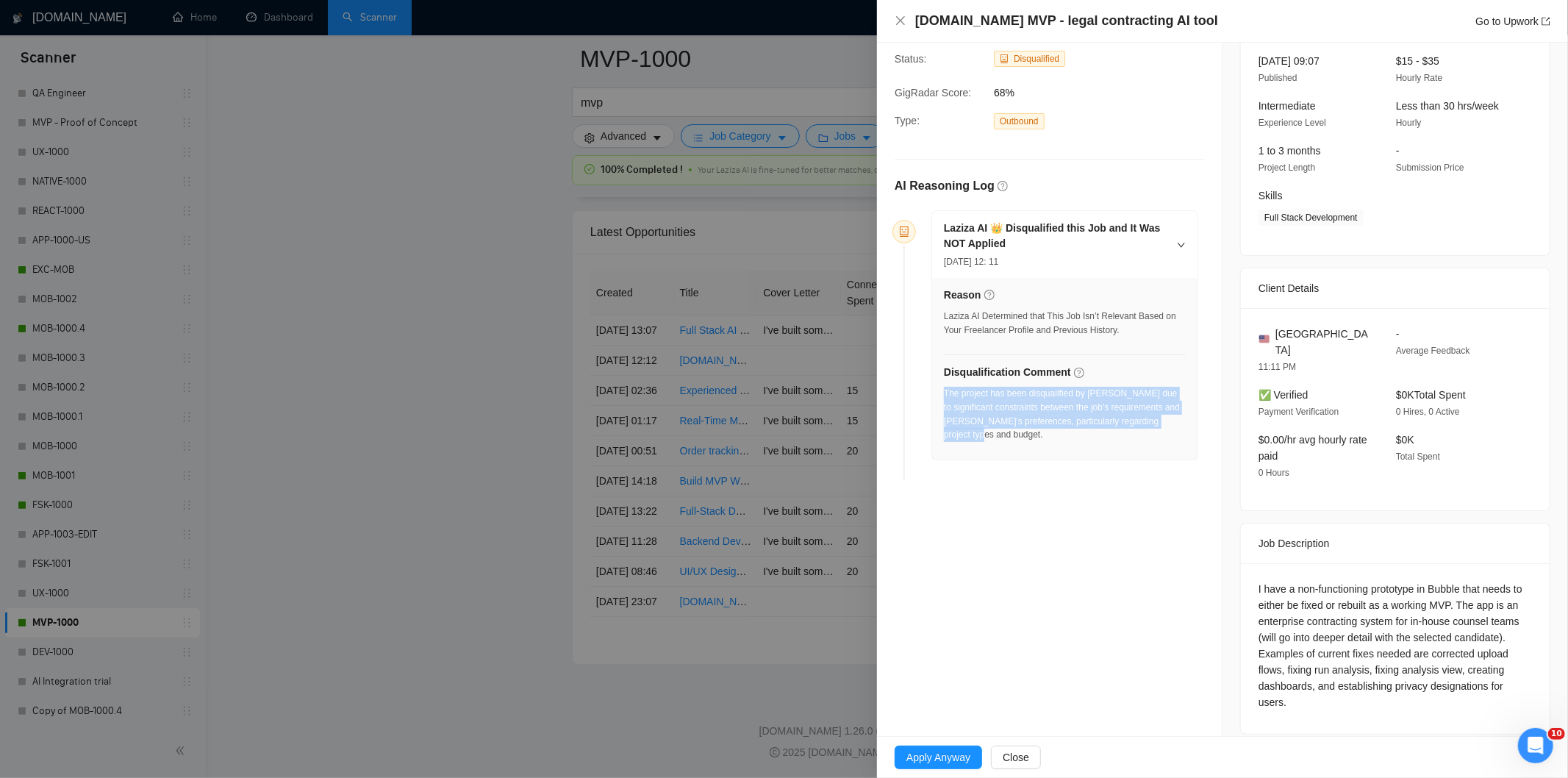
drag, startPoint x: 1001, startPoint y: 439, endPoint x: 944, endPoint y: 395, distance: 72.0
click at [944, 395] on div "The project has been disqualified by [PERSON_NAME] due to significant constrain…" at bounding box center [1065, 414] width 242 height 55
click at [899, 22] on icon "close" at bounding box center [901, 20] width 12 height 12
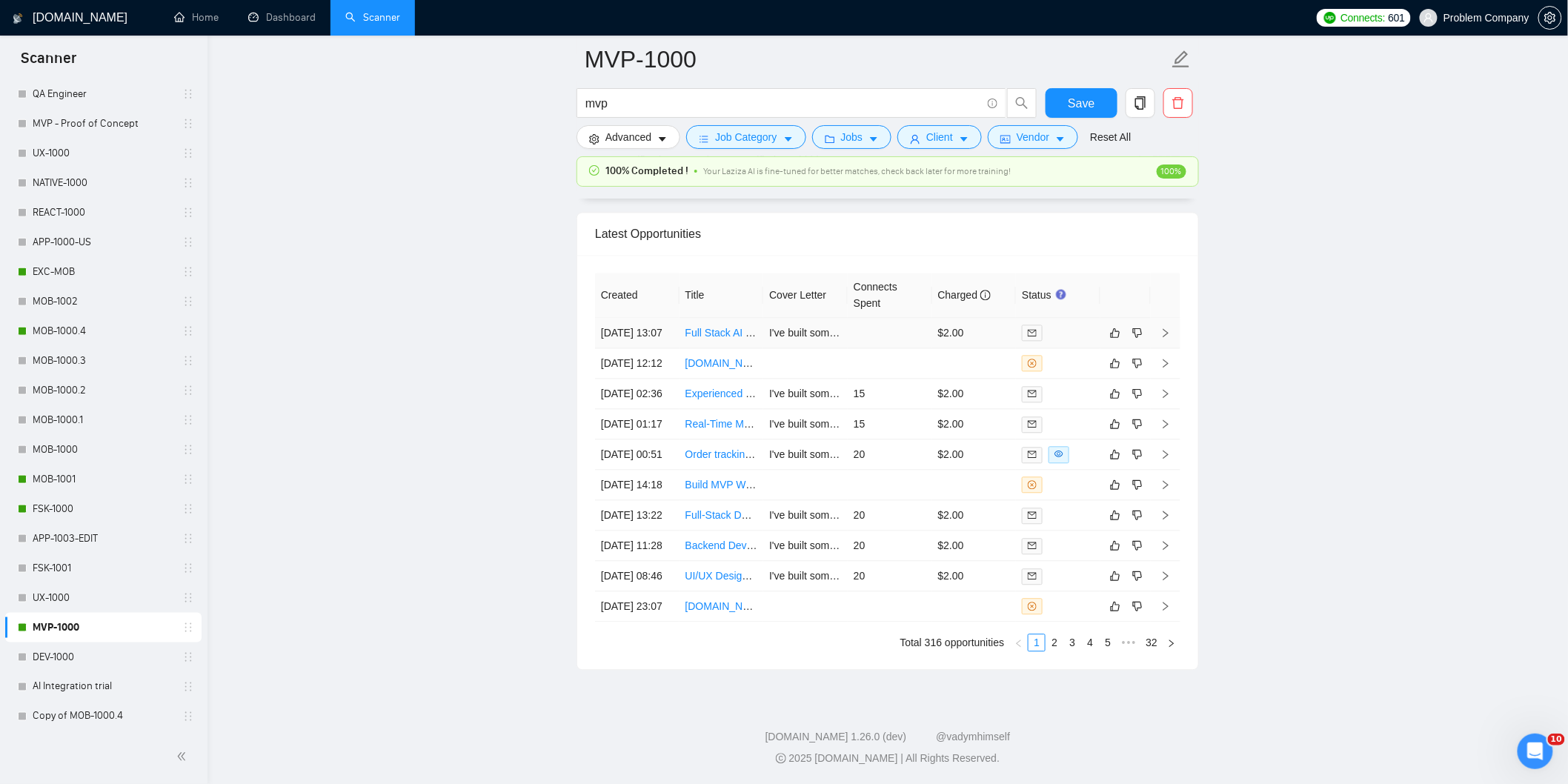
click at [643, 319] on td "[DATE] 13:07" at bounding box center [637, 333] width 85 height 31
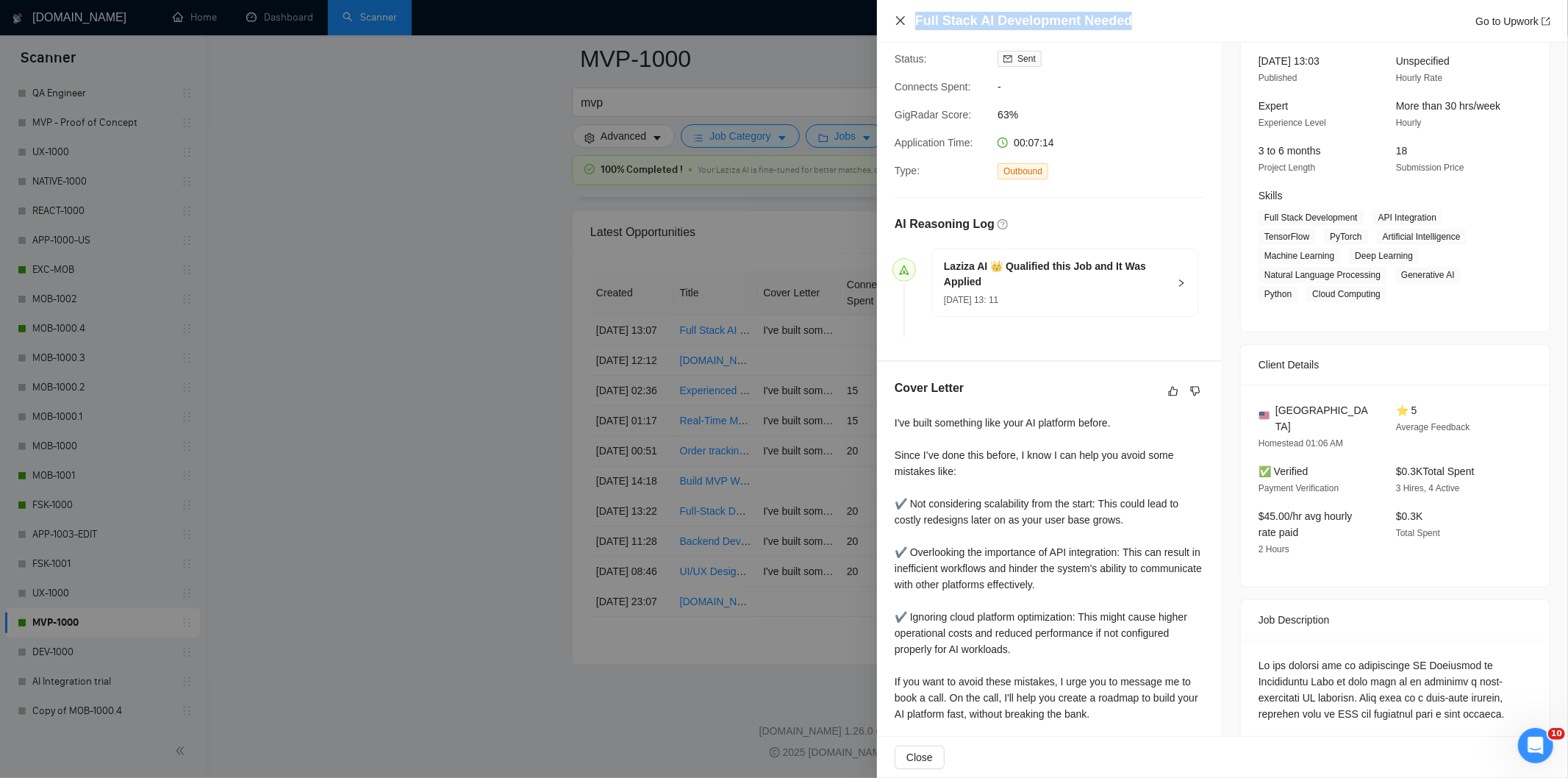
drag, startPoint x: 1130, startPoint y: 22, endPoint x: 905, endPoint y: 25, distance: 225.0
click at [905, 25] on div "Full Stack AI Development Needed Go to Upwork" at bounding box center [1223, 21] width 656 height 19
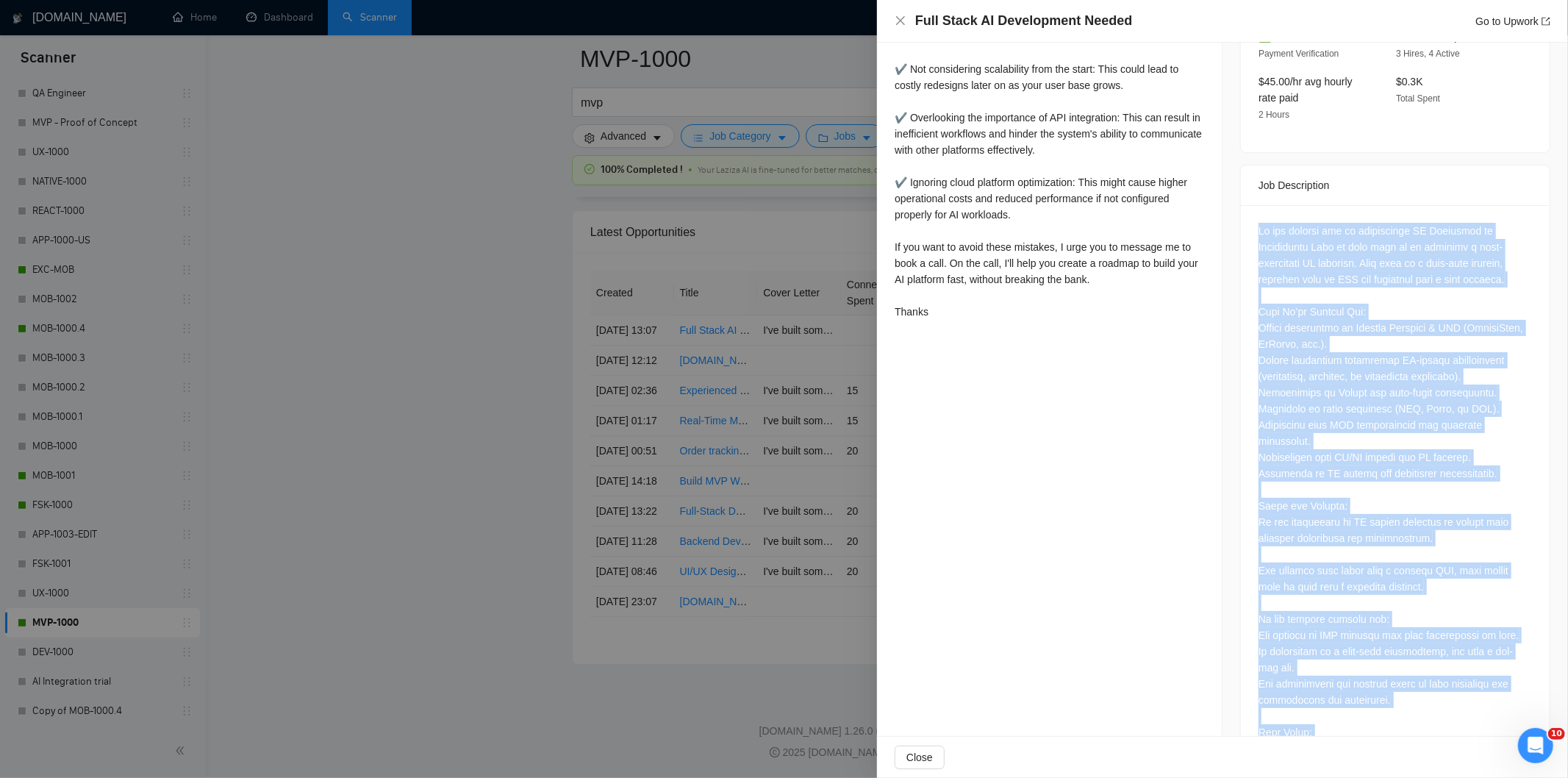
scroll to position [607, 0]
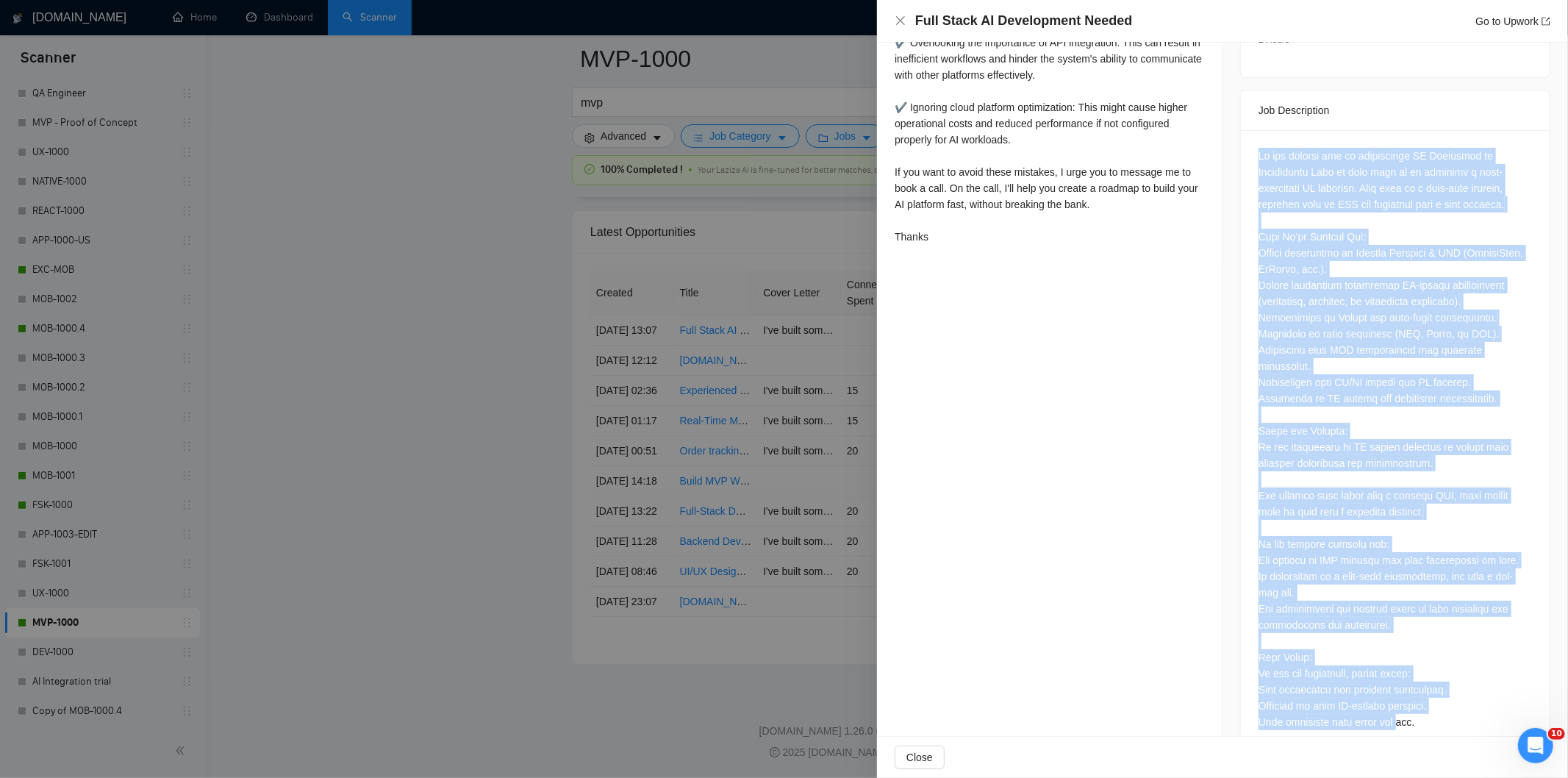
drag, startPoint x: 1243, startPoint y: 193, endPoint x: 1392, endPoint y: 734, distance: 561.1
click at [1392, 734] on div "Job Posting Details Overview [DATE] 13:03 Published Unspecified Hourly Rate Exp…" at bounding box center [1395, 104] width 345 height 1337
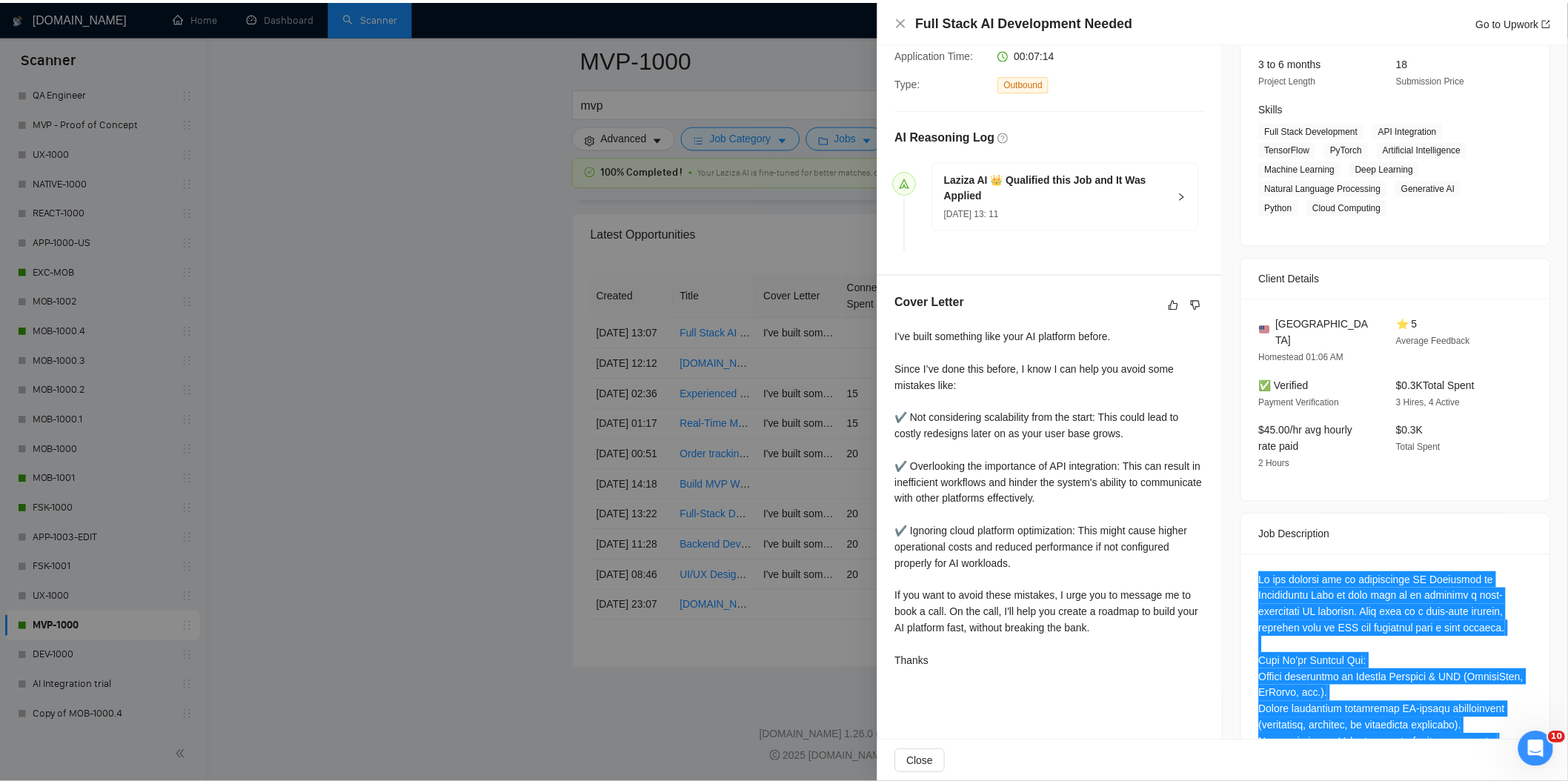
scroll to position [0, 0]
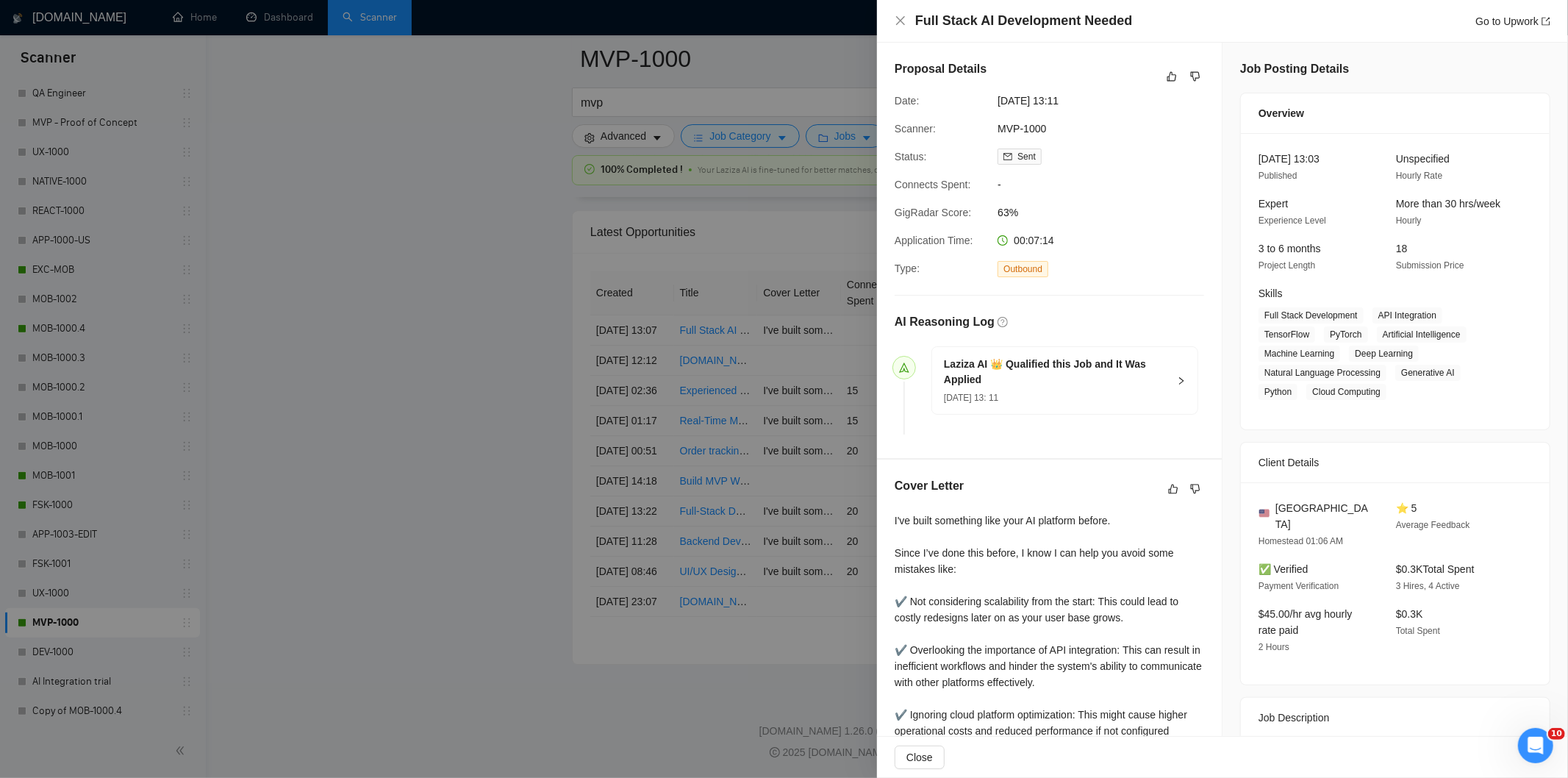
drag, startPoint x: 1094, startPoint y: 98, endPoint x: 995, endPoint y: 101, distance: 99.0
click at [998, 101] on span "[DATE] 13:11" at bounding box center [1108, 100] width 221 height 16
click at [901, 24] on icon "close" at bounding box center [901, 20] width 12 height 12
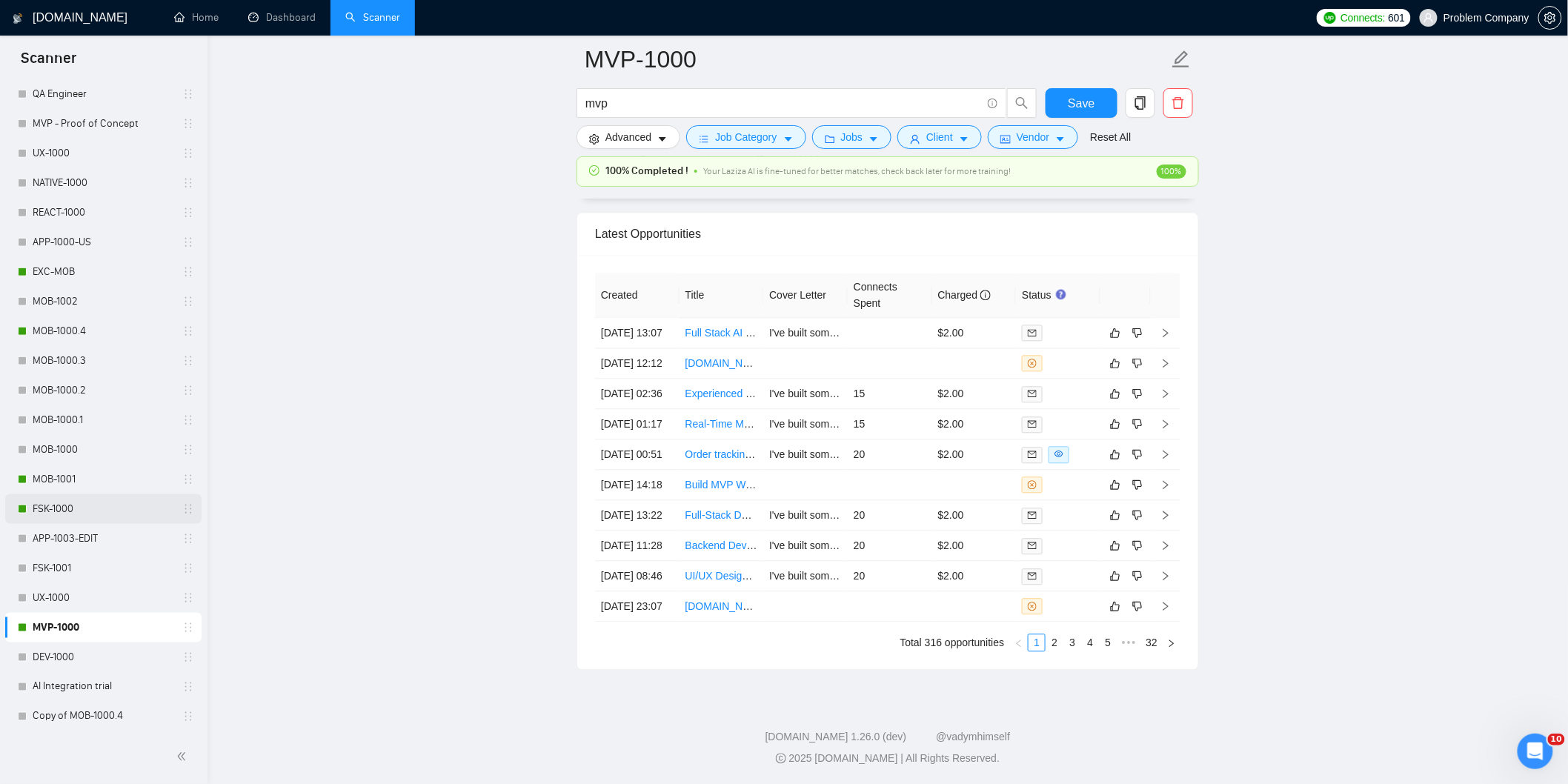
click at [79, 516] on link "FSK-1000" at bounding box center [103, 509] width 141 height 30
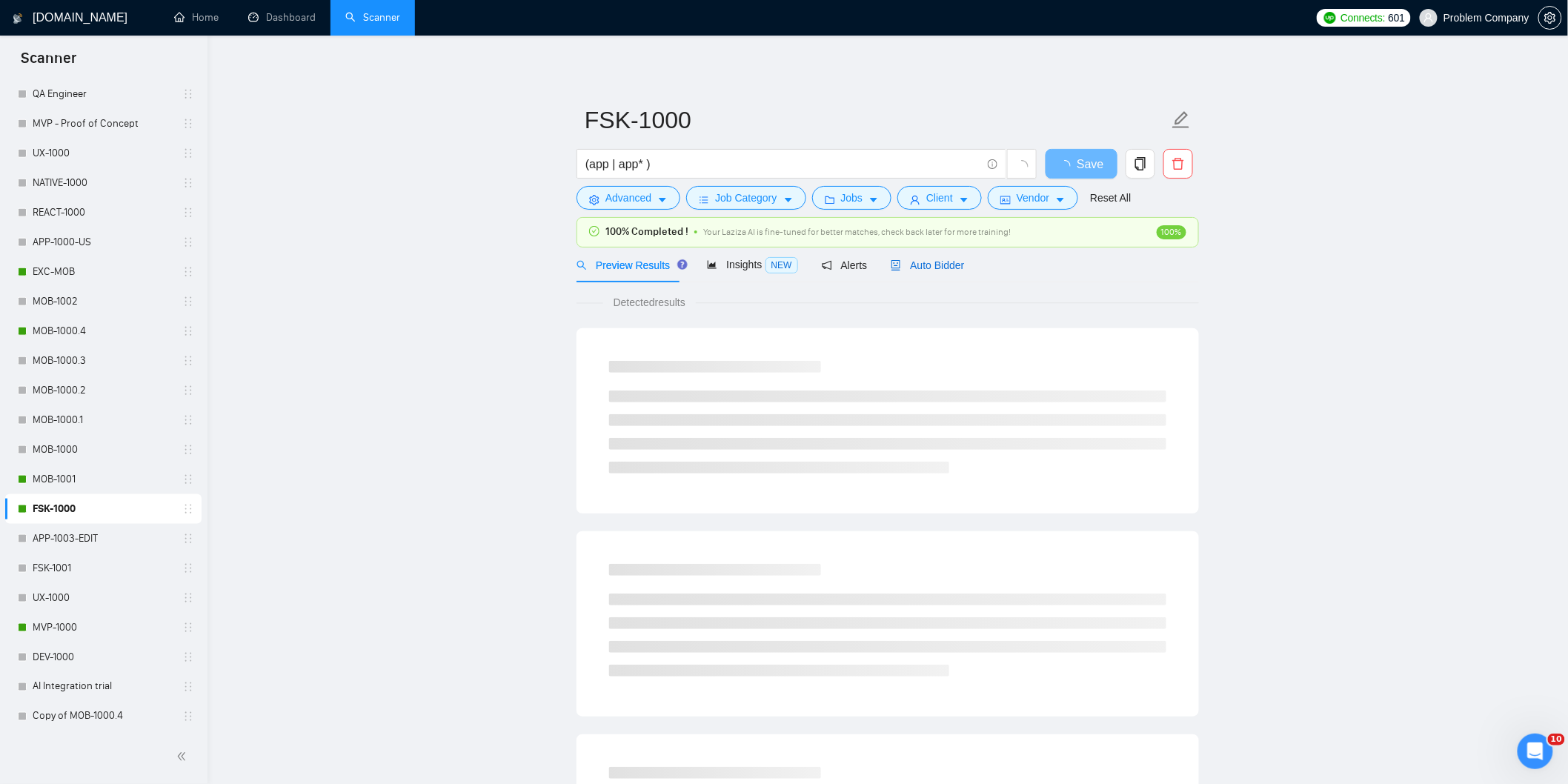
click at [936, 262] on span "Auto Bidder" at bounding box center [928, 265] width 74 height 12
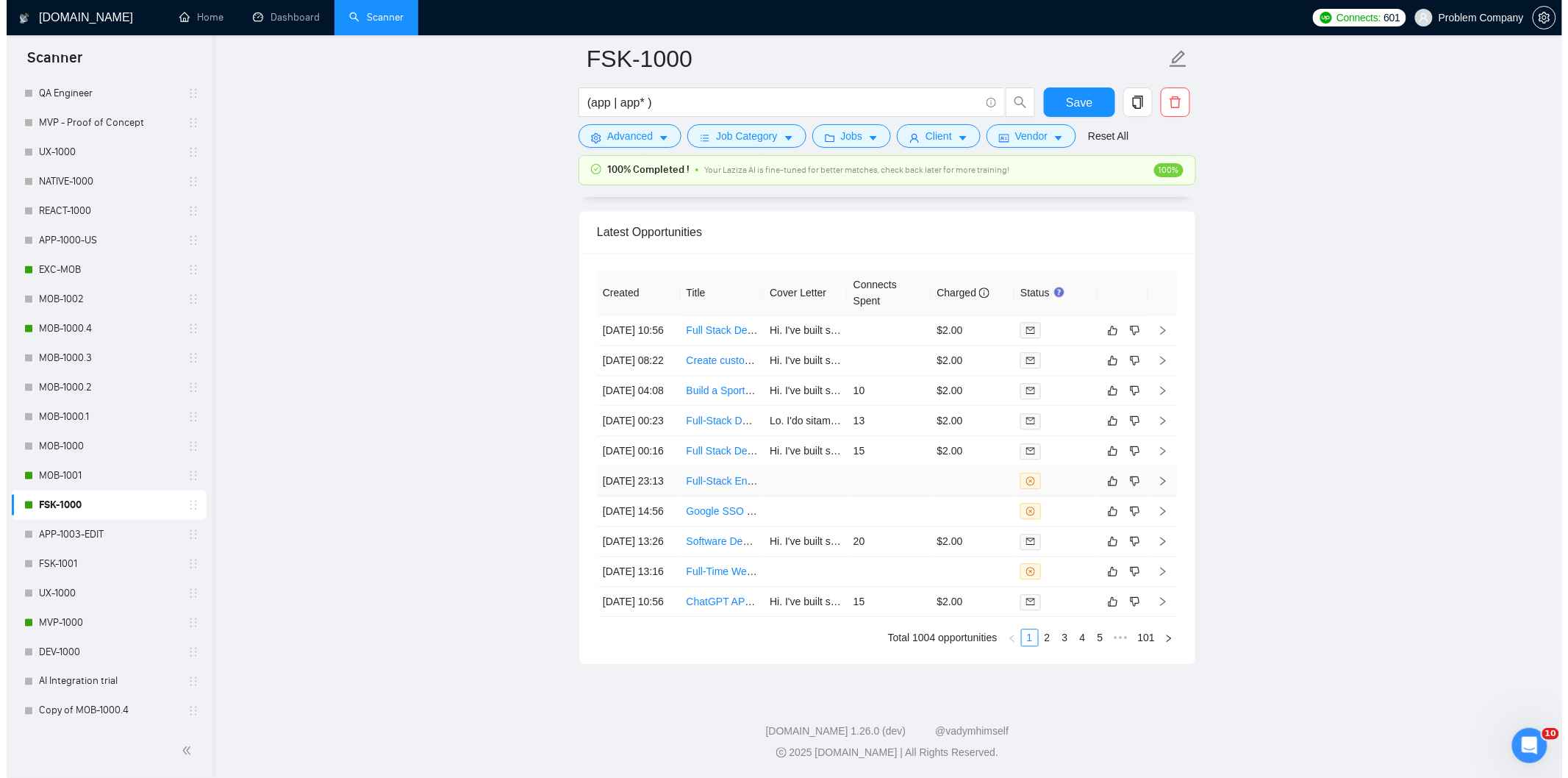
scroll to position [3641, 0]
click at [645, 526] on td "[DATE] 14:56" at bounding box center [632, 512] width 84 height 31
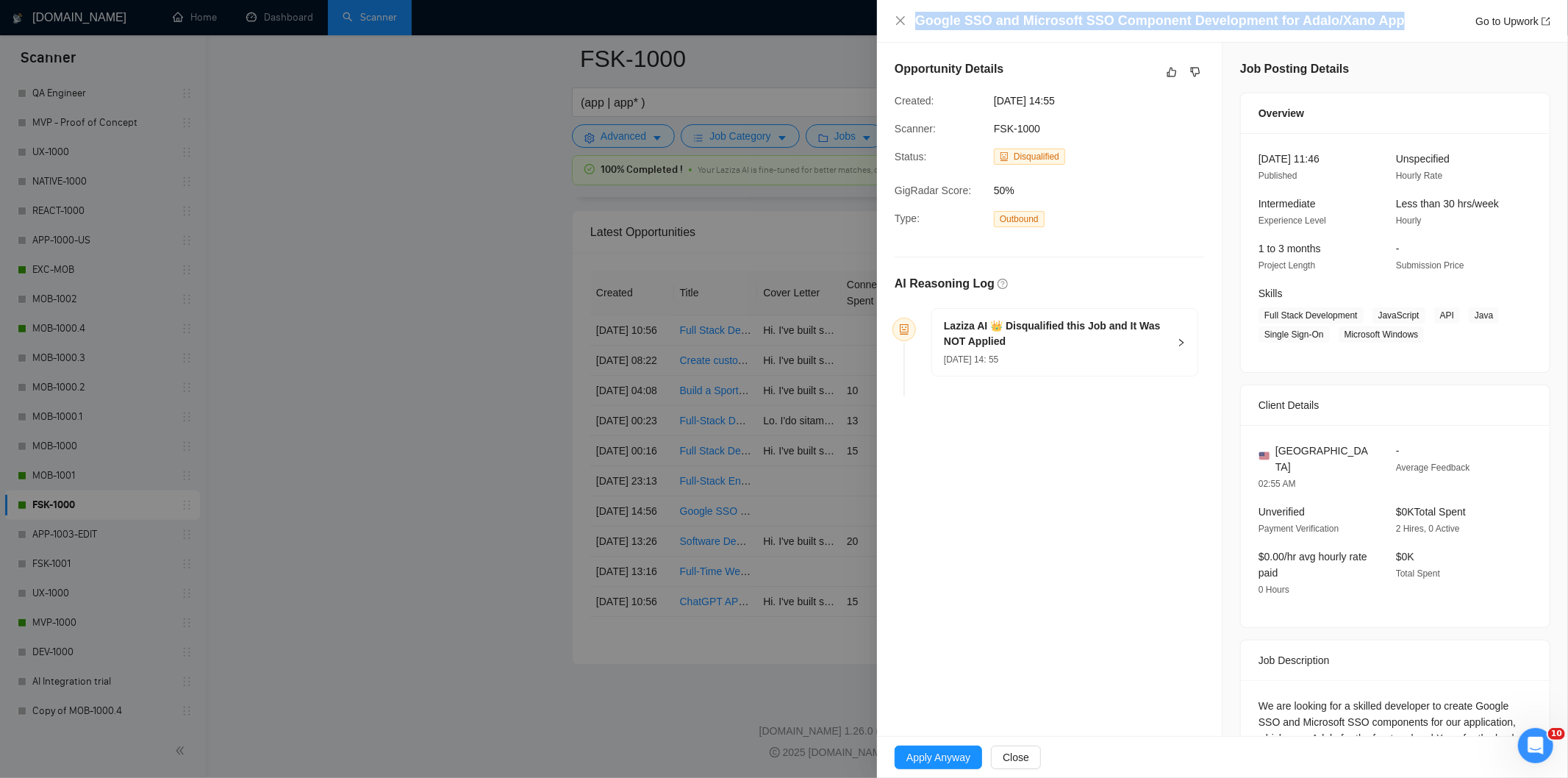
drag, startPoint x: 1397, startPoint y: 20, endPoint x: 910, endPoint y: 20, distance: 487.0
click at [910, 20] on div "Google SSO and Microsoft SSO Component Development for Adalo/Xano App Go to Upw…" at bounding box center [1223, 21] width 656 height 19
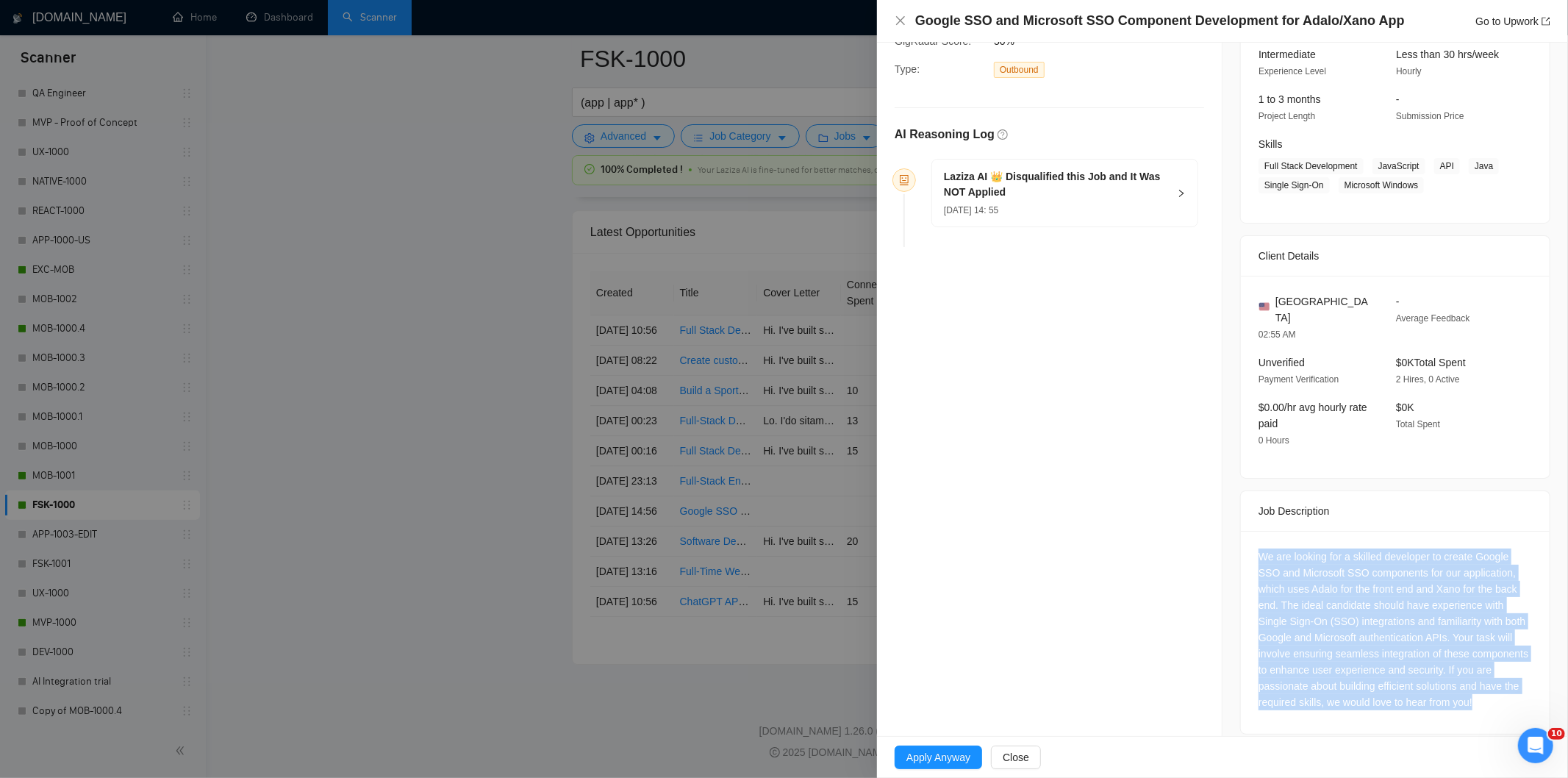
drag, startPoint x: 1250, startPoint y: 545, endPoint x: 1512, endPoint y: 688, distance: 298.5
click at [1512, 688] on div "We are looking for a skilled developer to create Google SSO and Microsoft SSO c…" at bounding box center [1396, 632] width 309 height 203
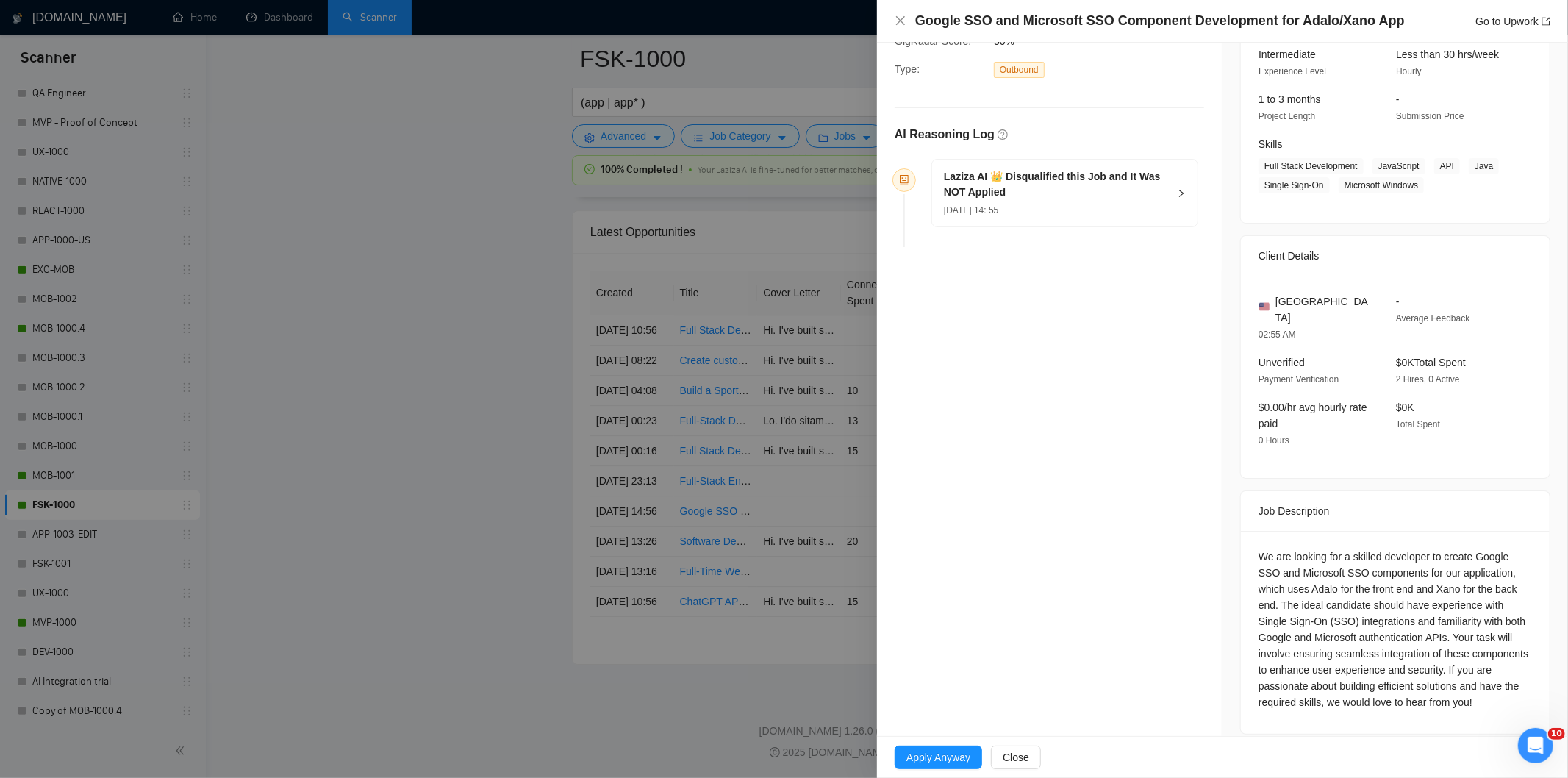
click at [1095, 208] on div "[DATE] 14: 55" at bounding box center [1056, 209] width 224 height 16
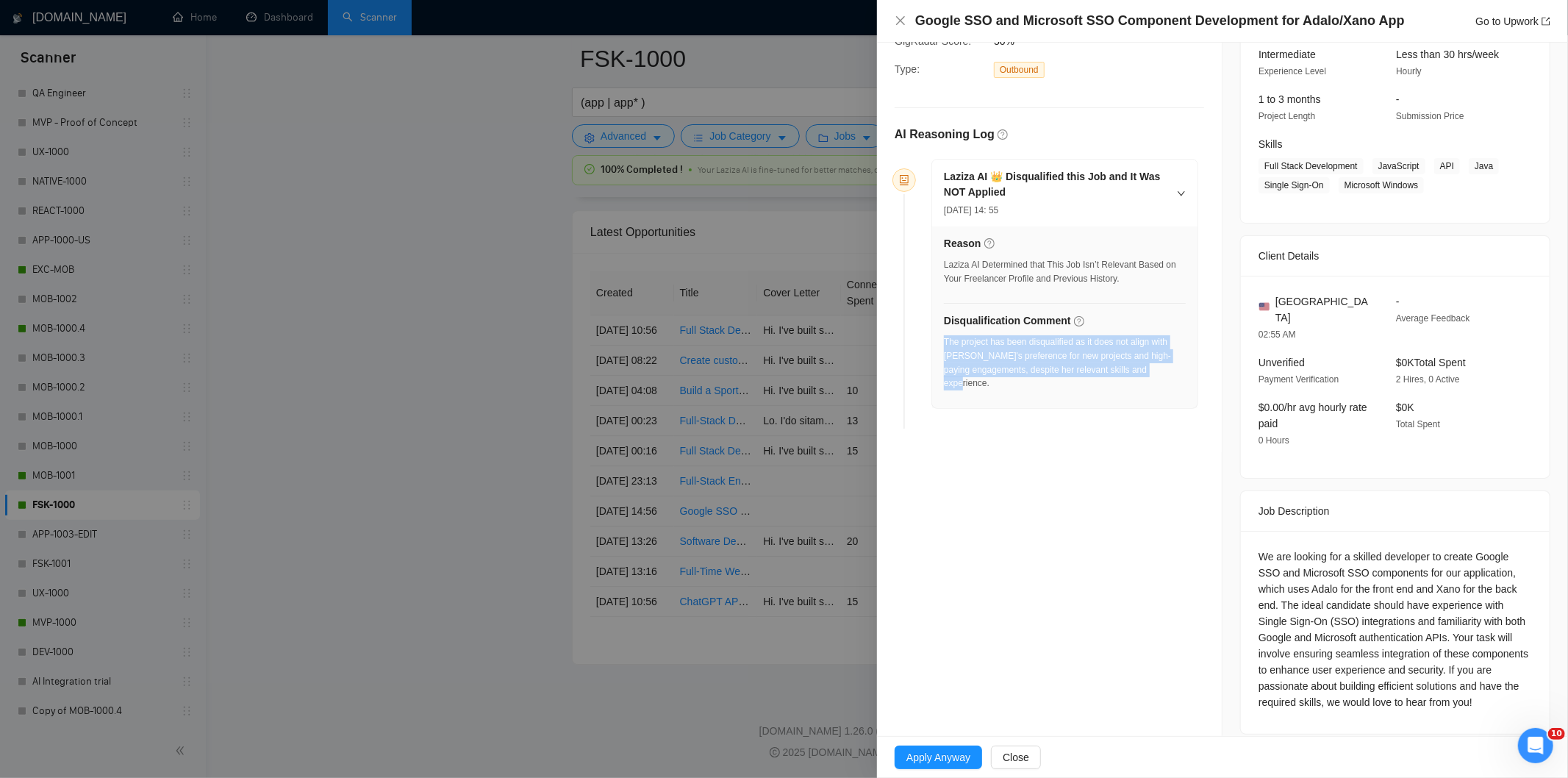
drag, startPoint x: 1172, startPoint y: 371, endPoint x: 945, endPoint y: 344, distance: 228.6
click at [945, 344] on div "The project has been disqualified as it does not align with [PERSON_NAME]'s pre…" at bounding box center [1065, 362] width 242 height 55
click at [902, 25] on icon "close" at bounding box center [901, 20] width 12 height 12
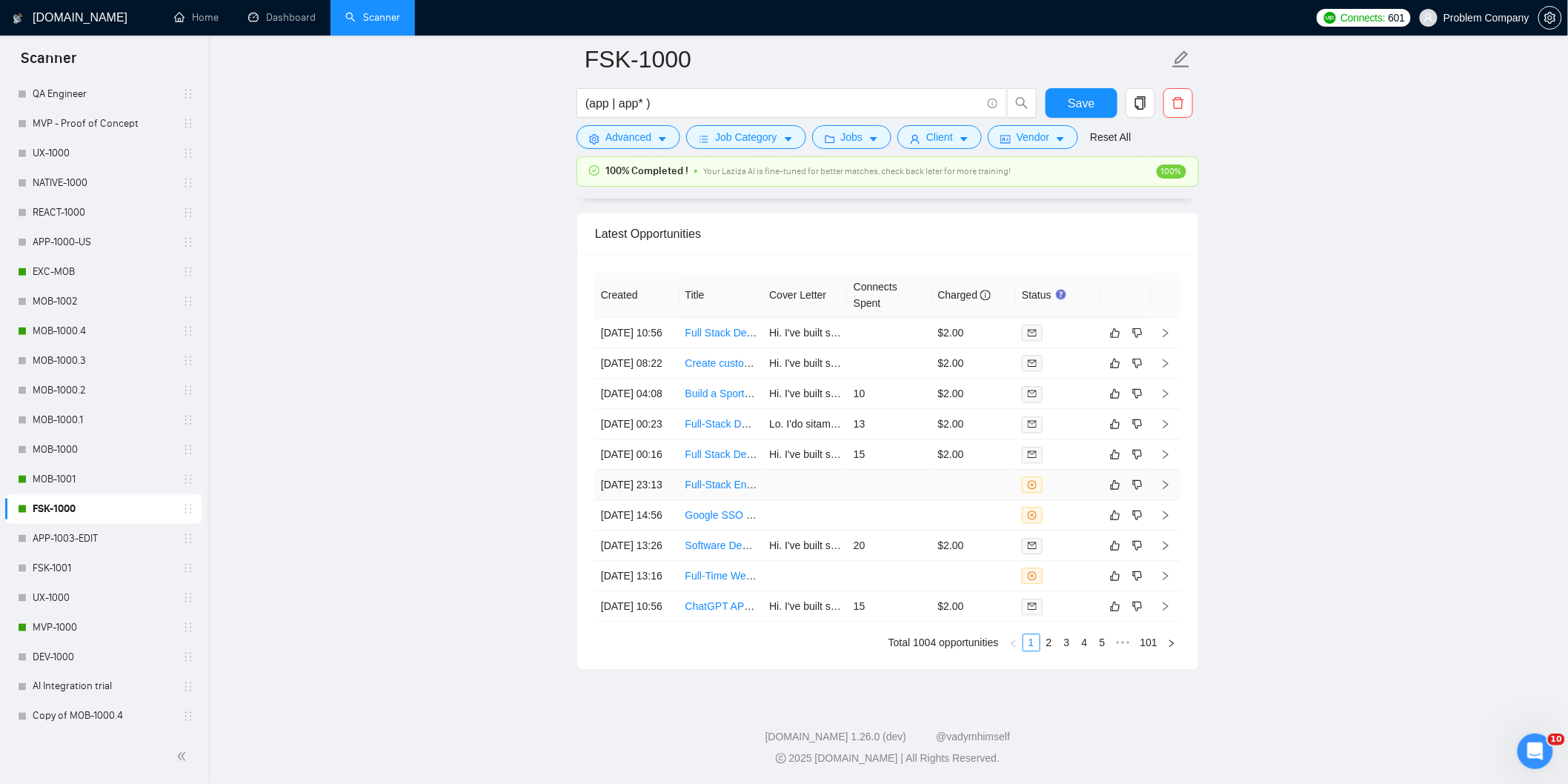
click at [663, 500] on td "[DATE] 23:13" at bounding box center [637, 485] width 85 height 31
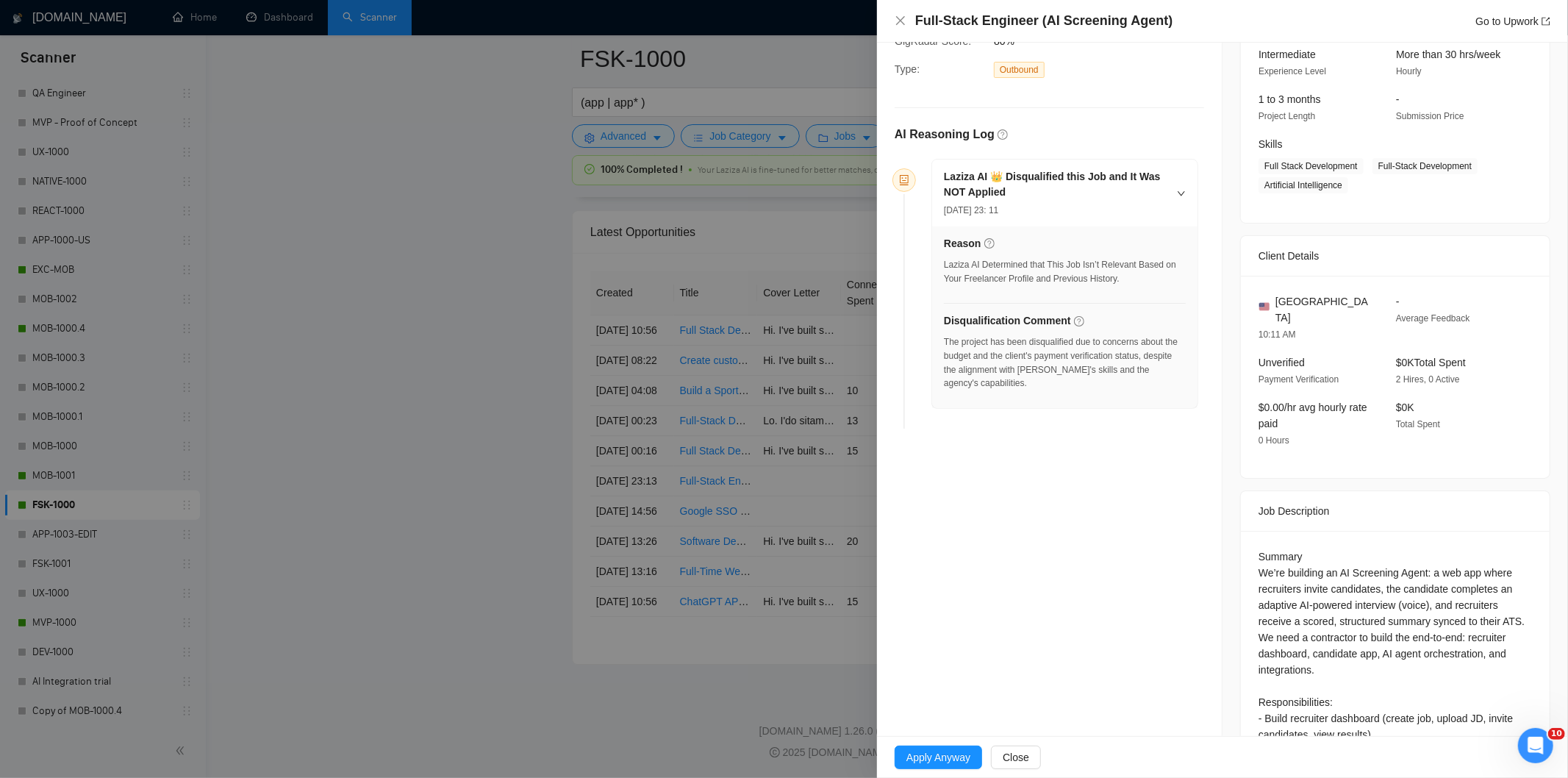
drag, startPoint x: 1168, startPoint y: 31, endPoint x: 910, endPoint y: 27, distance: 258.0
click at [910, 27] on div "Full-Stack Engineer (AI Screening Agent) Go to Upwork" at bounding box center [1223, 21] width 692 height 42
click at [1161, 17] on div "Full-Stack Engineer (AI Screening Agent) Go to Upwork" at bounding box center [1233, 21] width 636 height 19
drag, startPoint x: 1161, startPoint y: 17, endPoint x: 928, endPoint y: 11, distance: 233.1
click at [928, 12] on div "Full-Stack Engineer (AI Screening Agent) Go to Upwork" at bounding box center [1233, 21] width 636 height 19
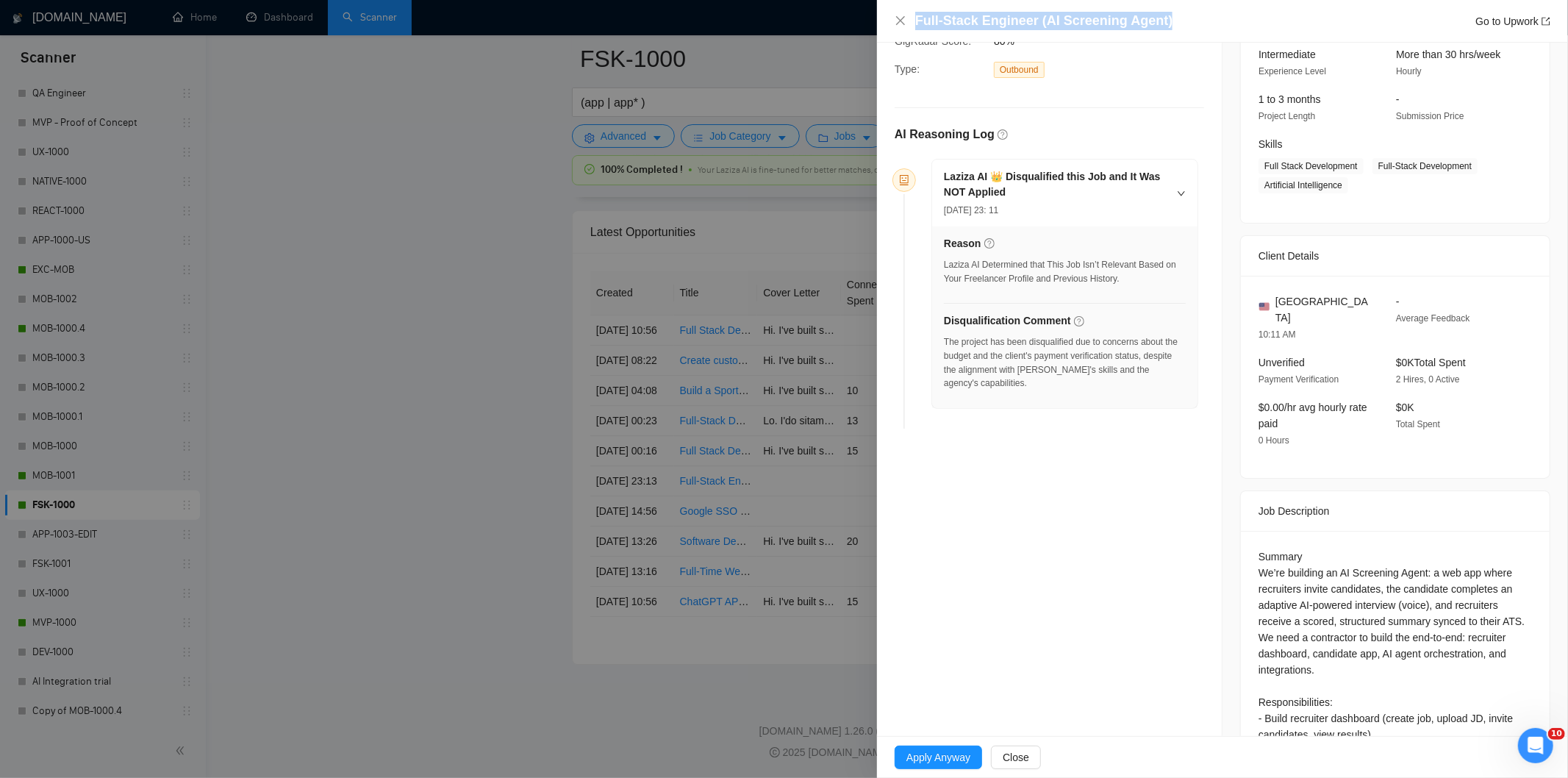
scroll to position [392, 0]
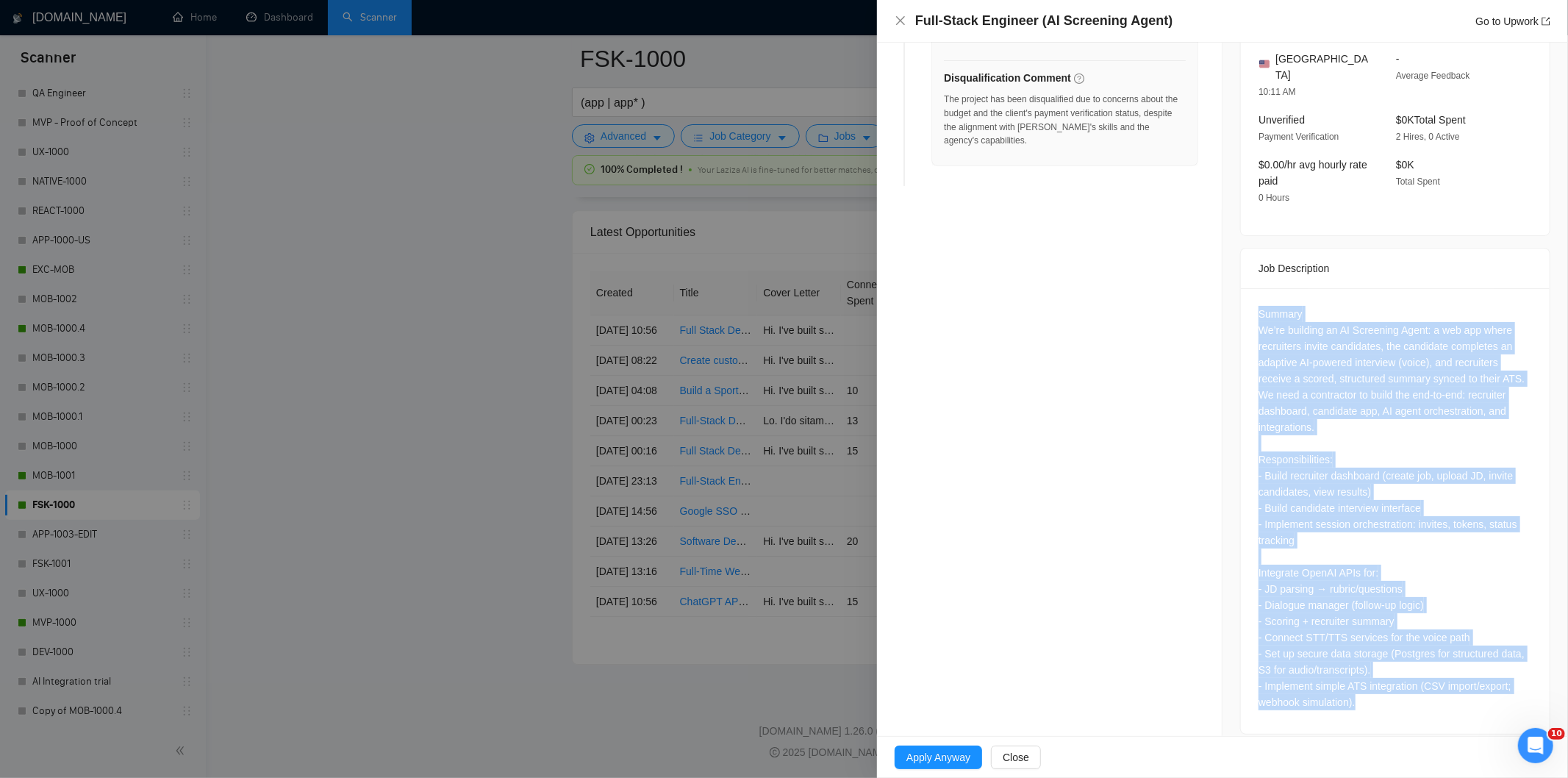
drag, startPoint x: 1249, startPoint y: 305, endPoint x: 1443, endPoint y: 687, distance: 428.4
click at [1443, 687] on div "Summary We’re building an AI Screening Agent: a web app where recruiters invite…" at bounding box center [1396, 511] width 309 height 445
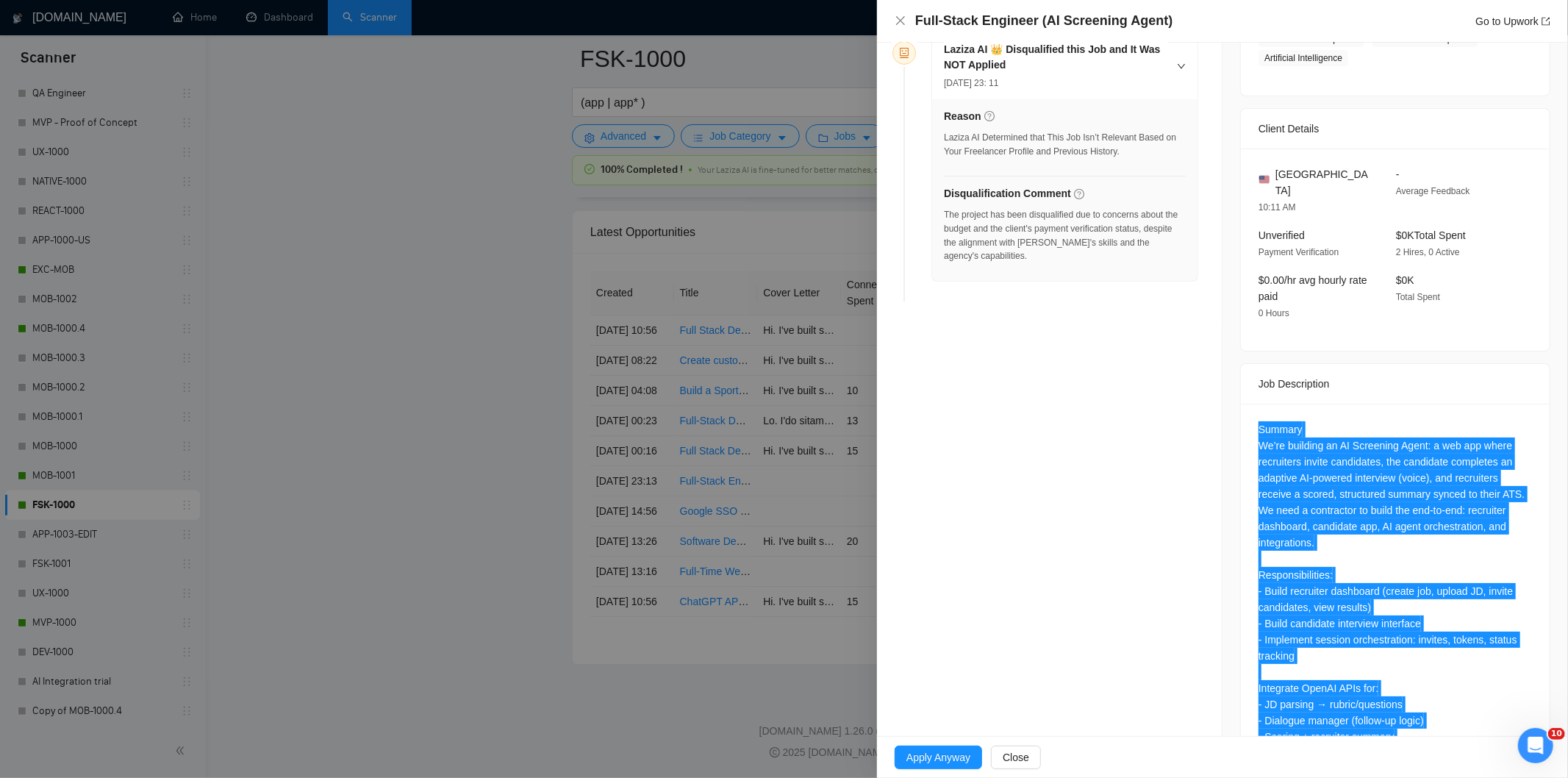
scroll to position [276, 0]
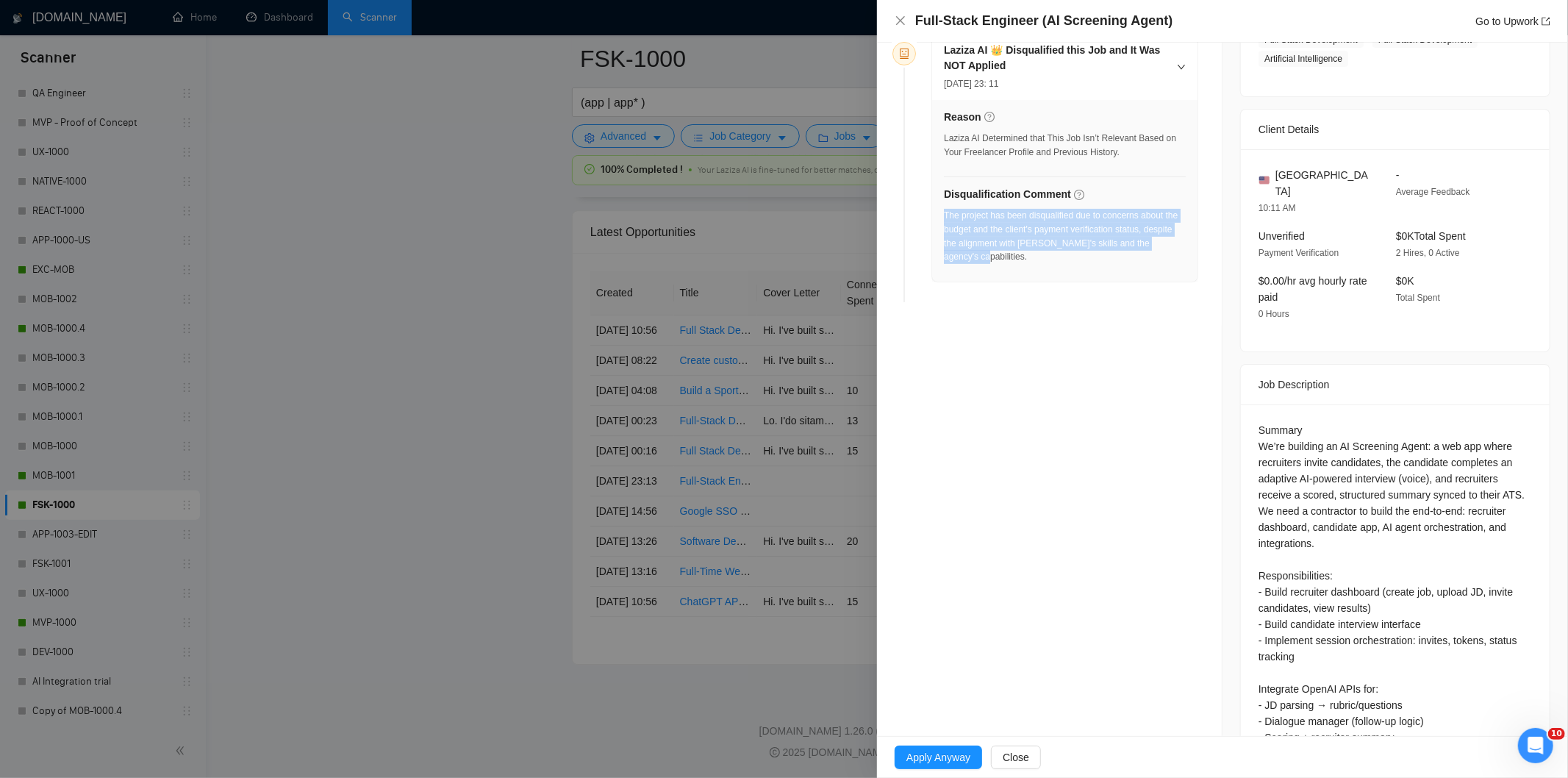
drag, startPoint x: 1172, startPoint y: 248, endPoint x: 945, endPoint y: 222, distance: 228.5
click at [945, 222] on div "The project has been disqualified due to concerns about the budget and the clie…" at bounding box center [1065, 236] width 242 height 55
click at [905, 22] on icon "close" at bounding box center [901, 20] width 12 height 12
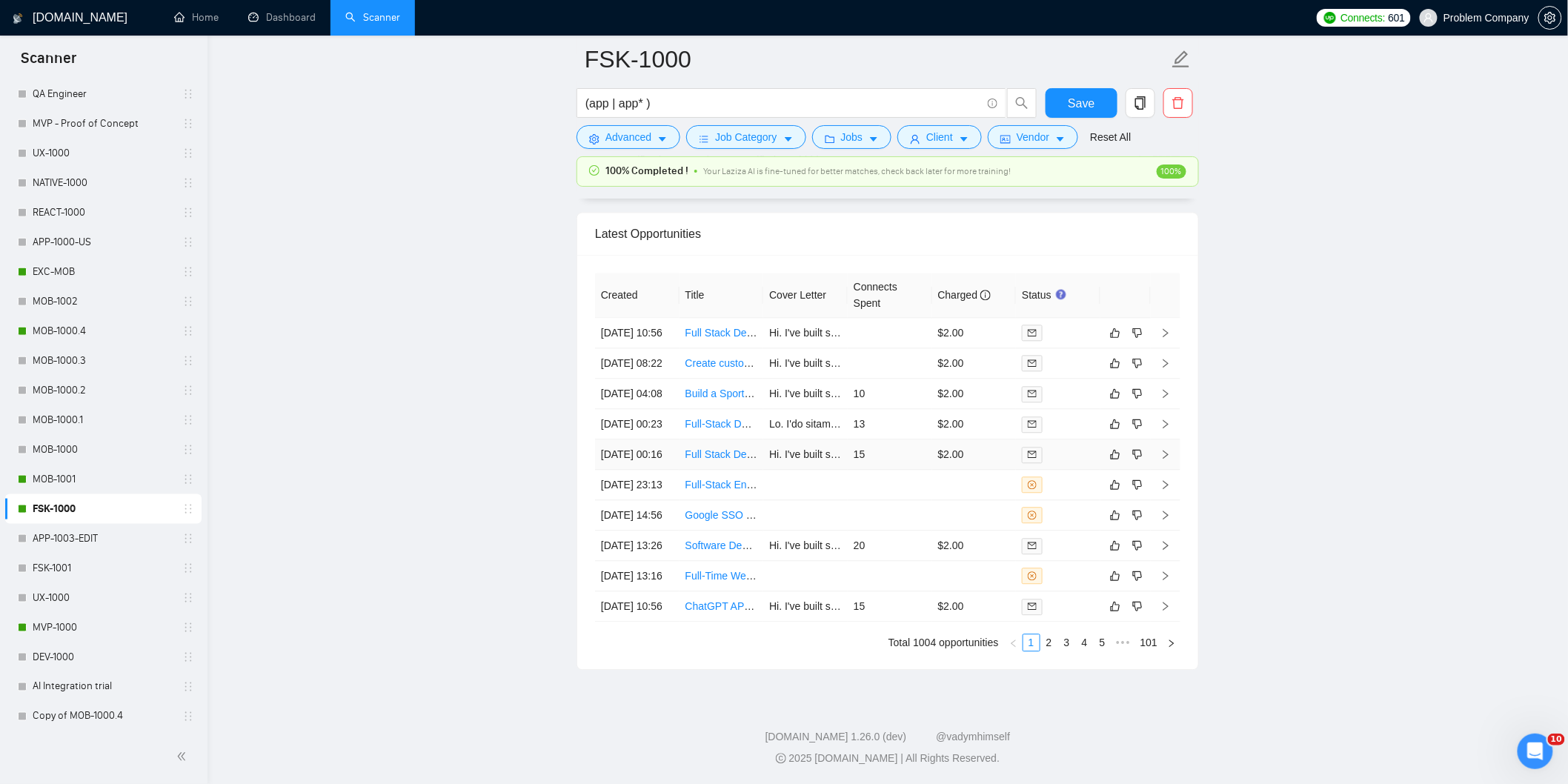
click at [665, 469] on td "[DATE] 00:16" at bounding box center [637, 455] width 85 height 31
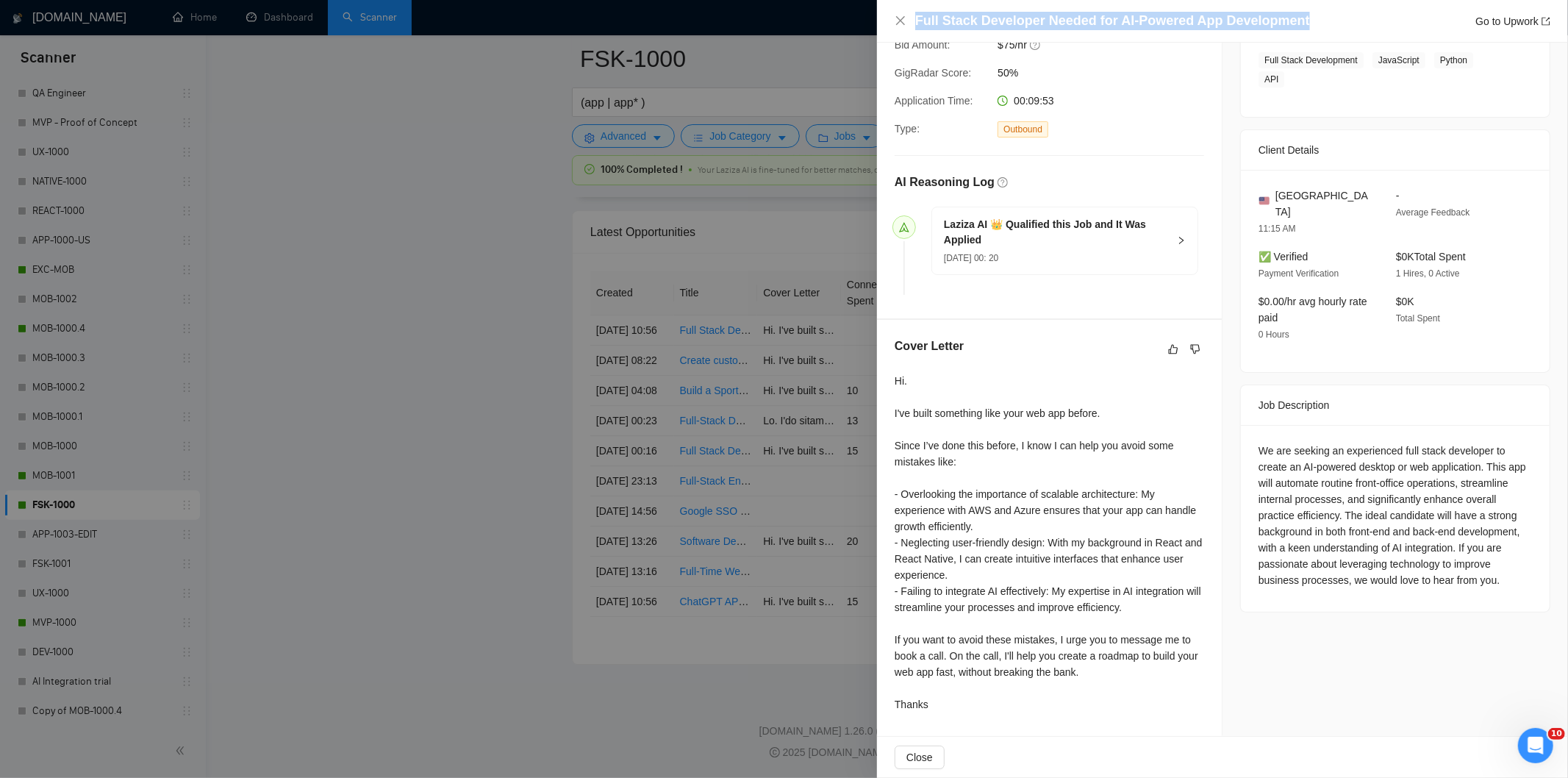
drag, startPoint x: 1298, startPoint y: 20, endPoint x: 912, endPoint y: 17, distance: 386.0
click at [912, 17] on div "Full Stack Developer Needed for AI-Powered App Development Go to Upwork" at bounding box center [1223, 21] width 656 height 19
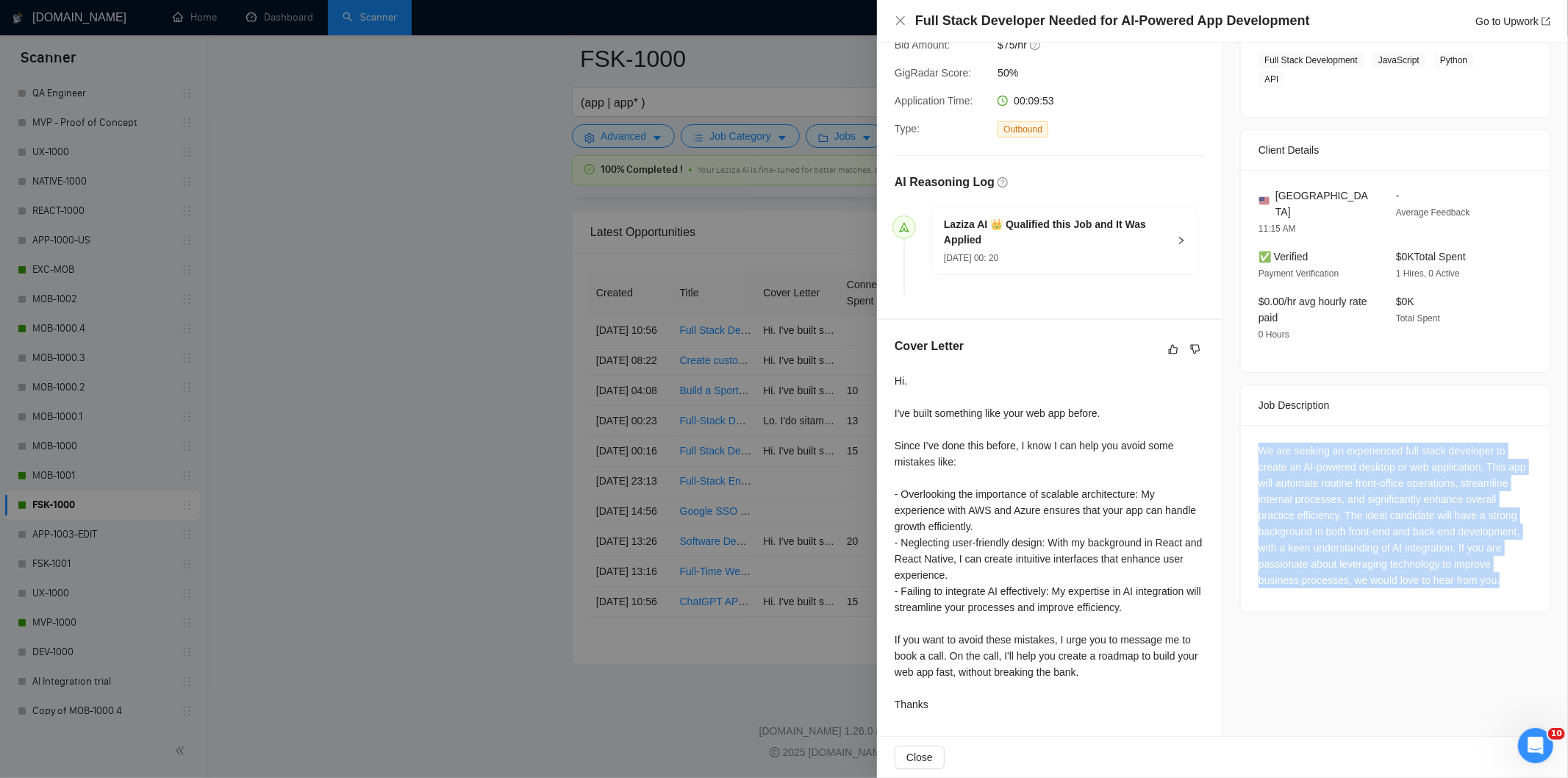
drag, startPoint x: 1246, startPoint y: 417, endPoint x: 1285, endPoint y: 554, distance: 142.4
click at [1285, 554] on div "We are seeking an experienced full stack developer to create an AI-powered desk…" at bounding box center [1396, 518] width 309 height 187
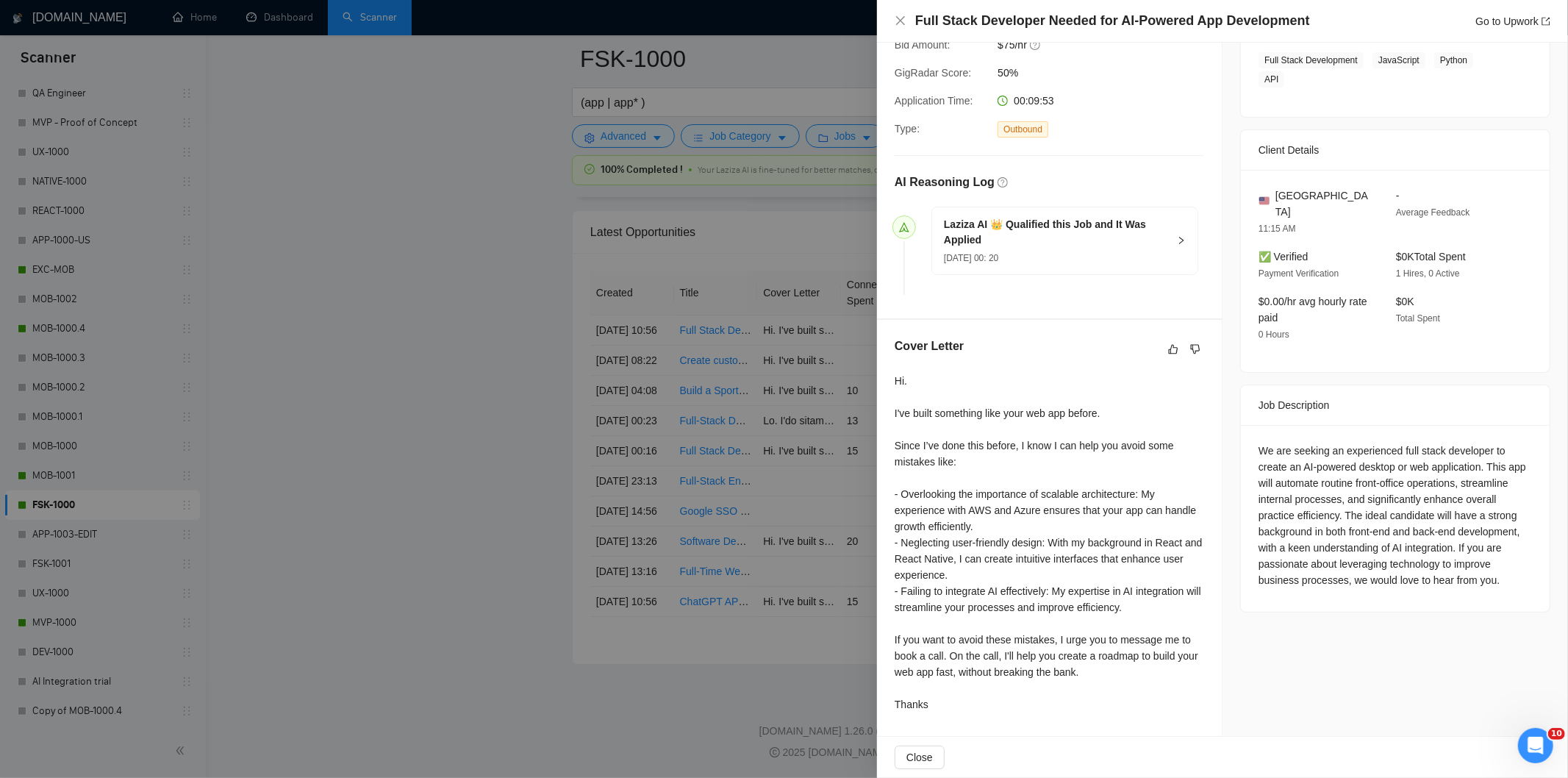
click at [912, 20] on div "Full Stack Developer Needed for AI-Powered App Development Go to Upwork" at bounding box center [1223, 21] width 656 height 19
click at [893, 14] on div "Full Stack Developer Needed for AI-Powered App Development Go to Upwork" at bounding box center [1223, 21] width 692 height 42
click at [899, 25] on icon "close" at bounding box center [901, 20] width 12 height 12
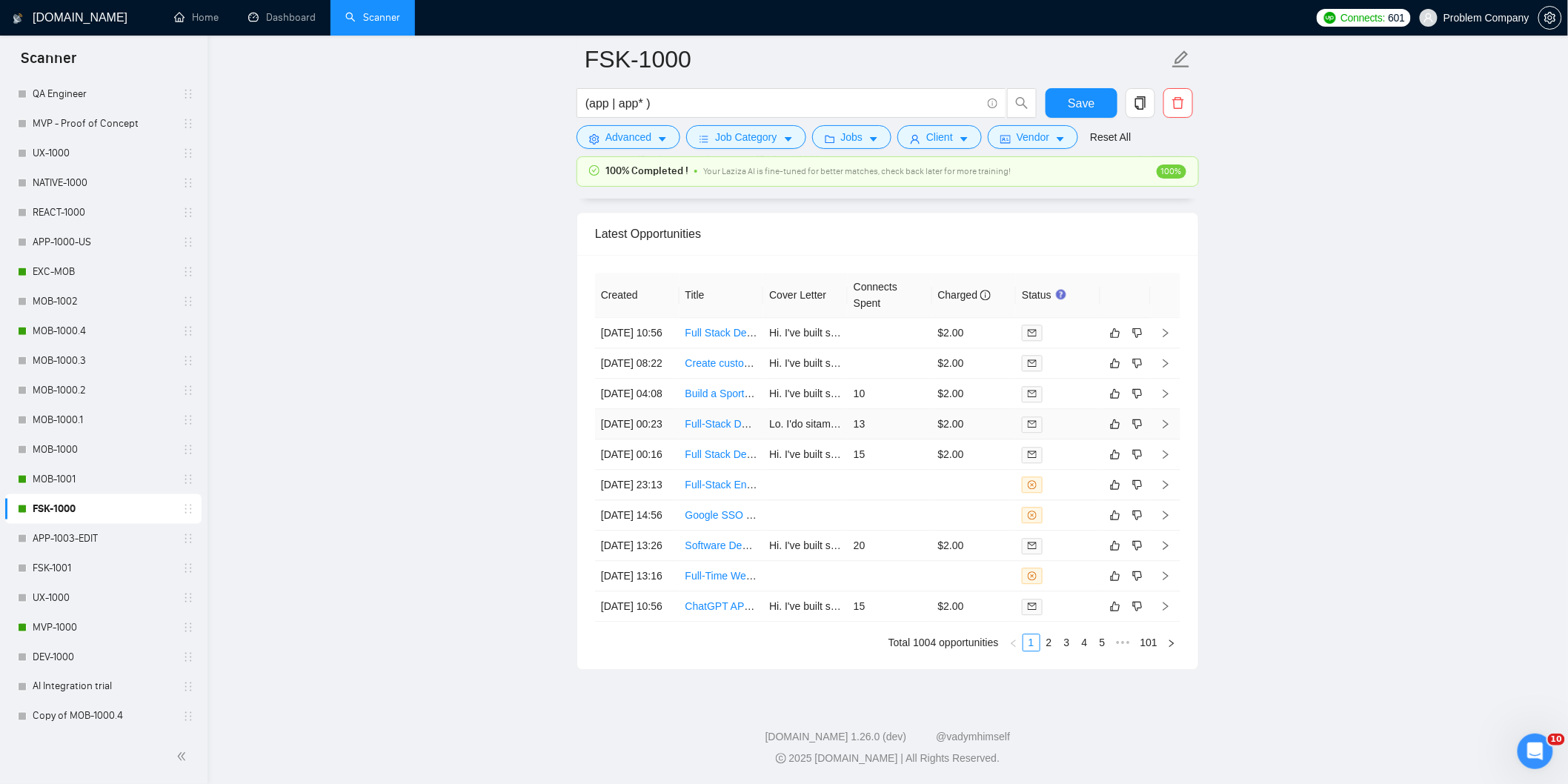
click at [663, 433] on td "[DATE] 00:23" at bounding box center [637, 424] width 85 height 31
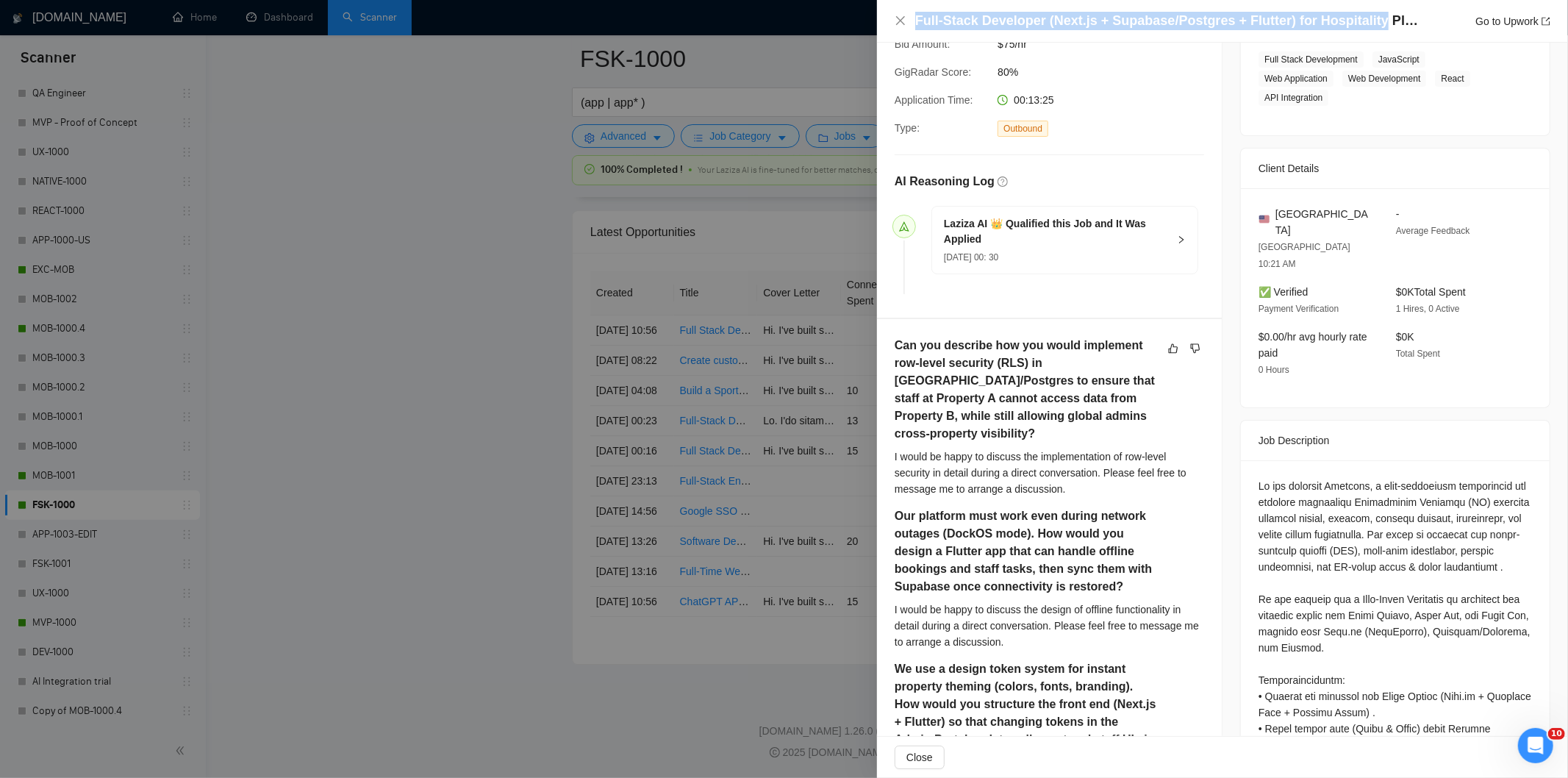
drag, startPoint x: 1368, startPoint y: 23, endPoint x: 916, endPoint y: 25, distance: 452.0
click at [916, 25] on h4 "Full-Stack Developer (Next.js + Supabase/Postgres + Flutter) for Hospitality Pl…" at bounding box center [1169, 21] width 507 height 19
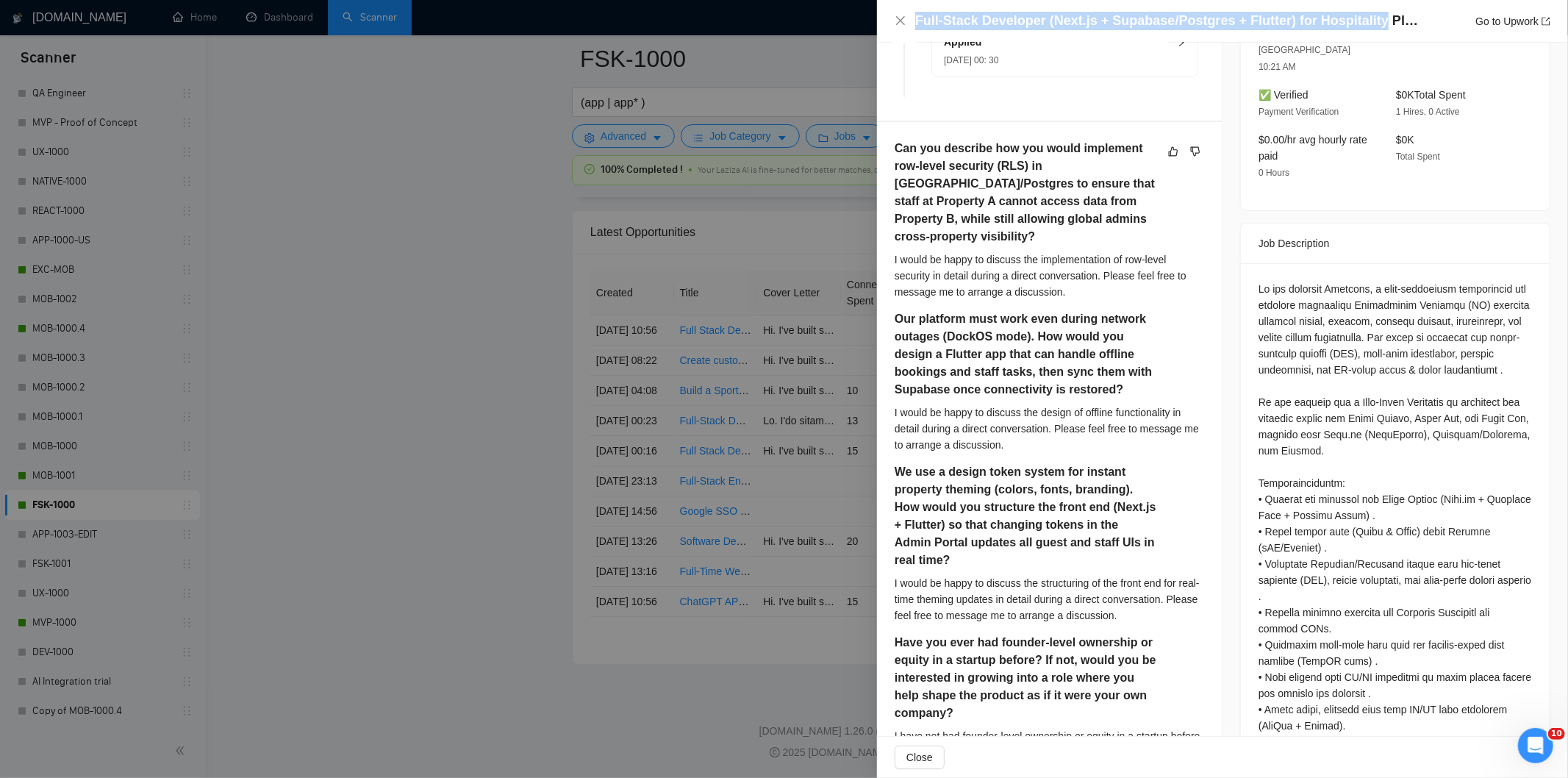
scroll to position [537, 0]
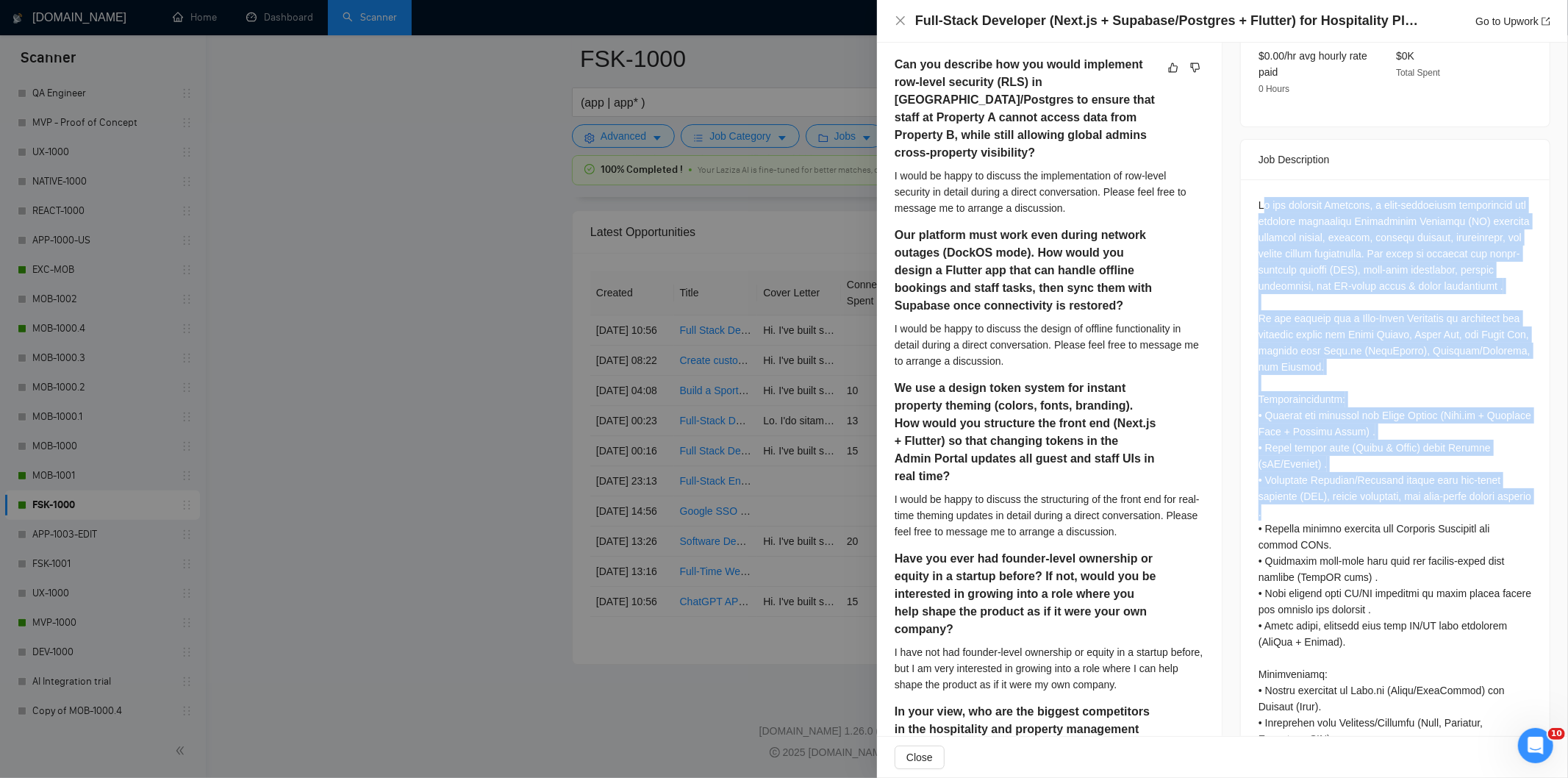
drag, startPoint x: 1258, startPoint y: 174, endPoint x: 1364, endPoint y: 491, distance: 334.3
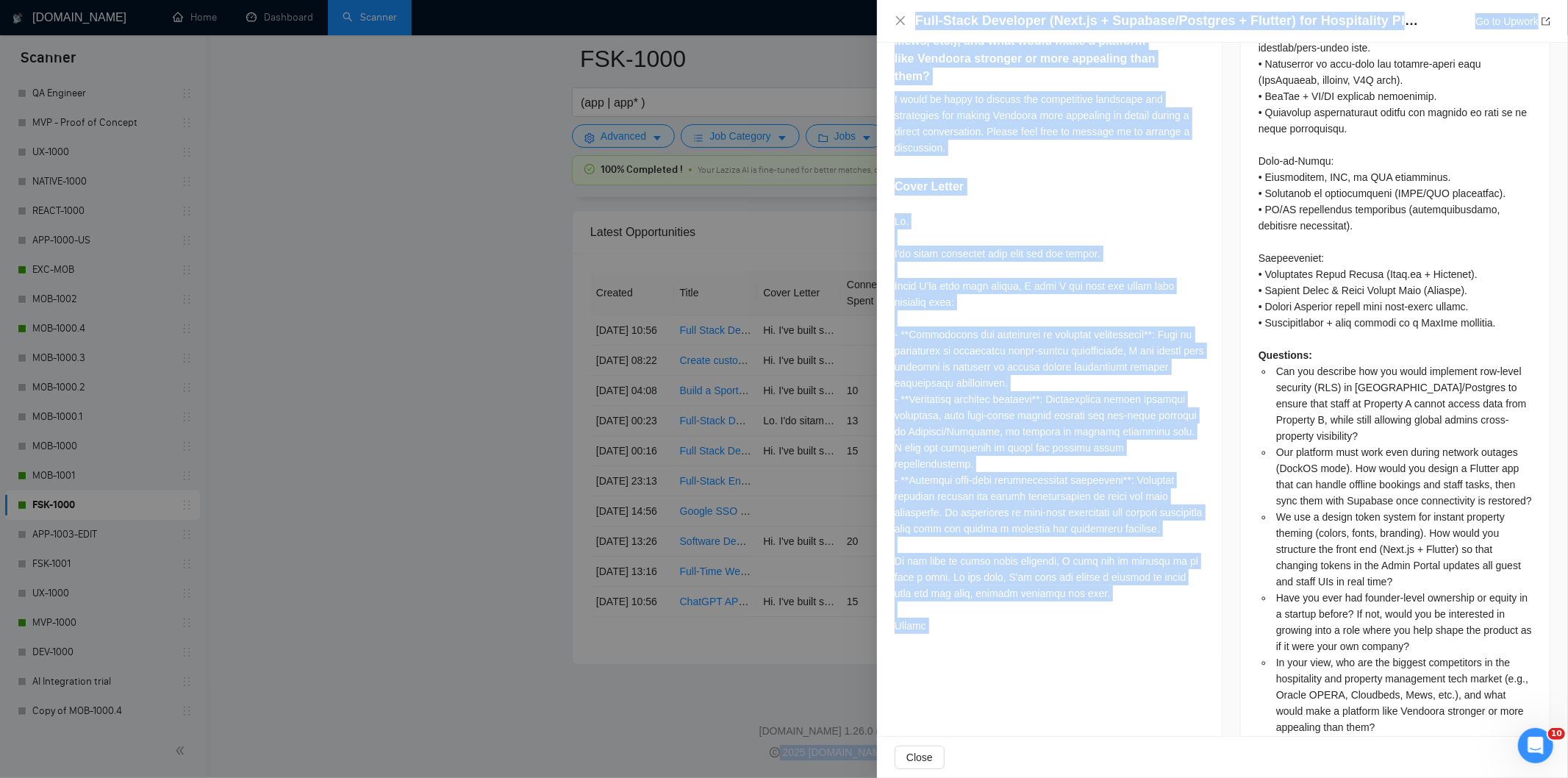
scroll to position [1304, 0]
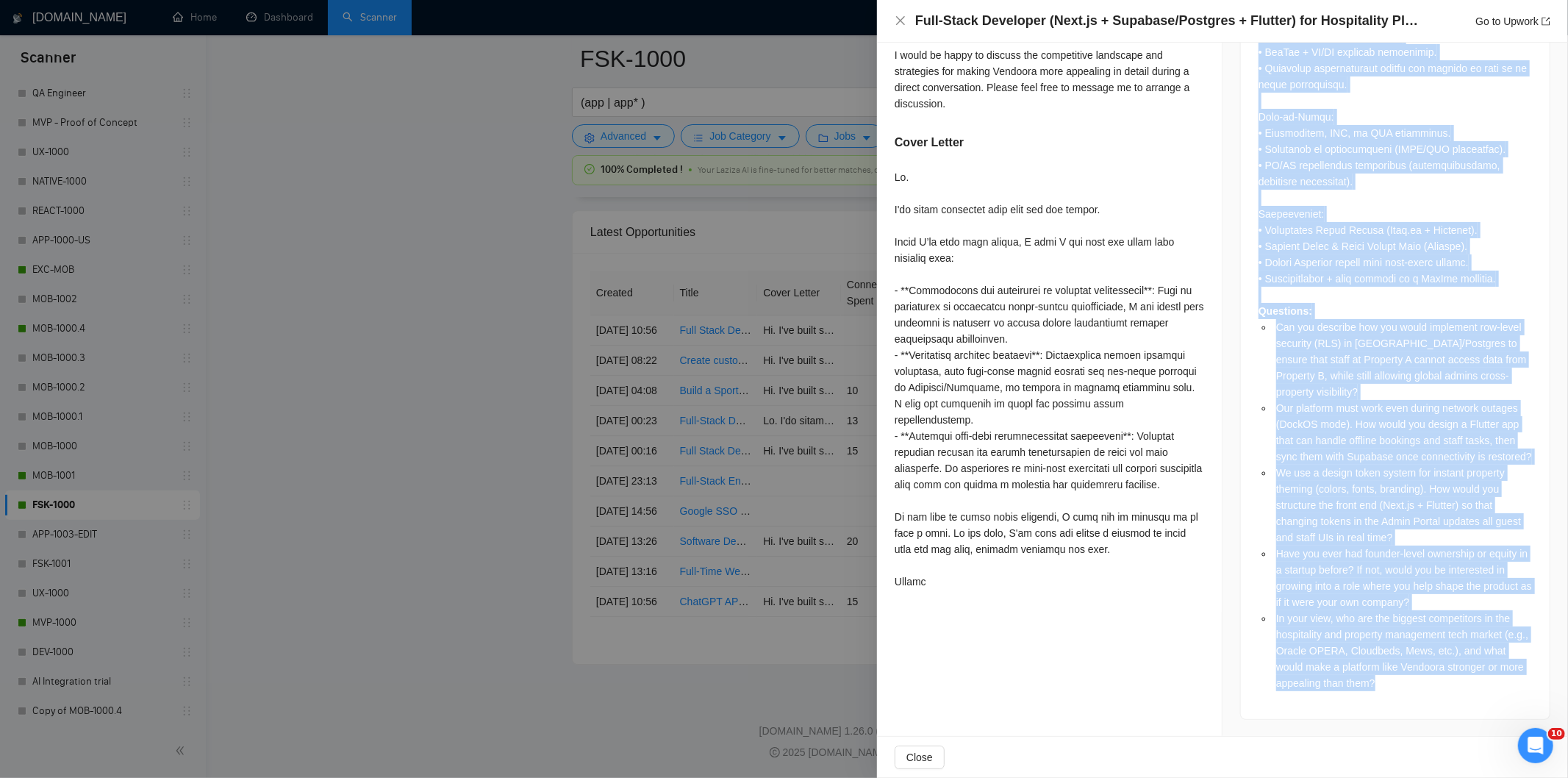
drag, startPoint x: 1246, startPoint y: 170, endPoint x: 1407, endPoint y: 681, distance: 535.8
click at [1407, 681] on div "Questions: Can you describe how you would implement row-level security (RLS) in…" at bounding box center [1396, 65] width 309 height 1307
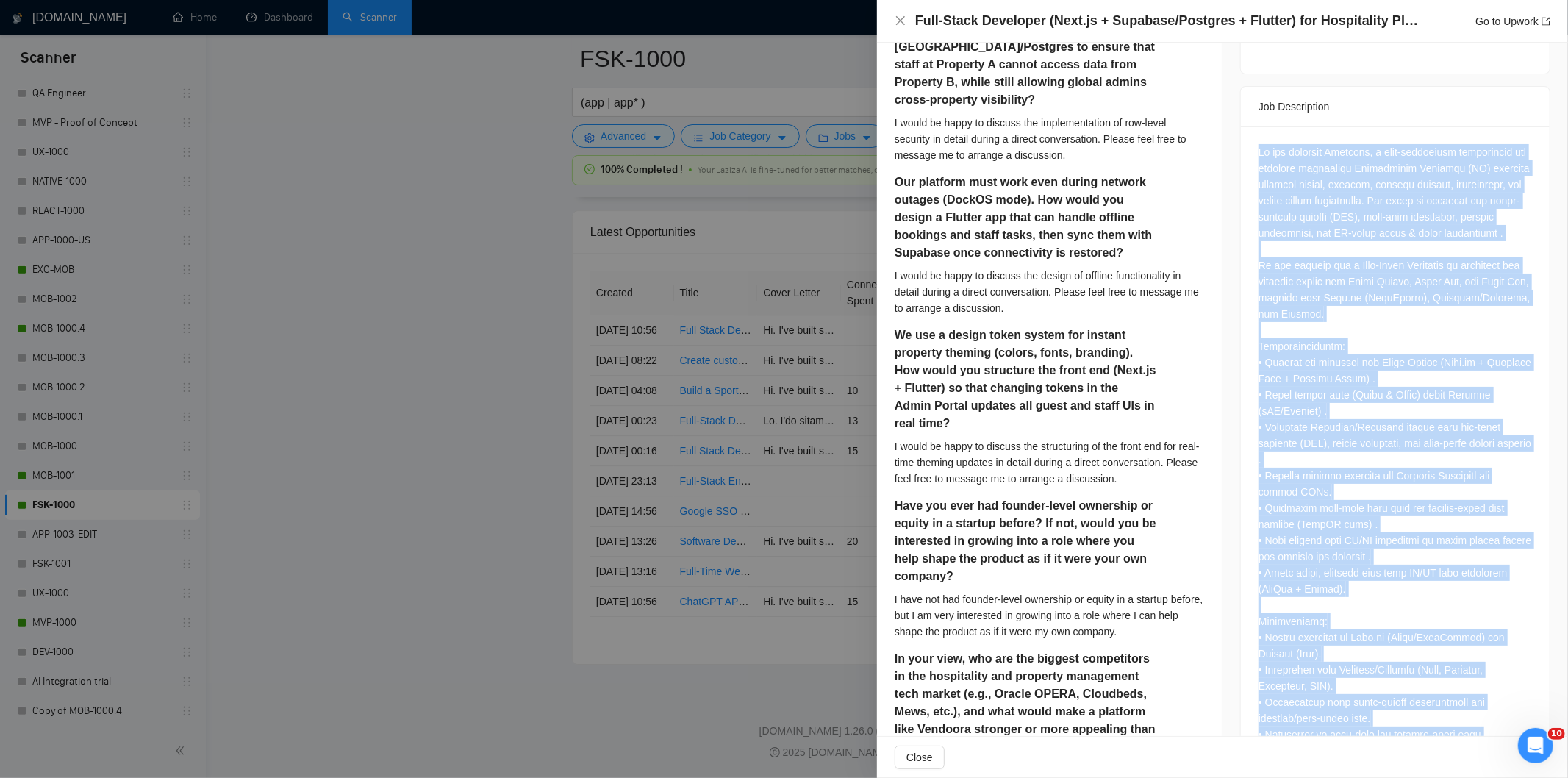
scroll to position [581, 0]
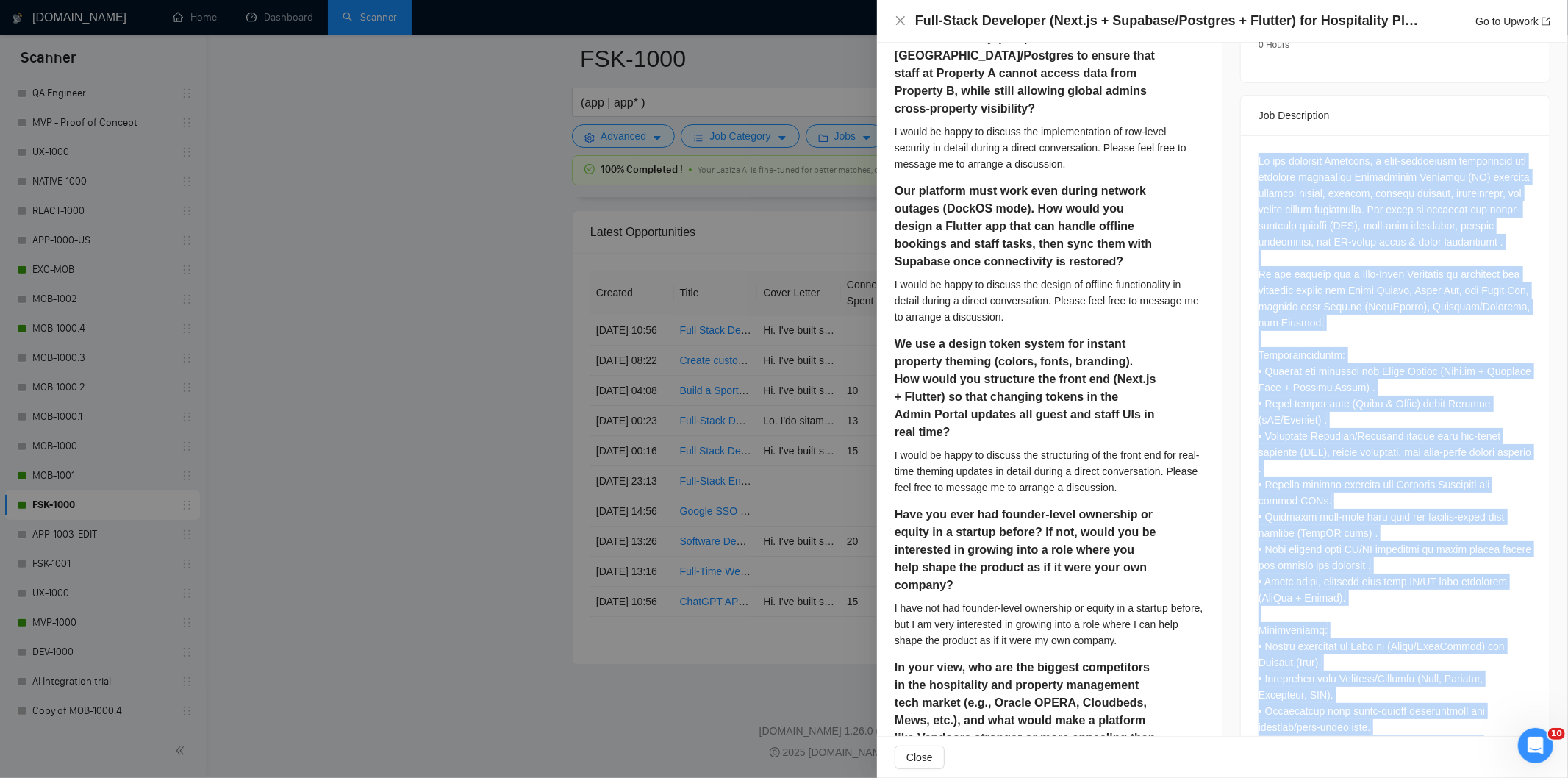
click at [1259, 269] on div "Questions: Can you describe how you would implement row-level security (RLS) in…" at bounding box center [1396, 783] width 273 height 1262
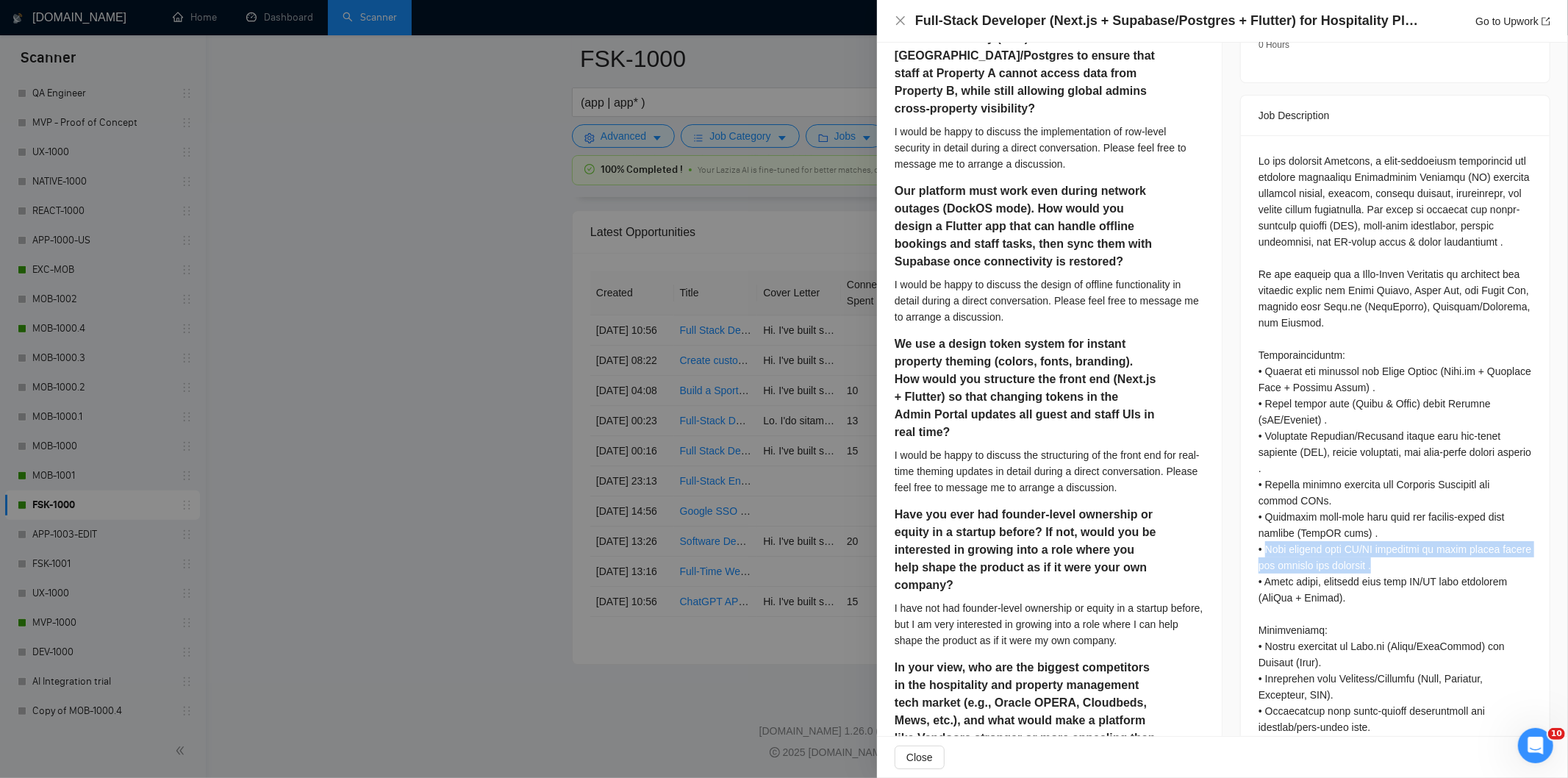
drag, startPoint x: 1410, startPoint y: 551, endPoint x: 1262, endPoint y: 537, distance: 148.7
click at [1262, 537] on div "Questions: Can you describe how you would implement row-level security (RLS) in…" at bounding box center [1396, 783] width 273 height 1262
click at [900, 24] on icon "close" at bounding box center [901, 20] width 12 height 12
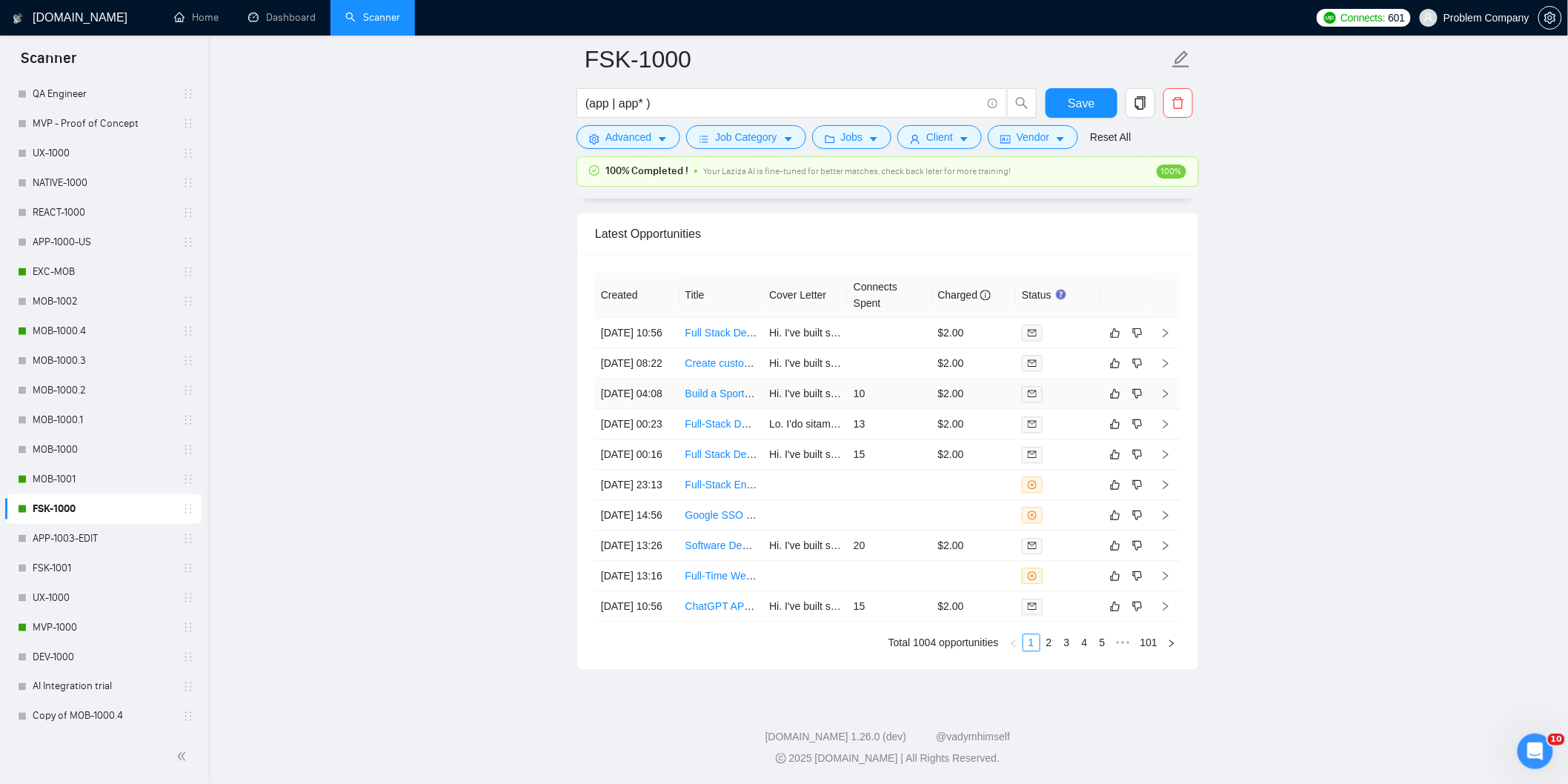
click at [663, 386] on td "[DATE] 04:08" at bounding box center [637, 394] width 85 height 31
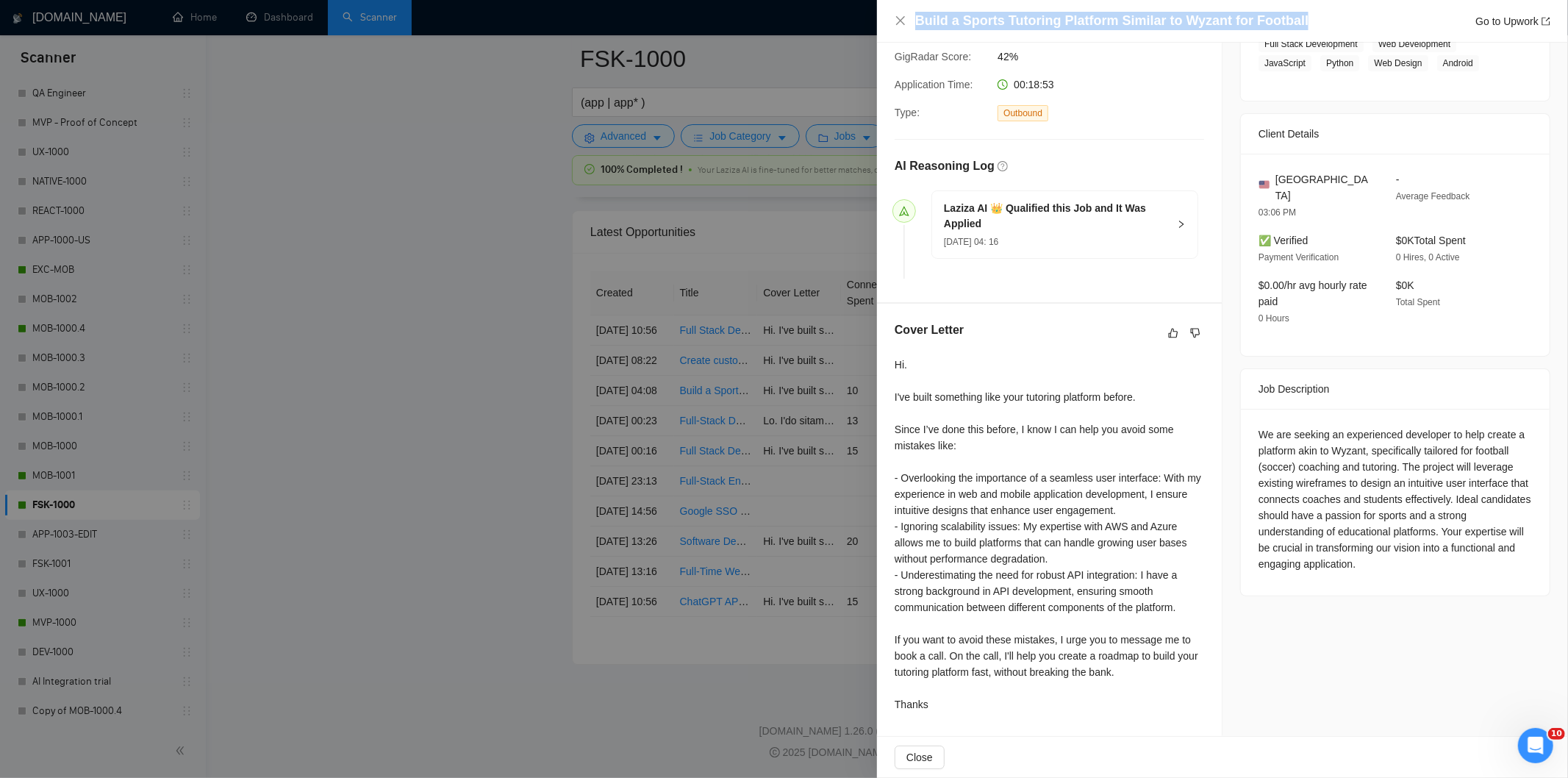
drag, startPoint x: 1296, startPoint y: 22, endPoint x: 913, endPoint y: 23, distance: 383.0
click at [913, 23] on div "Build a Sports Tutoring Platform Similar to Wyzant for Football Go to Upwork" at bounding box center [1223, 21] width 656 height 19
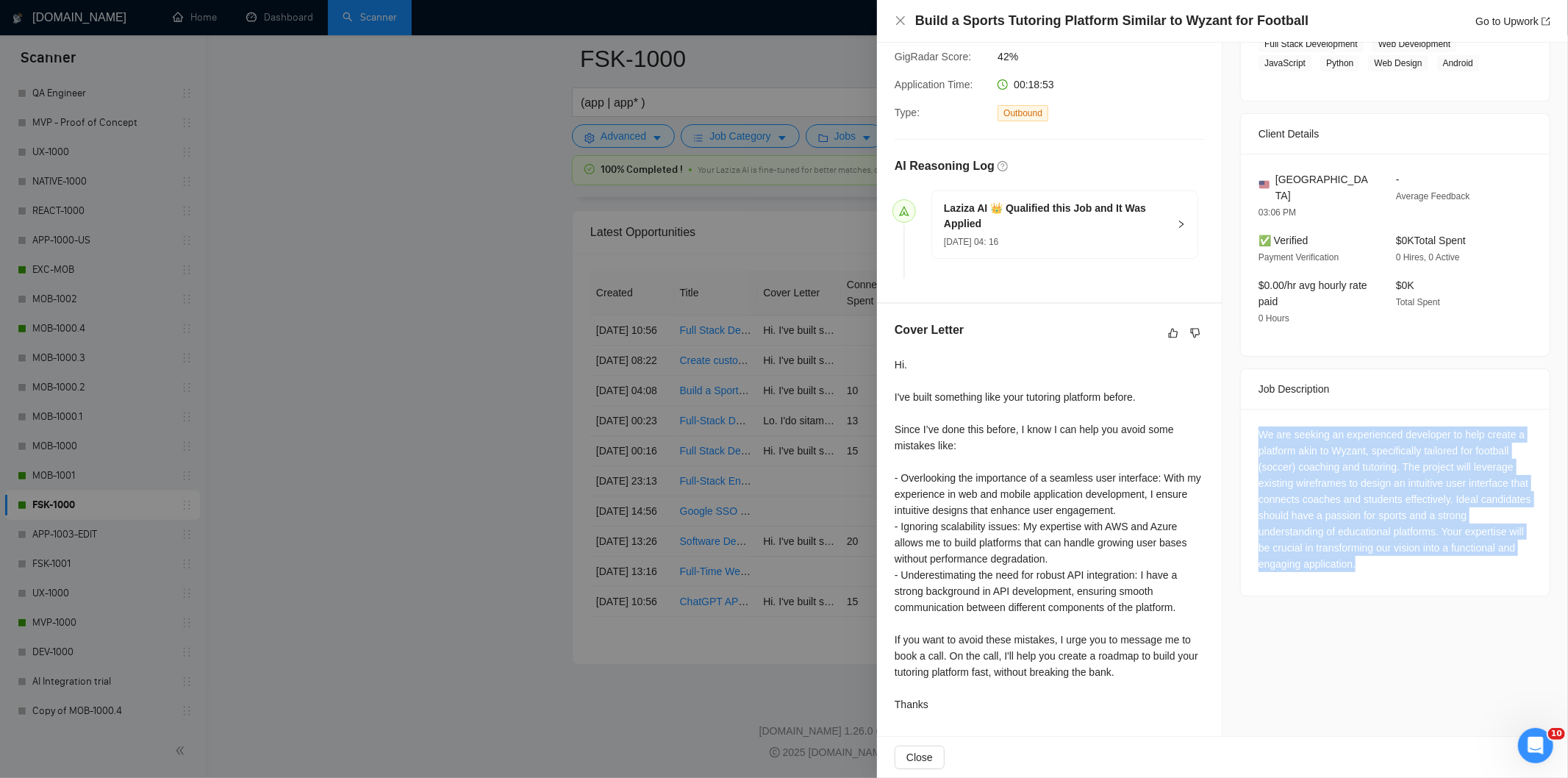
drag, startPoint x: 1372, startPoint y: 545, endPoint x: 1255, endPoint y: 417, distance: 173.4
click at [1259, 427] on div "We are seeking an experienced developer to help create a platform akin to Wyzan…" at bounding box center [1396, 500] width 273 height 146
click at [899, 24] on icon "close" at bounding box center [901, 20] width 12 height 12
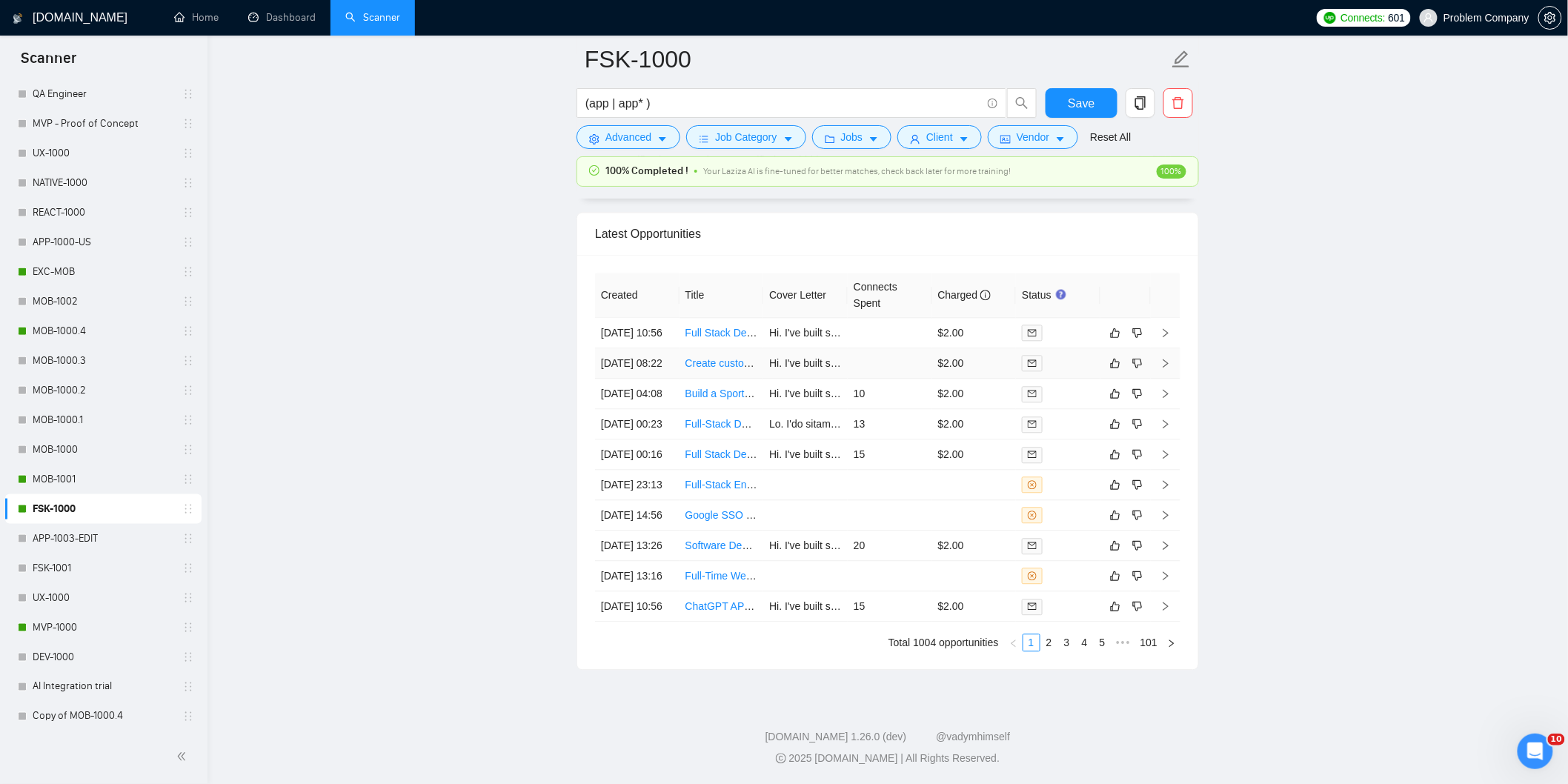
click at [664, 348] on td "[DATE] 08:22" at bounding box center [637, 363] width 85 height 31
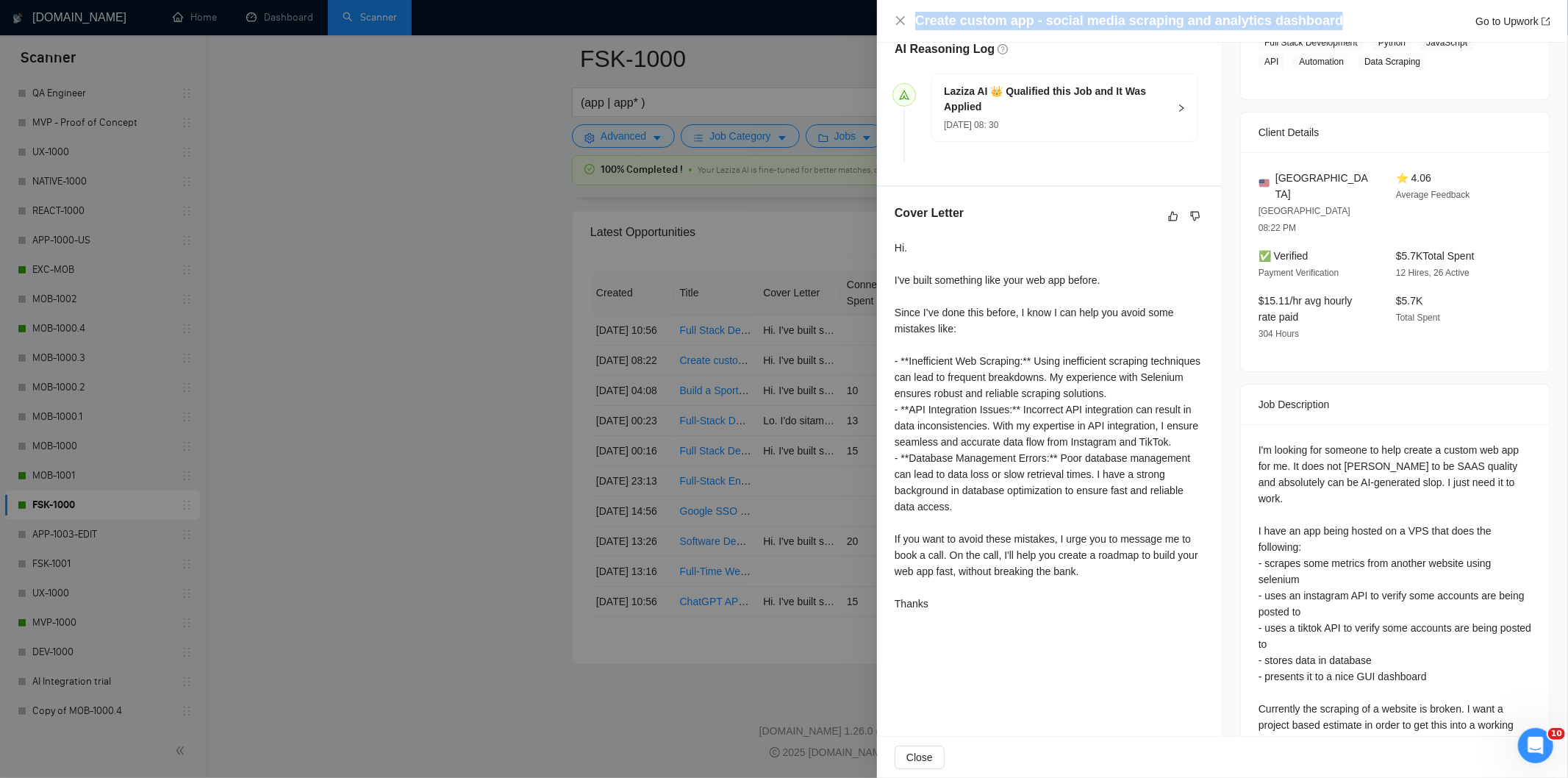
drag, startPoint x: 1326, startPoint y: 23, endPoint x: 916, endPoint y: 22, distance: 410.0
click at [916, 22] on div "Create custom app - social media scraping and analytics dashboard Go to Upwork" at bounding box center [1233, 21] width 636 height 19
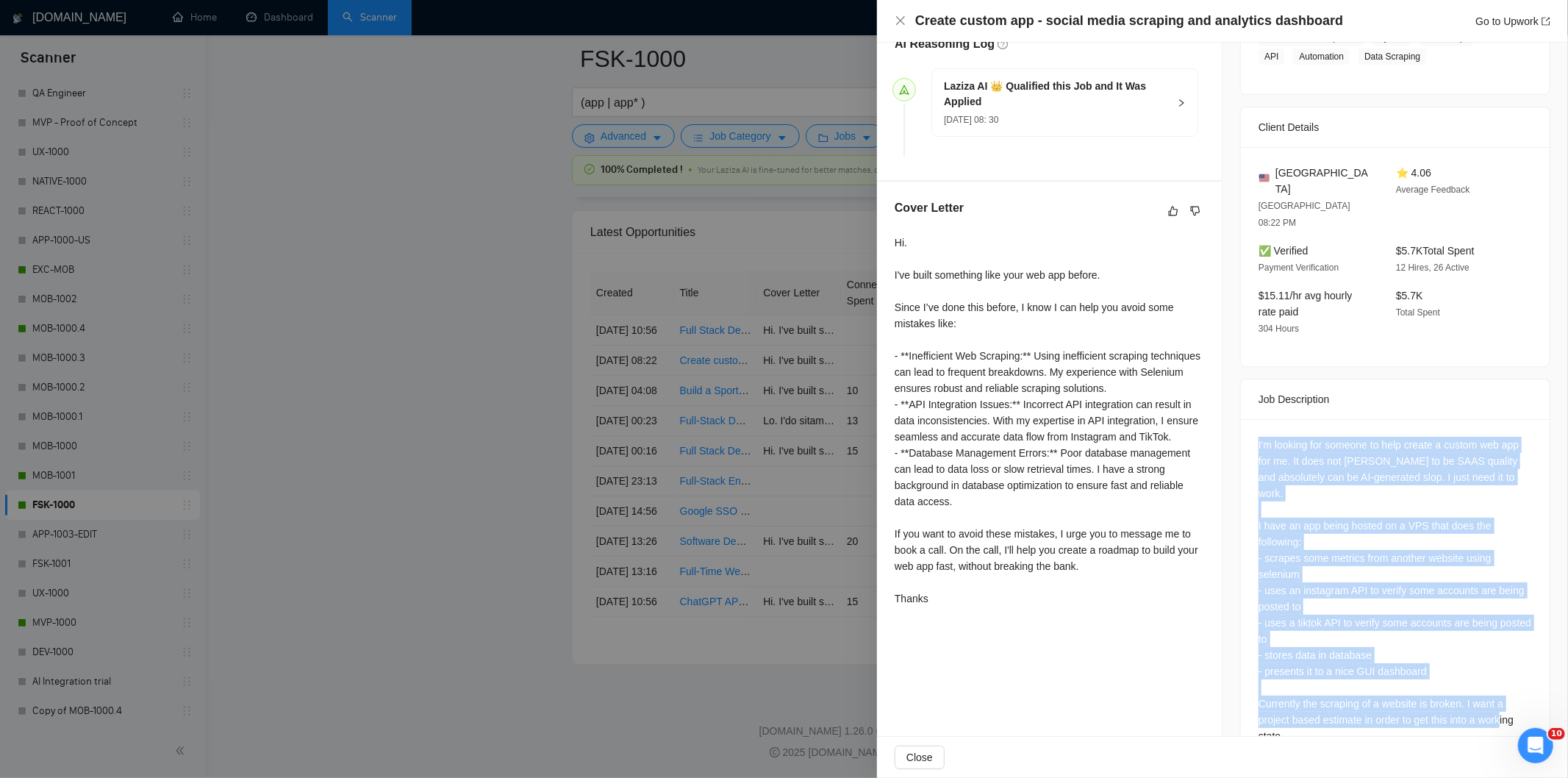
scroll to position [279, 0]
drag, startPoint x: 1252, startPoint y: 413, endPoint x: 1322, endPoint y: 698, distance: 293.5
click at [1322, 698] on div "I'm looking for someone to help create a custom web app for me. It does not [PE…" at bounding box center [1396, 591] width 309 height 349
click at [900, 26] on icon "close" at bounding box center [901, 20] width 12 height 12
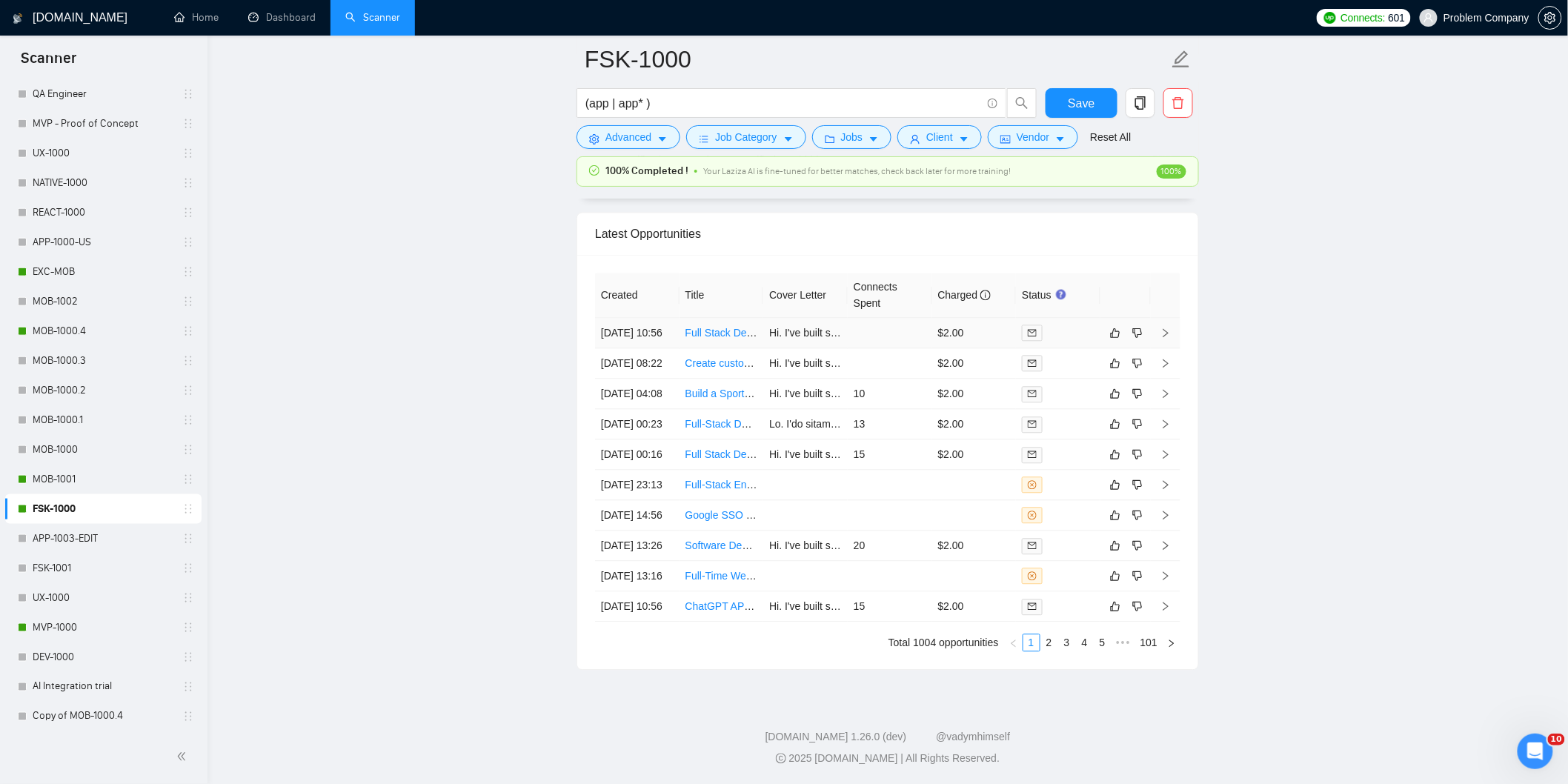
click at [645, 318] on td "[DATE] 10:56" at bounding box center [637, 333] width 85 height 31
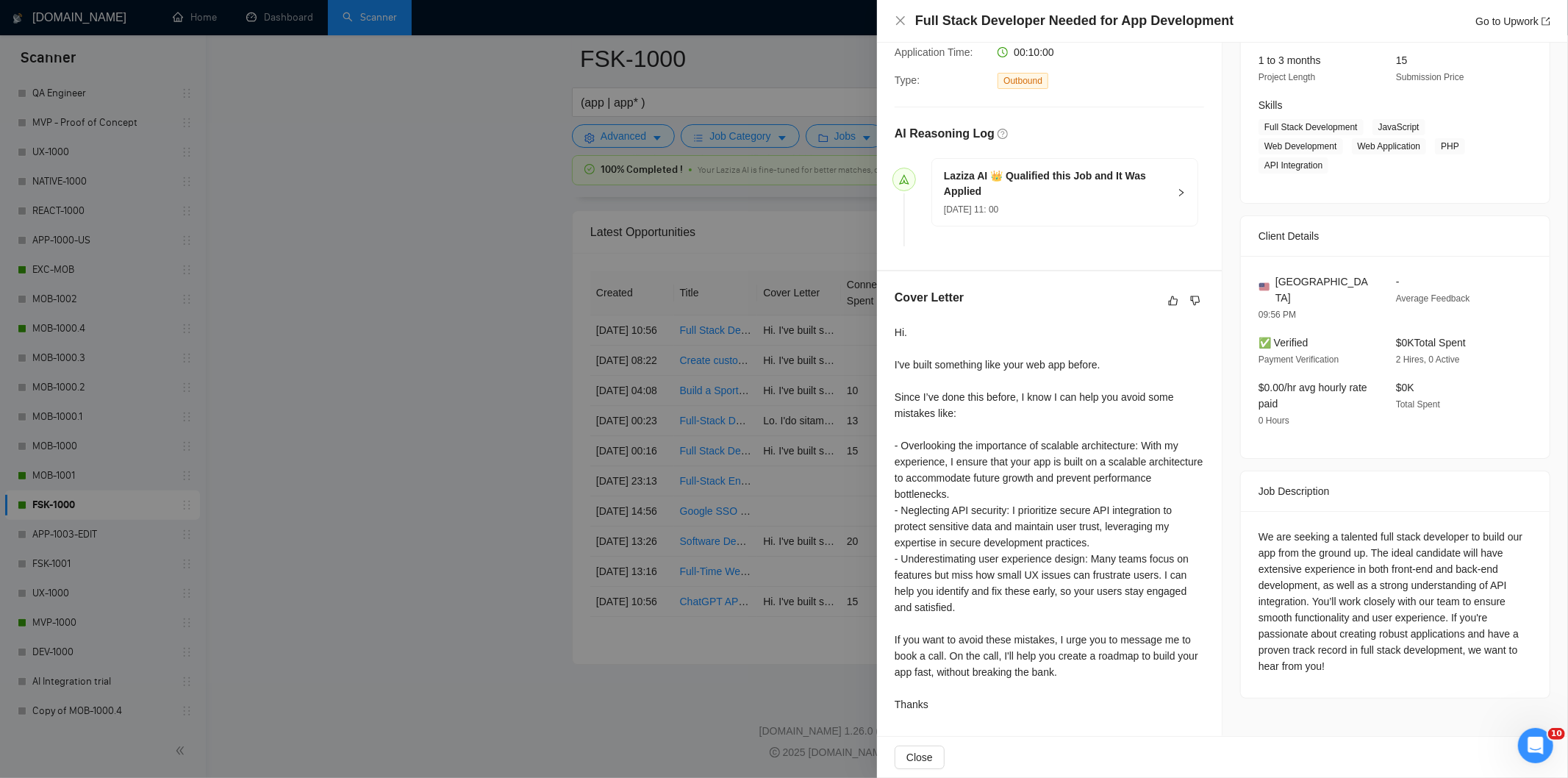
scroll to position [188, 0]
drag, startPoint x: 1235, startPoint y: 23, endPoint x: 872, endPoint y: 20, distance: 363.0
click at [872, 20] on div "Full Stack Developer Needed for App Development Go to Upwork Proposal Details D…" at bounding box center [784, 389] width 1568 height 778
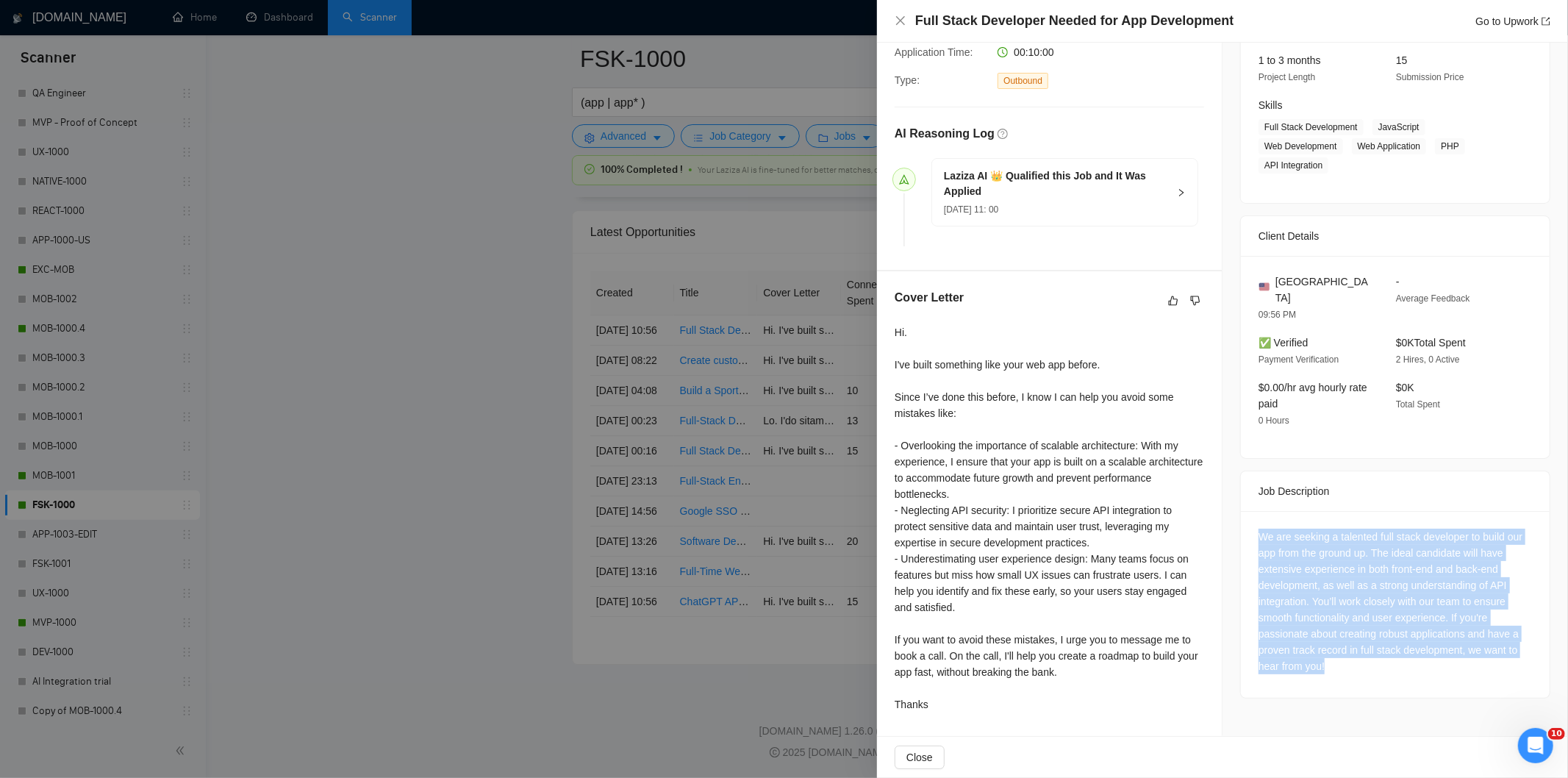
drag, startPoint x: 1249, startPoint y: 521, endPoint x: 1341, endPoint y: 652, distance: 160.1
click at [1341, 652] on div "We are seeking a talented full stack developer to build our app from the ground…" at bounding box center [1396, 604] width 309 height 187
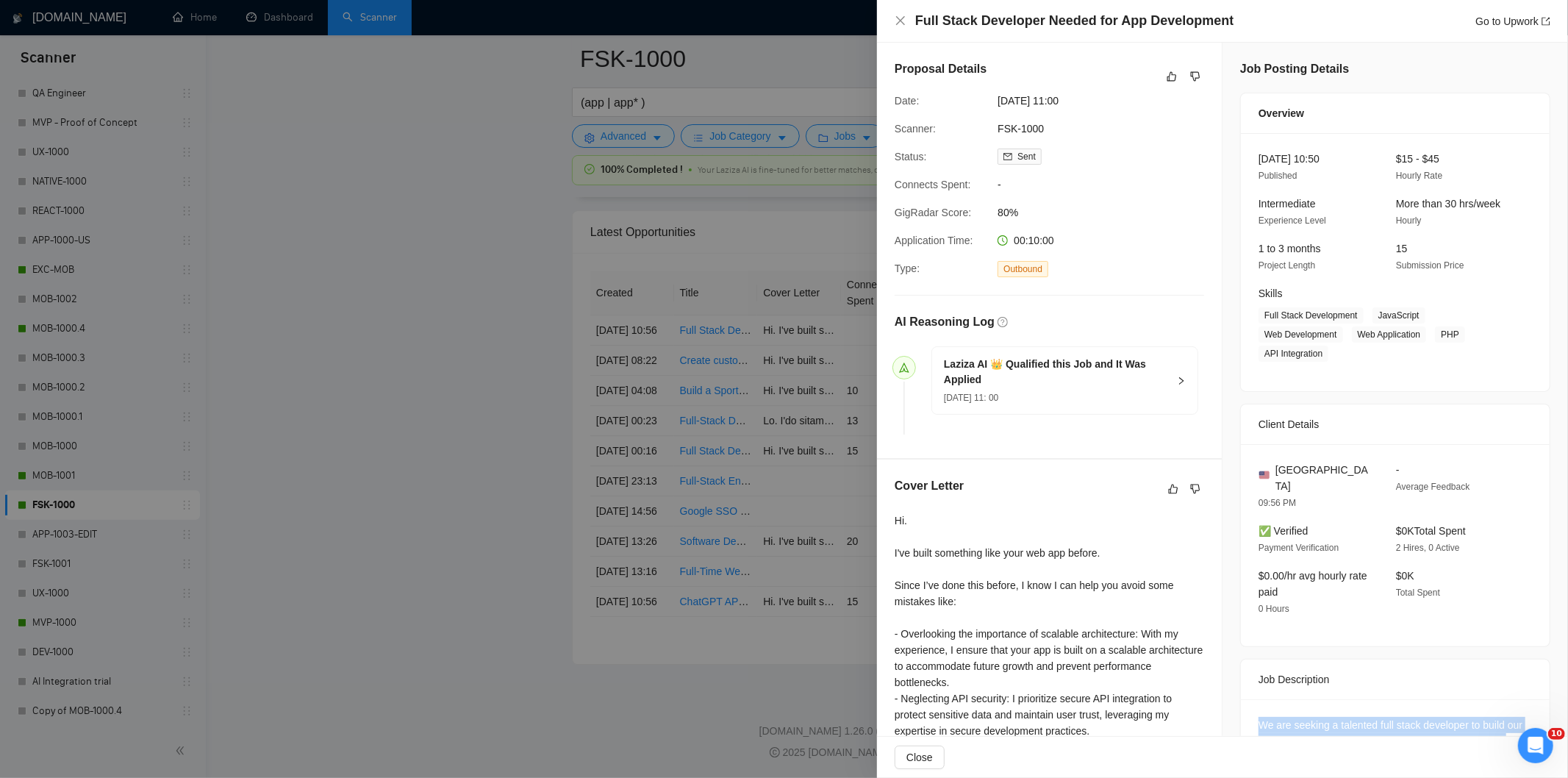
drag, startPoint x: 1089, startPoint y: 104, endPoint x: 994, endPoint y: 104, distance: 95.0
click at [994, 104] on div "[DATE] 11:00" at bounding box center [1069, 100] width 155 height 16
